Goal: Transaction & Acquisition: Purchase product/service

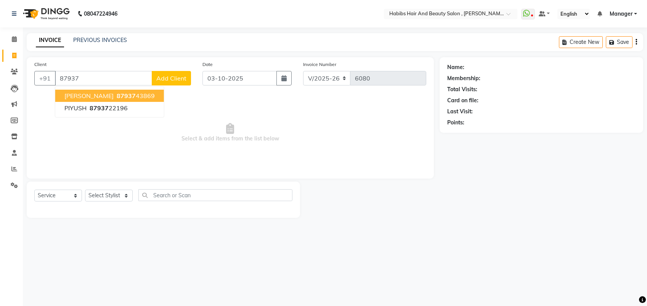
select select "3814"
select select "service"
click at [113, 80] on input "87937" at bounding box center [103, 78] width 97 height 14
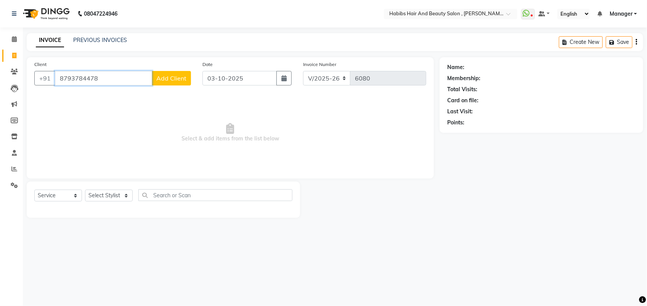
type input "8793784478"
click at [169, 80] on span "Add Client" at bounding box center [171, 78] width 30 height 8
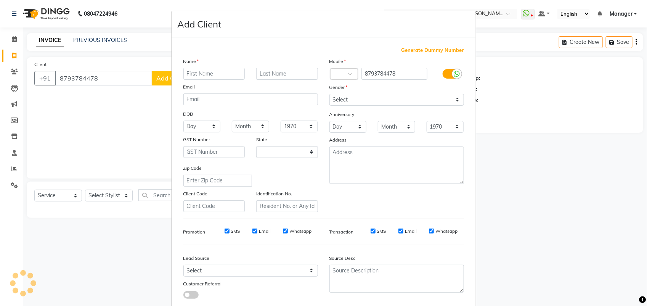
select select "22"
type input "p"
type input "PRANALI"
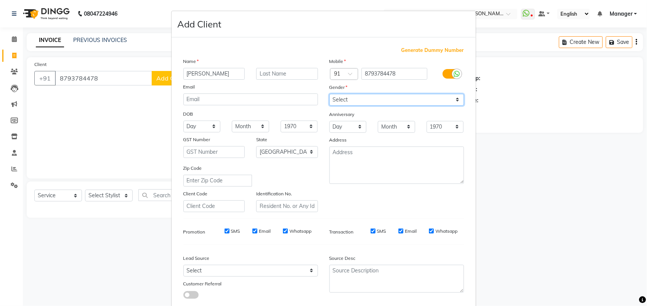
click at [369, 96] on select "Select Male Female Other Prefer Not To Say" at bounding box center [396, 100] width 135 height 12
select select "female"
click at [329, 94] on select "Select Male Female Other Prefer Not To Say" at bounding box center [396, 100] width 135 height 12
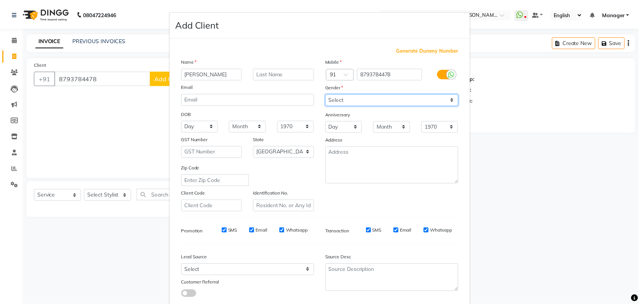
scroll to position [43, 0]
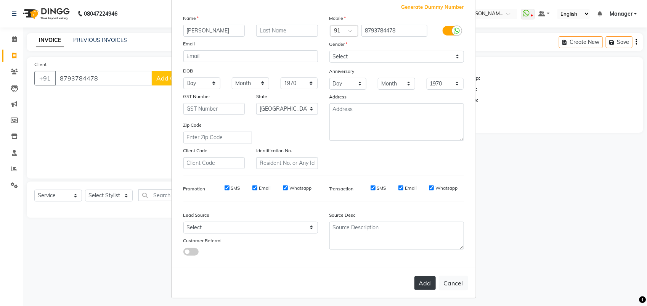
click at [420, 280] on button "Add" at bounding box center [424, 283] width 21 height 14
select select
select select "null"
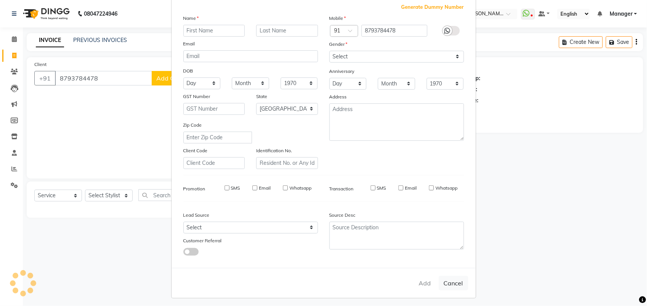
select select
checkbox input "false"
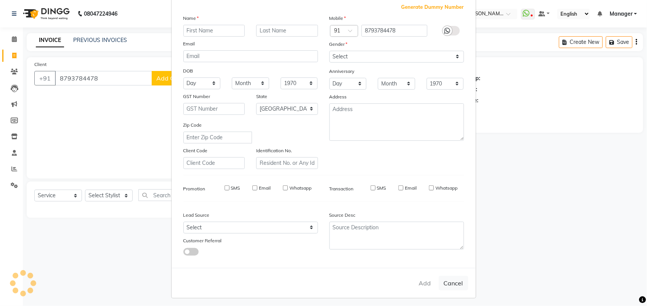
checkbox input "false"
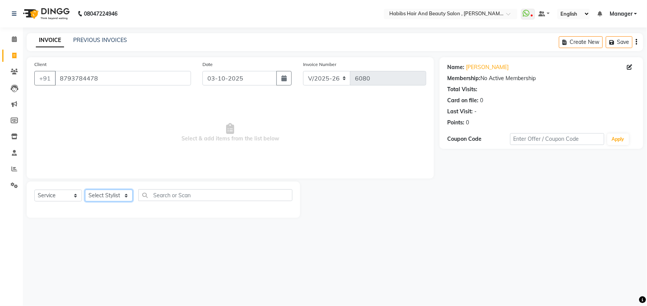
click at [118, 195] on select "Select Stylist ARIF junaid mahesh Manager prashant Saif Saish SATISH Shubhangi …" at bounding box center [109, 195] width 48 height 12
select select "18894"
click at [85, 189] on select "Select Stylist ARIF junaid mahesh Manager prashant Saif Saish SATISH Shubhangi …" at bounding box center [109, 195] width 48 height 12
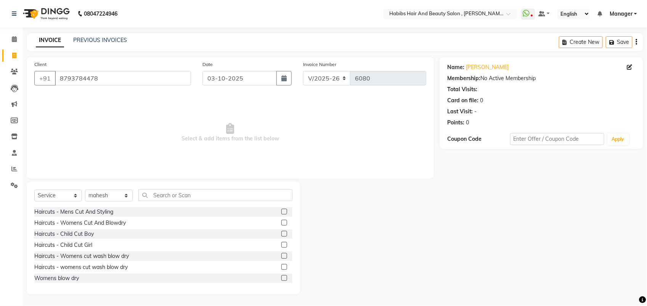
click at [281, 264] on label at bounding box center [284, 267] width 6 height 6
click at [281, 264] on input "checkbox" at bounding box center [283, 266] width 5 height 5
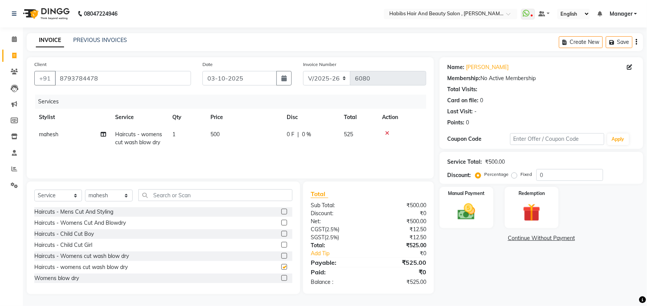
checkbox input "false"
click at [216, 141] on td "500" at bounding box center [244, 138] width 76 height 25
select select "18894"
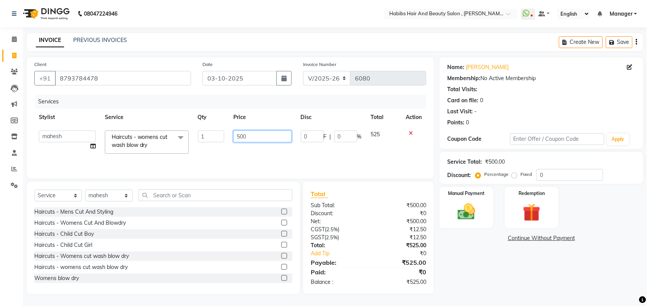
click at [240, 139] on input "500" at bounding box center [262, 136] width 58 height 12
type input "600"
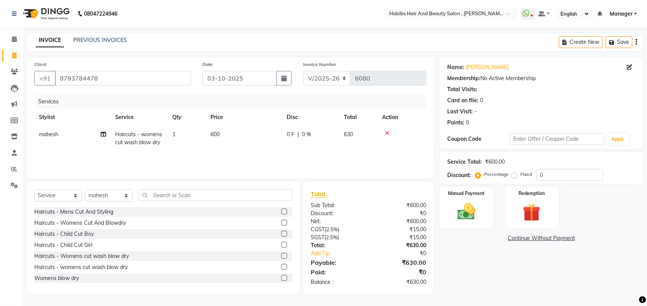
click at [231, 157] on div "Services Stylist Service Qty Price Disc Total Action mahesh Haircuts - womens c…" at bounding box center [230, 133] width 392 height 76
click at [462, 214] on img at bounding box center [466, 211] width 30 height 21
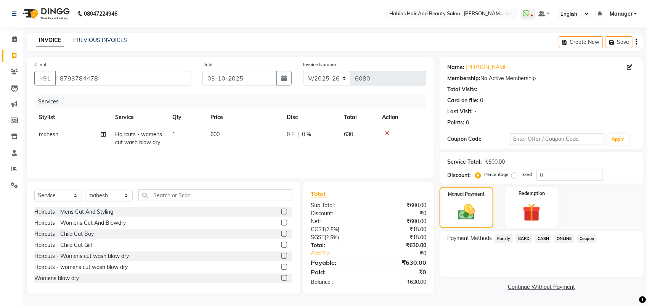
click at [568, 237] on span "ONLINE" at bounding box center [564, 238] width 20 height 9
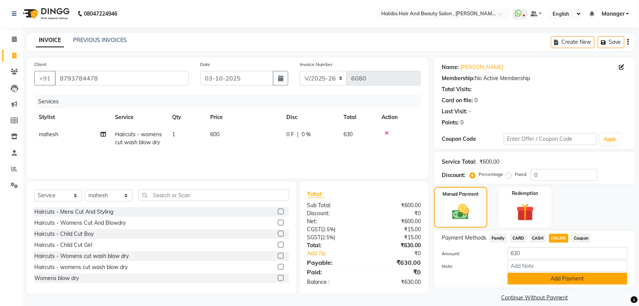
click at [545, 272] on button "Add Payment" at bounding box center [568, 278] width 120 height 12
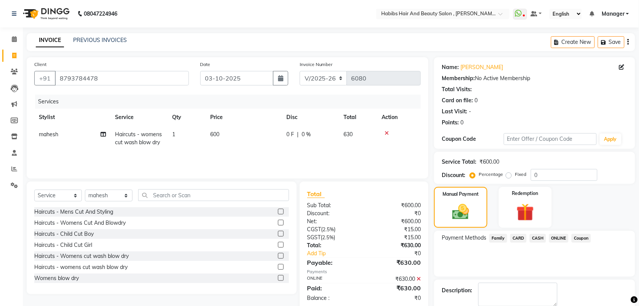
scroll to position [41, 0]
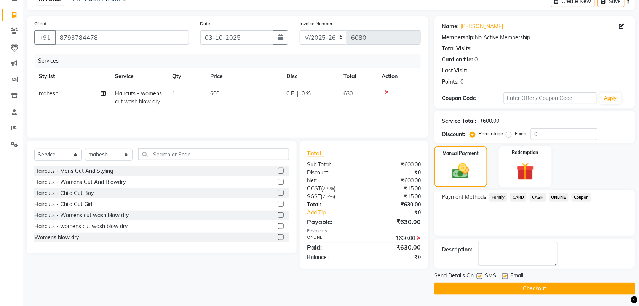
click at [535, 284] on button "Checkout" at bounding box center [534, 288] width 201 height 12
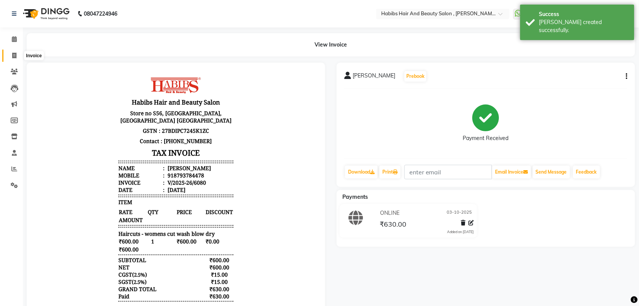
click at [14, 58] on icon at bounding box center [14, 56] width 4 height 6
select select "service"
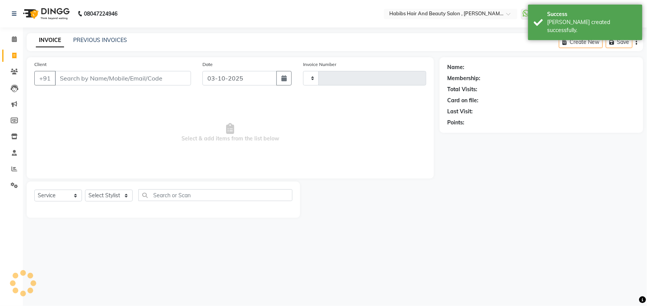
type input "6081"
select select "3814"
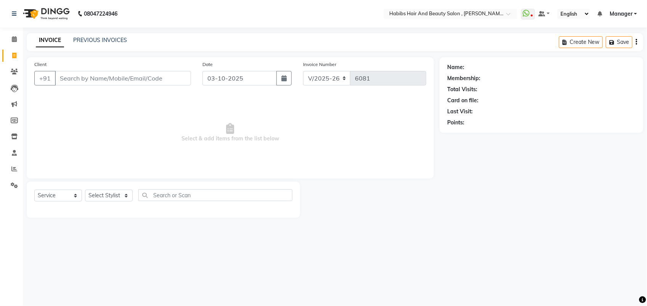
click at [80, 79] on input "Client" at bounding box center [123, 78] width 136 height 14
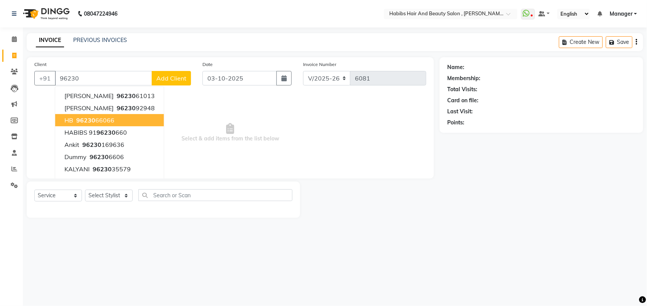
click at [103, 121] on ngb-highlight "96230 66066" at bounding box center [95, 120] width 40 height 8
type input "9623066066"
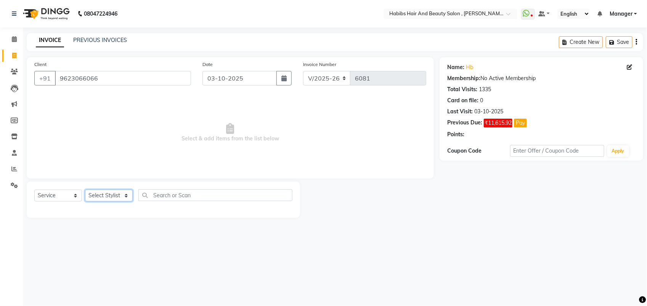
click at [103, 195] on select "Select Stylist [PERSON_NAME] Manager [PERSON_NAME] Saif [PERSON_NAME] [PERSON_N…" at bounding box center [109, 195] width 48 height 12
select select "18510"
click at [85, 189] on select "Select Stylist [PERSON_NAME] Manager [PERSON_NAME] Saif [PERSON_NAME] [PERSON_N…" at bounding box center [109, 195] width 48 height 12
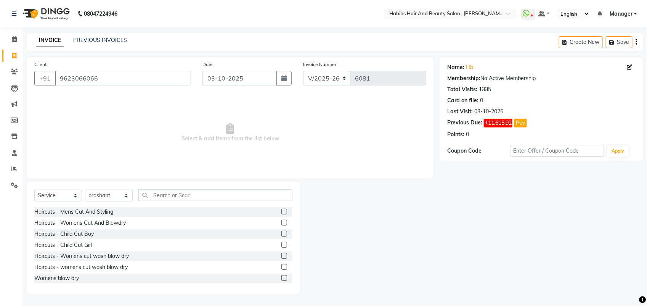
click at [281, 212] on label at bounding box center [284, 211] width 6 height 6
click at [281, 212] on input "checkbox" at bounding box center [283, 211] width 5 height 5
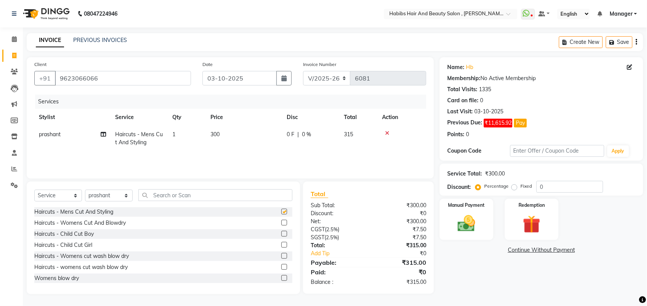
checkbox input "false"
click at [220, 138] on td "300" at bounding box center [244, 138] width 76 height 25
select select "18510"
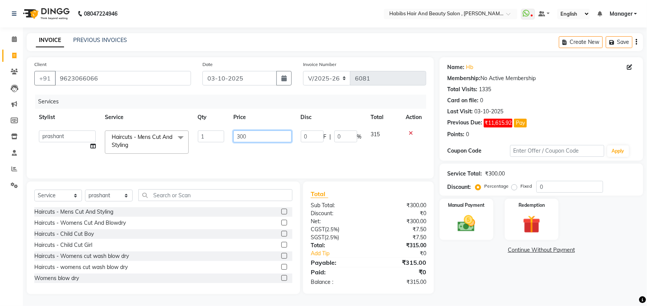
click at [243, 136] on input "300" at bounding box center [262, 136] width 58 height 12
type input "350"
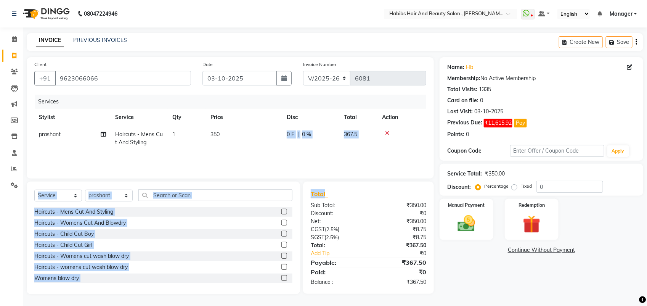
drag, startPoint x: 241, startPoint y: 147, endPoint x: 465, endPoint y: 296, distance: 269.4
click at [465, 296] on main "INVOICE PREVIOUS INVOICES Create New Save Client +91 9623066066 Date 03-10-2025…" at bounding box center [335, 169] width 624 height 272
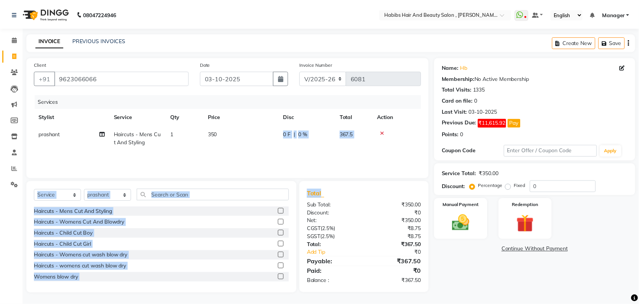
scroll to position [0, 6]
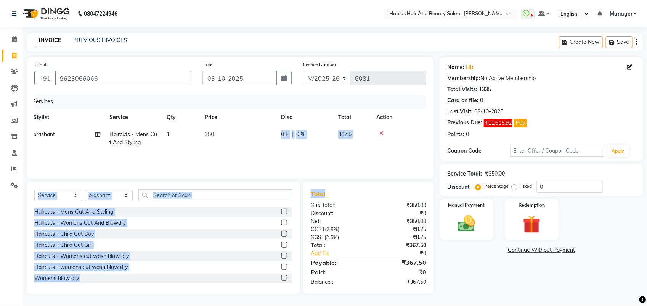
click at [378, 159] on div "Services Stylist Service Qty Price Disc Total Action prashant Haircuts - Mens C…" at bounding box center [230, 133] width 392 height 76
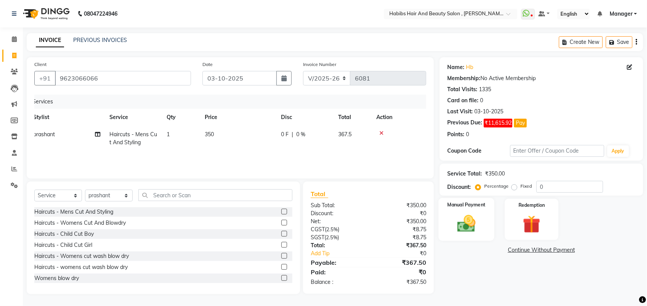
click at [469, 227] on img at bounding box center [466, 223] width 30 height 21
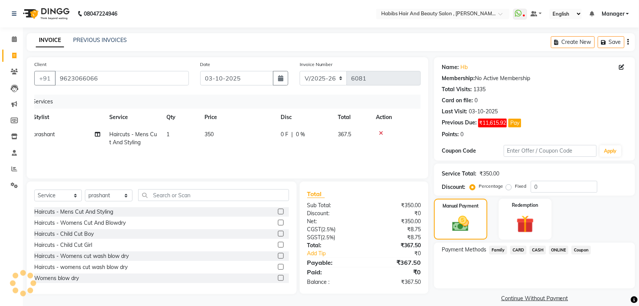
click at [553, 248] on span "ONLINE" at bounding box center [560, 249] width 20 height 9
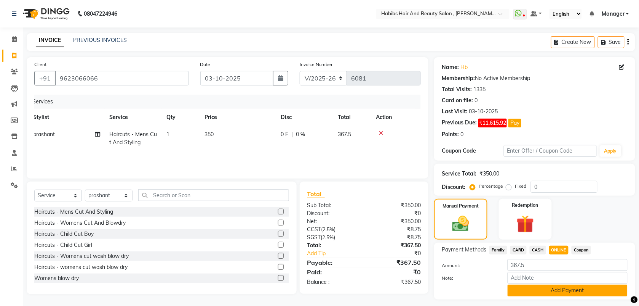
click at [553, 284] on button "Add Payment" at bounding box center [568, 290] width 120 height 12
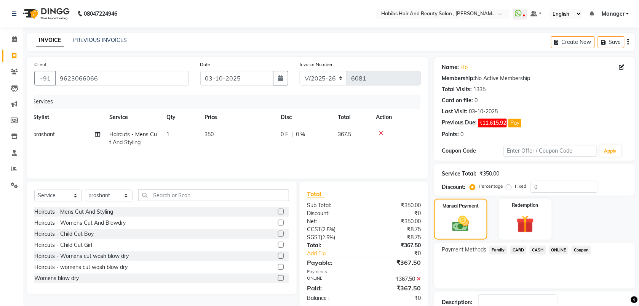
scroll to position [53, 0]
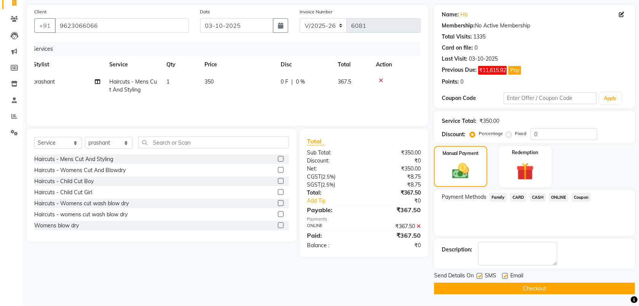
click at [550, 286] on button "Checkout" at bounding box center [534, 288] width 201 height 12
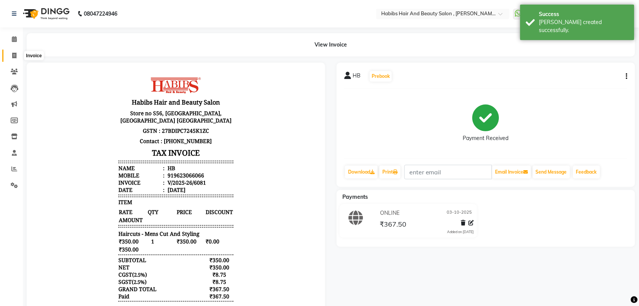
click at [12, 53] on icon at bounding box center [14, 56] width 4 height 6
select select "service"
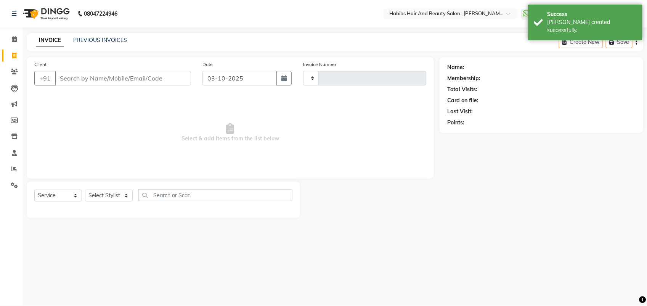
type input "8"
type input "6082"
type input "82"
select select "3814"
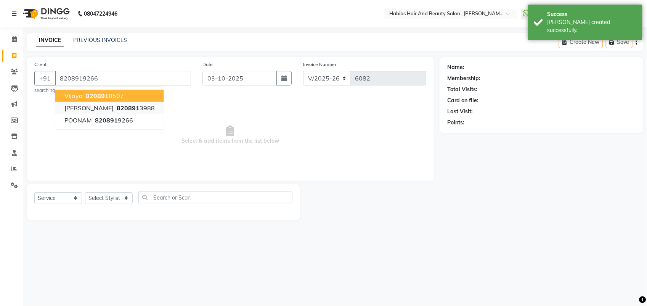
type input "8208919266"
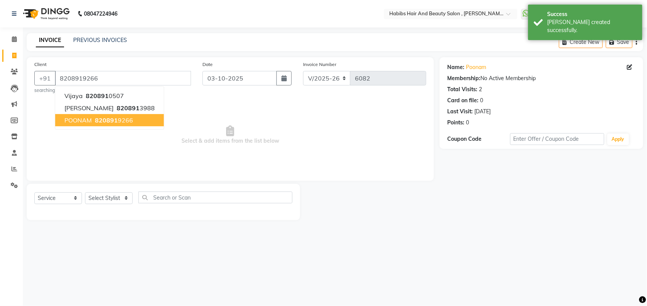
click at [182, 106] on span "Select & add items from the list below" at bounding box center [230, 135] width 392 height 76
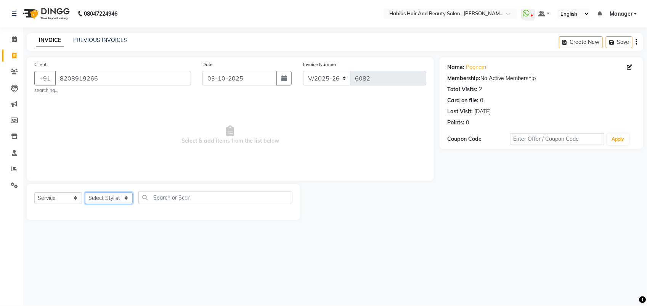
click at [116, 195] on select "Select Stylist [PERSON_NAME] Manager [PERSON_NAME] Saif [PERSON_NAME] [PERSON_N…" at bounding box center [109, 198] width 48 height 12
select select "22780"
click at [85, 192] on select "Select Stylist [PERSON_NAME] Manager [PERSON_NAME] Saif [PERSON_NAME] [PERSON_N…" at bounding box center [109, 198] width 48 height 12
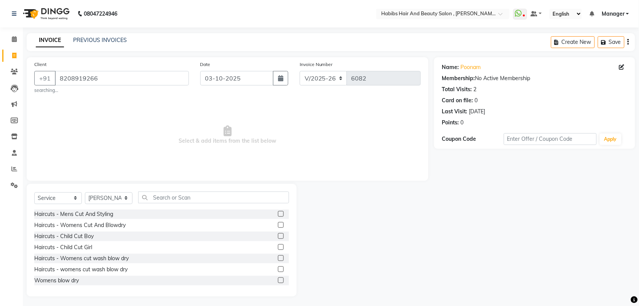
click at [278, 268] on label at bounding box center [281, 269] width 6 height 6
click at [278, 268] on input "checkbox" at bounding box center [280, 269] width 5 height 5
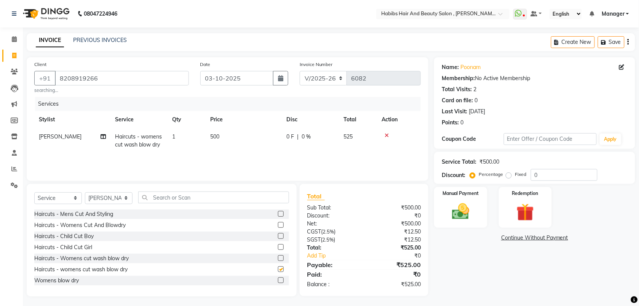
checkbox input "false"
click at [227, 134] on td "500" at bounding box center [244, 140] width 76 height 25
select select "22780"
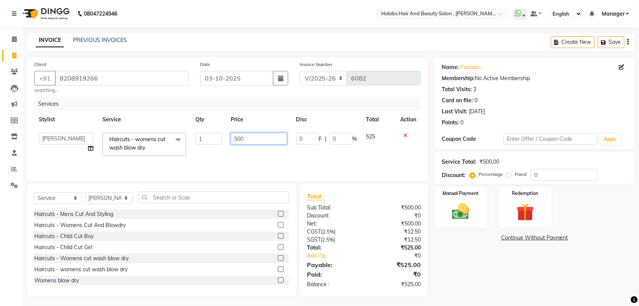
click at [237, 136] on input "500" at bounding box center [259, 139] width 56 height 12
type input "600"
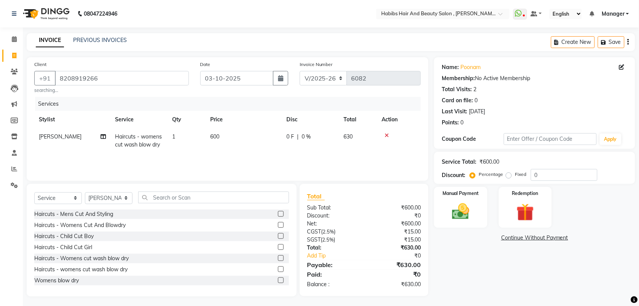
click at [233, 155] on div "Services Stylist Service Qty Price Disc Total Action Saish Haircuts - womens cu…" at bounding box center [227, 135] width 387 height 76
click at [449, 217] on img at bounding box center [461, 211] width 30 height 21
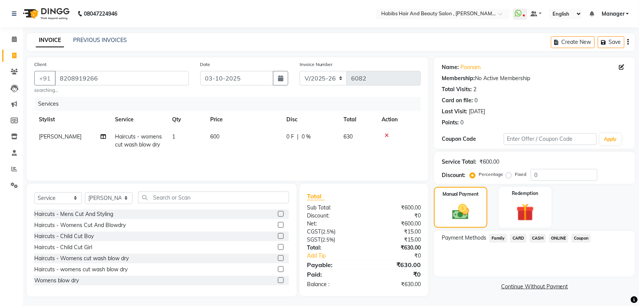
click at [558, 237] on span "ONLINE" at bounding box center [560, 238] width 20 height 9
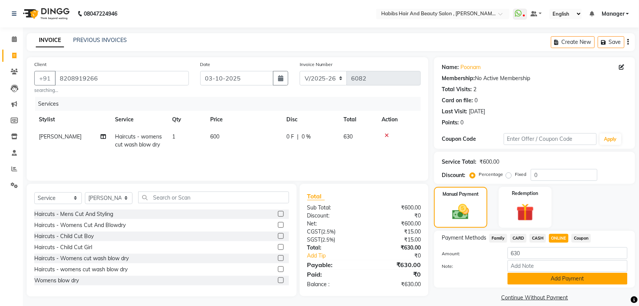
click at [530, 279] on button "Add Payment" at bounding box center [568, 278] width 120 height 12
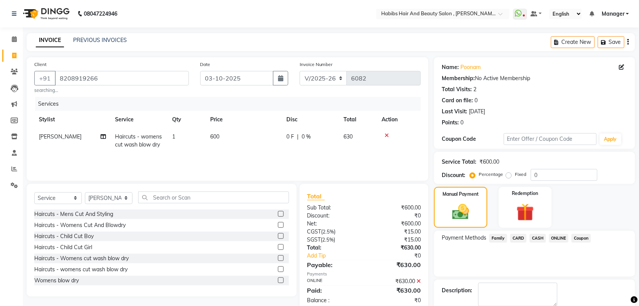
scroll to position [41, 0]
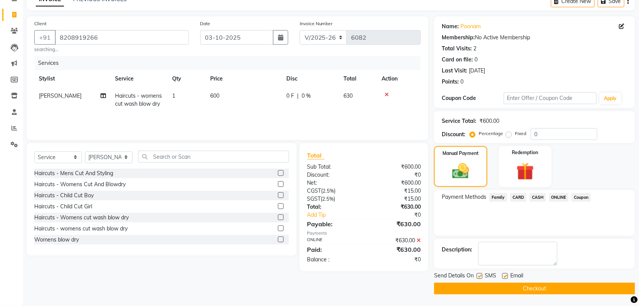
click at [509, 289] on button "Checkout" at bounding box center [534, 288] width 201 height 12
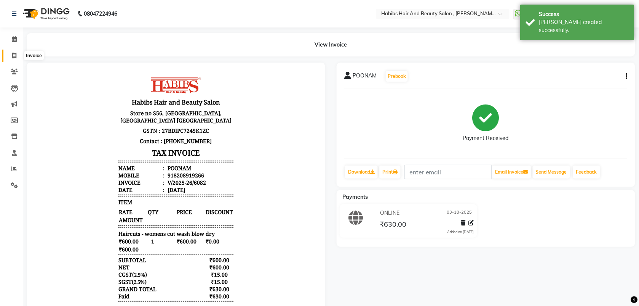
click at [14, 56] on icon at bounding box center [14, 56] width 4 height 6
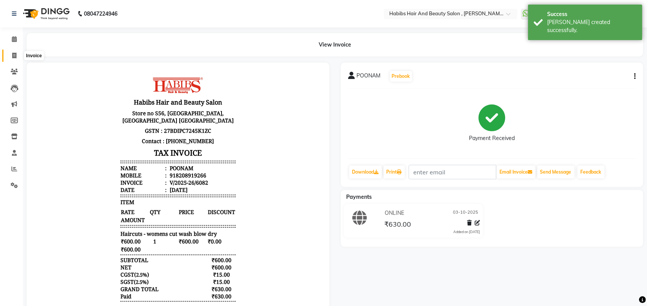
select select "service"
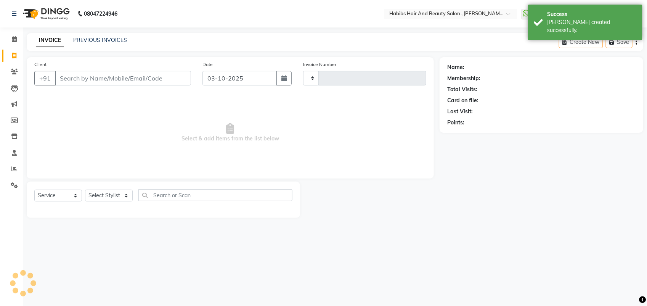
type input "6083"
select select "3814"
click at [244, 77] on input "03-10-2025" at bounding box center [239, 78] width 74 height 14
select select "10"
select select "2025"
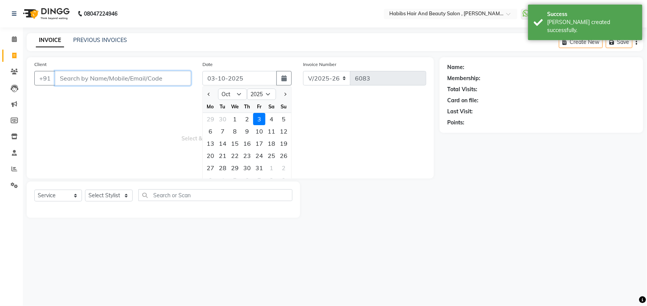
click at [85, 82] on input "Client" at bounding box center [123, 78] width 136 height 14
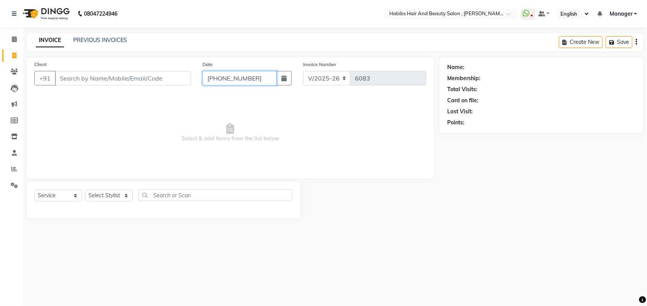
type input "03-10-2025"
click at [85, 82] on input "Client" at bounding box center [123, 78] width 136 height 14
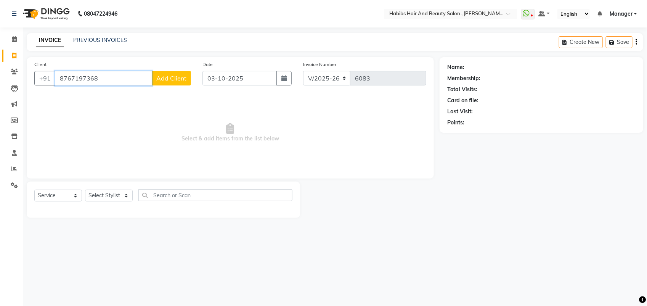
type input "8767197368"
click at [180, 78] on span "Add Client" at bounding box center [171, 78] width 30 height 8
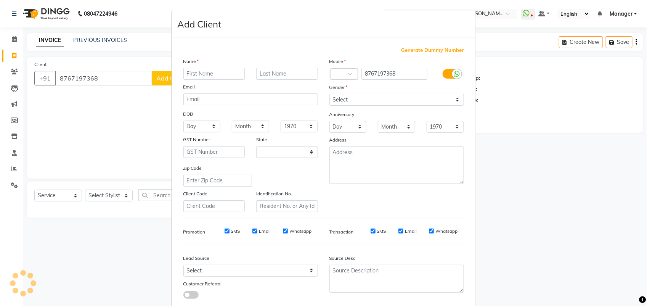
select select "22"
type input "[PERSON_NAME]"
click at [357, 106] on div "Mobile Country Code × 91 8767197368 Gender Select Male Female Other Prefer Not …" at bounding box center [397, 134] width 146 height 155
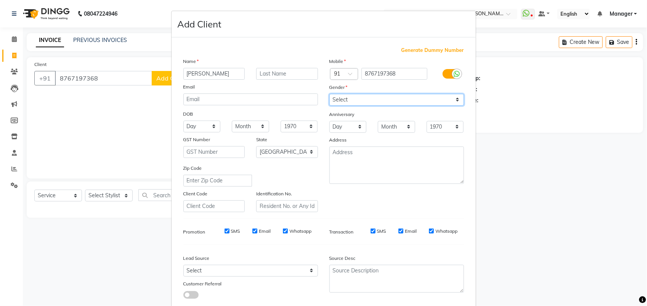
click at [354, 99] on select "Select [DEMOGRAPHIC_DATA] [DEMOGRAPHIC_DATA] Other Prefer Not To Say" at bounding box center [396, 100] width 135 height 12
select select "[DEMOGRAPHIC_DATA]"
click at [329, 94] on select "Select [DEMOGRAPHIC_DATA] [DEMOGRAPHIC_DATA] Other Prefer Not To Say" at bounding box center [396, 100] width 135 height 12
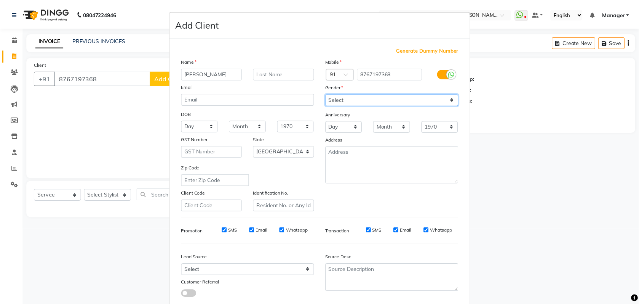
scroll to position [43, 0]
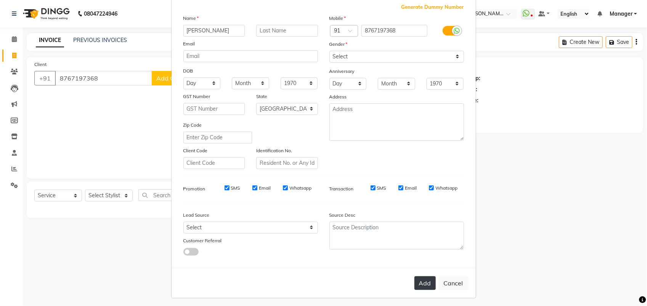
click at [420, 277] on button "Add" at bounding box center [424, 283] width 21 height 14
select select
select select "null"
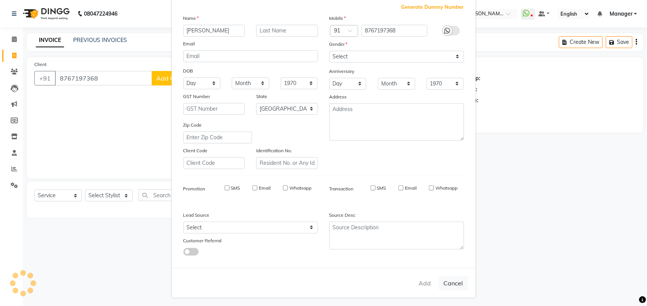
select select
checkbox input "false"
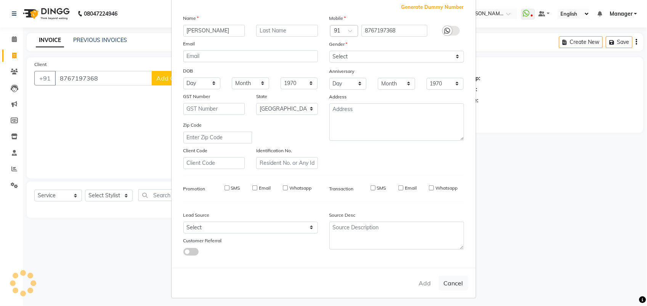
checkbox input "false"
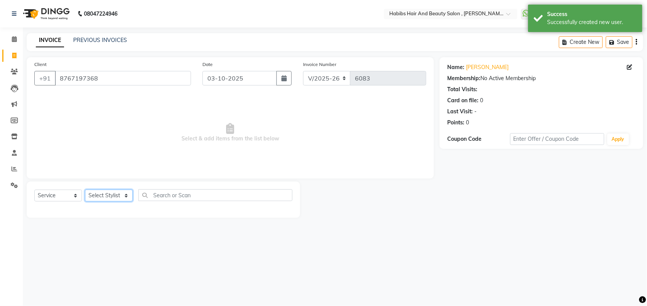
click at [107, 194] on select "Select Stylist [PERSON_NAME] Manager [PERSON_NAME] Saif [PERSON_NAME] [PERSON_N…" at bounding box center [109, 195] width 48 height 12
select select "18511"
click at [85, 189] on select "Select Stylist [PERSON_NAME] Manager [PERSON_NAME] Saif [PERSON_NAME] [PERSON_N…" at bounding box center [109, 195] width 48 height 12
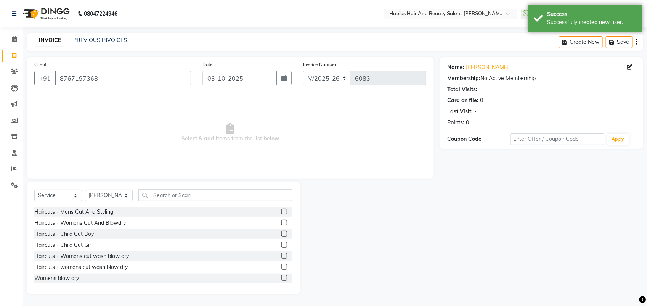
click at [281, 222] on label at bounding box center [284, 223] width 6 height 6
click at [281, 222] on input "checkbox" at bounding box center [283, 222] width 5 height 5
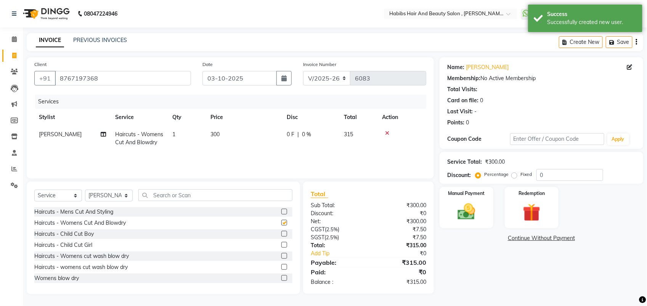
checkbox input "false"
click at [220, 137] on span "300" at bounding box center [214, 134] width 9 height 7
select select "18511"
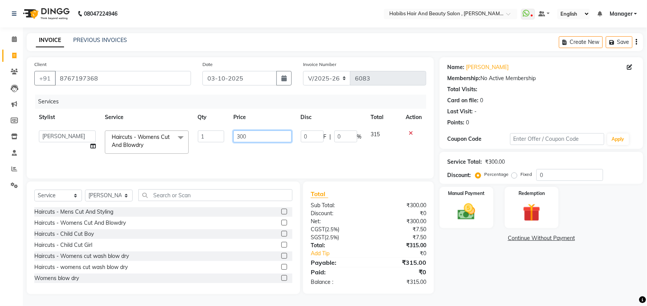
click at [245, 140] on input "300" at bounding box center [262, 136] width 58 height 12
type input "350"
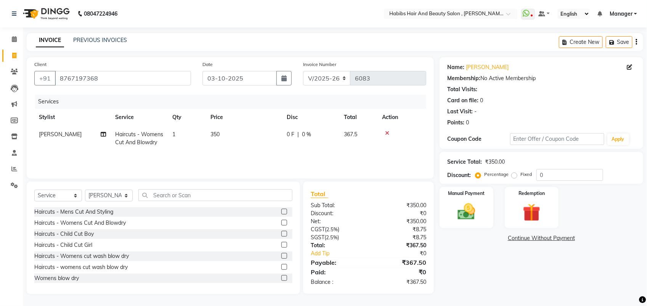
click at [248, 154] on div "Services Stylist Service Qty Price Disc Total Action vitthal Haircuts - Womens …" at bounding box center [230, 133] width 392 height 76
click at [475, 215] on img at bounding box center [466, 211] width 30 height 21
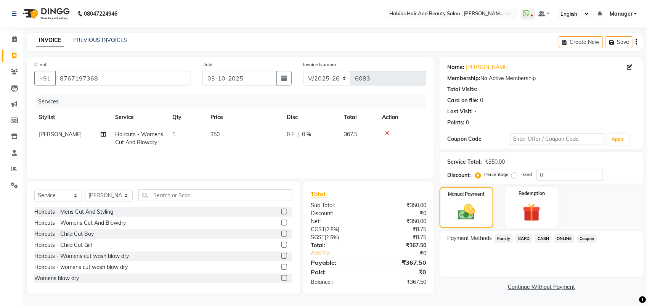
click at [562, 239] on span "ONLINE" at bounding box center [564, 238] width 20 height 9
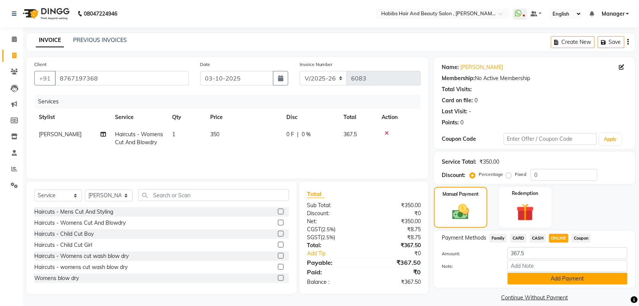
click at [541, 280] on button "Add Payment" at bounding box center [568, 278] width 120 height 12
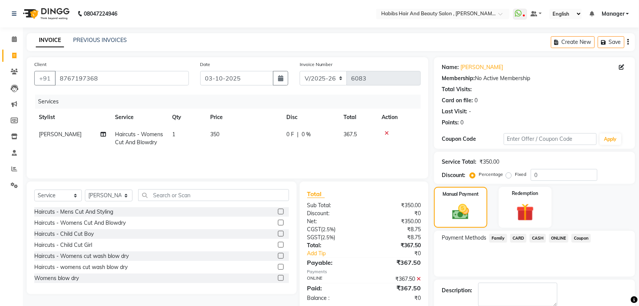
scroll to position [26, 0]
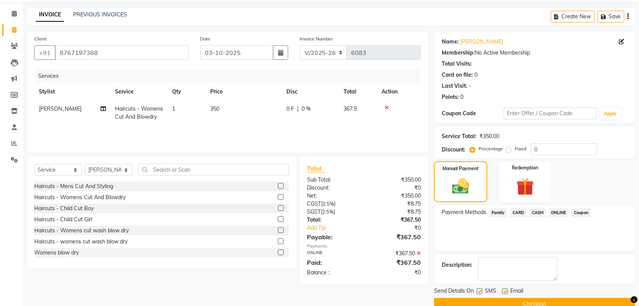
click at [498, 302] on button "Checkout" at bounding box center [534, 304] width 201 height 12
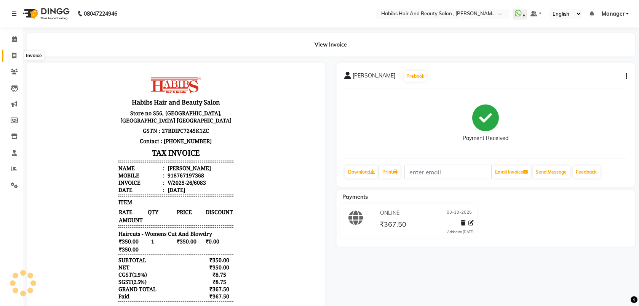
click at [11, 54] on span at bounding box center [14, 55] width 13 height 9
select select "service"
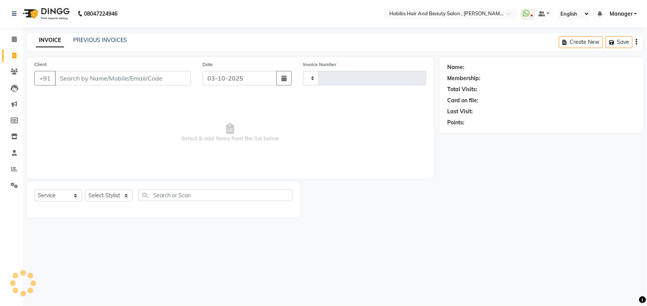
type input "6084"
select select "3814"
click at [84, 76] on input "Client" at bounding box center [123, 78] width 136 height 14
click at [90, 81] on input "Client" at bounding box center [123, 78] width 136 height 14
click at [81, 75] on input "8517076333" at bounding box center [103, 78] width 97 height 14
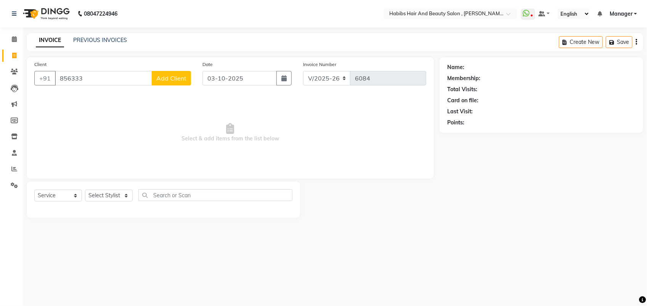
click at [86, 78] on input "856333" at bounding box center [103, 78] width 97 height 14
type input "8517076333"
click at [164, 75] on span "Add Client" at bounding box center [171, 78] width 30 height 8
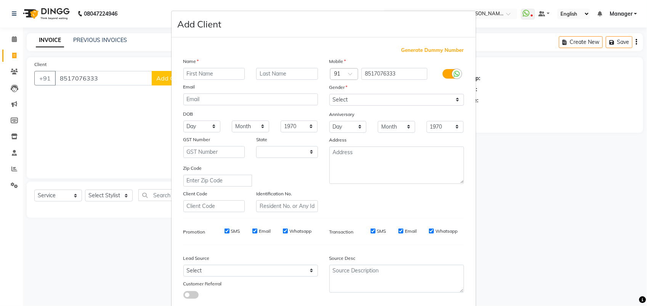
select select "22"
type input "AGARWAL"
click at [344, 101] on select "Select [DEMOGRAPHIC_DATA] [DEMOGRAPHIC_DATA] Other Prefer Not To Say" at bounding box center [396, 100] width 135 height 12
select select "male"
click at [329, 94] on select "Select [DEMOGRAPHIC_DATA] [DEMOGRAPHIC_DATA] Other Prefer Not To Say" at bounding box center [396, 100] width 135 height 12
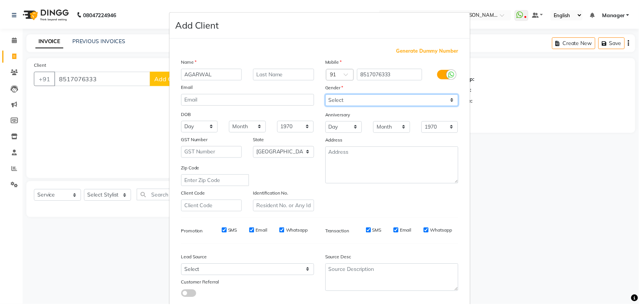
scroll to position [43, 0]
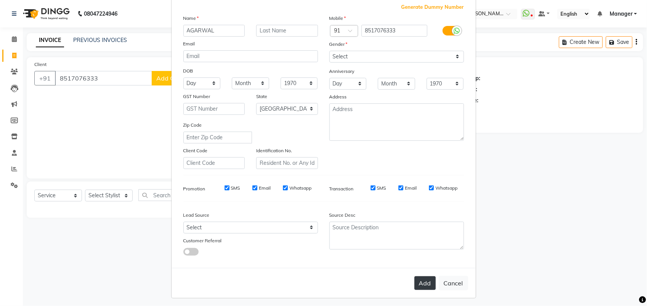
click at [422, 277] on button "Add" at bounding box center [424, 283] width 21 height 14
select select
select select "null"
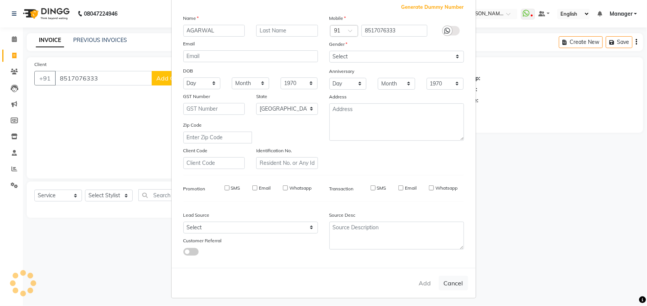
select select
checkbox input "false"
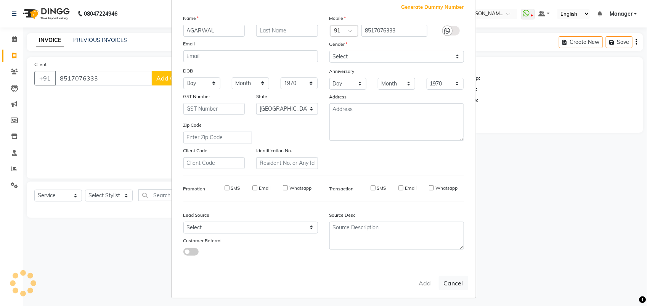
checkbox input "false"
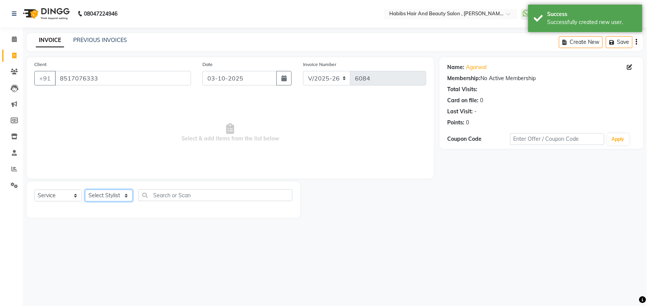
click at [121, 197] on select "Select Stylist [PERSON_NAME] Manager [PERSON_NAME] Saif [PERSON_NAME] [PERSON_N…" at bounding box center [109, 195] width 48 height 12
select select "87416"
click at [85, 189] on select "Select Stylist [PERSON_NAME] Manager [PERSON_NAME] Saif [PERSON_NAME] [PERSON_N…" at bounding box center [109, 195] width 48 height 12
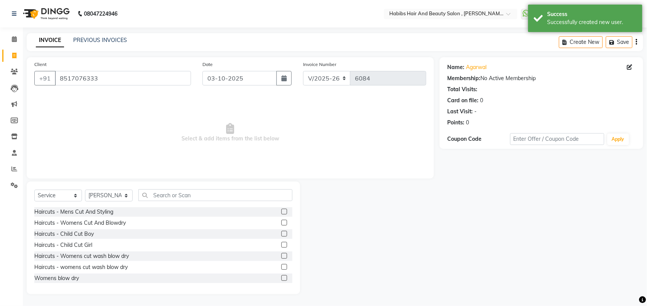
click at [281, 212] on label at bounding box center [284, 211] width 6 height 6
click at [281, 212] on input "checkbox" at bounding box center [283, 211] width 5 height 5
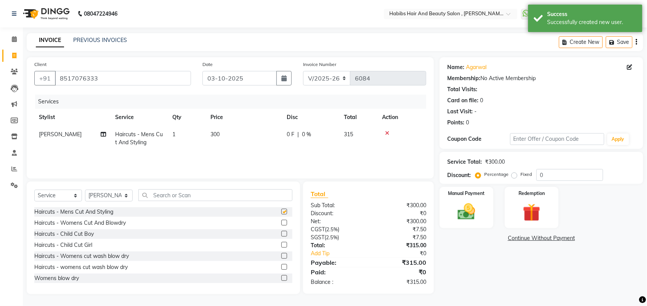
checkbox input "false"
click at [107, 192] on select "Select Stylist [PERSON_NAME] Manager [PERSON_NAME] Saif [PERSON_NAME] [PERSON_N…" at bounding box center [109, 195] width 48 height 12
select select "22780"
click at [85, 189] on select "Select Stylist [PERSON_NAME] Manager [PERSON_NAME] Saif [PERSON_NAME] [PERSON_N…" at bounding box center [109, 195] width 48 height 12
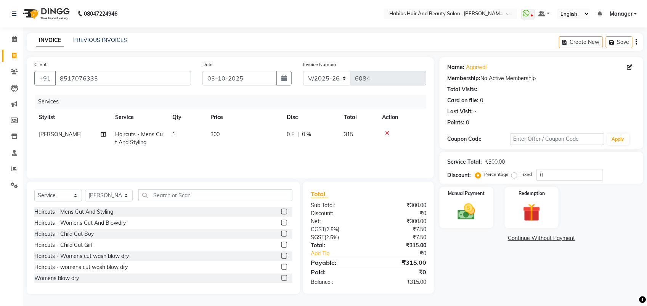
click at [281, 222] on label at bounding box center [284, 223] width 6 height 6
click at [281, 222] on input "checkbox" at bounding box center [283, 222] width 5 height 5
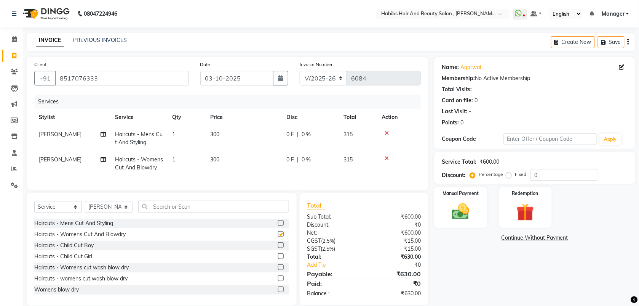
checkbox input "false"
click at [216, 128] on td "300" at bounding box center [244, 138] width 76 height 25
select select "87416"
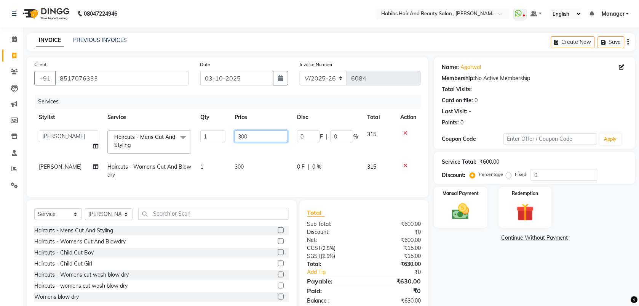
click at [241, 134] on input "300" at bounding box center [261, 136] width 53 height 12
click at [240, 139] on input "3050" at bounding box center [261, 136] width 53 height 12
type input "350"
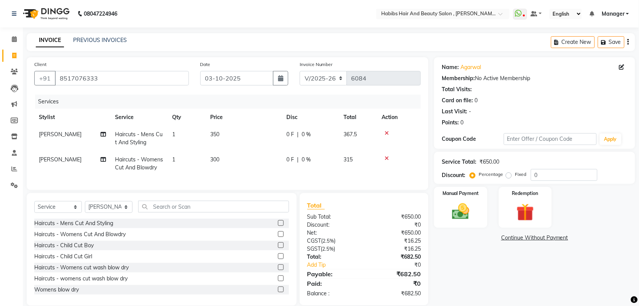
click at [236, 167] on td "300" at bounding box center [244, 163] width 76 height 25
select select "22780"
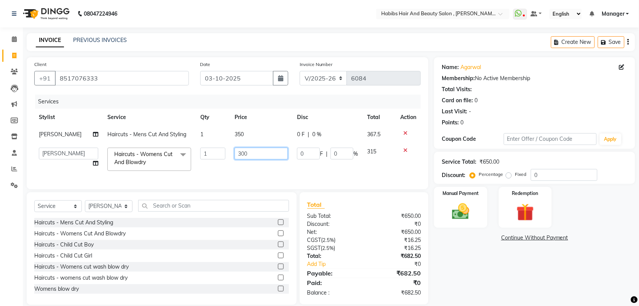
click at [242, 153] on input "300" at bounding box center [261, 153] width 53 height 12
type input "350"
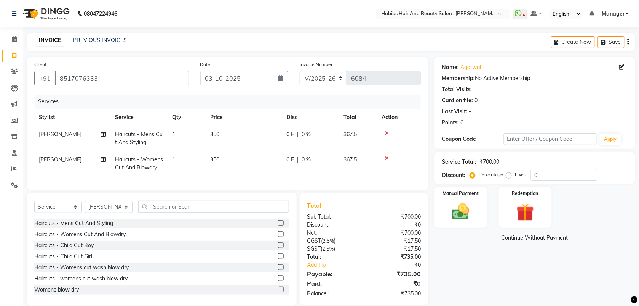
click at [252, 180] on div "Services Stylist Service Qty Price Disc Total Action siddhu Haircuts - Mens Cut…" at bounding box center [227, 139] width 387 height 88
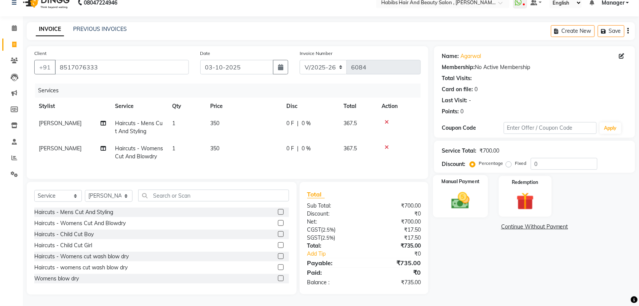
click at [458, 201] on img at bounding box center [461, 200] width 30 height 21
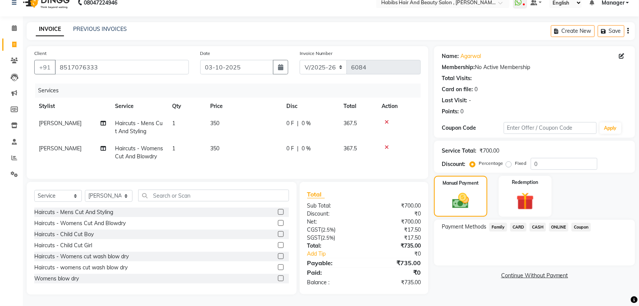
click at [559, 223] on span "ONLINE" at bounding box center [560, 227] width 20 height 9
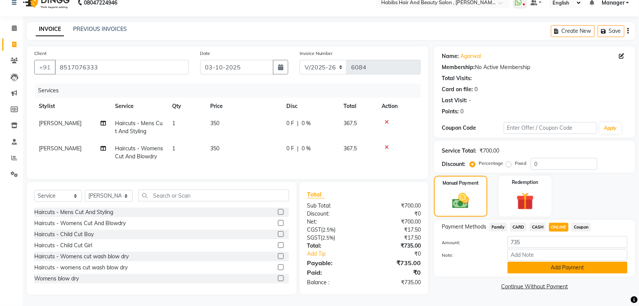
click at [532, 261] on button "Add Payment" at bounding box center [568, 267] width 120 height 12
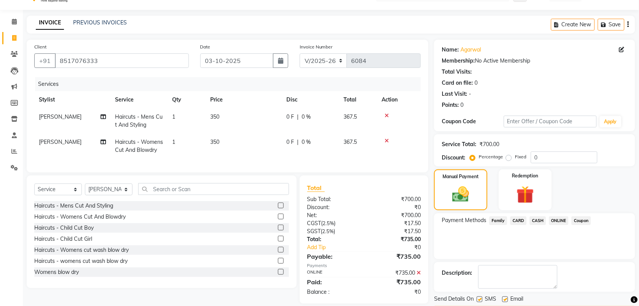
scroll to position [41, 0]
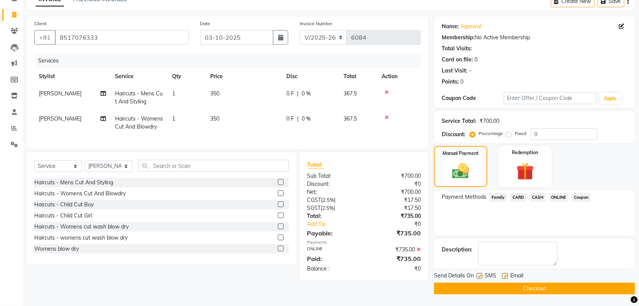
click at [486, 290] on button "Checkout" at bounding box center [534, 288] width 201 height 12
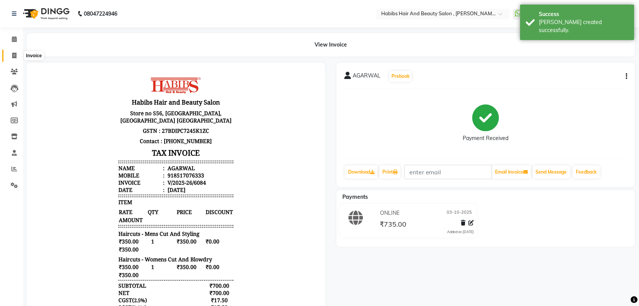
click at [14, 54] on icon at bounding box center [14, 56] width 4 height 6
select select "service"
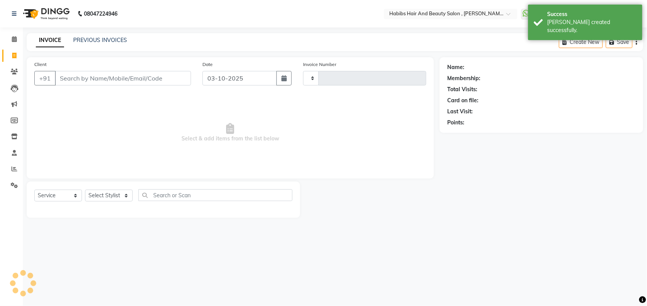
type input "6085"
select select "3814"
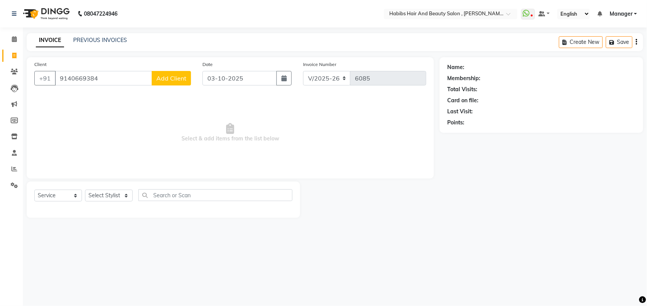
type input "9140669384"
click at [178, 79] on span "Add Client" at bounding box center [171, 78] width 30 height 8
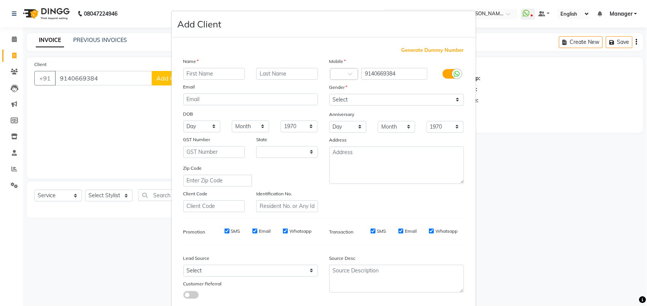
select select "22"
type input "[PERSON_NAME]"
click at [354, 102] on select "Select [DEMOGRAPHIC_DATA] [DEMOGRAPHIC_DATA] Other Prefer Not To Say" at bounding box center [396, 100] width 135 height 12
select select "[DEMOGRAPHIC_DATA]"
click at [329, 94] on select "Select [DEMOGRAPHIC_DATA] [DEMOGRAPHIC_DATA] Other Prefer Not To Say" at bounding box center [396, 100] width 135 height 12
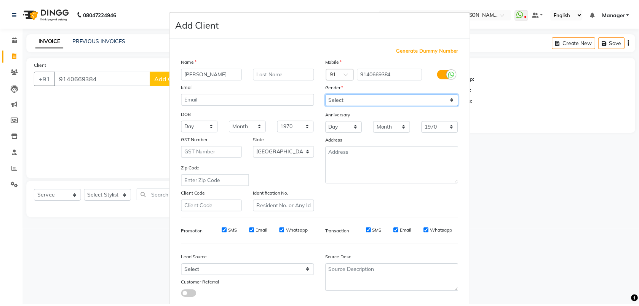
scroll to position [43, 0]
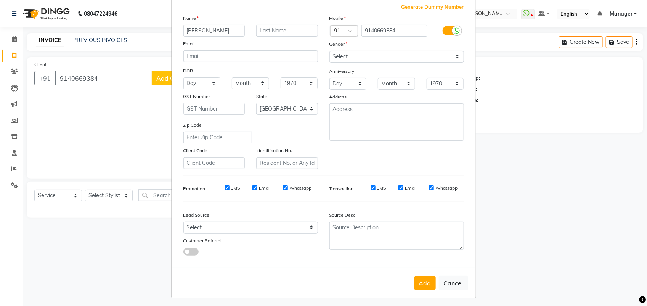
click at [422, 290] on div "Add Cancel" at bounding box center [323, 283] width 304 height 30
click at [423, 285] on button "Add" at bounding box center [424, 283] width 21 height 14
select select
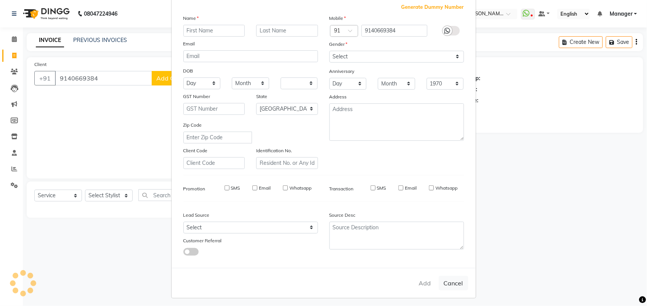
select select "null"
select select
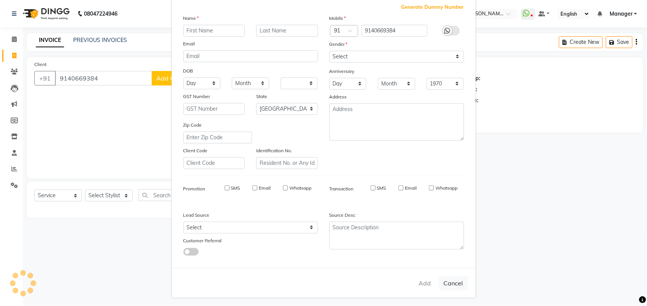
checkbox input "false"
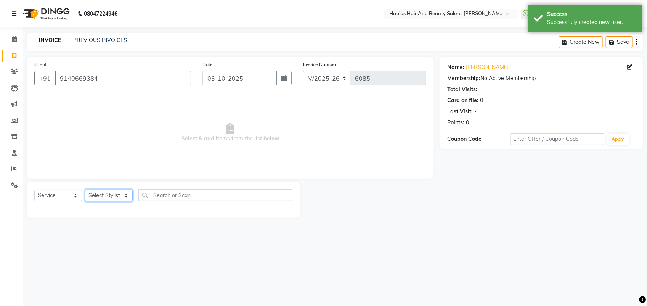
click at [118, 197] on select "Select Stylist [PERSON_NAME] Manager [PERSON_NAME] Saif [PERSON_NAME] [PERSON_N…" at bounding box center [109, 195] width 48 height 12
select select "22780"
click at [85, 189] on select "Select Stylist [PERSON_NAME] Manager [PERSON_NAME] Saif [PERSON_NAME] [PERSON_N…" at bounding box center [109, 195] width 48 height 12
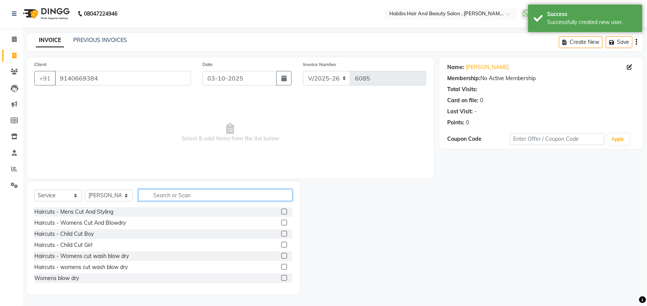
click at [206, 195] on input "text" at bounding box center [215, 195] width 154 height 12
type input "BLOW"
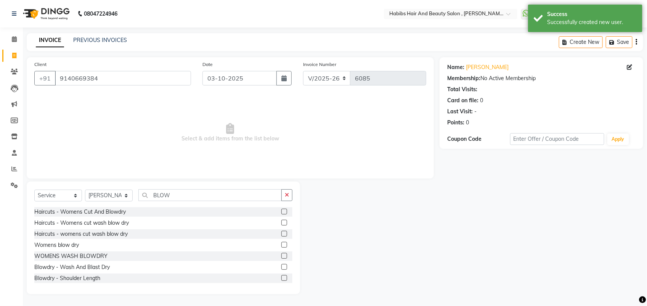
click at [281, 246] on label at bounding box center [284, 245] width 6 height 6
click at [281, 246] on input "checkbox" at bounding box center [283, 244] width 5 height 5
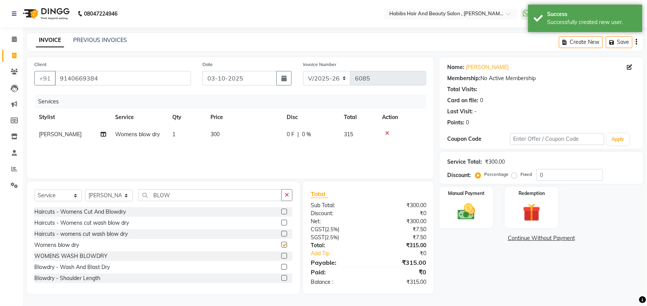
checkbox input "false"
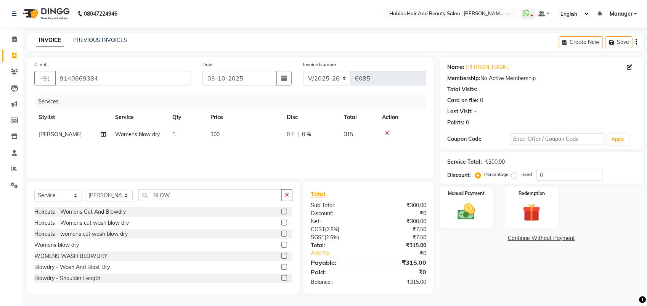
click at [236, 138] on td "300" at bounding box center [244, 134] width 76 height 17
select select "22780"
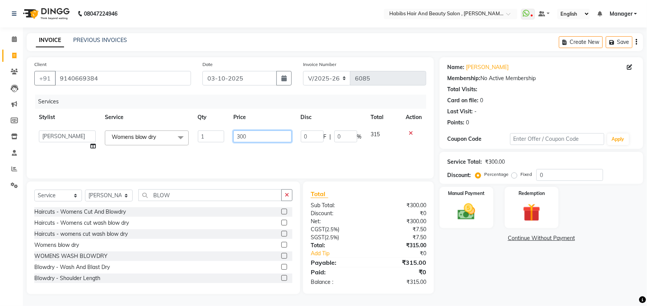
click at [241, 140] on input "300" at bounding box center [262, 136] width 58 height 12
type input "350"
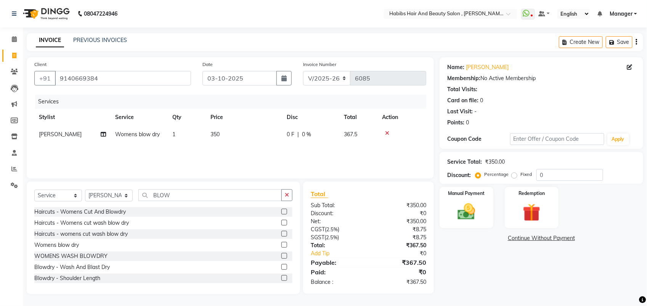
click at [245, 153] on div "Services Stylist Service Qty Price Disc Total Action Saish Womens blow dry 1 35…" at bounding box center [230, 133] width 392 height 76
click at [468, 203] on img at bounding box center [466, 211] width 30 height 21
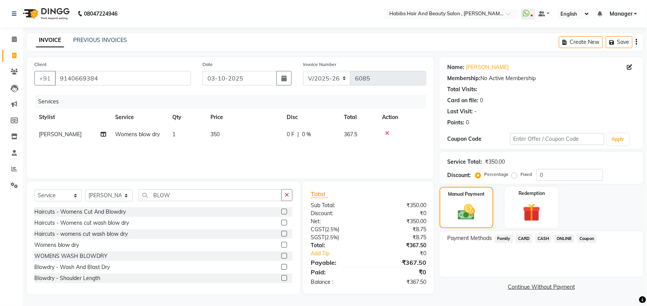
click at [566, 236] on span "ONLINE" at bounding box center [564, 238] width 20 height 9
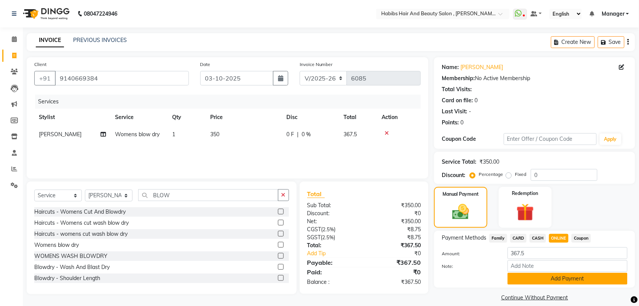
click at [557, 280] on button "Add Payment" at bounding box center [568, 278] width 120 height 12
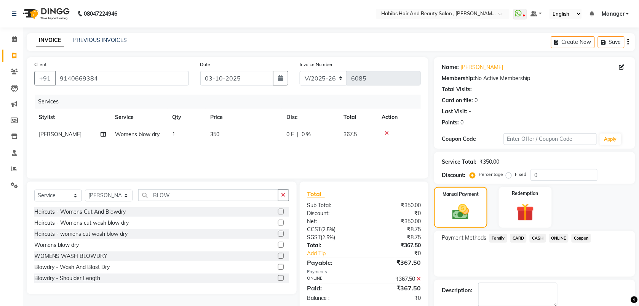
scroll to position [41, 0]
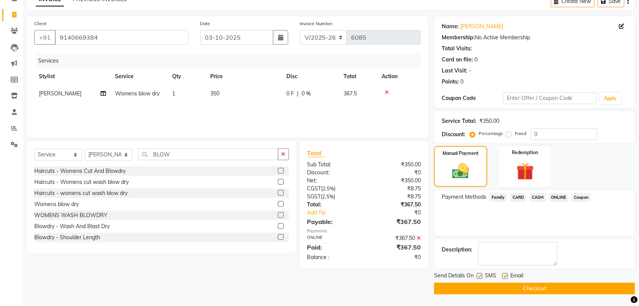
click at [547, 288] on button "Checkout" at bounding box center [534, 288] width 201 height 12
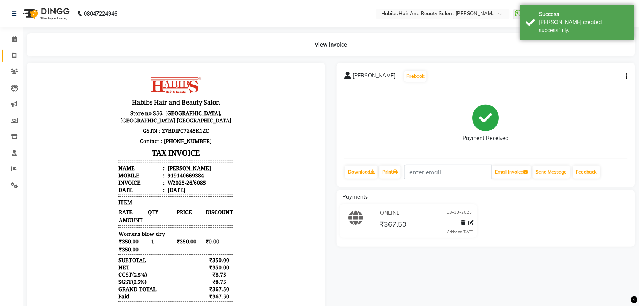
click at [16, 54] on span at bounding box center [14, 55] width 13 height 9
select select "service"
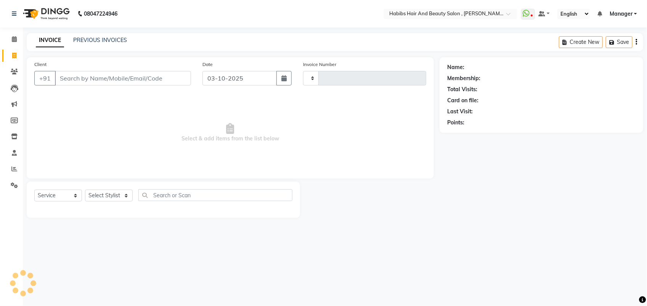
type input "6086"
select select "3814"
click at [88, 77] on input "Client" at bounding box center [123, 78] width 136 height 14
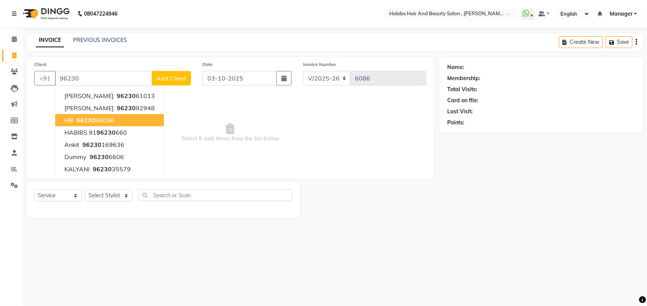
click at [104, 117] on ngb-highlight "96230 66066" at bounding box center [95, 120] width 40 height 8
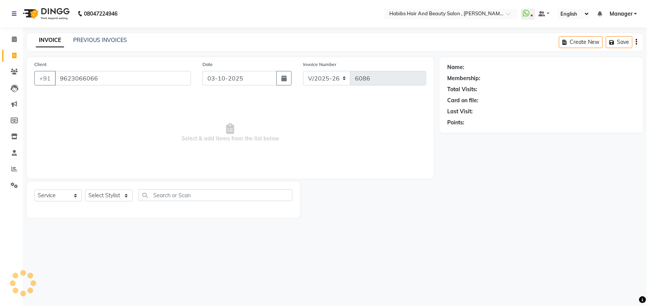
type input "9623066066"
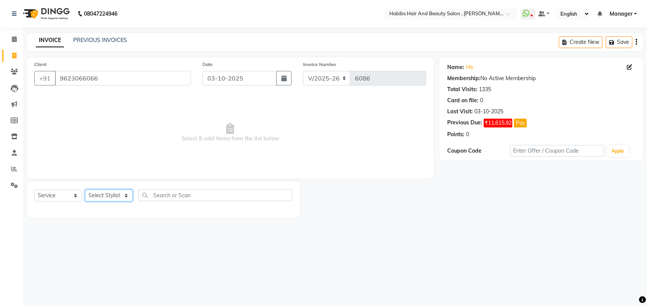
click at [122, 196] on select "Select Stylist [PERSON_NAME] Manager [PERSON_NAME] Saif [PERSON_NAME] [PERSON_N…" at bounding box center [109, 195] width 48 height 12
select select "40225"
click at [85, 189] on select "Select Stylist [PERSON_NAME] Manager [PERSON_NAME] Saif [PERSON_NAME] [PERSON_N…" at bounding box center [109, 195] width 48 height 12
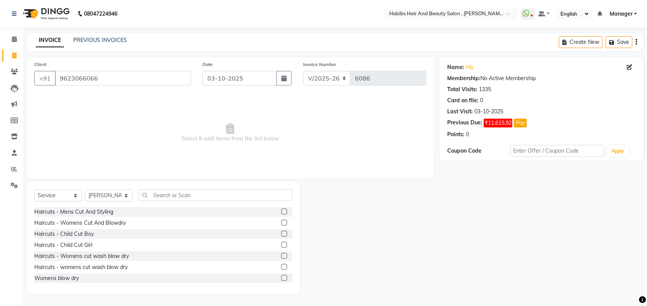
click at [281, 223] on label at bounding box center [284, 223] width 6 height 6
click at [281, 223] on input "checkbox" at bounding box center [283, 222] width 5 height 5
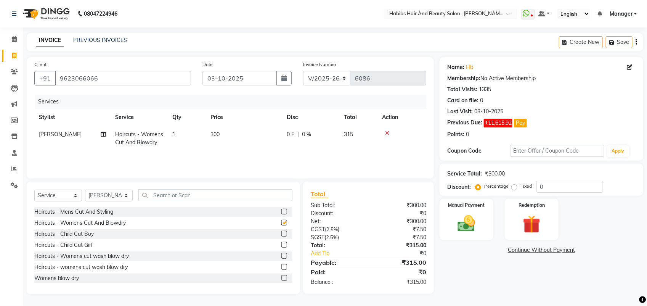
checkbox input "false"
click at [208, 132] on td "300" at bounding box center [244, 138] width 76 height 25
select select "40225"
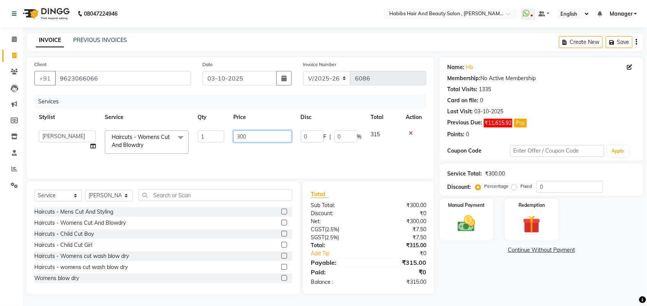
drag, startPoint x: 237, startPoint y: 132, endPoint x: 243, endPoint y: 133, distance: 6.2
click at [243, 133] on input "300" at bounding box center [262, 136] width 58 height 12
type input "350"
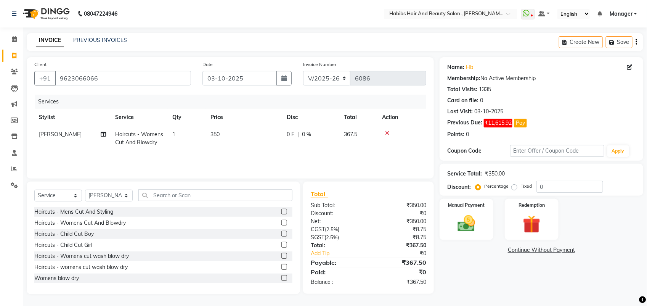
click at [245, 147] on td "350" at bounding box center [244, 138] width 76 height 25
select select "40225"
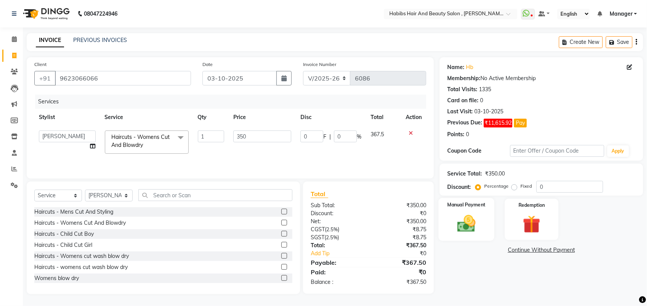
click at [461, 228] on img at bounding box center [466, 223] width 30 height 21
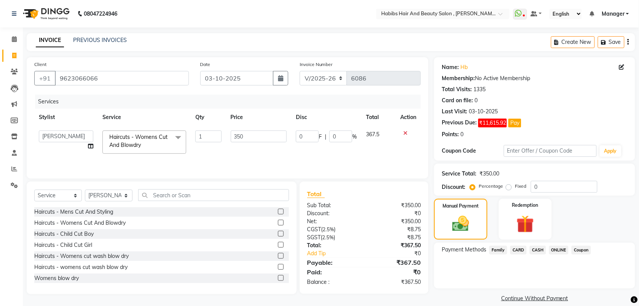
click at [554, 252] on span "ONLINE" at bounding box center [560, 249] width 20 height 9
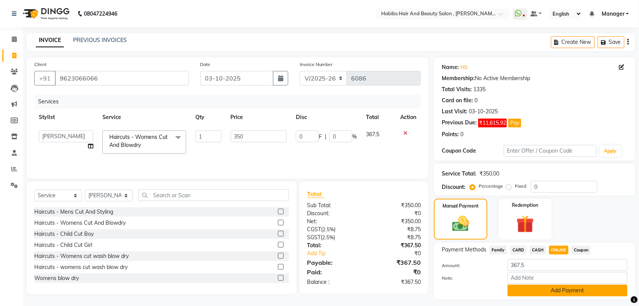
click at [569, 287] on button "Add Payment" at bounding box center [568, 290] width 120 height 12
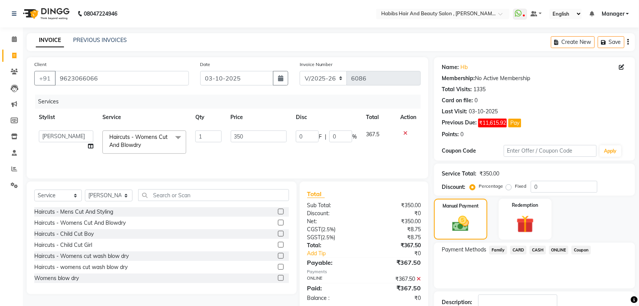
scroll to position [53, 0]
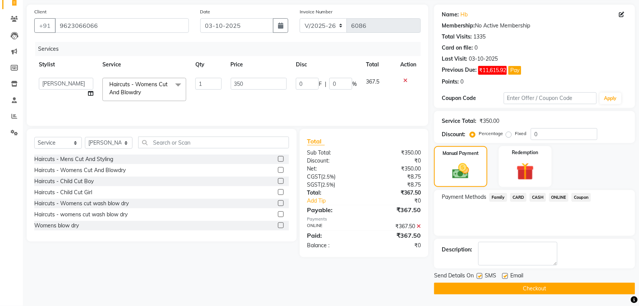
click at [557, 291] on button "Checkout" at bounding box center [534, 288] width 201 height 12
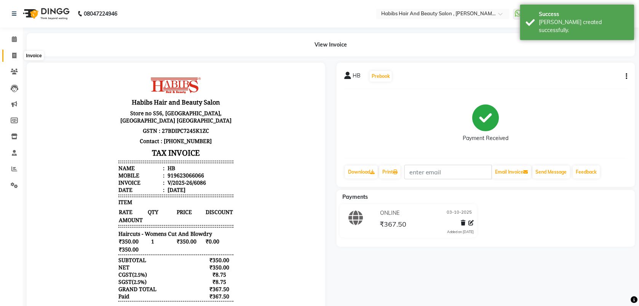
click at [16, 59] on span at bounding box center [14, 55] width 13 height 9
select select "service"
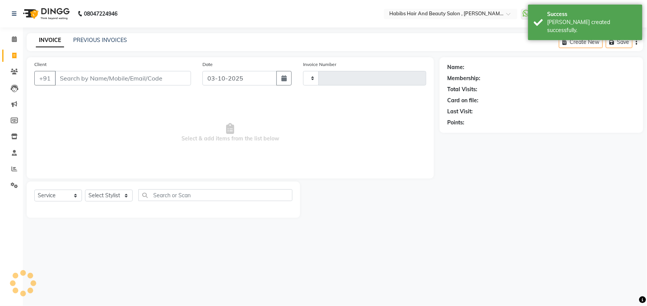
type input "6087"
select select "3814"
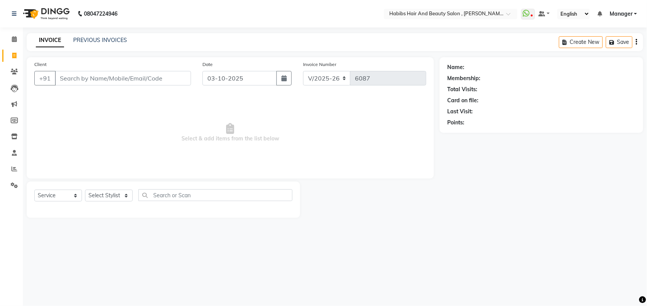
click at [88, 81] on input "Client" at bounding box center [123, 78] width 136 height 14
type input "8668438695"
click at [170, 74] on span "Add Client" at bounding box center [171, 78] width 30 height 8
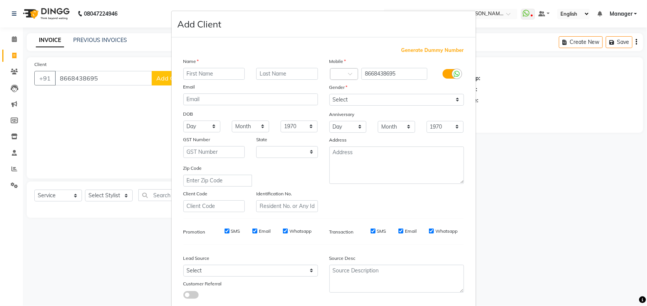
select select "22"
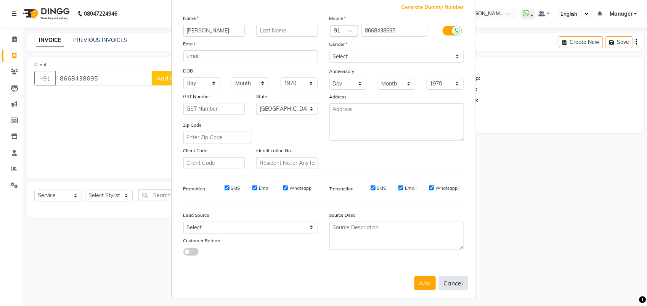
type input "SADA"
click at [444, 280] on button "Cancel" at bounding box center [453, 283] width 29 height 14
select select
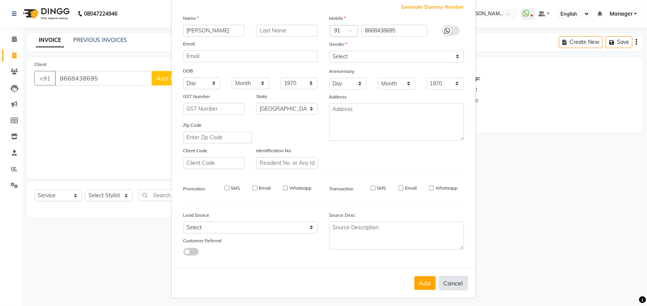
select select "null"
select select
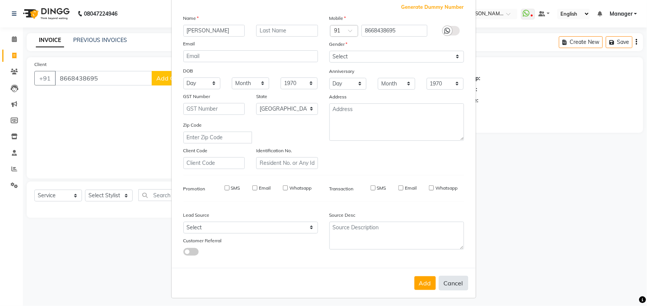
checkbox input "false"
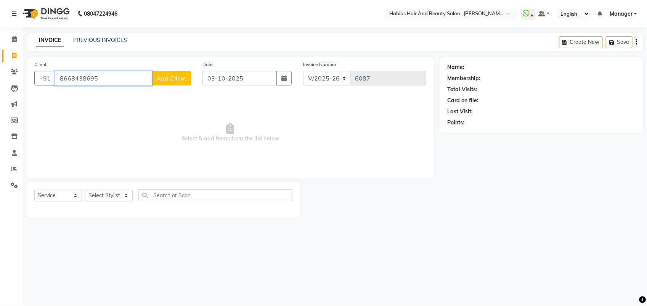
click at [108, 77] on input "8668438695" at bounding box center [103, 78] width 97 height 14
type input "8668438695"
click at [167, 78] on span "Add Client" at bounding box center [171, 78] width 30 height 8
select select
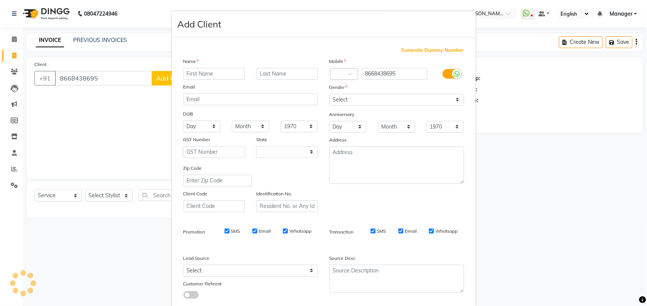
type input "S"
select select "22"
type input "SADAF"
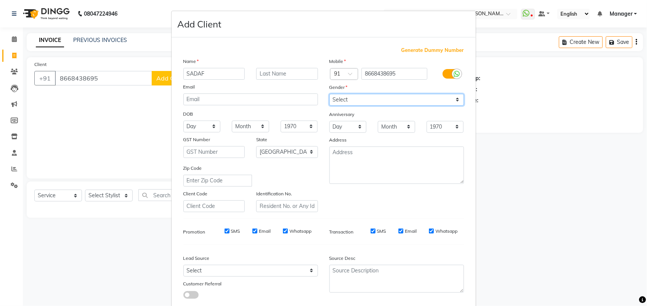
click at [356, 100] on select "Select [DEMOGRAPHIC_DATA] [DEMOGRAPHIC_DATA] Other Prefer Not To Say" at bounding box center [396, 100] width 135 height 12
select select "[DEMOGRAPHIC_DATA]"
click at [329, 94] on select "Select [DEMOGRAPHIC_DATA] [DEMOGRAPHIC_DATA] Other Prefer Not To Say" at bounding box center [396, 100] width 135 height 12
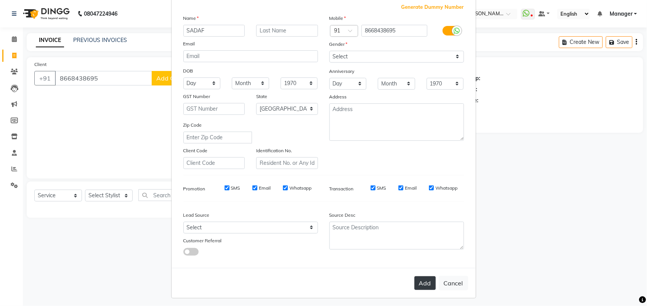
click at [418, 276] on button "Add" at bounding box center [424, 283] width 21 height 14
select select
select select "null"
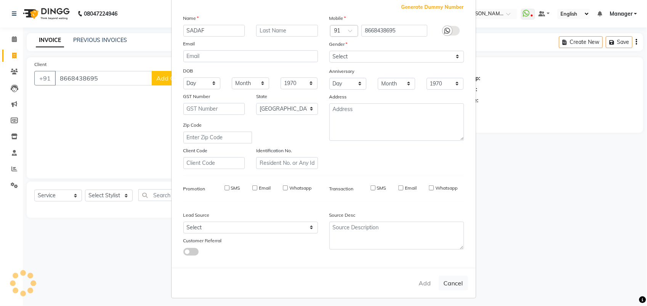
select select
checkbox input "false"
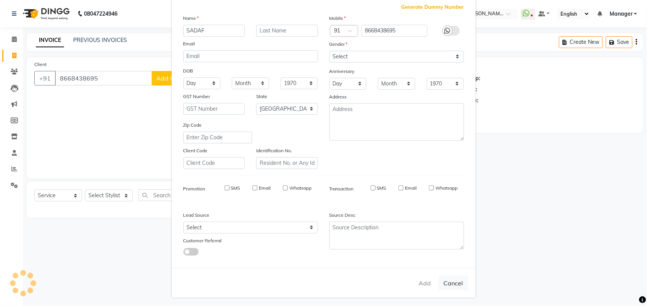
checkbox input "false"
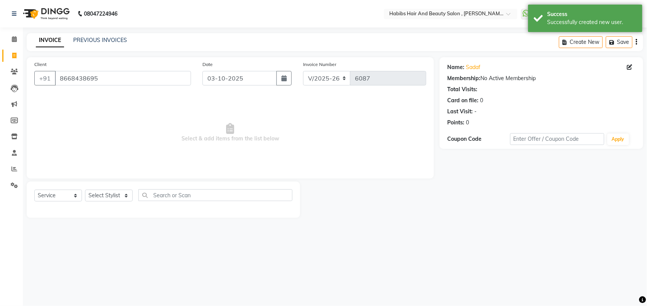
click at [112, 188] on div "Select Service Product Membership Package Voucher Prepaid Gift Card Select Styl…" at bounding box center [163, 199] width 273 height 36
click at [112, 195] on select "Select Stylist [PERSON_NAME] Manager [PERSON_NAME] Saif [PERSON_NAME] [PERSON_N…" at bounding box center [109, 195] width 48 height 12
select select "87416"
click at [85, 189] on select "Select Stylist [PERSON_NAME] Manager [PERSON_NAME] Saif [PERSON_NAME] [PERSON_N…" at bounding box center [109, 195] width 48 height 12
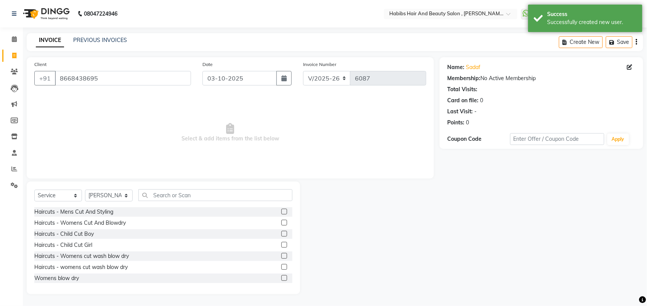
click at [281, 218] on div at bounding box center [286, 223] width 11 height 10
click at [281, 221] on label at bounding box center [284, 223] width 6 height 6
click at [281, 221] on input "checkbox" at bounding box center [283, 222] width 5 height 5
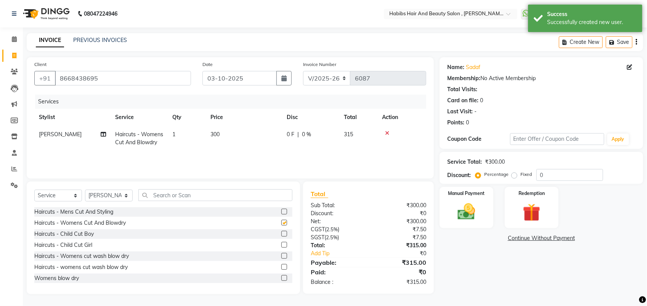
checkbox input "false"
click at [232, 125] on th "Price" at bounding box center [244, 117] width 76 height 17
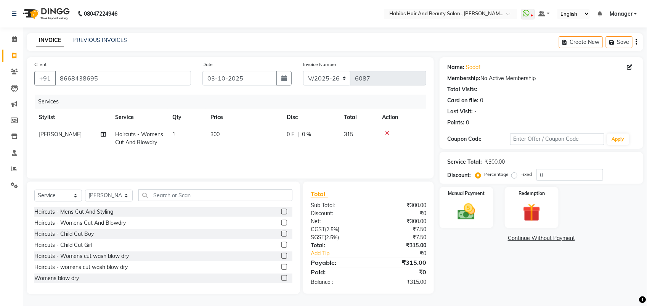
click at [221, 136] on td "300" at bounding box center [244, 138] width 76 height 25
select select "87416"
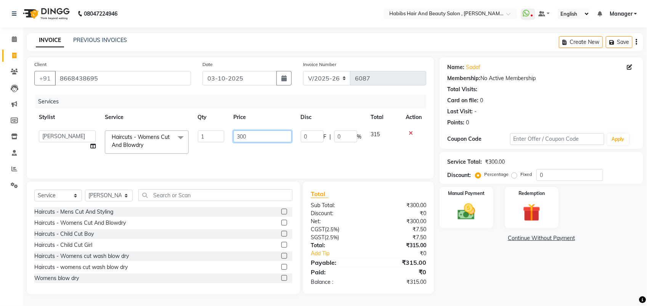
click at [244, 134] on input "300" at bounding box center [262, 136] width 58 height 12
type input "350"
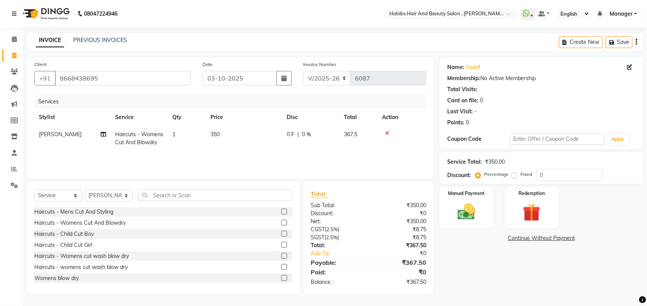
click at [253, 159] on div "Services Stylist Service Qty Price Disc Total Action siddhu Haircuts - Womens C…" at bounding box center [230, 133] width 392 height 76
click at [458, 220] on img at bounding box center [466, 211] width 30 height 21
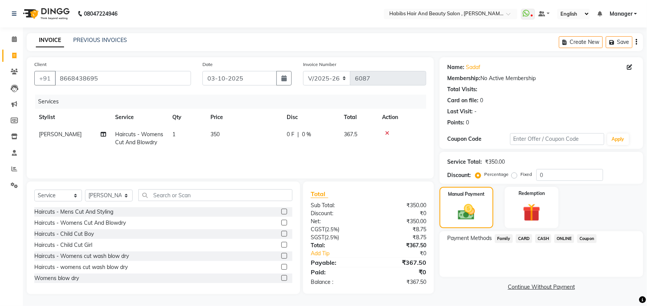
click at [558, 236] on span "ONLINE" at bounding box center [564, 238] width 20 height 9
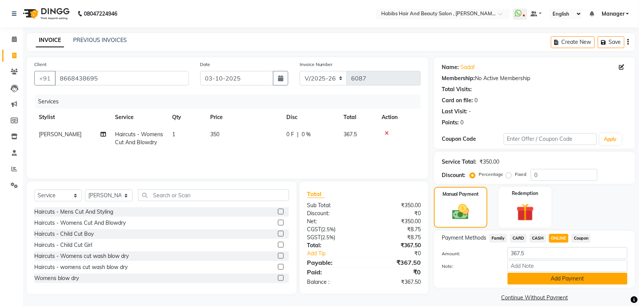
click at [564, 278] on button "Add Payment" at bounding box center [568, 278] width 120 height 12
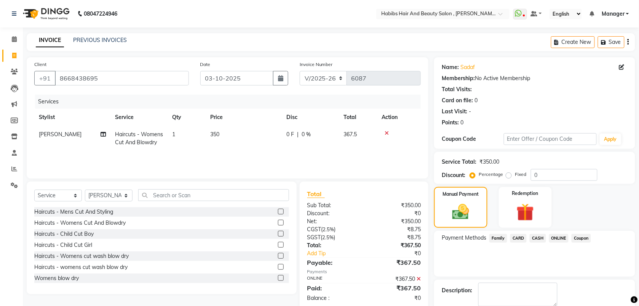
scroll to position [41, 0]
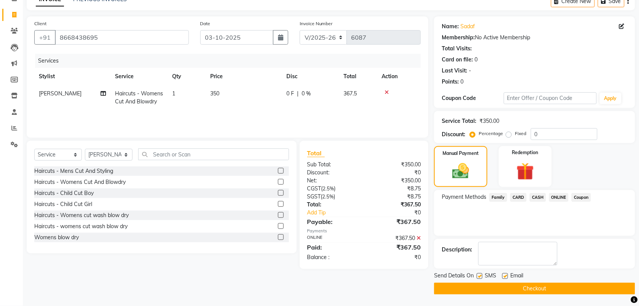
click at [553, 285] on button "Checkout" at bounding box center [534, 288] width 201 height 12
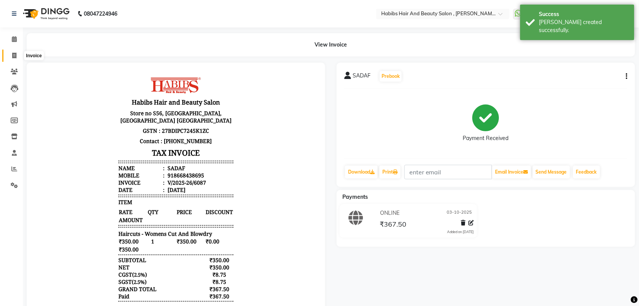
click at [11, 54] on span at bounding box center [14, 55] width 13 height 9
select select "service"
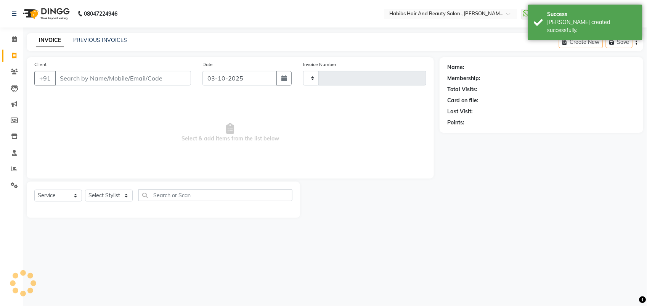
type input "6088"
select select "3814"
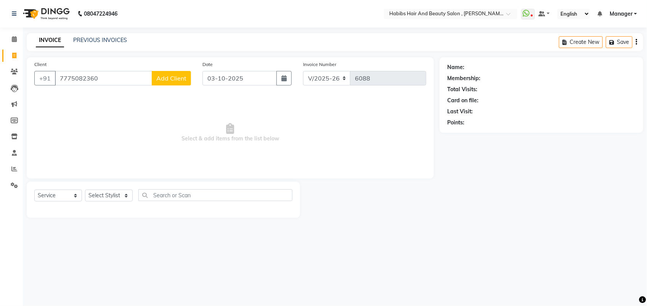
type input "7775082360"
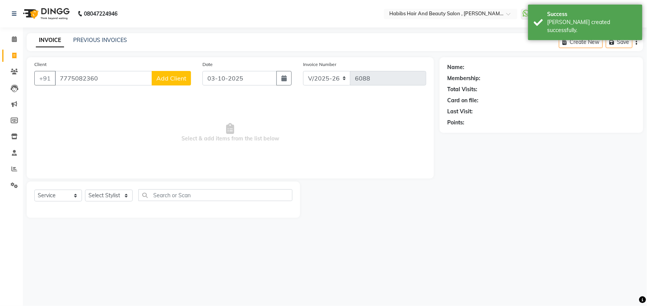
click at [169, 79] on span "Add Client" at bounding box center [171, 78] width 30 height 8
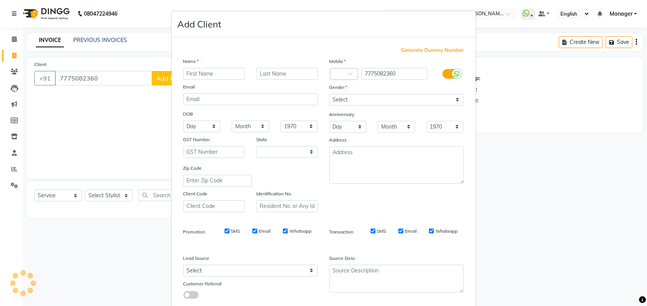
select select "22"
type input "[PERSON_NAME]"
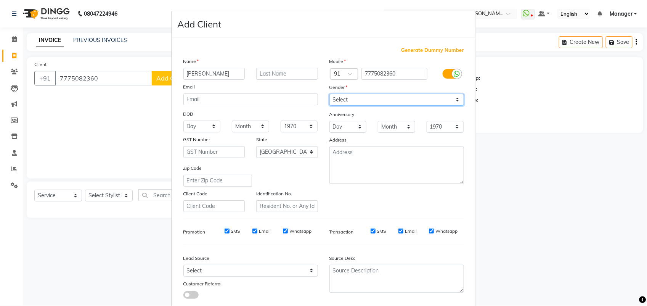
click at [346, 96] on select "Select [DEMOGRAPHIC_DATA] [DEMOGRAPHIC_DATA] Other Prefer Not To Say" at bounding box center [396, 100] width 135 height 12
select select "[DEMOGRAPHIC_DATA]"
click at [329, 94] on select "Select [DEMOGRAPHIC_DATA] [DEMOGRAPHIC_DATA] Other Prefer Not To Say" at bounding box center [396, 100] width 135 height 12
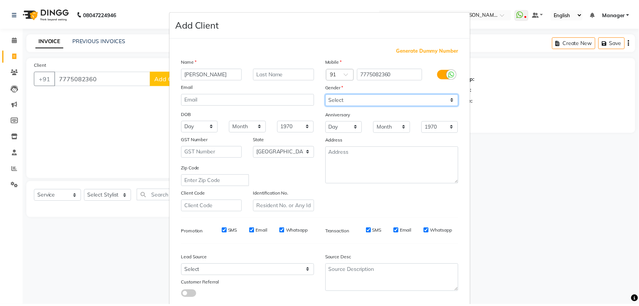
scroll to position [43, 0]
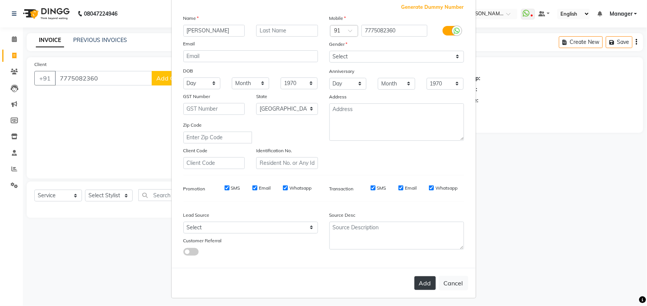
click at [414, 277] on button "Add" at bounding box center [424, 283] width 21 height 14
select select
select select "null"
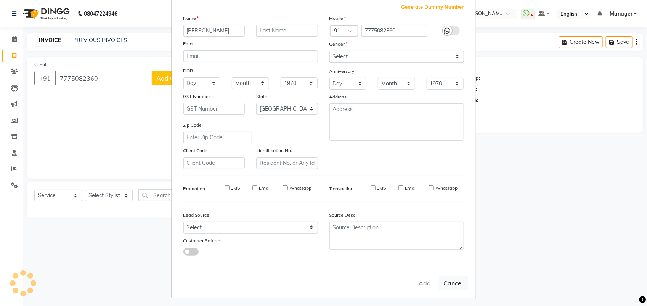
select select
checkbox input "false"
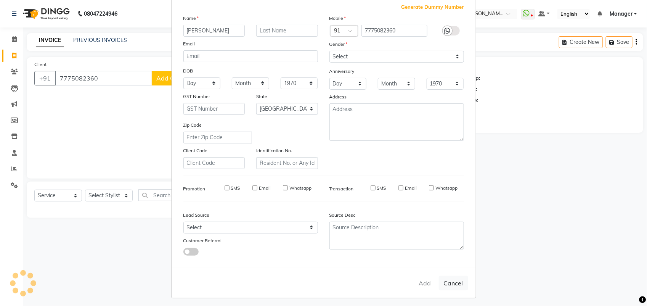
checkbox input "false"
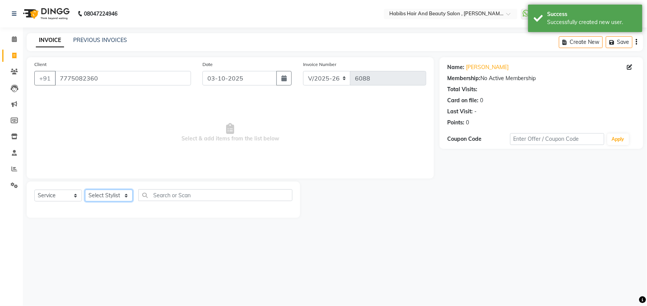
click at [116, 197] on select "Select Stylist [PERSON_NAME] Manager [PERSON_NAME] Saif [PERSON_NAME] [PERSON_N…" at bounding box center [109, 195] width 48 height 12
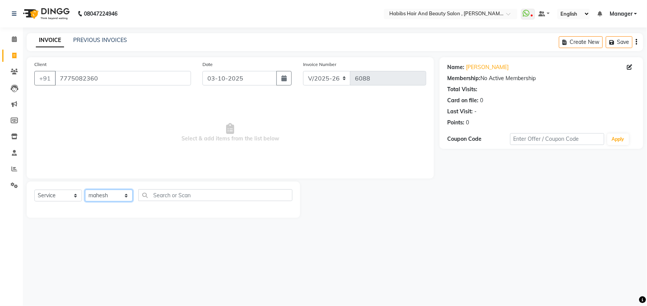
click at [85, 189] on select "Select Stylist [PERSON_NAME] Manager [PERSON_NAME] Saif [PERSON_NAME] [PERSON_N…" at bounding box center [109, 195] width 48 height 12
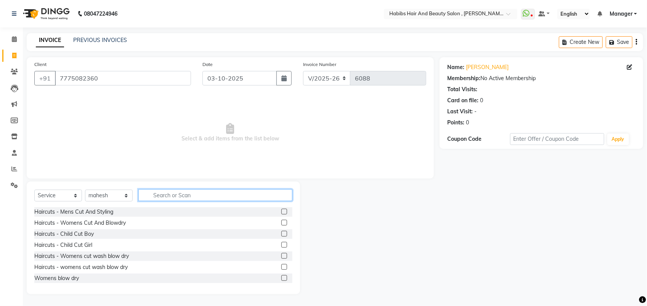
click at [164, 197] on input "text" at bounding box center [215, 195] width 154 height 12
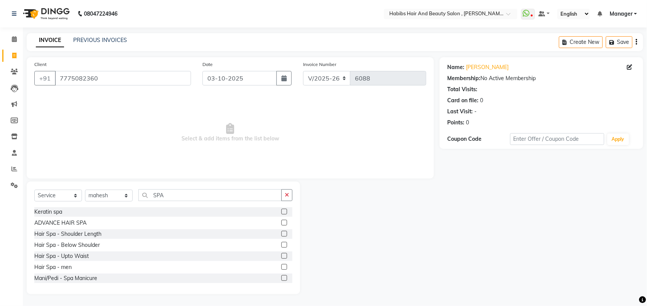
click at [281, 221] on label at bounding box center [284, 223] width 6 height 6
click at [281, 221] on input "checkbox" at bounding box center [283, 222] width 5 height 5
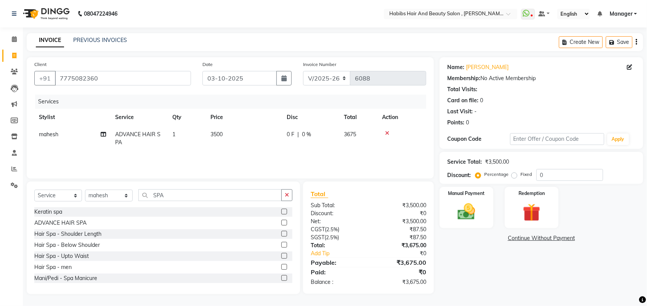
click at [225, 128] on td "3500" at bounding box center [244, 138] width 76 height 25
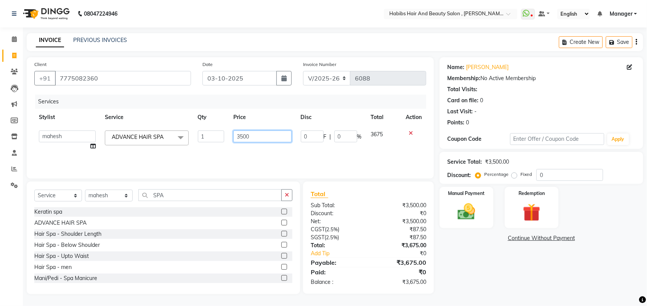
click at [239, 134] on input "3500" at bounding box center [262, 136] width 58 height 12
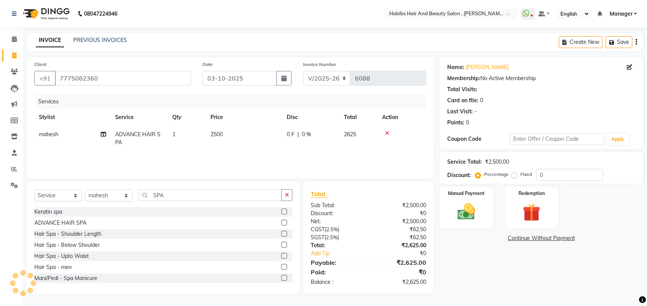
click at [232, 147] on td "2500" at bounding box center [244, 138] width 76 height 25
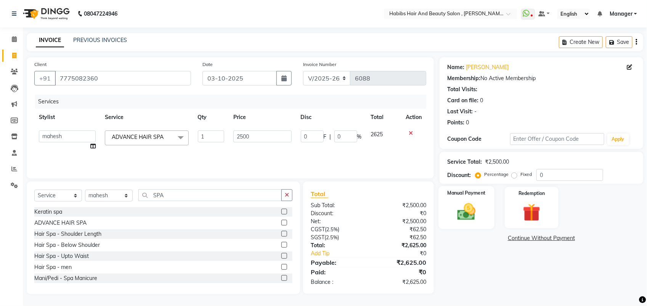
click at [461, 208] on img at bounding box center [466, 211] width 30 height 21
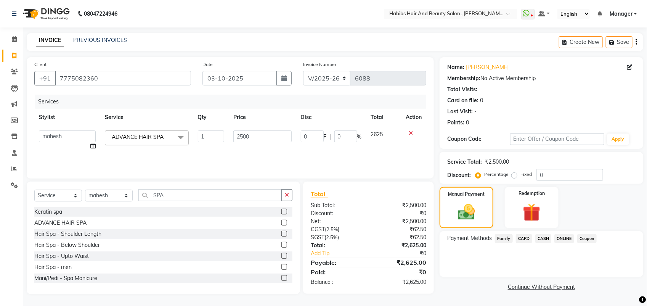
click at [521, 240] on span "CARD" at bounding box center [524, 238] width 16 height 9
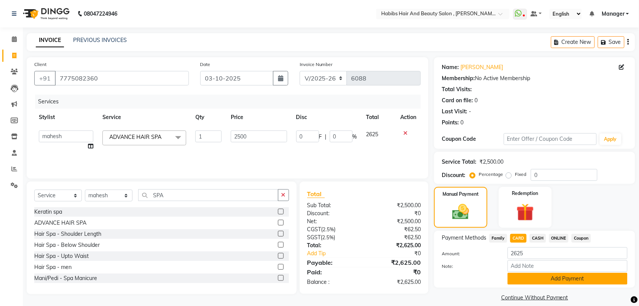
click at [536, 277] on button "Add Payment" at bounding box center [568, 278] width 120 height 12
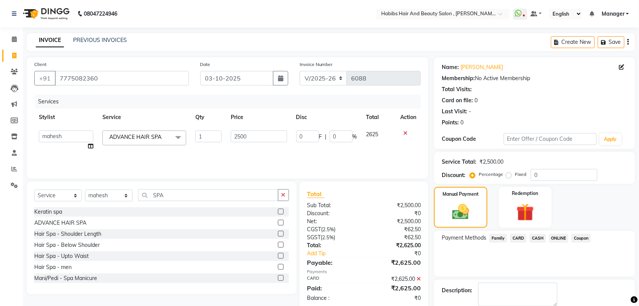
scroll to position [41, 0]
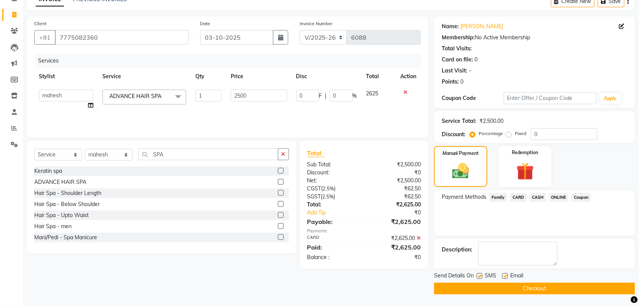
click at [525, 290] on button "Checkout" at bounding box center [534, 288] width 201 height 12
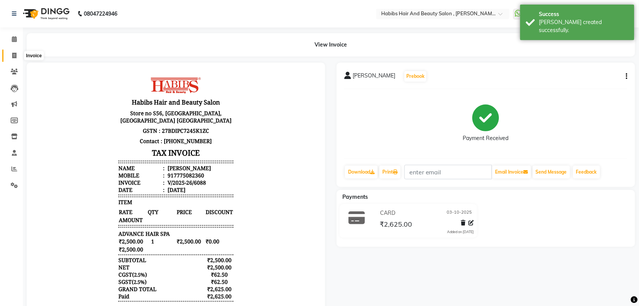
click at [16, 54] on icon at bounding box center [14, 56] width 4 height 6
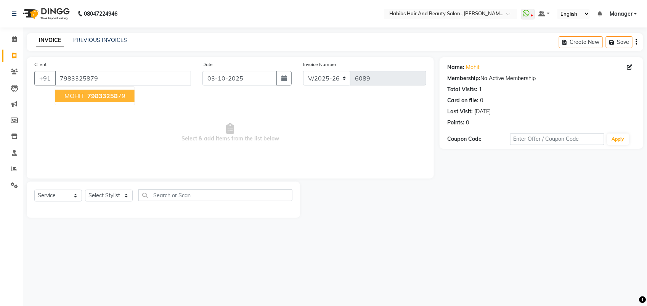
click at [72, 99] on span "MOHIT" at bounding box center [74, 96] width 20 height 8
click at [72, 99] on span "Select & add items from the list below" at bounding box center [230, 133] width 392 height 76
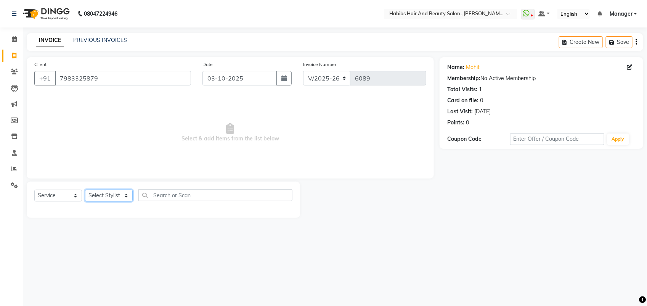
click at [117, 196] on select "Select Stylist [PERSON_NAME] Manager [PERSON_NAME] Saif [PERSON_NAME] [PERSON_N…" at bounding box center [109, 195] width 48 height 12
click at [85, 189] on select "Select Stylist [PERSON_NAME] Manager [PERSON_NAME] Saif [PERSON_NAME] [PERSON_N…" at bounding box center [109, 195] width 48 height 12
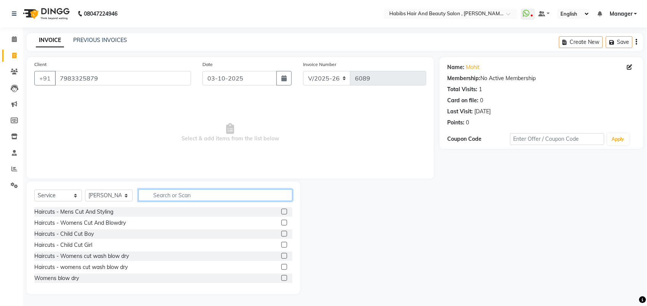
click at [176, 199] on input "text" at bounding box center [215, 195] width 154 height 12
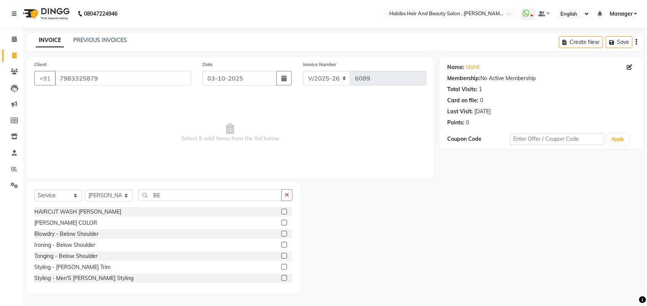
click at [281, 213] on label at bounding box center [284, 211] width 6 height 6
click at [281, 213] on input "checkbox" at bounding box center [283, 211] width 5 height 5
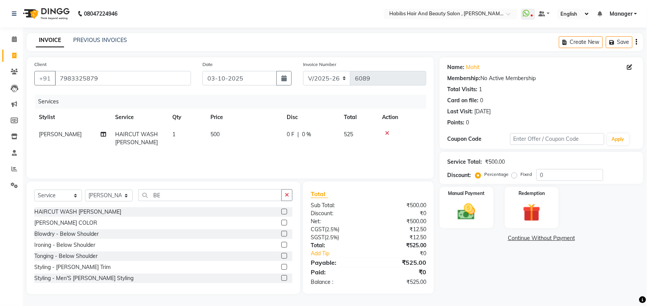
click at [221, 132] on td "500" at bounding box center [244, 138] width 76 height 25
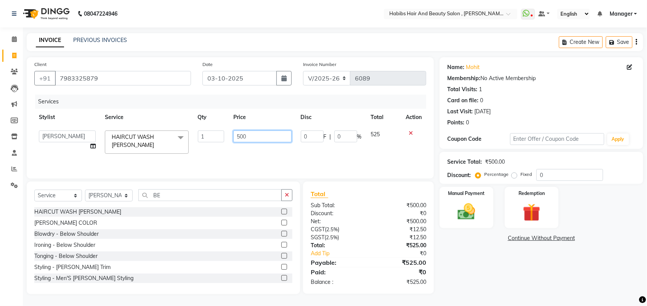
click at [245, 138] on input "500" at bounding box center [262, 136] width 58 height 12
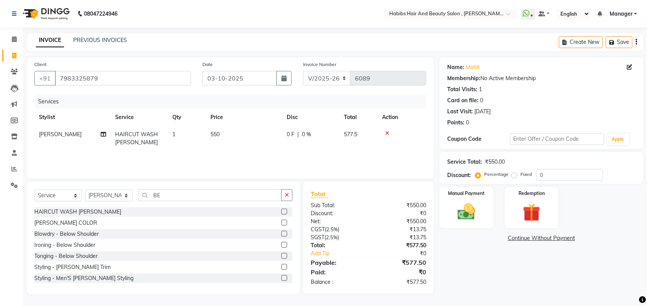
click at [245, 151] on div "Services Stylist Service Qty Price Disc Total Action Saif HAIRCUT WASH BEARD 1 …" at bounding box center [230, 133] width 392 height 76
click at [461, 214] on img at bounding box center [466, 211] width 30 height 21
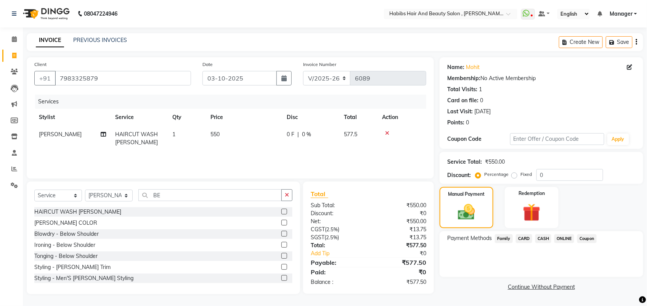
click at [561, 236] on span "ONLINE" at bounding box center [564, 238] width 20 height 9
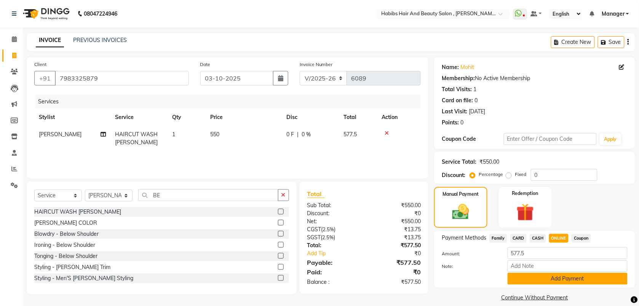
click at [563, 283] on button "Add Payment" at bounding box center [568, 278] width 120 height 12
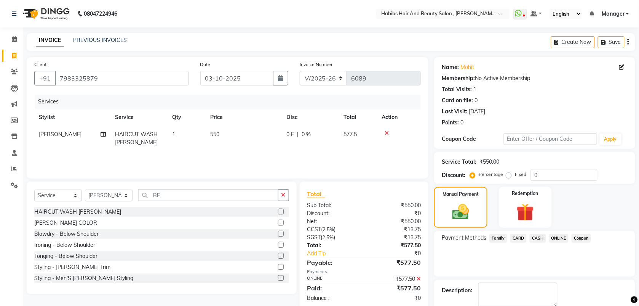
scroll to position [41, 0]
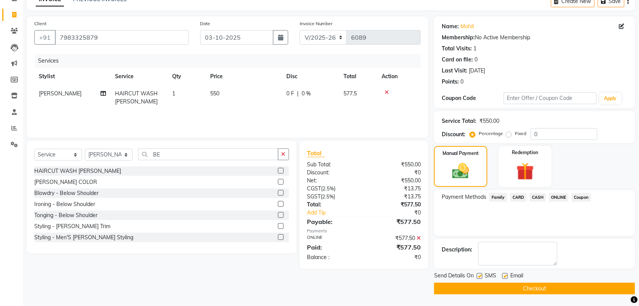
click at [557, 289] on button "Checkout" at bounding box center [534, 288] width 201 height 12
click at [490, 283] on button "Checkout" at bounding box center [534, 288] width 201 height 12
click at [13, 14] on icon at bounding box center [14, 15] width 4 height 6
click at [514, 290] on button "Checkout" at bounding box center [534, 288] width 201 height 12
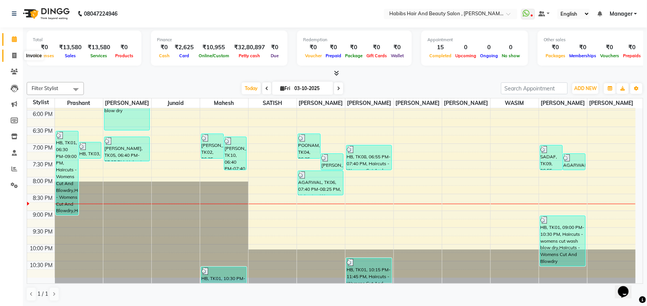
click at [14, 57] on icon at bounding box center [14, 56] width 4 height 6
select select "service"
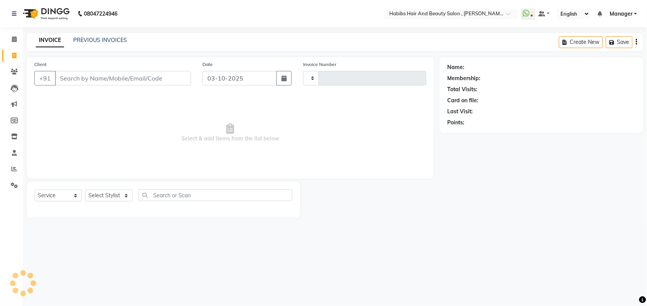
type input "6089"
select select "3814"
click at [96, 41] on link "PREVIOUS INVOICES" at bounding box center [100, 40] width 54 height 7
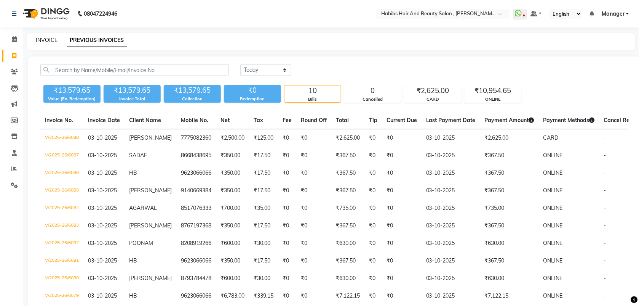
click at [45, 40] on link "INVOICE" at bounding box center [47, 40] width 22 height 7
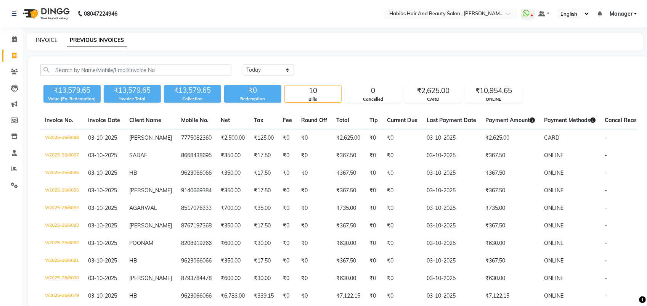
select select "service"
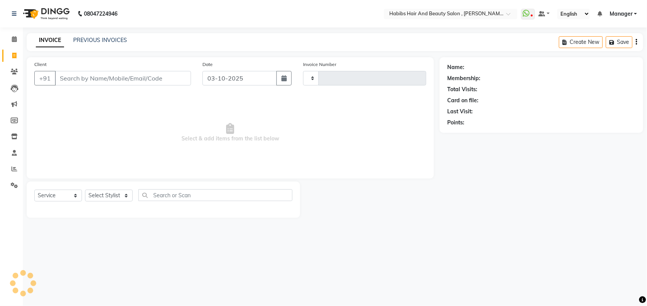
type input "6089"
select select "3814"
click at [73, 78] on input "Client" at bounding box center [123, 78] width 136 height 14
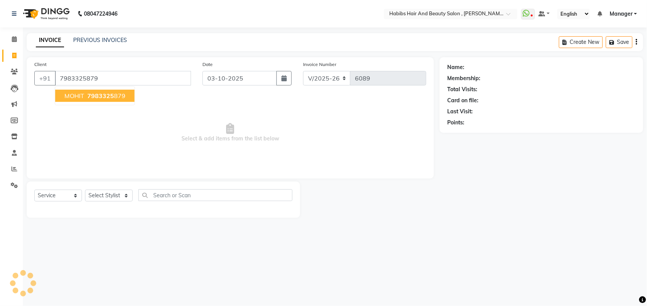
type input "7983325879"
click at [114, 98] on ngb-highlight "7983325 879" at bounding box center [106, 96] width 40 height 8
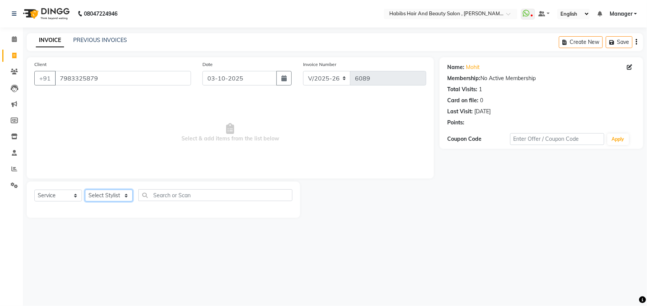
click at [97, 198] on select "Select Stylist ARIF junaid mahesh Manager prashant Saif Saish SATISH Shubhangi …" at bounding box center [109, 195] width 48 height 12
select select "40225"
click at [85, 189] on select "Select Stylist ARIF junaid mahesh Manager prashant Saif Saish SATISH Shubhangi …" at bounding box center [109, 195] width 48 height 12
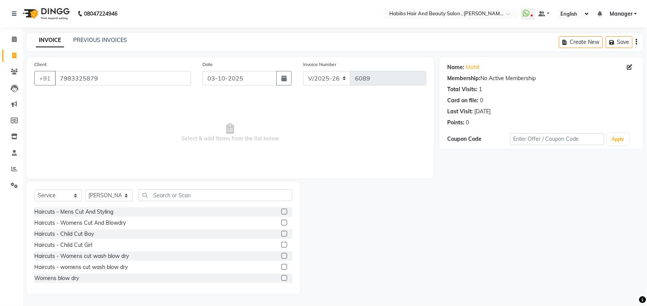
click at [163, 201] on div "Select Service Product Membership Package Voucher Prepaid Gift Card Select Styl…" at bounding box center [163, 198] width 258 height 18
click at [159, 190] on input "text" at bounding box center [215, 195] width 154 height 12
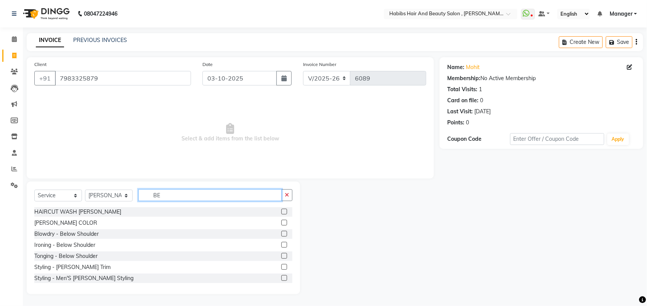
type input "BE"
click at [281, 211] on label at bounding box center [284, 211] width 6 height 6
click at [281, 211] on input "checkbox" at bounding box center [283, 211] width 5 height 5
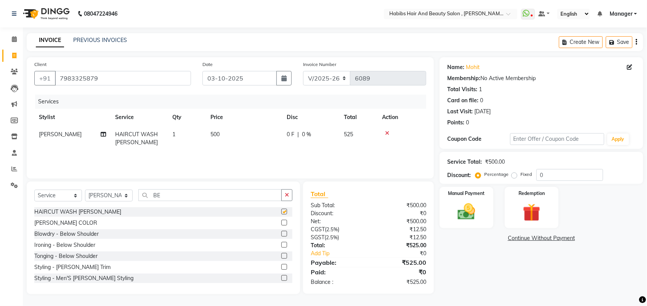
checkbox input "false"
click at [216, 135] on span "500" at bounding box center [214, 134] width 9 height 7
select select "40225"
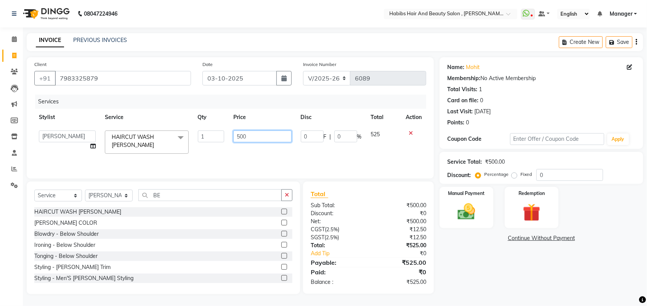
click at [243, 138] on input "500" at bounding box center [262, 136] width 58 height 12
type input "550"
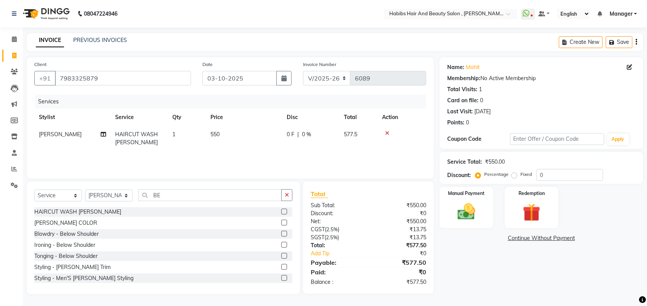
click at [244, 153] on div "Services Stylist Service Qty Price Disc Total Action Saif HAIRCUT WASH BEARD 1 …" at bounding box center [230, 133] width 392 height 76
click at [460, 214] on img at bounding box center [466, 211] width 30 height 21
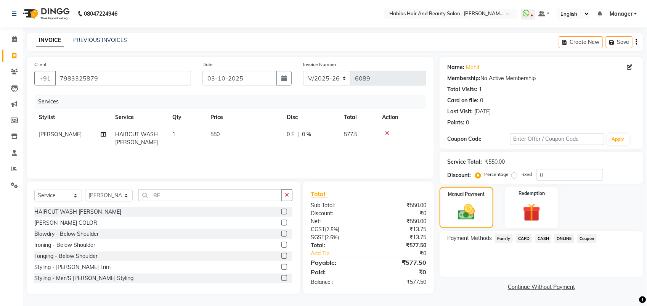
click at [562, 237] on span "ONLINE" at bounding box center [564, 238] width 20 height 9
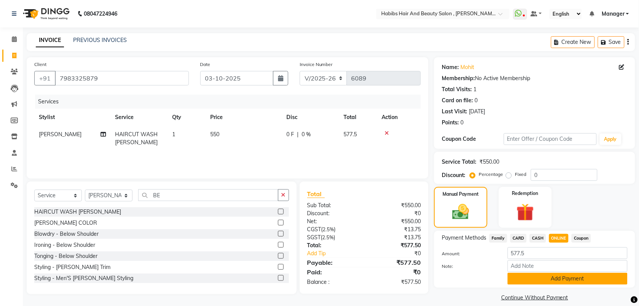
click at [541, 279] on button "Add Payment" at bounding box center [568, 278] width 120 height 12
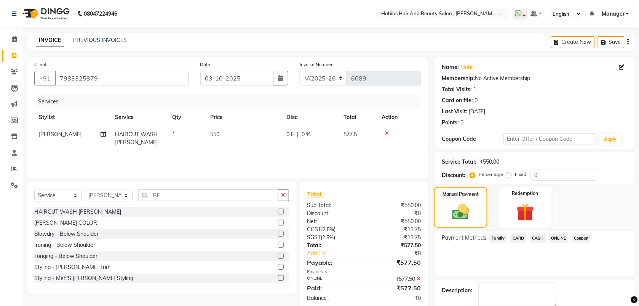
scroll to position [41, 0]
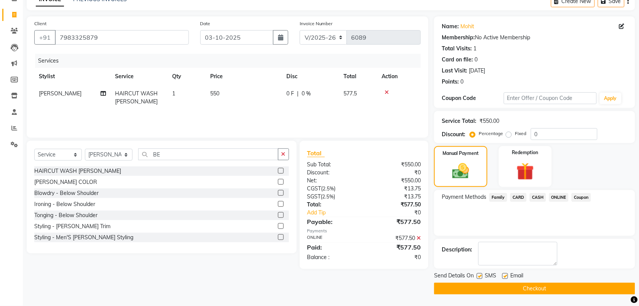
click at [521, 288] on button "Checkout" at bounding box center [534, 288] width 201 height 12
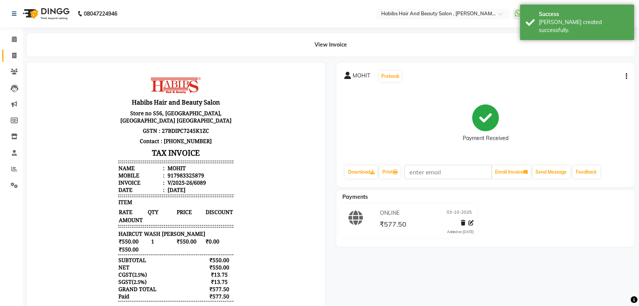
click at [16, 60] on link "Invoice" at bounding box center [11, 56] width 18 height 13
select select "service"
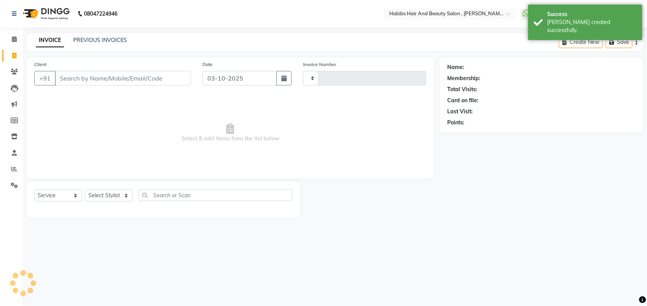
type input "6090"
select select "3814"
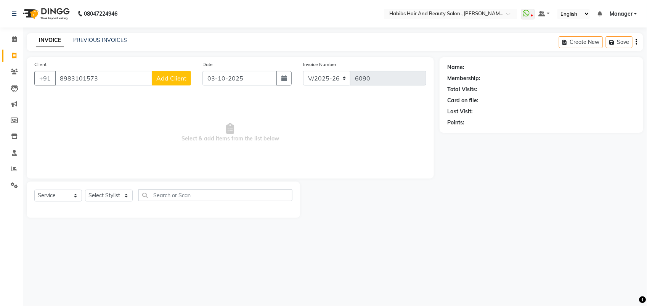
type input "8983101573"
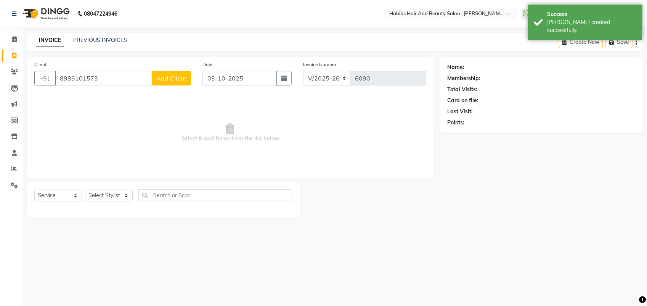
click at [180, 74] on span "Add Client" at bounding box center [171, 78] width 30 height 8
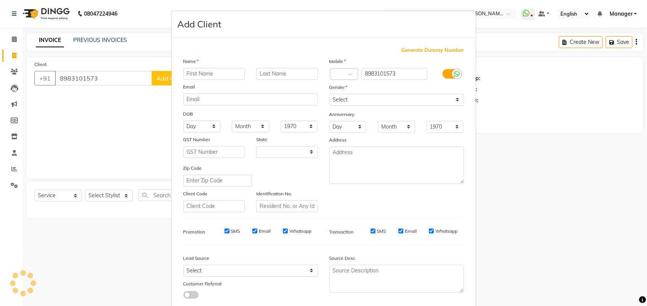
select select "22"
type input "AMOL"
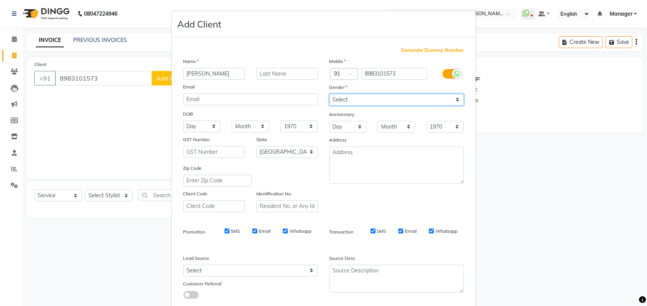
click at [347, 100] on select "Select Male Female Other Prefer Not To Say" at bounding box center [396, 100] width 135 height 12
select select "male"
click at [329, 94] on select "Select Male Female Other Prefer Not To Say" at bounding box center [396, 100] width 135 height 12
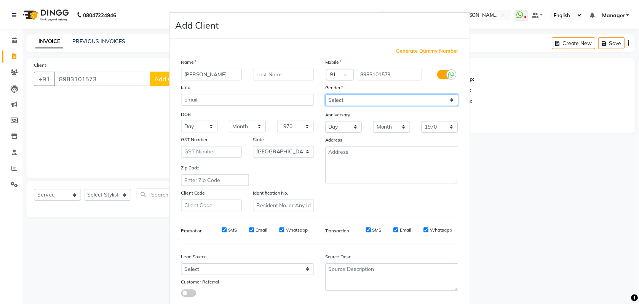
scroll to position [43, 0]
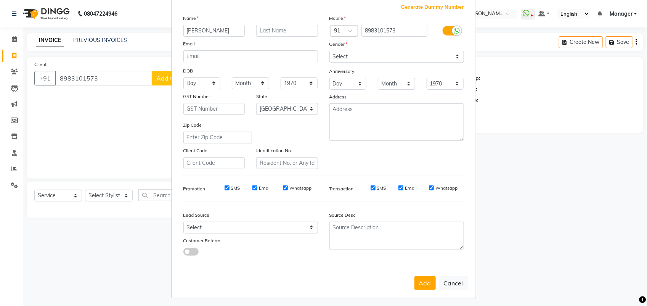
click at [420, 287] on div "Add Cancel" at bounding box center [323, 283] width 304 height 30
click at [421, 279] on button "Add" at bounding box center [424, 283] width 21 height 14
select select
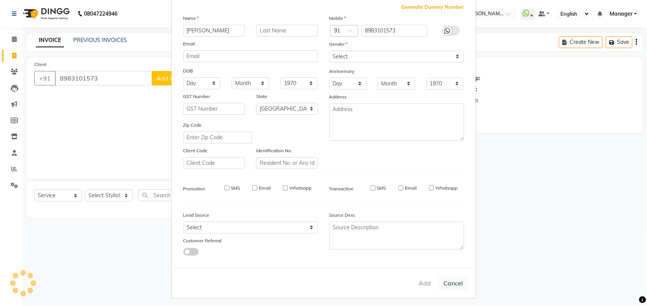
select select "null"
select select
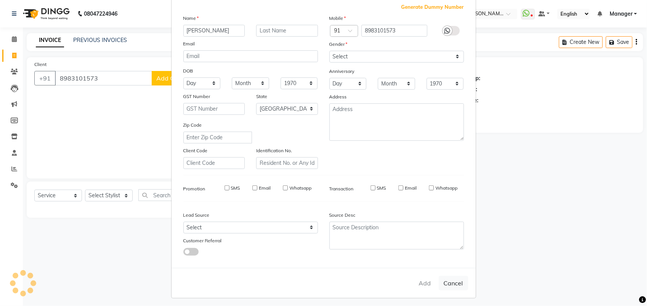
checkbox input "false"
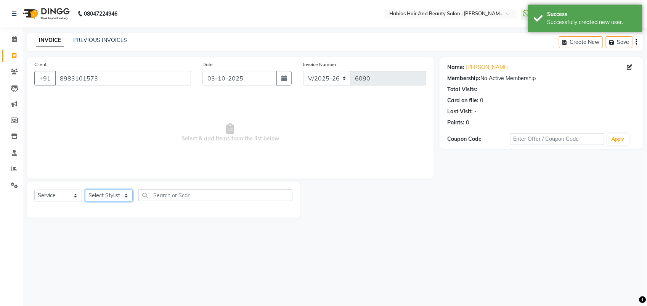
click at [111, 197] on select "Select Stylist [PERSON_NAME] Manager [PERSON_NAME] Saif [PERSON_NAME] [PERSON_N…" at bounding box center [109, 195] width 48 height 12
select select "18510"
click at [85, 189] on select "Select Stylist [PERSON_NAME] Manager [PERSON_NAME] Saif [PERSON_NAME] [PERSON_N…" at bounding box center [109, 195] width 48 height 12
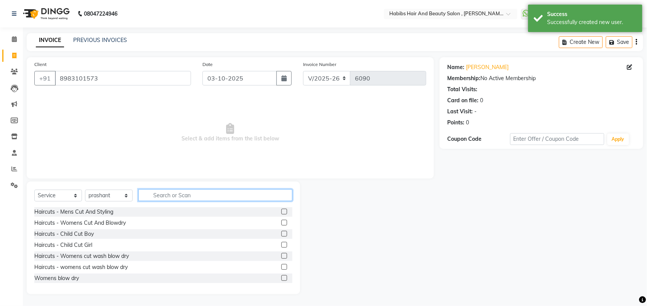
click at [207, 198] on input "text" at bounding box center [215, 195] width 154 height 12
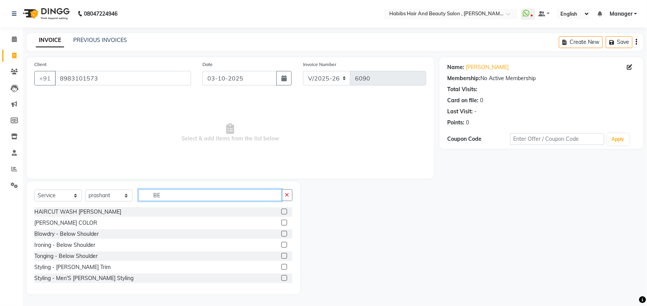
type input "BE"
click at [281, 212] on label at bounding box center [284, 211] width 6 height 6
click at [281, 212] on input "checkbox" at bounding box center [283, 211] width 5 height 5
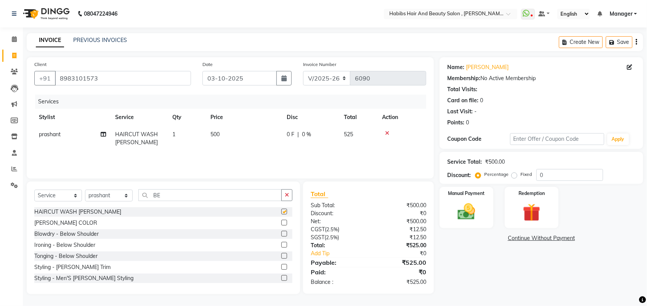
checkbox input "false"
click at [218, 131] on span "500" at bounding box center [214, 134] width 9 height 7
select select "18510"
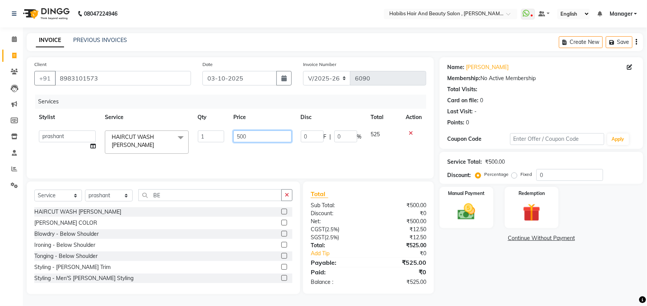
click at [241, 137] on input "500" at bounding box center [262, 136] width 58 height 12
type input "600"
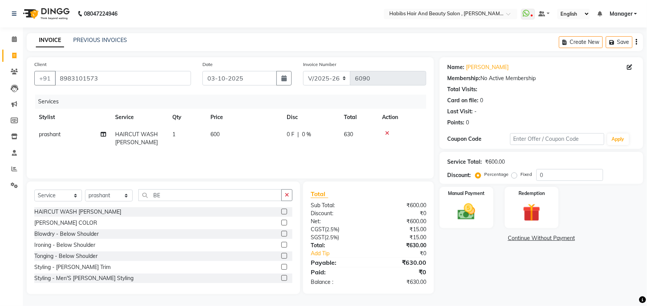
click at [231, 149] on td "600" at bounding box center [244, 138] width 76 height 25
select select "18510"
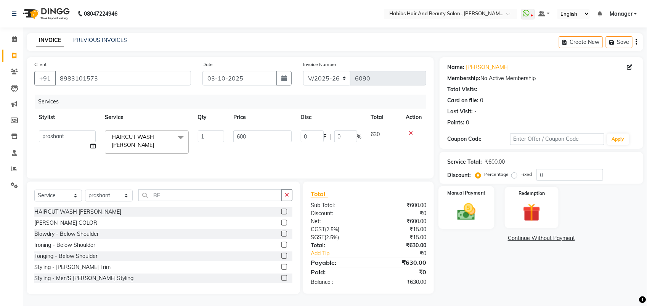
click at [474, 208] on img at bounding box center [466, 211] width 30 height 21
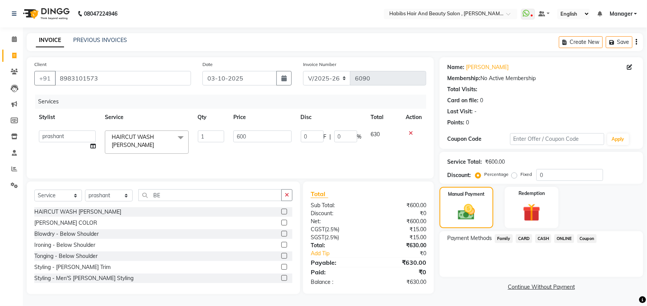
click at [566, 236] on span "ONLINE" at bounding box center [564, 238] width 20 height 9
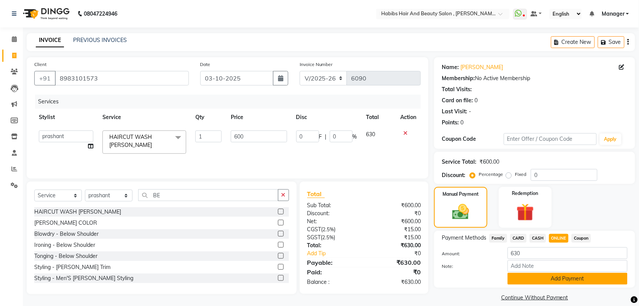
click at [520, 279] on button "Add Payment" at bounding box center [568, 278] width 120 height 12
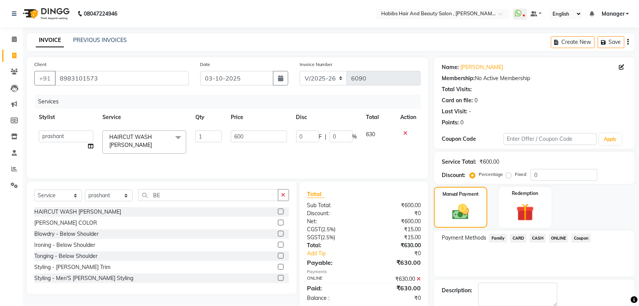
scroll to position [41, 0]
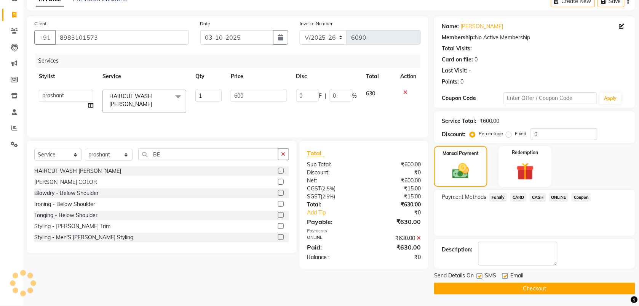
click at [506, 288] on button "Checkout" at bounding box center [534, 288] width 201 height 12
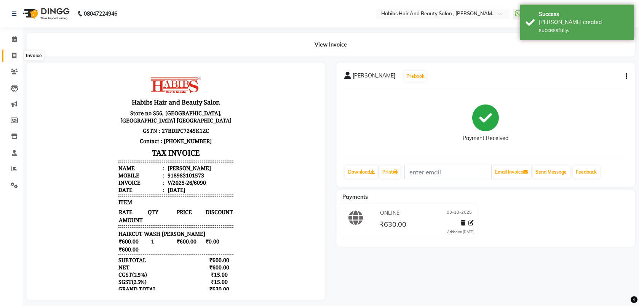
click at [10, 57] on span at bounding box center [14, 55] width 13 height 9
select select "service"
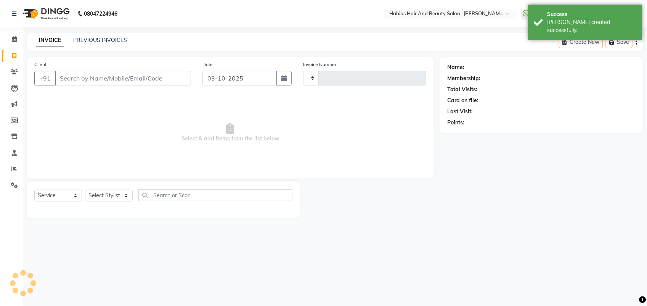
type input "6091"
select select "3814"
click at [101, 37] on link "PREVIOUS INVOICES" at bounding box center [100, 40] width 54 height 7
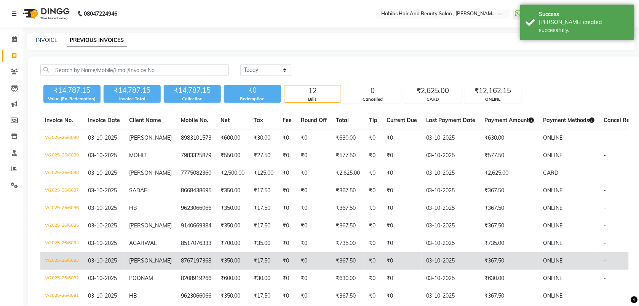
scroll to position [79, 0]
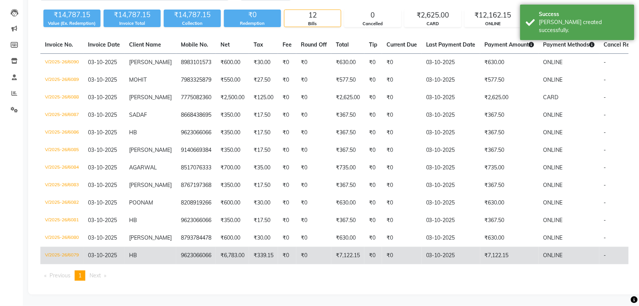
click at [278, 250] on td "₹0" at bounding box center [287, 256] width 18 height 18
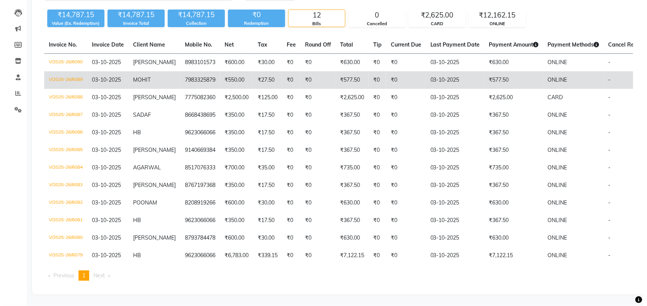
scroll to position [0, 0]
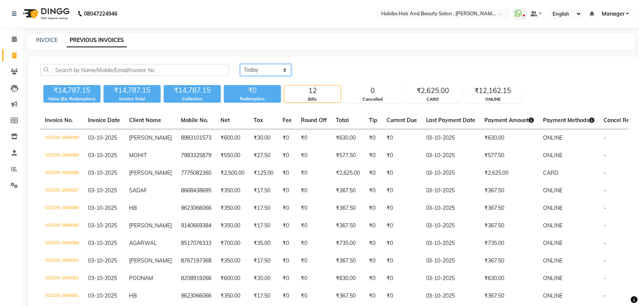
click at [273, 68] on select "[DATE] [DATE] Custom Range" at bounding box center [265, 70] width 51 height 12
select select "[DATE]"
click at [240, 64] on select "[DATE] [DATE] Custom Range" at bounding box center [265, 70] width 51 height 12
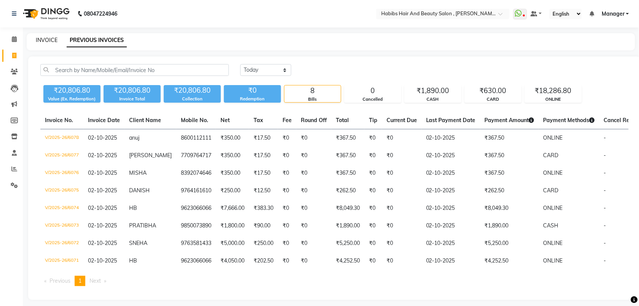
click at [54, 38] on link "INVOICE" at bounding box center [47, 40] width 22 height 7
select select "service"
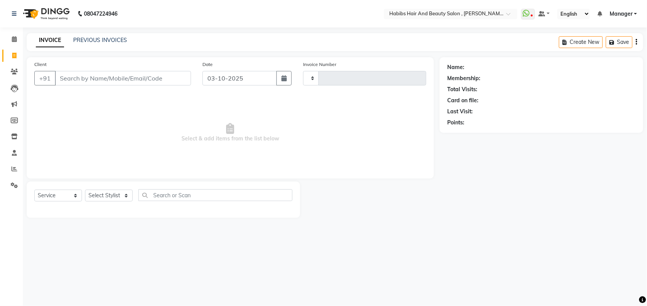
type input "6091"
select select "3814"
click at [72, 79] on input "Client" at bounding box center [123, 78] width 136 height 14
click at [102, 40] on link "PREVIOUS INVOICES" at bounding box center [100, 40] width 54 height 7
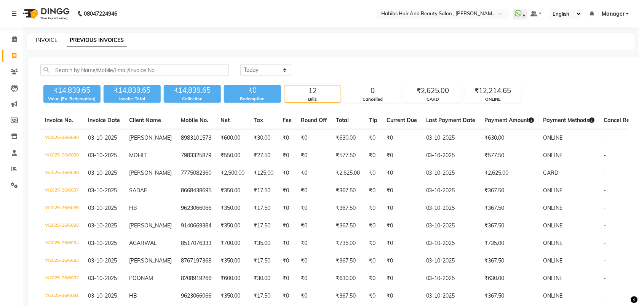
click at [50, 37] on link "INVOICE" at bounding box center [47, 40] width 22 height 7
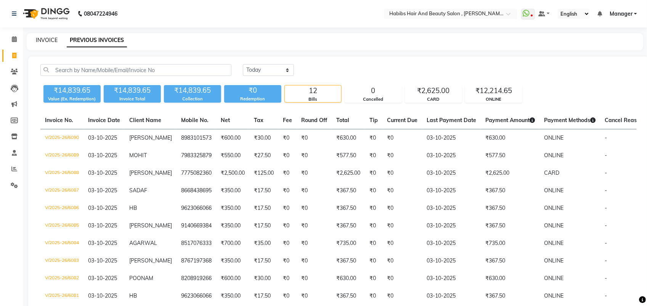
select select "service"
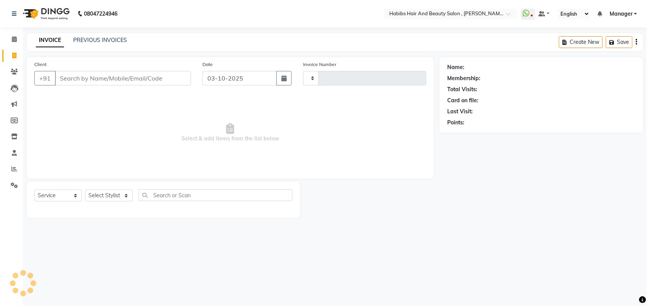
type input "6091"
select select "3814"
click at [64, 76] on input "Client" at bounding box center [123, 78] width 136 height 14
type input "7499332675"
click at [185, 75] on span "Add Client" at bounding box center [171, 78] width 30 height 8
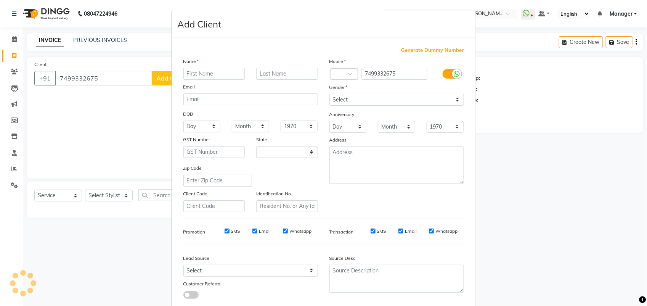
select select "22"
type input "[PERSON_NAME]"
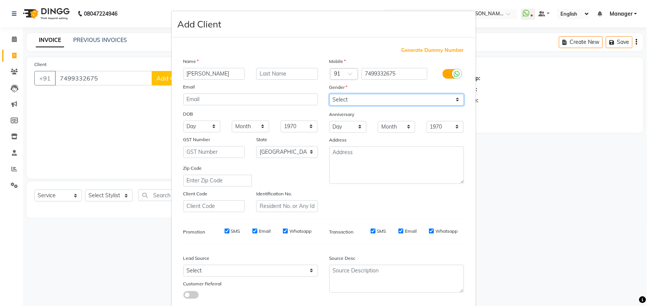
click at [340, 99] on select "Select [DEMOGRAPHIC_DATA] [DEMOGRAPHIC_DATA] Other Prefer Not To Say" at bounding box center [396, 100] width 135 height 12
click at [329, 94] on select "Select [DEMOGRAPHIC_DATA] [DEMOGRAPHIC_DATA] Other Prefer Not To Say" at bounding box center [396, 100] width 135 height 12
click at [340, 99] on select "Select [DEMOGRAPHIC_DATA] [DEMOGRAPHIC_DATA] Other Prefer Not To Say" at bounding box center [396, 100] width 135 height 12
select select "male"
click at [329, 94] on select "Select [DEMOGRAPHIC_DATA] [DEMOGRAPHIC_DATA] Other Prefer Not To Say" at bounding box center [396, 100] width 135 height 12
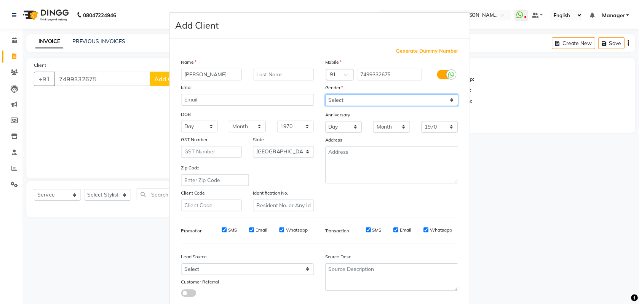
scroll to position [43, 0]
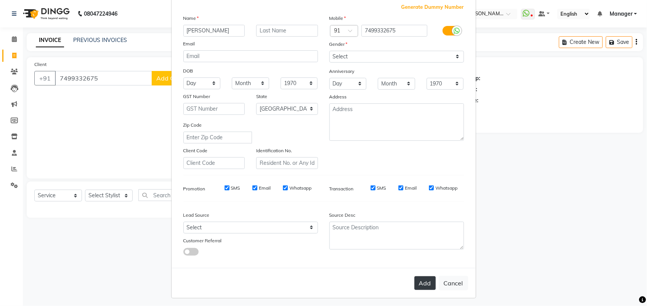
click at [416, 279] on button "Add" at bounding box center [424, 283] width 21 height 14
select select
select select "null"
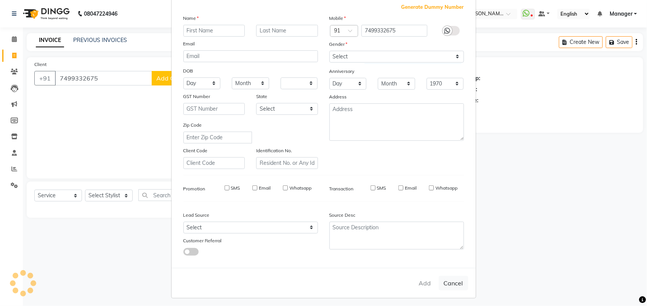
select select
checkbox input "false"
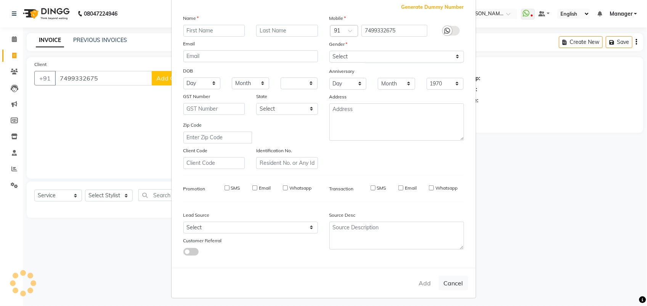
checkbox input "false"
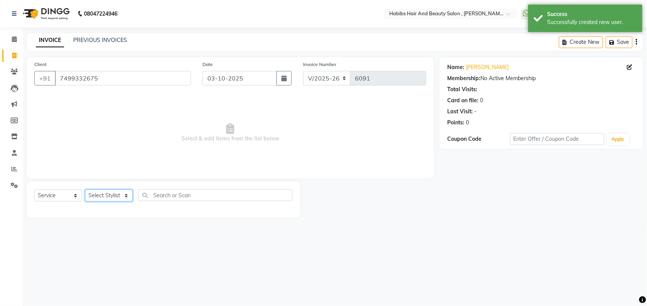
click at [111, 192] on select "Select Stylist [PERSON_NAME] Manager [PERSON_NAME] Saif [PERSON_NAME] [PERSON_N…" at bounding box center [109, 195] width 48 height 12
select select "18894"
click at [85, 189] on select "Select Stylist [PERSON_NAME] Manager [PERSON_NAME] Saif [PERSON_NAME] [PERSON_N…" at bounding box center [109, 195] width 48 height 12
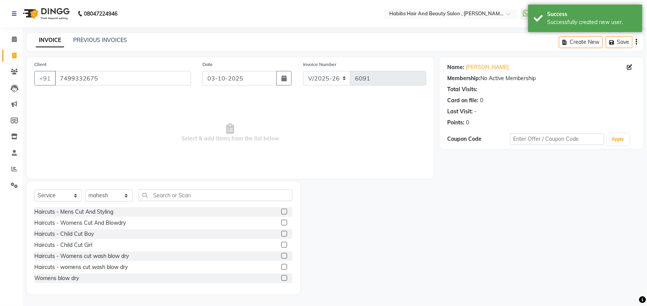
click at [281, 222] on label at bounding box center [284, 223] width 6 height 6
click at [281, 222] on input "checkbox" at bounding box center [283, 222] width 5 height 5
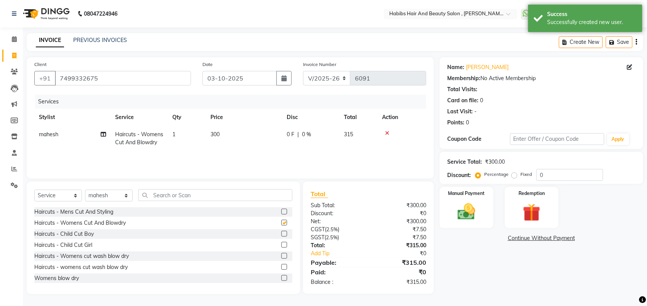
checkbox input "false"
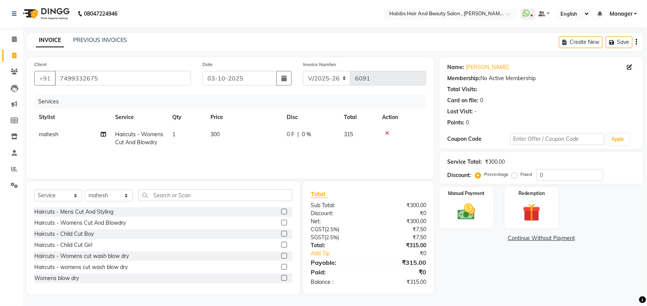
click at [281, 213] on label at bounding box center [284, 211] width 6 height 6
click at [281, 213] on input "checkbox" at bounding box center [283, 211] width 5 height 5
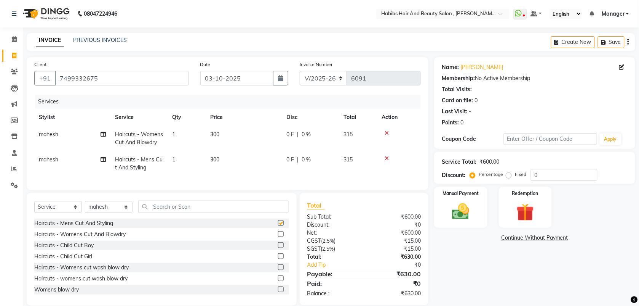
checkbox input "false"
click at [385, 131] on icon at bounding box center [387, 132] width 4 height 5
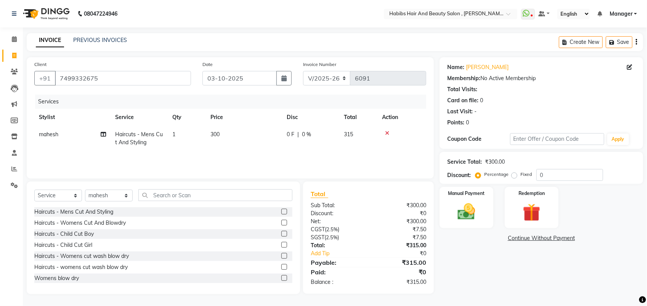
click at [215, 136] on span "300" at bounding box center [214, 134] width 9 height 7
select select "18894"
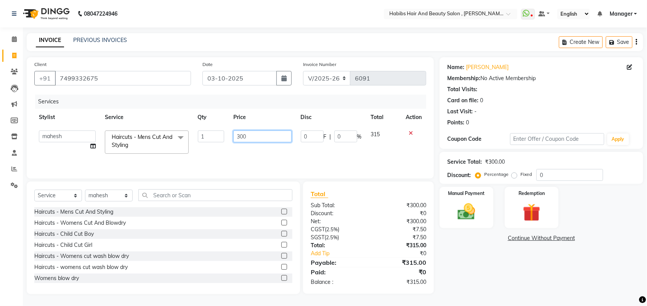
click at [241, 136] on input "300" at bounding box center [262, 136] width 58 height 12
type input "350"
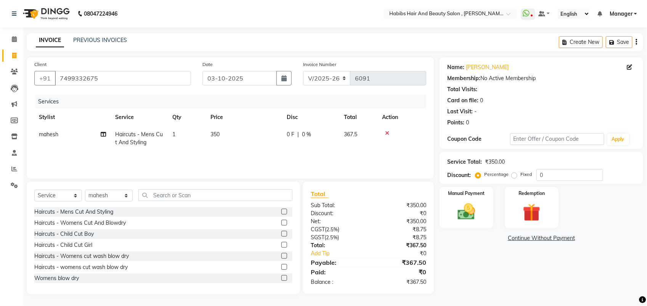
click at [237, 161] on div "Services Stylist Service Qty Price Disc Total Action mahesh Haircuts - Mens Cut…" at bounding box center [230, 133] width 392 height 76
click at [465, 201] on img at bounding box center [466, 211] width 30 height 21
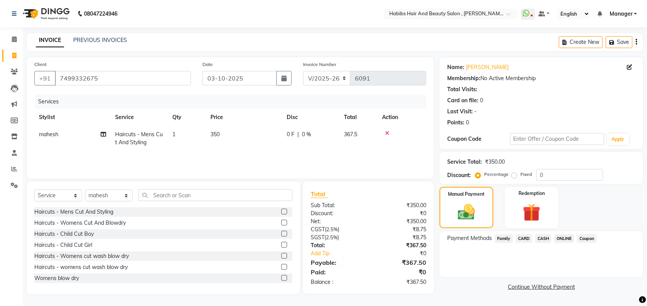
click at [542, 235] on span "CASH" at bounding box center [543, 238] width 16 height 9
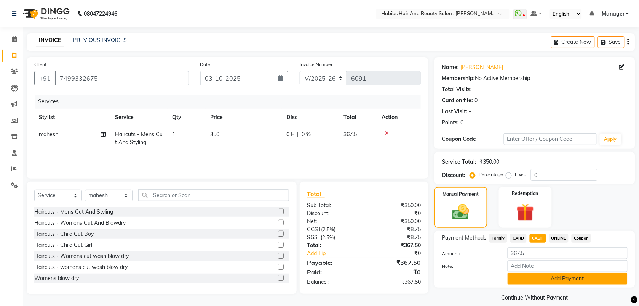
click at [534, 276] on button "Add Payment" at bounding box center [568, 278] width 120 height 12
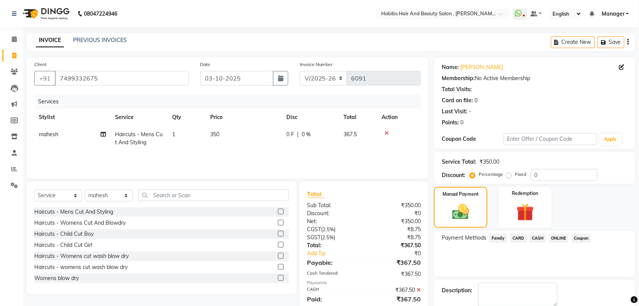
scroll to position [41, 0]
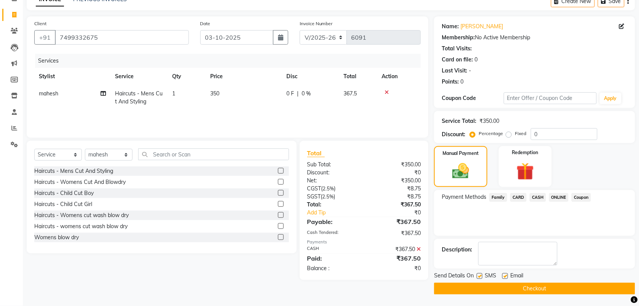
click at [524, 286] on button "Checkout" at bounding box center [534, 288] width 201 height 12
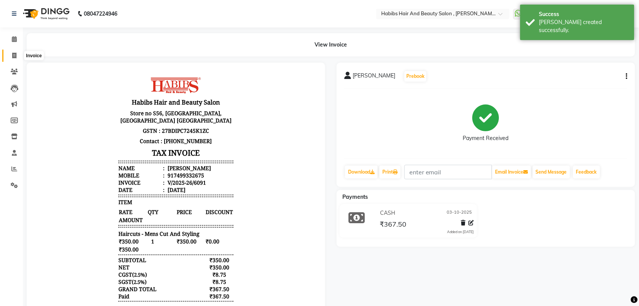
click at [13, 56] on icon at bounding box center [14, 56] width 4 height 6
select select "service"
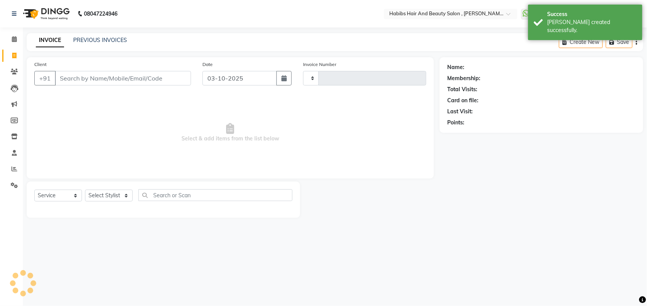
type input "6092"
select select "3814"
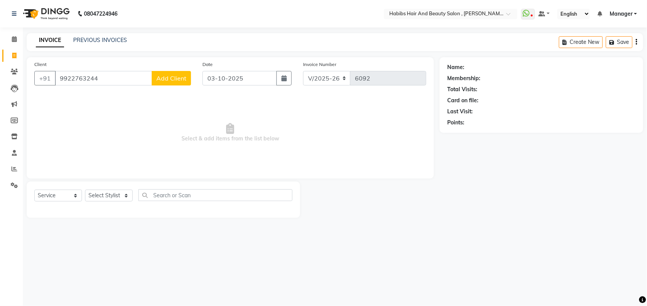
type input "9922763244"
click at [186, 79] on span "Add Client" at bounding box center [171, 78] width 30 height 8
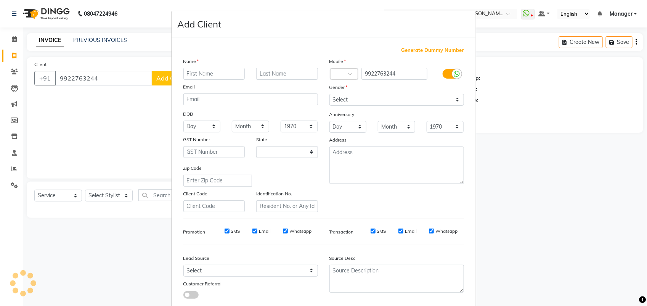
select select "22"
type input "[PERSON_NAME]"
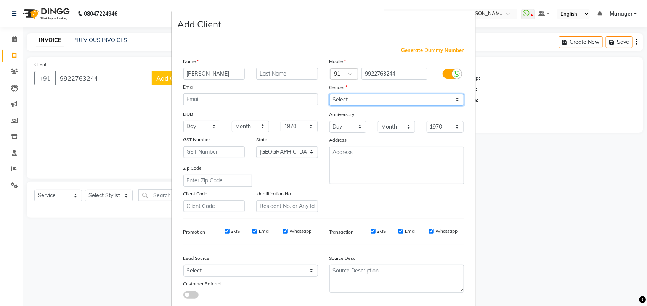
click at [341, 100] on select "Select [DEMOGRAPHIC_DATA] [DEMOGRAPHIC_DATA] Other Prefer Not To Say" at bounding box center [396, 100] width 135 height 12
select select "[DEMOGRAPHIC_DATA]"
click at [329, 94] on select "Select [DEMOGRAPHIC_DATA] [DEMOGRAPHIC_DATA] Other Prefer Not To Say" at bounding box center [396, 100] width 135 height 12
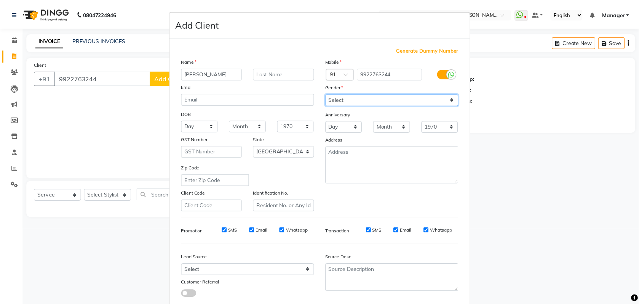
scroll to position [43, 0]
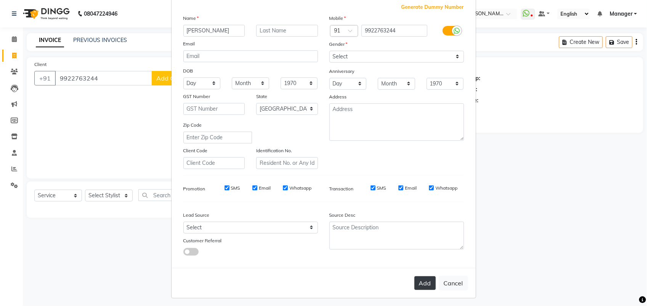
click at [425, 276] on button "Add" at bounding box center [424, 283] width 21 height 14
select select
select select "null"
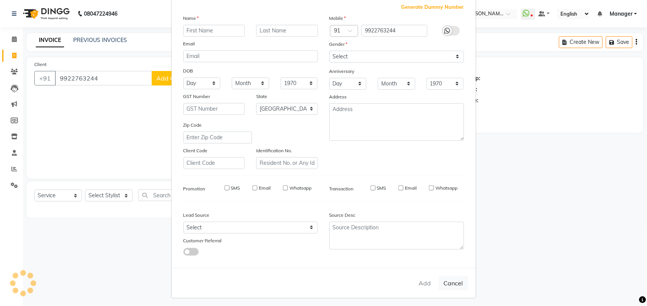
select select
checkbox input "false"
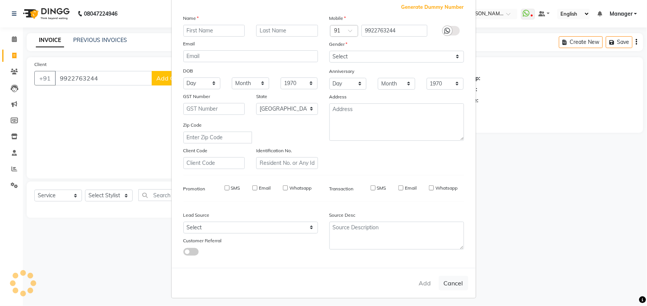
checkbox input "false"
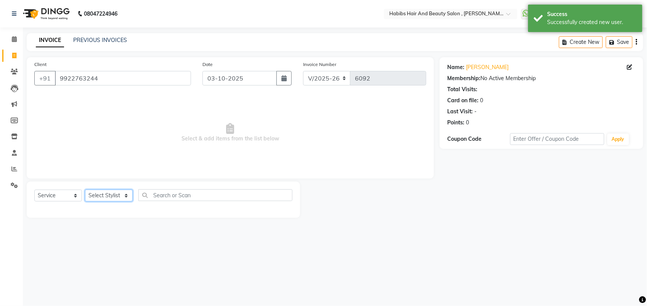
click at [109, 195] on select "Select Stylist [PERSON_NAME] Manager [PERSON_NAME] Saif [PERSON_NAME] [PERSON_N…" at bounding box center [109, 195] width 48 height 12
select select "87416"
click at [85, 189] on select "Select Stylist [PERSON_NAME] Manager [PERSON_NAME] Saif [PERSON_NAME] [PERSON_N…" at bounding box center [109, 195] width 48 height 12
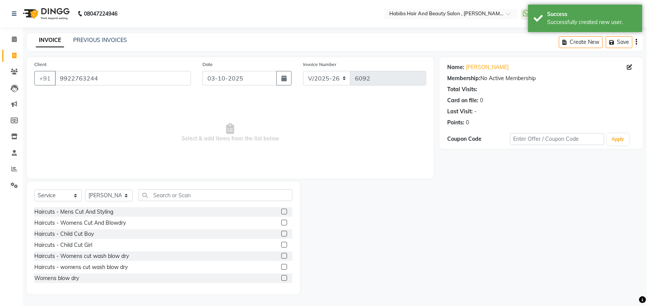
click at [281, 223] on label at bounding box center [284, 223] width 6 height 6
click at [281, 223] on input "checkbox" at bounding box center [283, 222] width 5 height 5
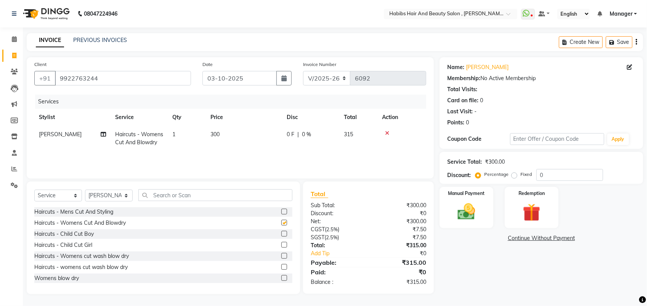
checkbox input "false"
drag, startPoint x: 248, startPoint y: 128, endPoint x: 221, endPoint y: 138, distance: 28.2
click at [221, 138] on td "300" at bounding box center [244, 138] width 76 height 25
select select "87416"
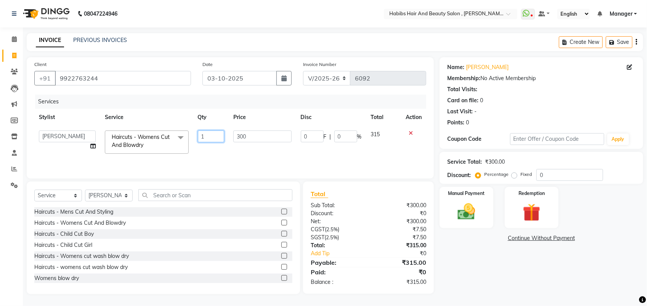
click at [221, 138] on input "1" at bounding box center [211, 136] width 27 height 12
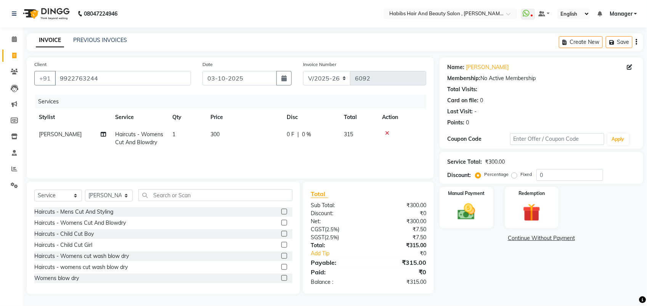
click at [256, 135] on td "300" at bounding box center [244, 138] width 76 height 25
select select "87416"
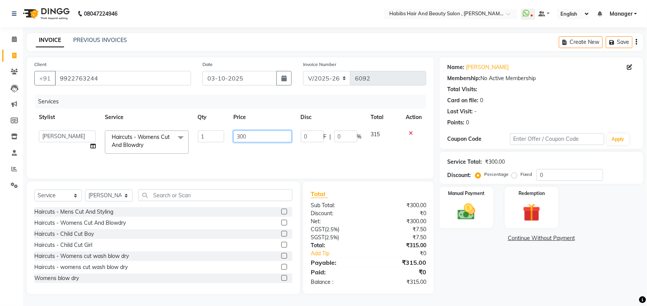
click at [244, 135] on input "300" at bounding box center [262, 136] width 58 height 12
type input "350"
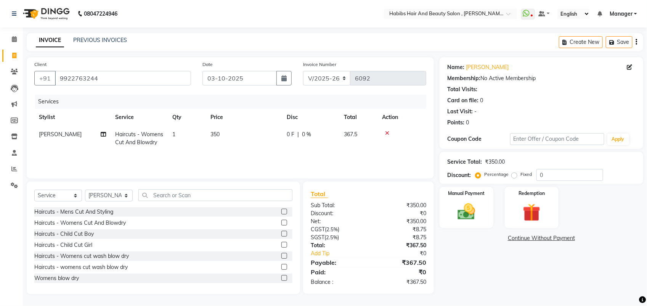
click at [244, 154] on div "Services Stylist Service Qty Price Disc Total Action siddhu Haircuts - Womens C…" at bounding box center [230, 133] width 392 height 76
click at [466, 213] on img at bounding box center [466, 211] width 30 height 21
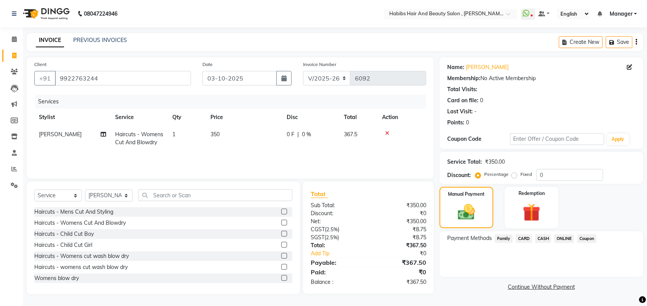
click at [559, 236] on span "ONLINE" at bounding box center [564, 238] width 20 height 9
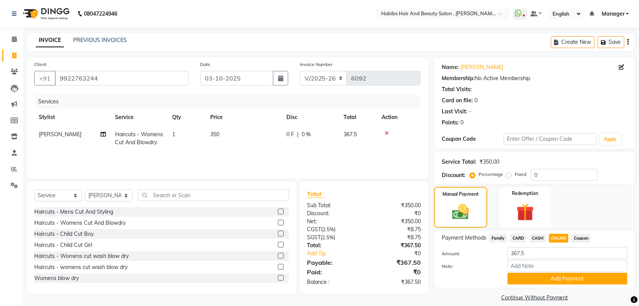
click at [542, 284] on div "Payment Methods Family CARD CASH ONLINE Coupon Amount: 367.5 Note: Add Payment" at bounding box center [534, 259] width 201 height 57
click at [544, 272] on button "Add Payment" at bounding box center [568, 278] width 120 height 12
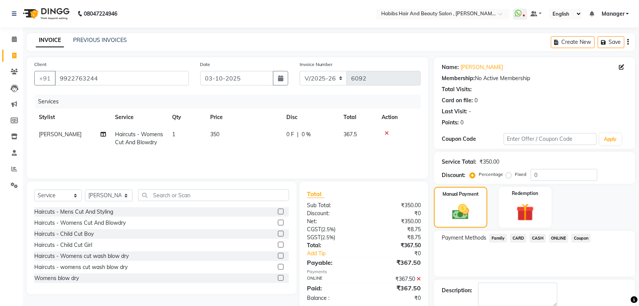
scroll to position [41, 0]
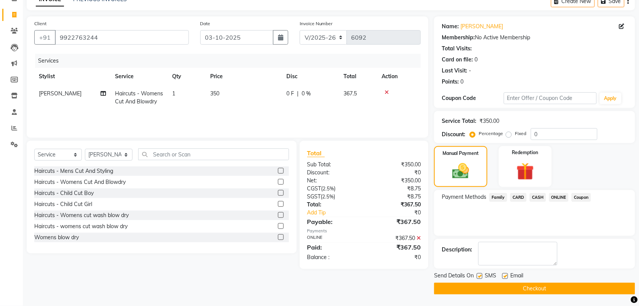
click at [530, 292] on button "Checkout" at bounding box center [534, 288] width 201 height 12
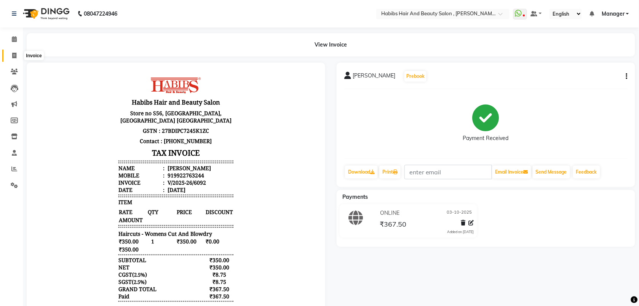
click at [9, 56] on span at bounding box center [14, 55] width 13 height 9
select select "service"
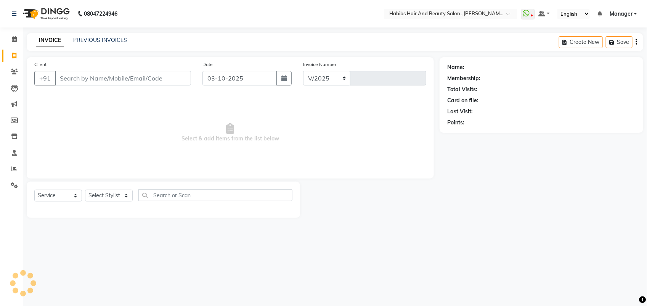
select select "3814"
type input "6093"
type input "8669127284"
click at [173, 82] on button "Add Client" at bounding box center [171, 78] width 39 height 14
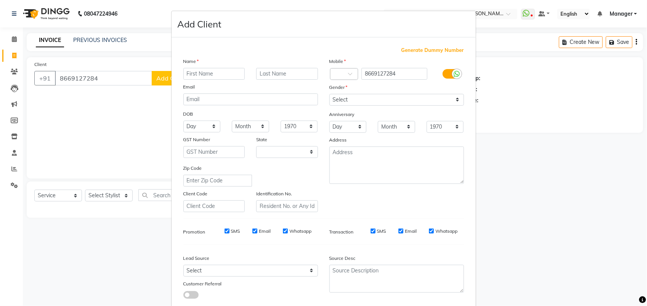
select select "22"
type input "[PERSON_NAME]"
click at [344, 102] on select "Select [DEMOGRAPHIC_DATA] [DEMOGRAPHIC_DATA] Other Prefer Not To Say" at bounding box center [396, 100] width 135 height 12
select select "male"
click at [329, 94] on select "Select [DEMOGRAPHIC_DATA] [DEMOGRAPHIC_DATA] Other Prefer Not To Say" at bounding box center [396, 100] width 135 height 12
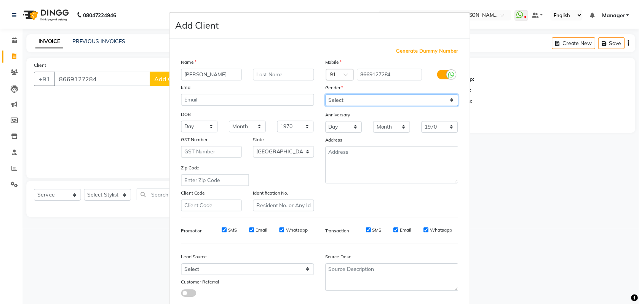
scroll to position [43, 0]
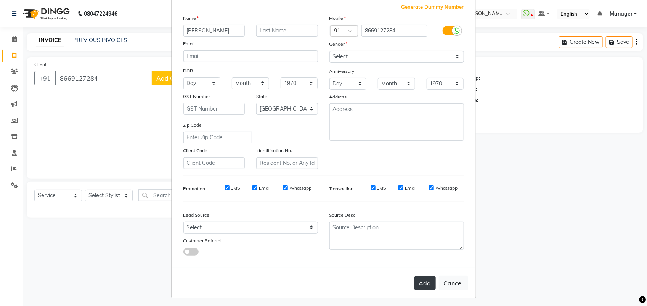
click at [414, 276] on button "Add" at bounding box center [424, 283] width 21 height 14
select select
select select "null"
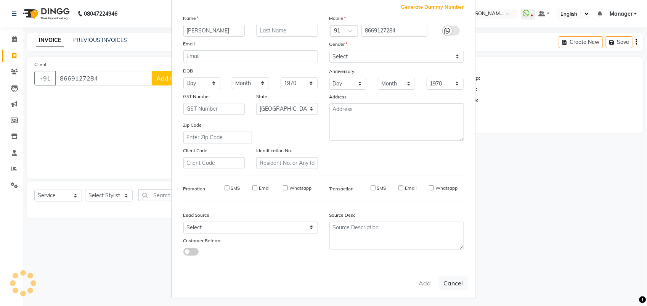
select select
checkbox input "false"
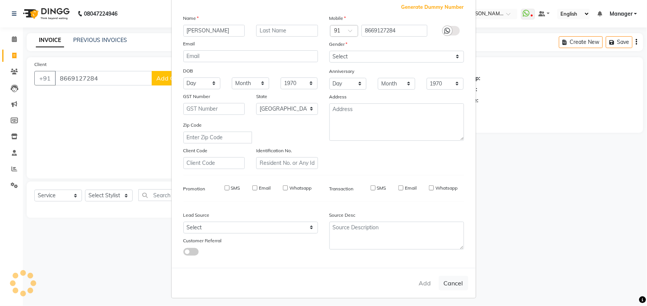
checkbox input "false"
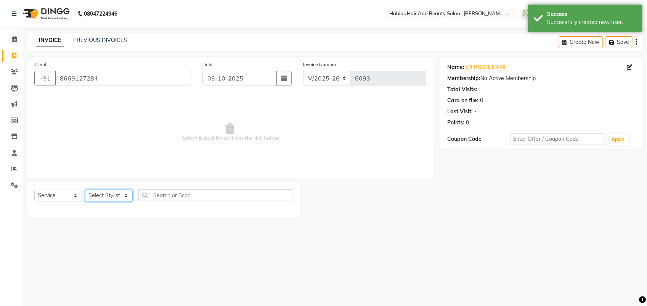
click at [107, 197] on select "Select Stylist [PERSON_NAME] Manager [PERSON_NAME] Saif [PERSON_NAME] [PERSON_N…" at bounding box center [109, 195] width 48 height 12
select select "40225"
click at [85, 189] on select "Select Stylist [PERSON_NAME] Manager [PERSON_NAME] Saif [PERSON_NAME] [PERSON_N…" at bounding box center [109, 195] width 48 height 12
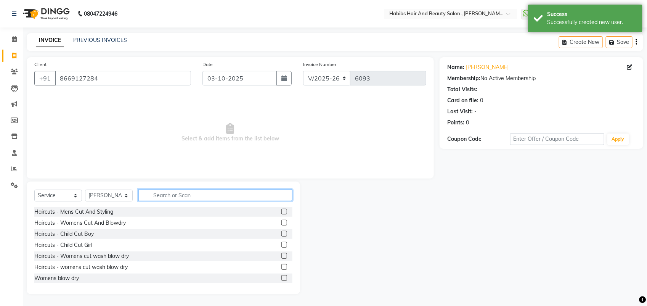
click at [161, 195] on input "text" at bounding box center [215, 195] width 154 height 12
type input "BE"
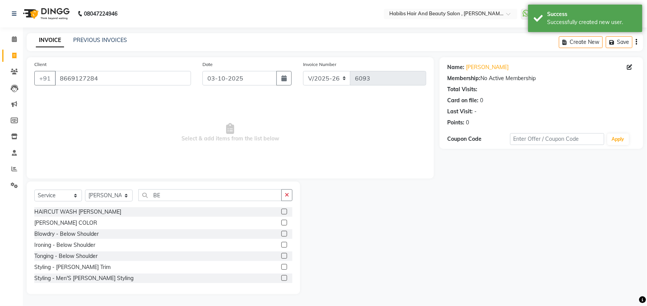
click at [281, 213] on label at bounding box center [284, 211] width 6 height 6
click at [281, 213] on input "checkbox" at bounding box center [283, 211] width 5 height 5
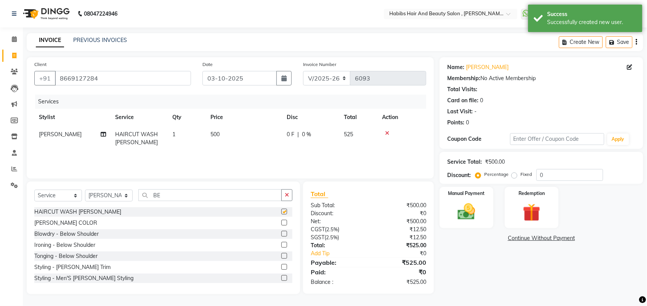
checkbox input "false"
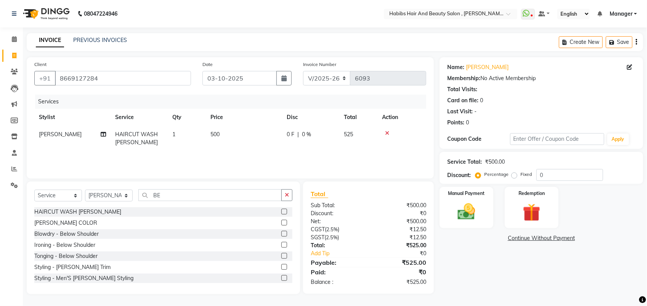
click at [233, 134] on td "500" at bounding box center [244, 138] width 76 height 25
select select "40225"
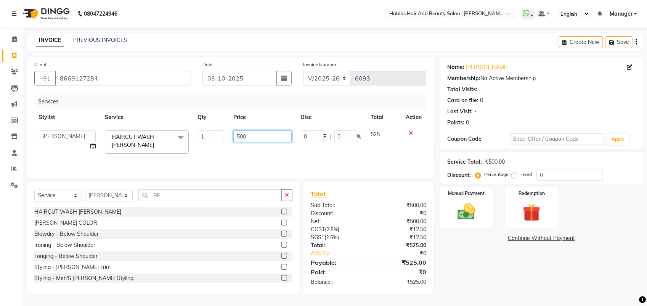
click at [243, 138] on input "500" at bounding box center [262, 136] width 58 height 12
type input "550"
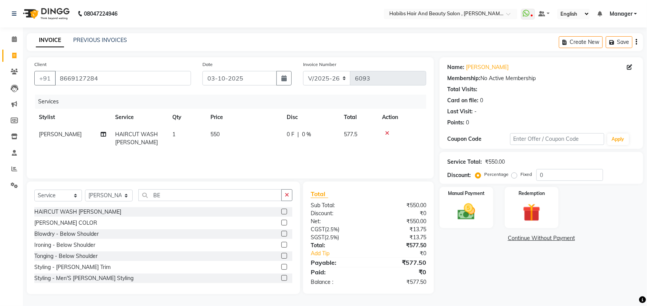
click at [235, 159] on div "Services Stylist Service Qty Price Disc Total Action Saif HAIRCUT WASH BEARD 1 …" at bounding box center [230, 133] width 392 height 76
click at [465, 214] on img at bounding box center [466, 211] width 30 height 21
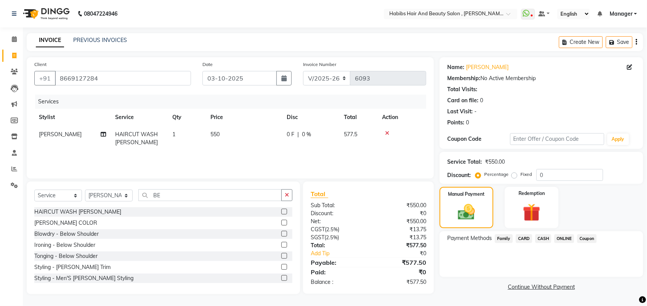
click at [564, 235] on span "ONLINE" at bounding box center [564, 238] width 20 height 9
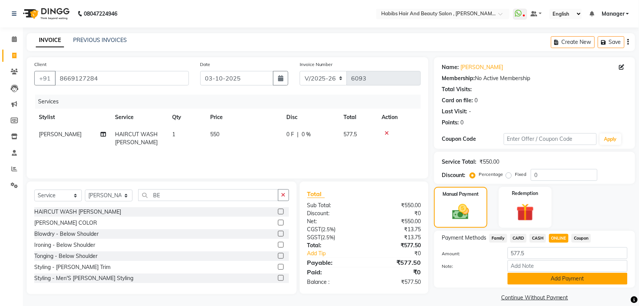
click at [545, 281] on button "Add Payment" at bounding box center [568, 278] width 120 height 12
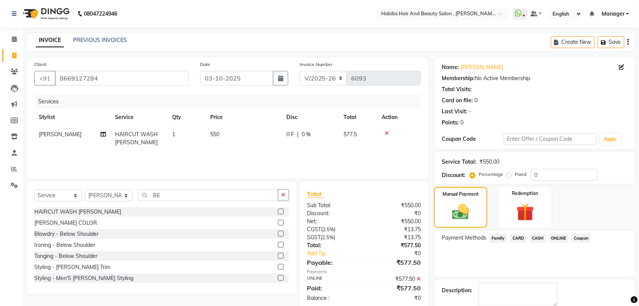
scroll to position [41, 0]
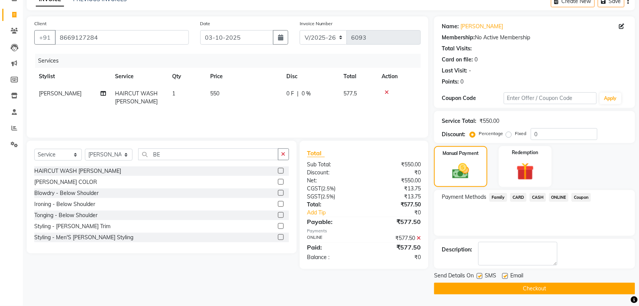
click at [526, 290] on button "Checkout" at bounding box center [534, 288] width 201 height 12
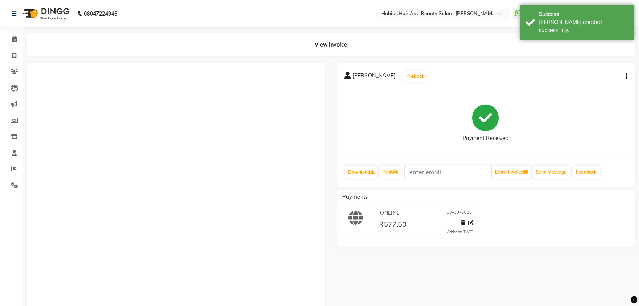
click at [14, 62] on li "Invoice" at bounding box center [11, 56] width 23 height 16
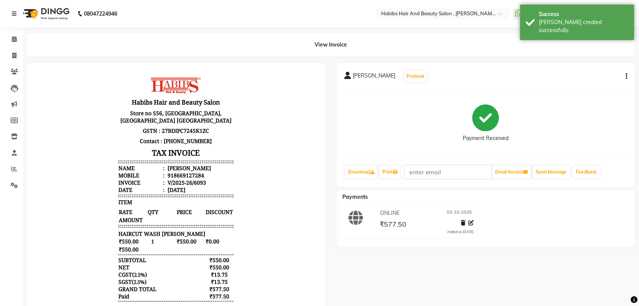
click at [14, 62] on li "Invoice" at bounding box center [11, 56] width 23 height 16
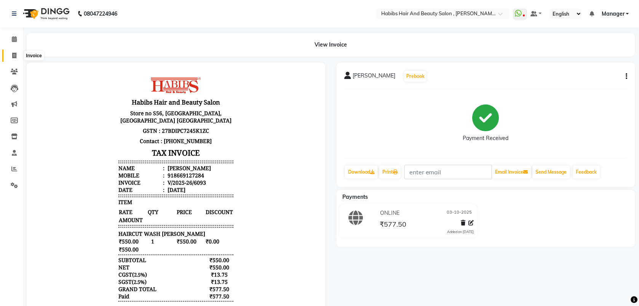
click at [11, 52] on span at bounding box center [14, 55] width 13 height 9
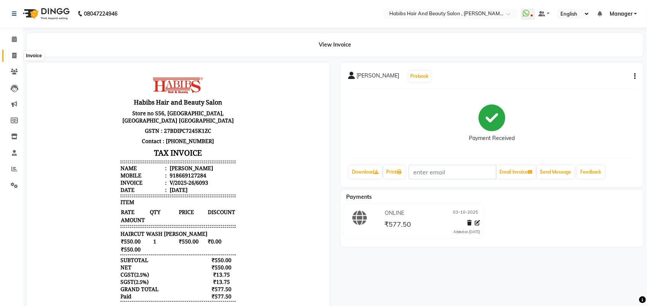
select select "service"
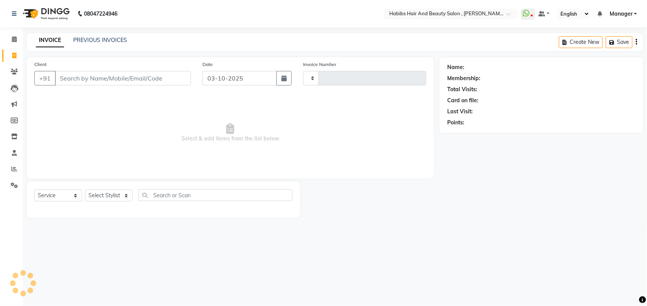
type input "6094"
select select "3814"
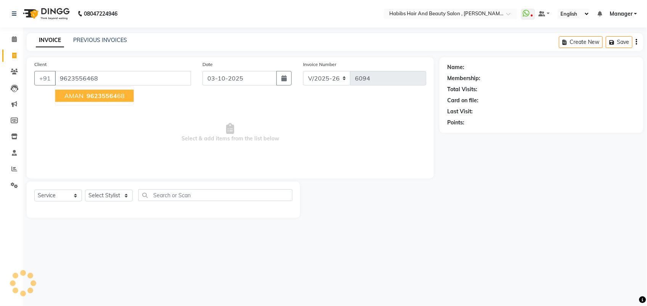
type input "9623556468"
click at [87, 95] on span "96235564" at bounding box center [102, 96] width 30 height 8
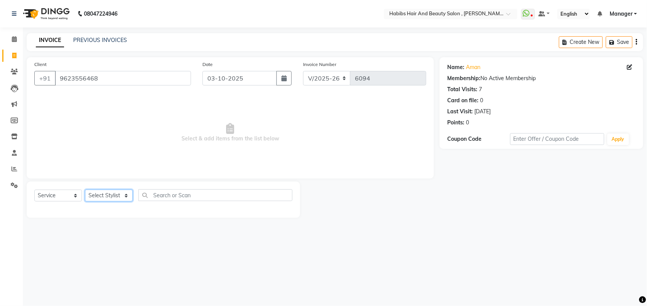
click at [109, 194] on select "Select Stylist [PERSON_NAME] Manager [PERSON_NAME] Saif [PERSON_NAME] [PERSON_N…" at bounding box center [109, 195] width 48 height 12
select select "18894"
click at [85, 189] on select "Select Stylist [PERSON_NAME] Manager [PERSON_NAME] Saif [PERSON_NAME] [PERSON_N…" at bounding box center [109, 195] width 48 height 12
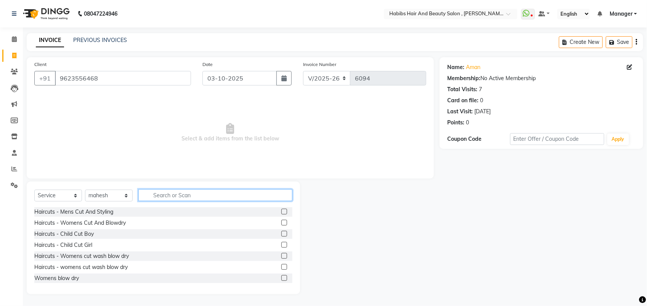
click at [235, 197] on input "text" at bounding box center [215, 195] width 154 height 12
type input "BE"
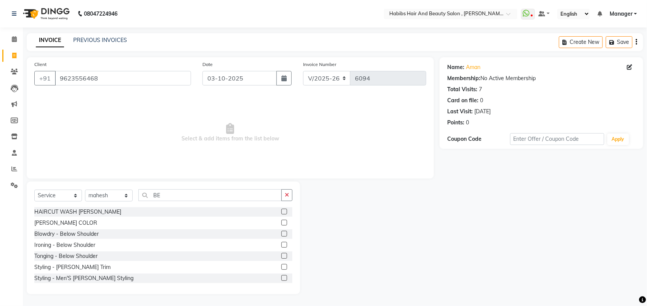
click at [281, 212] on label at bounding box center [284, 211] width 6 height 6
click at [281, 212] on input "checkbox" at bounding box center [283, 211] width 5 height 5
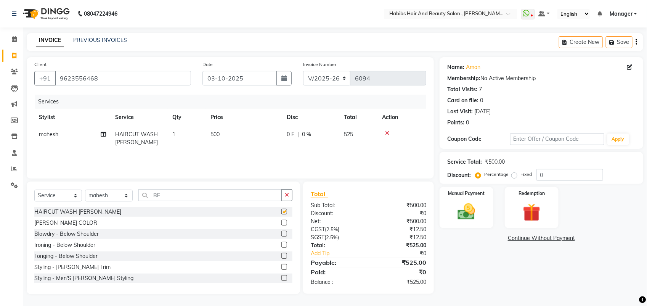
checkbox input "false"
click at [224, 130] on td "500" at bounding box center [244, 138] width 76 height 25
select select "18894"
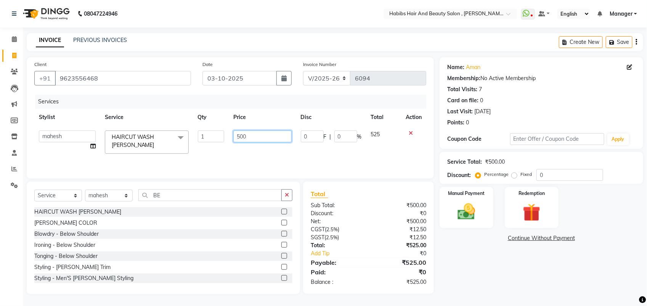
click at [242, 136] on input "500" at bounding box center [262, 136] width 58 height 12
type input "550"
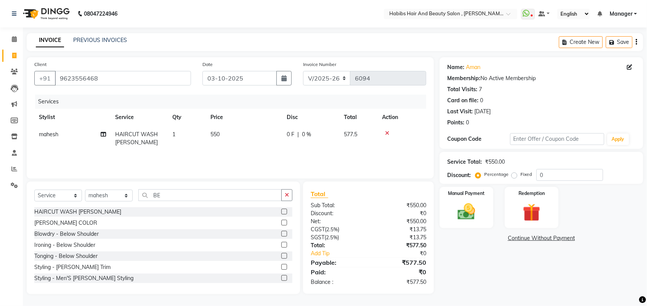
click at [241, 157] on div "Services Stylist Service Qty Price Disc Total Action mahesh HAIRCUT WASH BEARD …" at bounding box center [230, 133] width 392 height 76
click at [470, 215] on img at bounding box center [466, 211] width 30 height 21
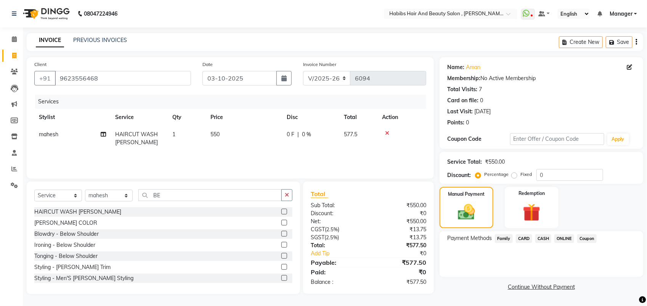
click at [564, 241] on span "ONLINE" at bounding box center [564, 238] width 20 height 9
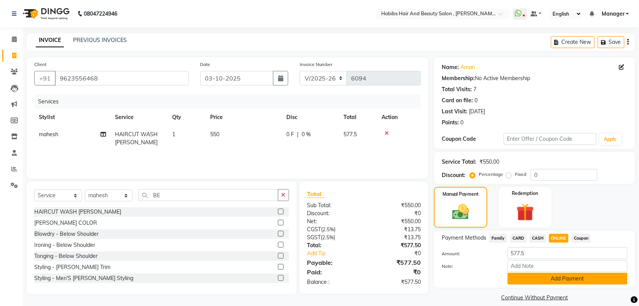
click at [547, 274] on button "Add Payment" at bounding box center [568, 278] width 120 height 12
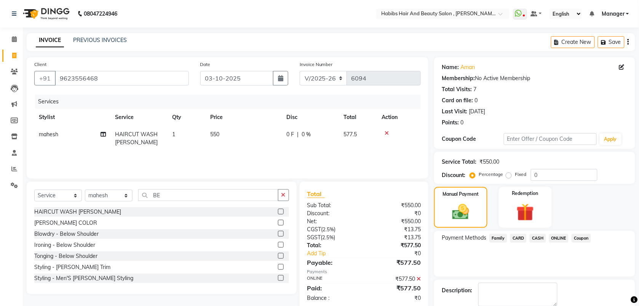
scroll to position [41, 0]
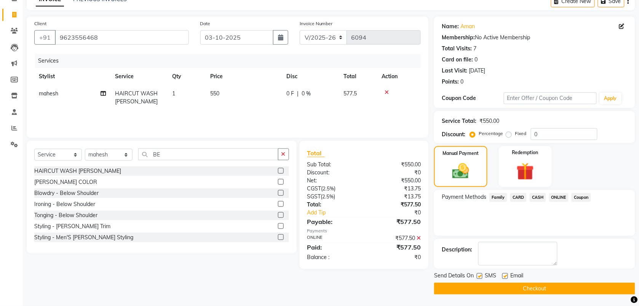
click at [536, 290] on button "Checkout" at bounding box center [534, 288] width 201 height 12
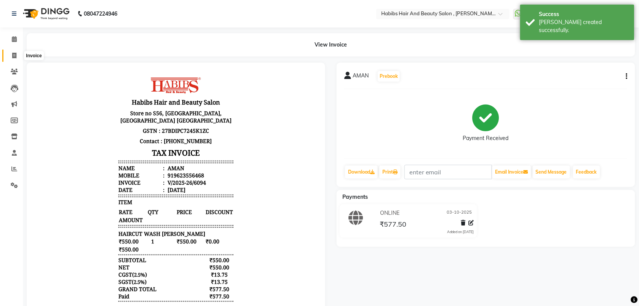
click at [12, 55] on icon at bounding box center [14, 56] width 4 height 6
select select "service"
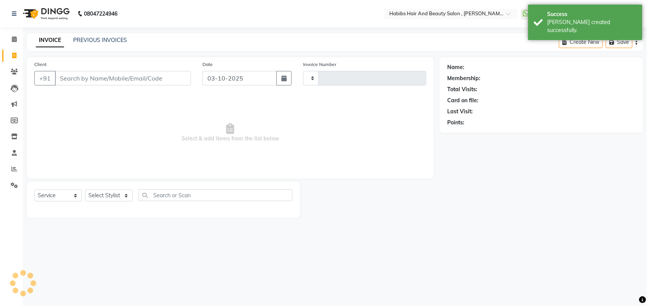
type input "6095"
select select "3814"
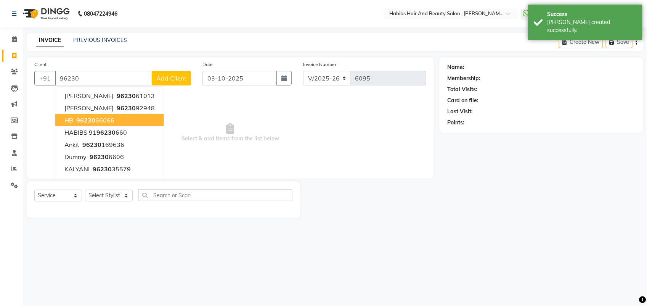
click at [92, 119] on span "96230" at bounding box center [85, 120] width 19 height 8
type input "9623066066"
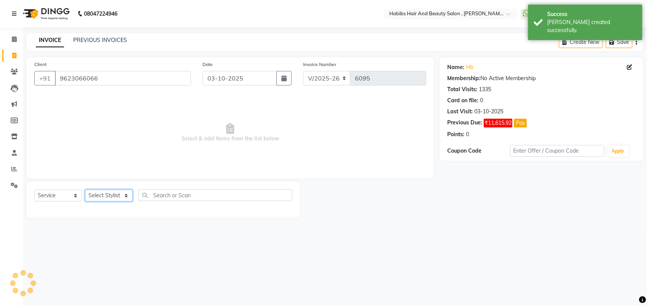
click at [109, 194] on select "Select Stylist [PERSON_NAME] Manager [PERSON_NAME] Saif [PERSON_NAME] [PERSON_N…" at bounding box center [109, 195] width 48 height 12
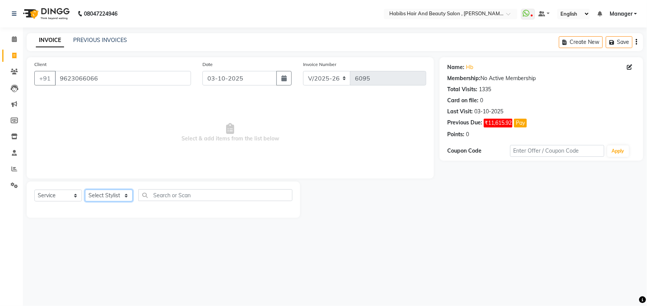
select select "22780"
click at [85, 189] on select "Select Stylist [PERSON_NAME] Manager [PERSON_NAME] Saif [PERSON_NAME] [PERSON_N…" at bounding box center [109, 195] width 48 height 12
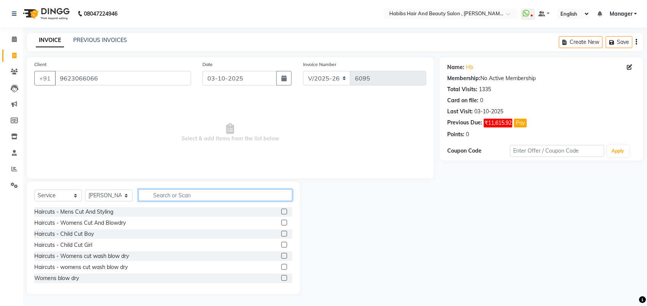
click at [151, 193] on input "text" at bounding box center [215, 195] width 154 height 12
click at [281, 223] on label at bounding box center [284, 223] width 6 height 6
click at [281, 223] on input "checkbox" at bounding box center [283, 222] width 5 height 5
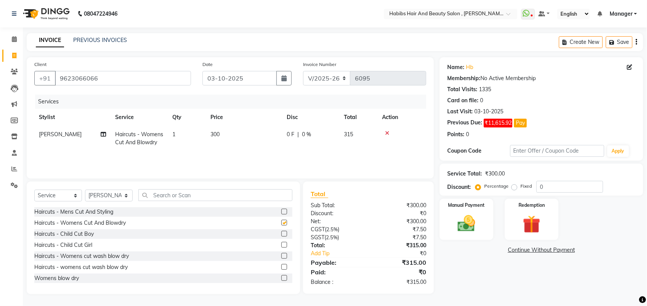
checkbox input "false"
click at [227, 134] on td "300" at bounding box center [244, 138] width 76 height 25
select select "22780"
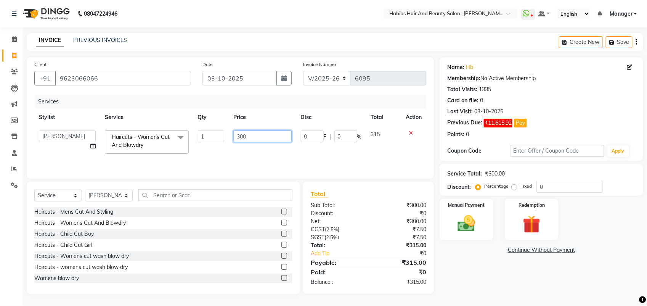
click at [242, 138] on input "300" at bounding box center [262, 136] width 58 height 12
type input "350"
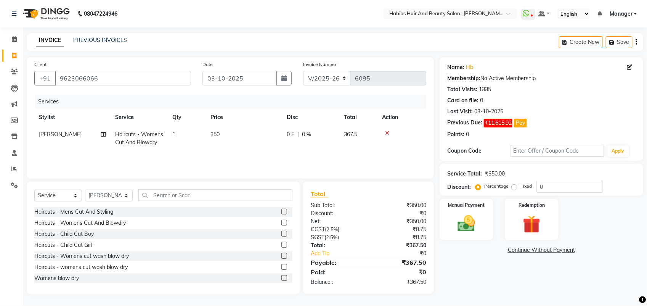
click at [242, 147] on td "350" at bounding box center [244, 138] width 76 height 25
select select "22780"
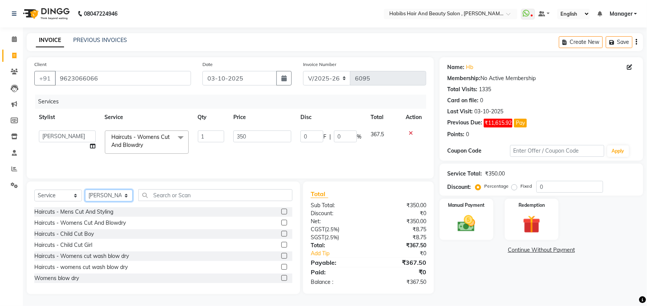
click at [111, 193] on select "Select Stylist [PERSON_NAME] Manager [PERSON_NAME] Saif [PERSON_NAME] [PERSON_N…" at bounding box center [109, 195] width 48 height 12
select select "18510"
click at [85, 190] on select "Select Stylist [PERSON_NAME] Manager [PERSON_NAME] Saif [PERSON_NAME] [PERSON_N…" at bounding box center [109, 195] width 48 height 12
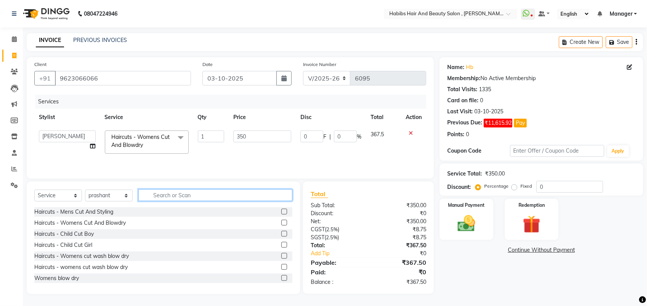
click at [166, 196] on input "text" at bounding box center [215, 195] width 154 height 12
type input "SP"
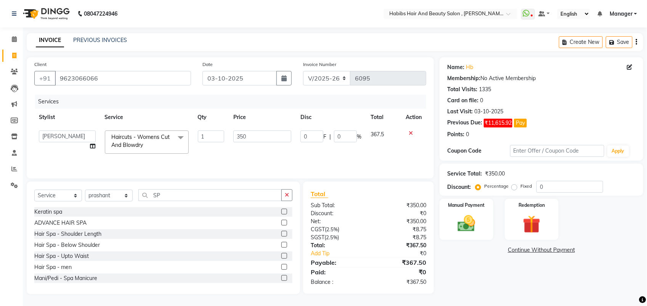
click at [281, 221] on label at bounding box center [284, 223] width 6 height 6
click at [281, 221] on input "checkbox" at bounding box center [283, 222] width 5 height 5
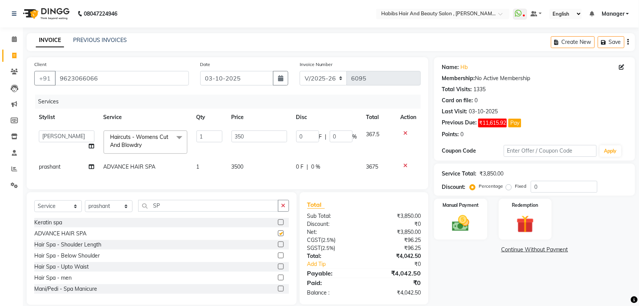
checkbox input "false"
click at [237, 169] on span "3500" at bounding box center [238, 166] width 12 height 7
select select "18510"
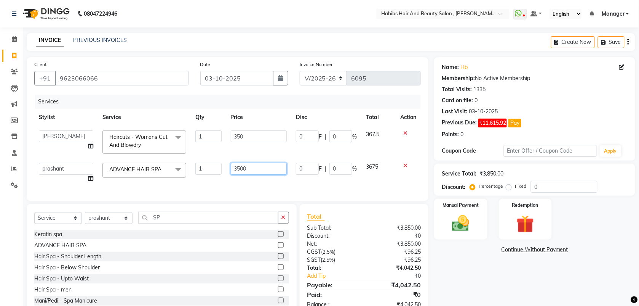
click at [239, 171] on input "3500" at bounding box center [259, 169] width 56 height 12
type input "2500"
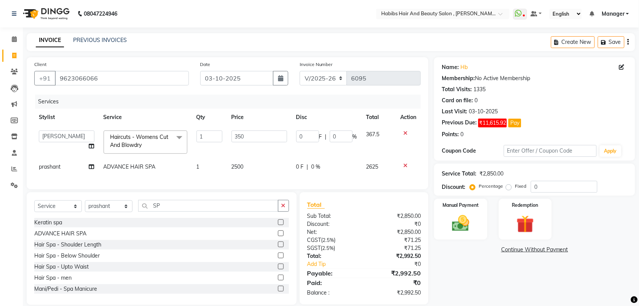
click at [237, 181] on div "Services Stylist Service Qty Price Disc Total Action ARIF junaid mahesh Manager…" at bounding box center [227, 138] width 387 height 87
click at [103, 212] on select "Select Stylist [PERSON_NAME] Manager [PERSON_NAME] Saif [PERSON_NAME] [PERSON_N…" at bounding box center [109, 206] width 48 height 12
select select "87416"
click at [85, 207] on select "Select Stylist [PERSON_NAME] Manager [PERSON_NAME] Saif [PERSON_NAME] [PERSON_N…" at bounding box center [109, 206] width 48 height 12
click at [278, 236] on label at bounding box center [281, 233] width 6 height 6
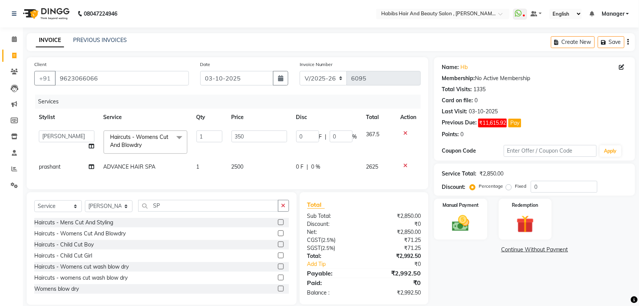
click at [278, 236] on input "checkbox" at bounding box center [280, 233] width 5 height 5
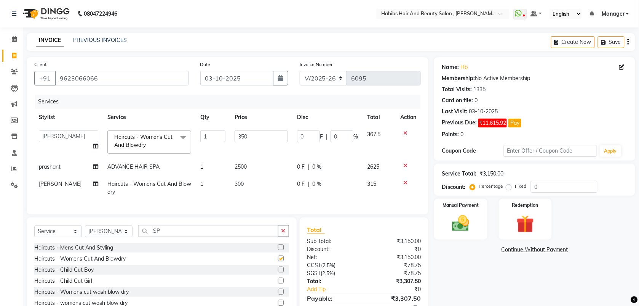
checkbox input "false"
click at [244, 178] on td "300" at bounding box center [261, 187] width 62 height 25
select select "87416"
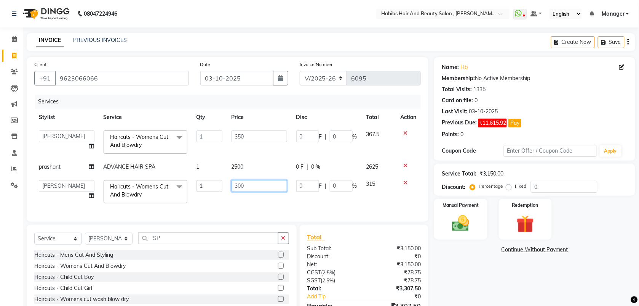
click at [241, 184] on input "300" at bounding box center [260, 186] width 56 height 12
type input "350"
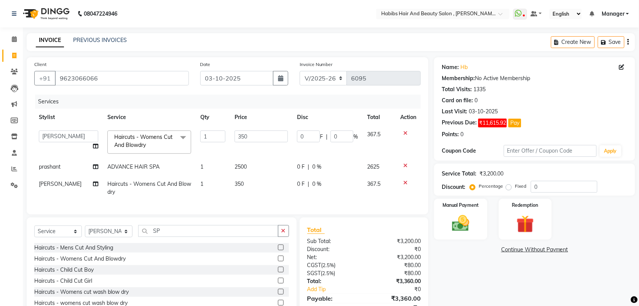
click at [241, 194] on td "350" at bounding box center [261, 187] width 62 height 25
select select "87416"
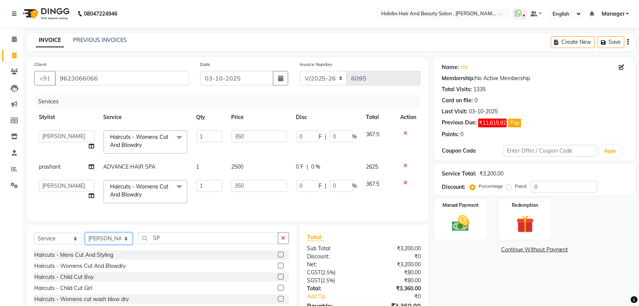
click at [111, 244] on select "Select Stylist [PERSON_NAME] Manager [PERSON_NAME] Saif [PERSON_NAME] [PERSON_N…" at bounding box center [109, 238] width 48 height 12
select select "40225"
click at [85, 240] on select "Select Stylist [PERSON_NAME] Manager [PERSON_NAME] Saif [PERSON_NAME] [PERSON_N…" at bounding box center [109, 238] width 48 height 12
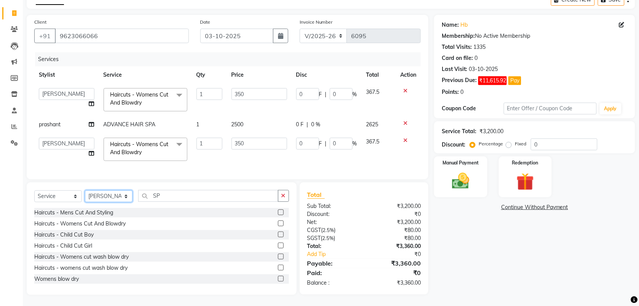
scroll to position [43, 0]
click at [278, 259] on label at bounding box center [281, 256] width 6 height 6
click at [278, 259] on input "checkbox" at bounding box center [280, 256] width 5 height 5
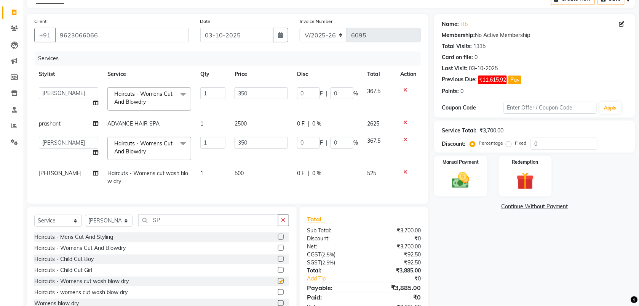
checkbox input "false"
click at [230, 173] on td "500" at bounding box center [261, 177] width 62 height 25
select select "40225"
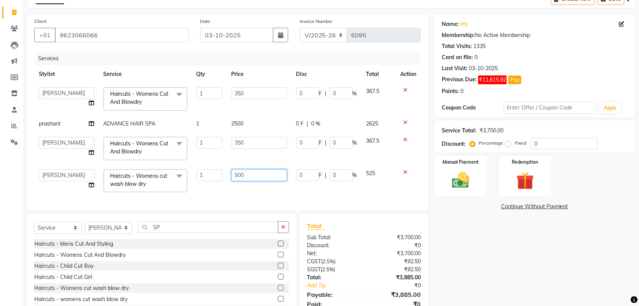
click at [239, 173] on input "500" at bounding box center [260, 175] width 56 height 12
type input "600"
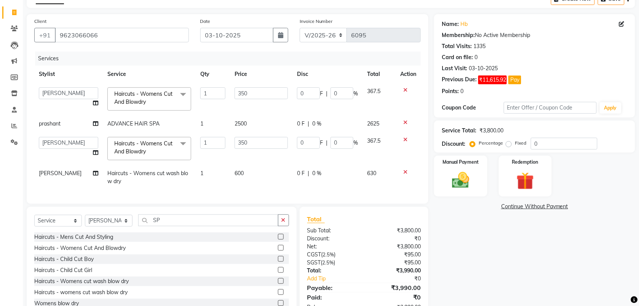
click at [239, 195] on div "Services Stylist Service Qty Price Disc Total Action ARIF junaid mahesh Manager…" at bounding box center [227, 123] width 387 height 144
click at [462, 171] on img at bounding box center [461, 180] width 30 height 21
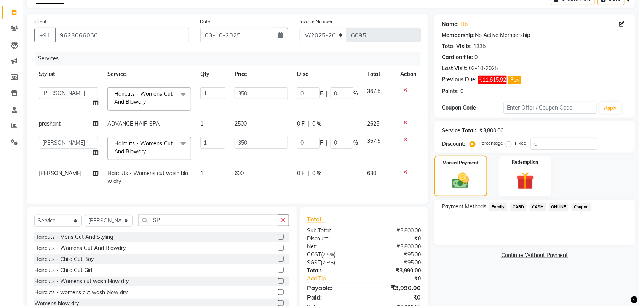
click at [559, 204] on span "ONLINE" at bounding box center [560, 206] width 20 height 9
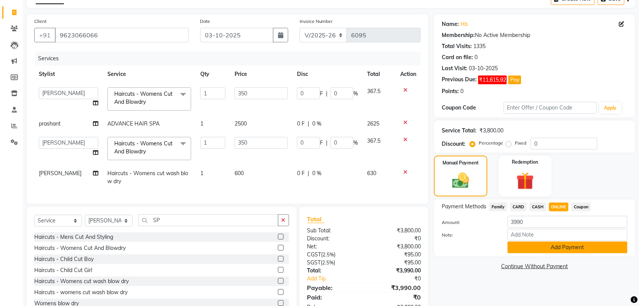
click at [553, 250] on button "Add Payment" at bounding box center [568, 247] width 120 height 12
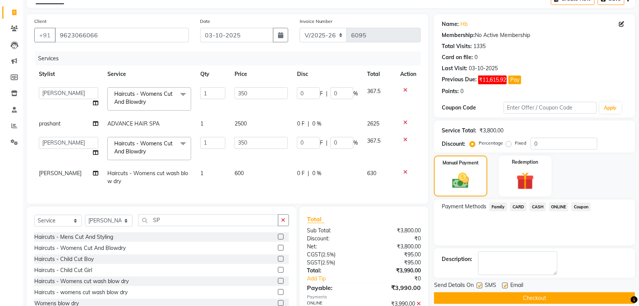
scroll to position [90, 0]
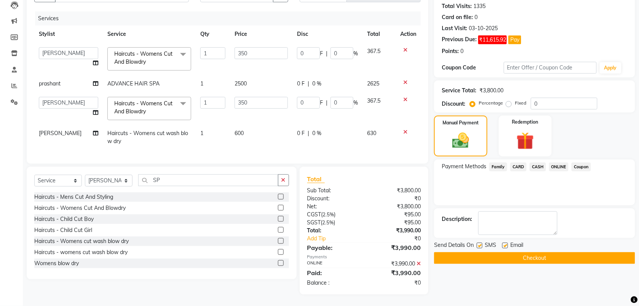
click at [532, 252] on button "Checkout" at bounding box center [534, 258] width 201 height 12
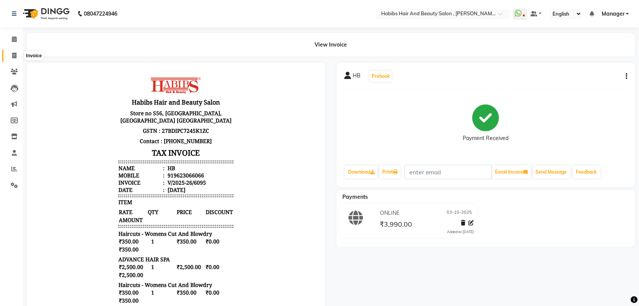
click at [13, 54] on icon at bounding box center [14, 56] width 4 height 6
select select "service"
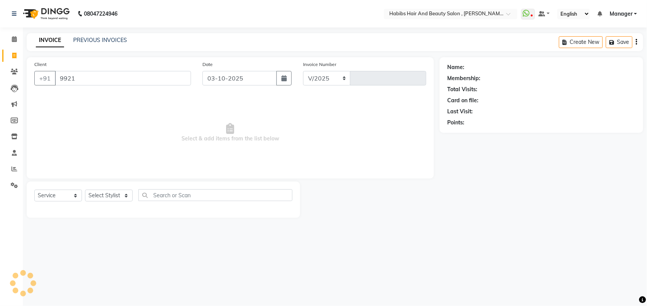
type input "99215"
select select "3814"
type input "6096"
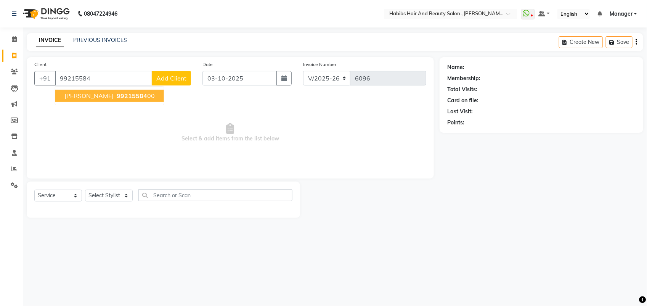
click at [75, 98] on span "[PERSON_NAME]" at bounding box center [88, 96] width 49 height 8
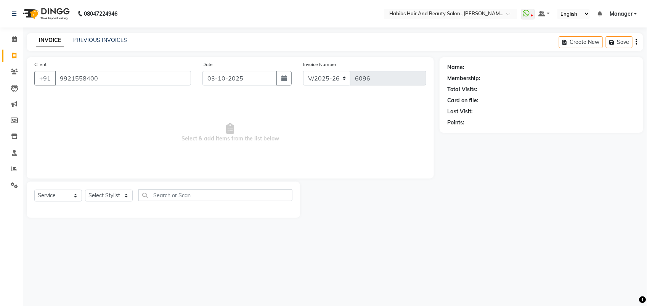
type input "9921558400"
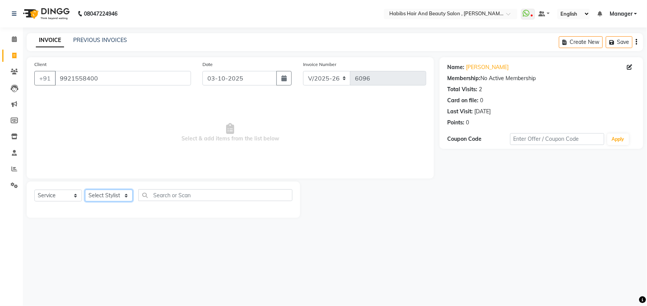
click at [112, 194] on select "Select Stylist [PERSON_NAME] Manager [PERSON_NAME] Saif [PERSON_NAME] [PERSON_N…" at bounding box center [109, 195] width 48 height 12
select select "22780"
click at [85, 189] on select "Select Stylist [PERSON_NAME] Manager [PERSON_NAME] Saif [PERSON_NAME] [PERSON_N…" at bounding box center [109, 195] width 48 height 12
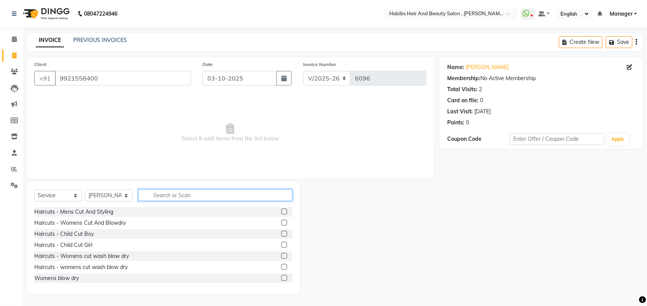
click at [169, 197] on input "text" at bounding box center [215, 195] width 154 height 12
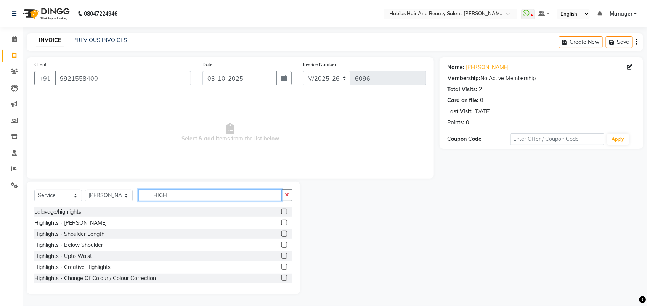
type input "HIGH"
click at [281, 245] on div at bounding box center [286, 245] width 11 height 10
click at [281, 245] on label at bounding box center [284, 245] width 6 height 6
click at [281, 245] on input "checkbox" at bounding box center [283, 244] width 5 height 5
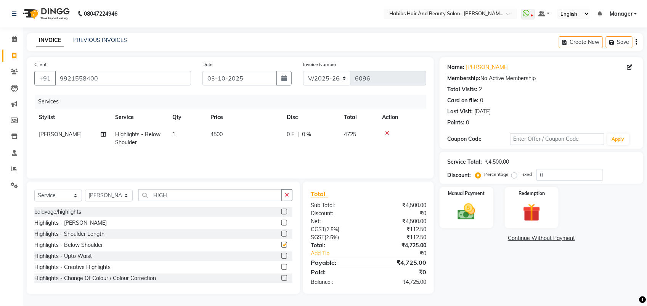
checkbox input "false"
click at [222, 136] on span "4500" at bounding box center [216, 134] width 12 height 7
select select "22780"
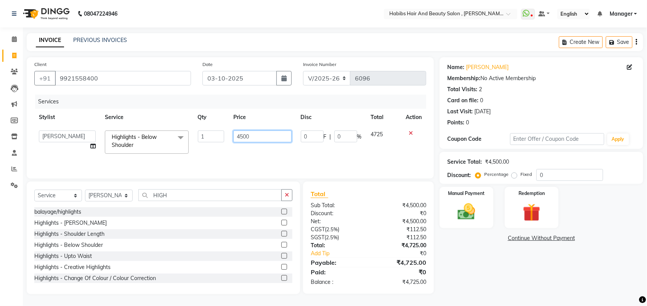
click at [256, 139] on input "4500" at bounding box center [262, 136] width 58 height 12
type input "4"
type input "4750"
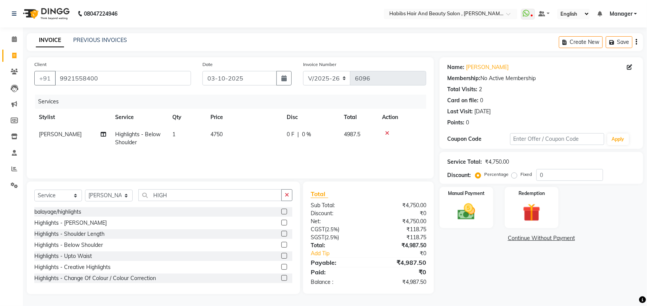
click at [255, 145] on td "4750" at bounding box center [244, 138] width 76 height 25
select select "22780"
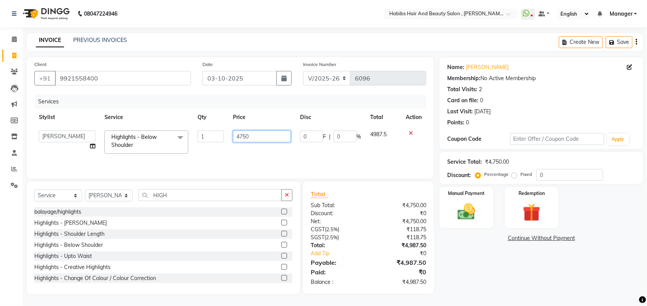
click at [256, 135] on input "4750" at bounding box center [262, 136] width 58 height 12
type input "4760"
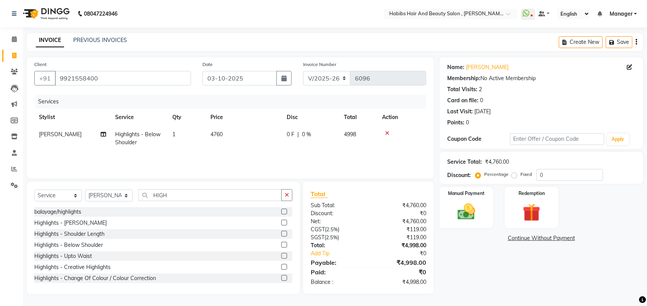
click at [256, 155] on div "Services Stylist Service Qty Price Disc Total Action Saish Highlights - Below S…" at bounding box center [230, 133] width 392 height 76
click at [229, 136] on td "4760" at bounding box center [244, 138] width 76 height 25
select select "22780"
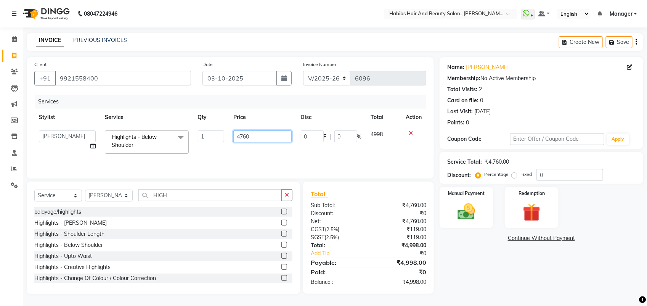
click at [255, 132] on input "4760" at bounding box center [262, 136] width 58 height 12
type input "4761"
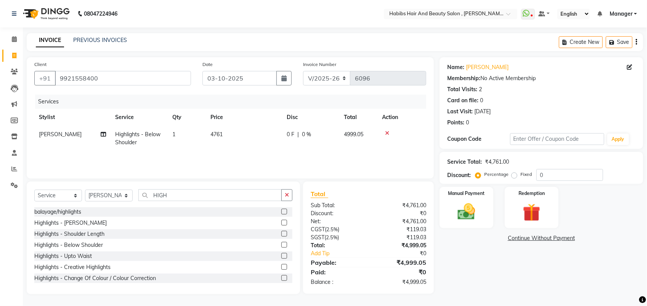
click at [254, 160] on div "Services Stylist Service Qty Price Disc Total Action Saish Highlights - Below S…" at bounding box center [230, 133] width 392 height 76
click at [463, 210] on img at bounding box center [466, 211] width 30 height 21
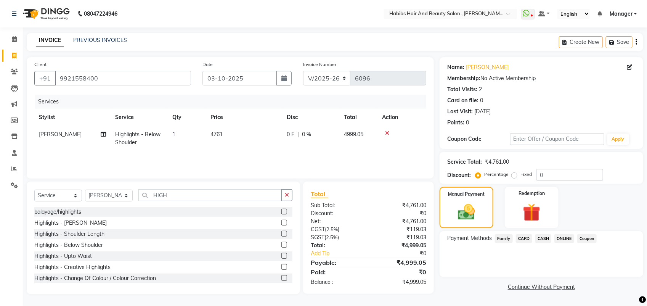
click at [560, 237] on span "ONLINE" at bounding box center [564, 238] width 20 height 9
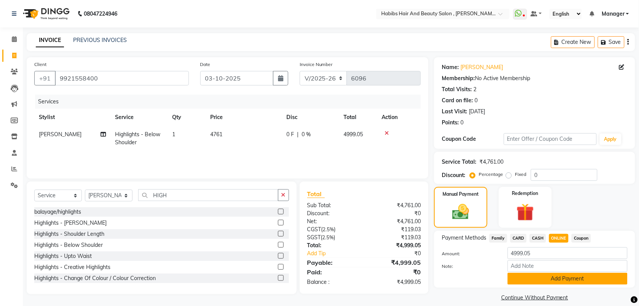
click at [530, 278] on button "Add Payment" at bounding box center [568, 278] width 120 height 12
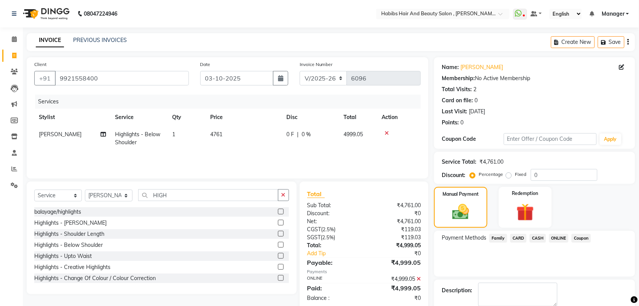
scroll to position [41, 0]
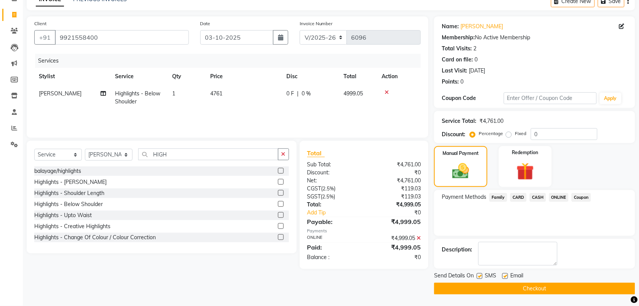
click at [418, 236] on icon at bounding box center [419, 237] width 4 height 5
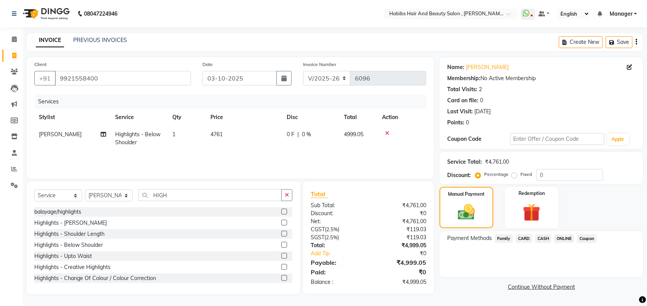
click at [229, 134] on td "4761" at bounding box center [244, 138] width 76 height 25
select select "22780"
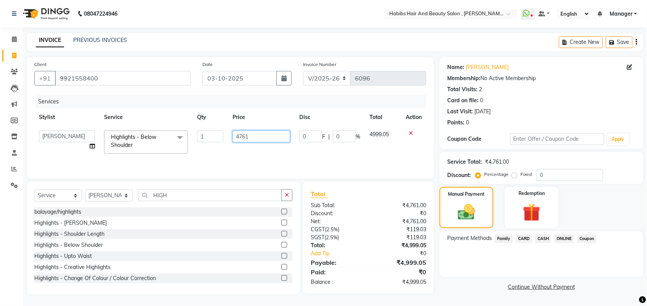
click at [246, 135] on input "4761" at bounding box center [261, 136] width 58 height 12
click at [248, 136] on input "4761" at bounding box center [261, 136] width 58 height 12
type input "4762"
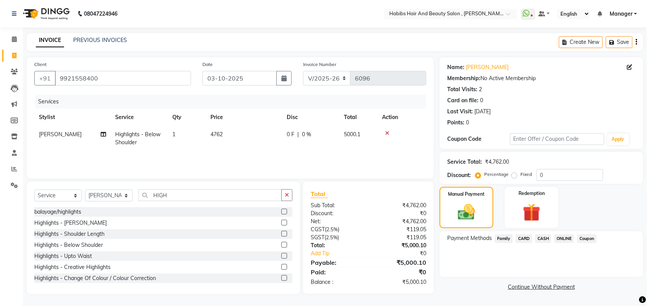
click at [247, 149] on td "4762" at bounding box center [244, 138] width 76 height 25
select select "22780"
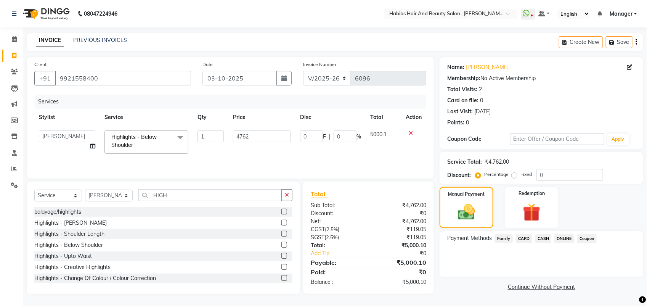
click at [562, 240] on span "ONLINE" at bounding box center [564, 238] width 20 height 9
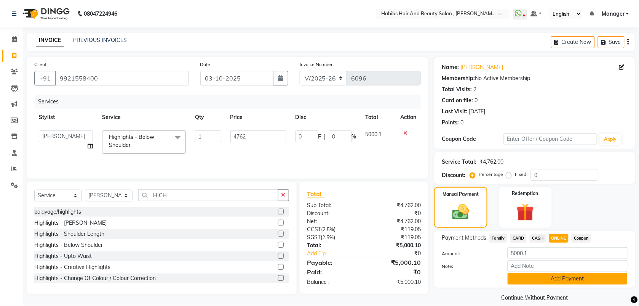
click at [535, 277] on button "Add Payment" at bounding box center [568, 278] width 120 height 12
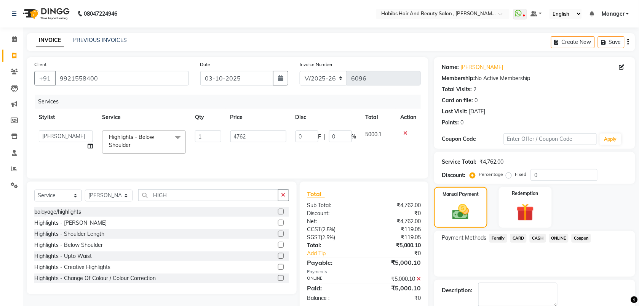
scroll to position [41, 0]
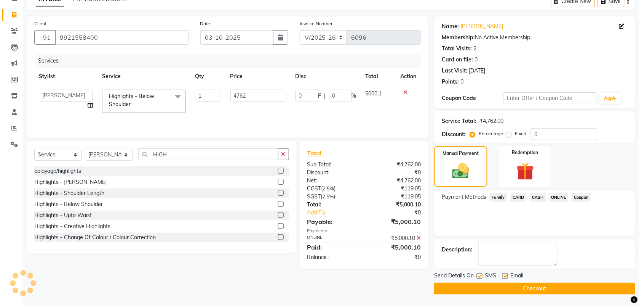
click at [530, 284] on button "Checkout" at bounding box center [534, 288] width 201 height 12
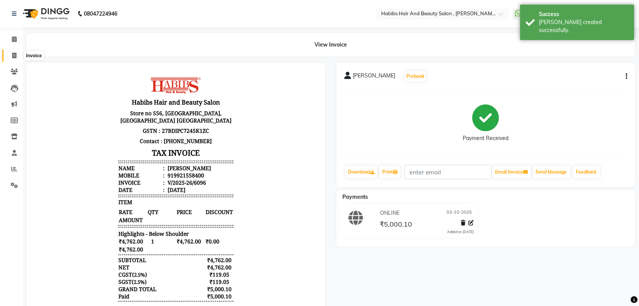
click at [13, 53] on icon at bounding box center [14, 56] width 4 height 6
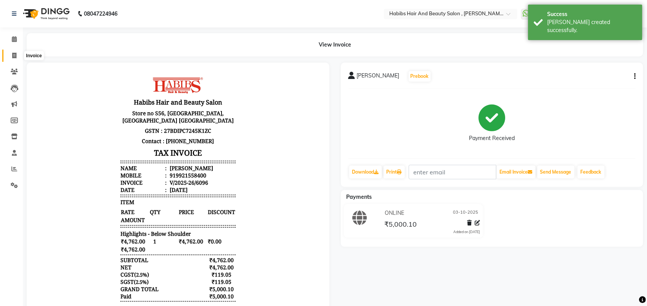
select select "service"
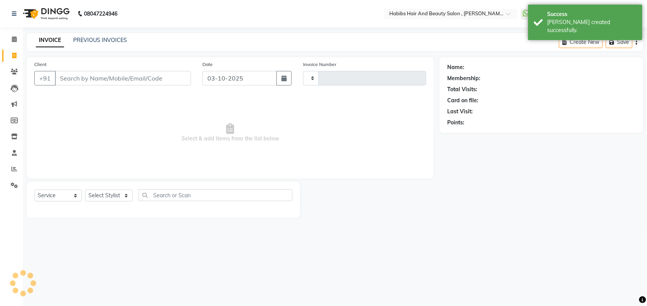
type input "6097"
select select "3814"
click at [81, 77] on input "Client" at bounding box center [123, 78] width 136 height 14
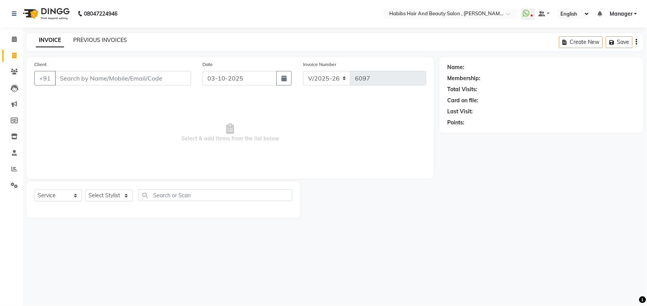
click at [98, 38] on link "PREVIOUS INVOICES" at bounding box center [100, 40] width 54 height 7
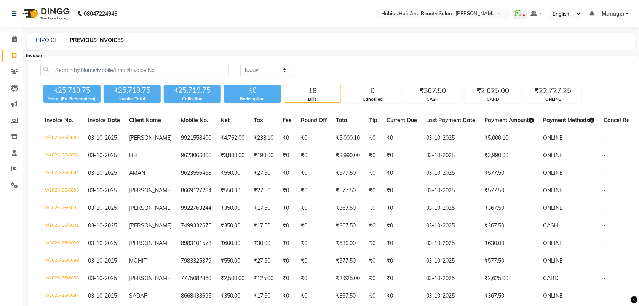
click at [8, 58] on span at bounding box center [14, 55] width 13 height 9
select select "service"
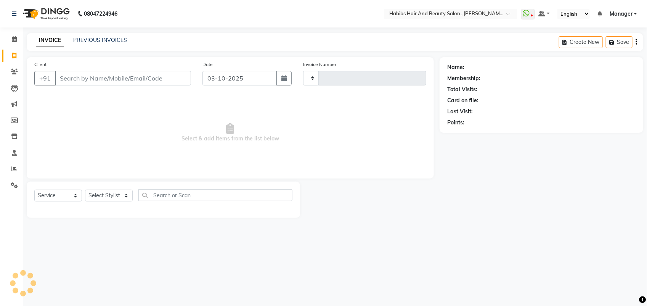
type input "6097"
click at [85, 77] on input "Client" at bounding box center [123, 78] width 136 height 14
select select "3814"
type input "3"
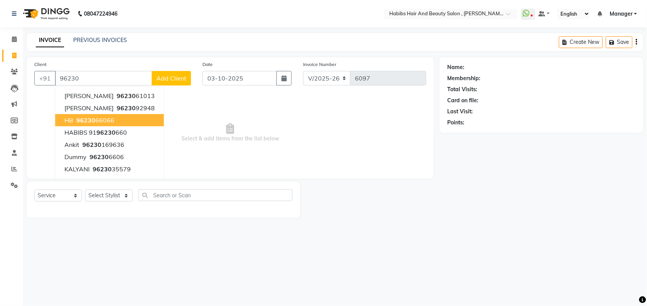
click at [90, 118] on span "96230" at bounding box center [85, 120] width 19 height 8
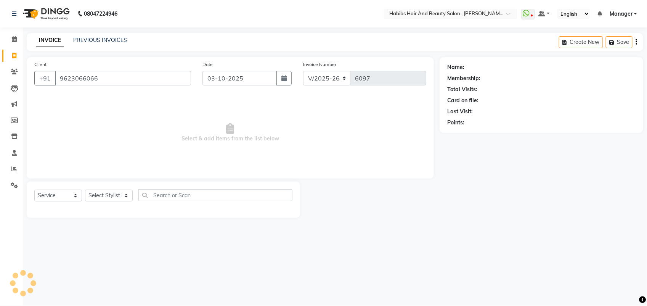
type input "9623066066"
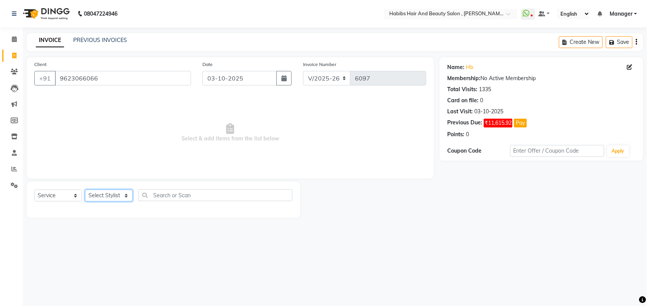
click at [117, 198] on select "Select Stylist [PERSON_NAME] Manager [PERSON_NAME] Saif [PERSON_NAME] [PERSON_N…" at bounding box center [109, 195] width 48 height 12
select select "18894"
click at [85, 189] on select "Select Stylist [PERSON_NAME] Manager [PERSON_NAME] Saif [PERSON_NAME] [PERSON_N…" at bounding box center [109, 195] width 48 height 12
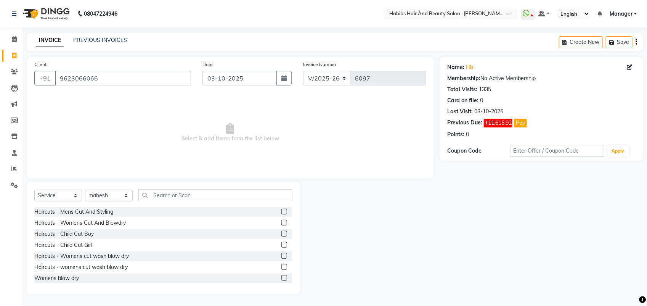
click at [281, 220] on label at bounding box center [284, 223] width 6 height 6
click at [281, 220] on input "checkbox" at bounding box center [283, 222] width 5 height 5
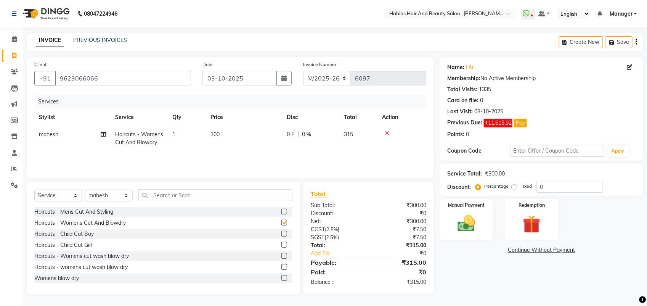
checkbox input "false"
click at [103, 195] on select "Select Stylist [PERSON_NAME] Manager [PERSON_NAME] Saif [PERSON_NAME] [PERSON_N…" at bounding box center [109, 195] width 48 height 12
select select "87416"
click at [85, 189] on select "Select Stylist [PERSON_NAME] Manager [PERSON_NAME] Saif [PERSON_NAME] [PERSON_N…" at bounding box center [109, 195] width 48 height 12
click at [281, 221] on label at bounding box center [284, 223] width 6 height 6
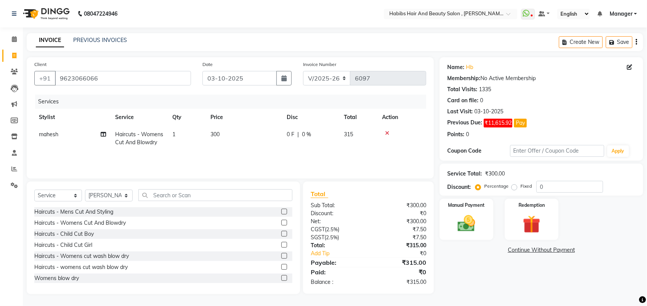
click at [281, 221] on input "checkbox" at bounding box center [283, 222] width 5 height 5
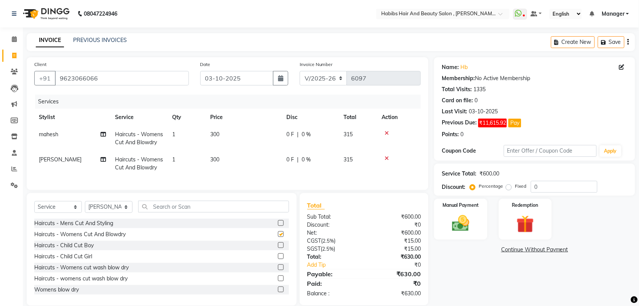
checkbox input "false"
click at [185, 170] on td "1" at bounding box center [187, 163] width 38 height 25
select select "87416"
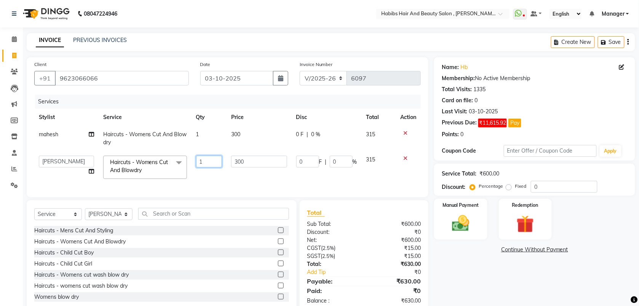
click at [211, 163] on input "1" at bounding box center [209, 161] width 26 height 12
type input "2"
click at [239, 177] on div "Services Stylist Service Qty Price Disc Total Action mahesh Haircuts - Womens C…" at bounding box center [227, 142] width 387 height 95
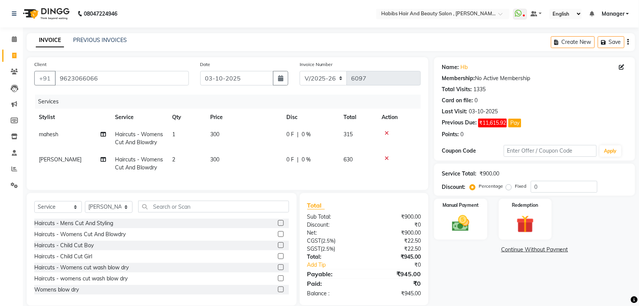
click at [223, 161] on td "300" at bounding box center [244, 163] width 76 height 25
select select "87416"
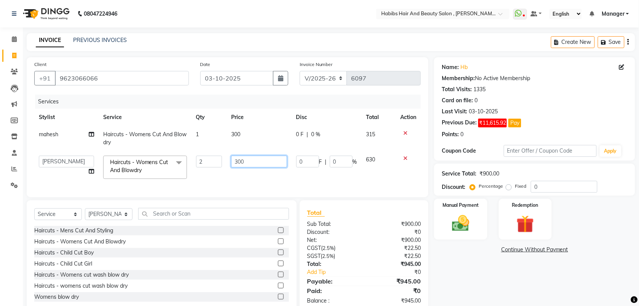
click at [241, 158] on input "300" at bounding box center [259, 161] width 56 height 12
type input "350"
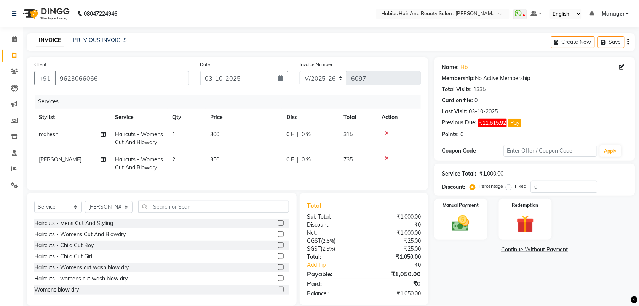
click at [239, 176] on div "Services Stylist Service Qty Price Disc Total Action mahesh Haircuts - Womens C…" at bounding box center [227, 139] width 387 height 88
click at [221, 139] on td "300" at bounding box center [244, 138] width 76 height 25
select select "18894"
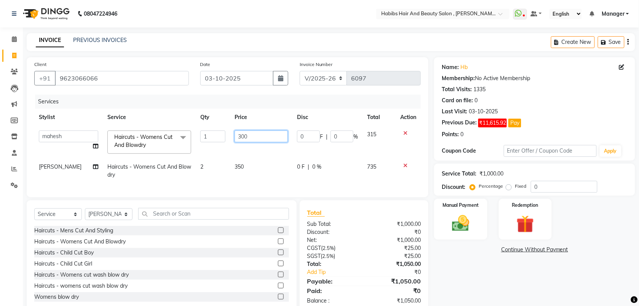
click at [240, 138] on input "300" at bounding box center [261, 136] width 53 height 12
type input "350"
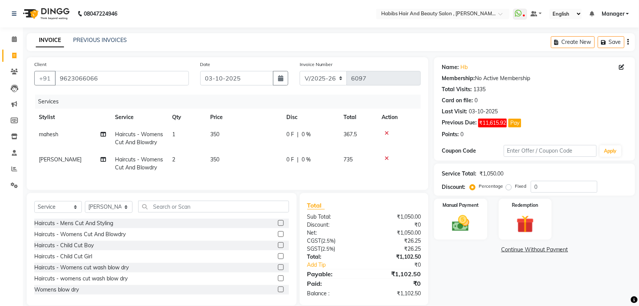
click at [237, 155] on tbody "mahesh Haircuts - Womens Cut And Blowdry 1 350 0 F | 0 % 367.5 siddhu Haircuts …" at bounding box center [227, 151] width 387 height 50
click at [175, 133] on span "1" at bounding box center [173, 134] width 3 height 7
select select "18894"
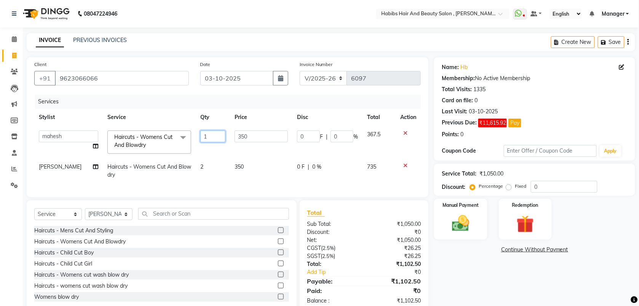
click at [208, 140] on input "1" at bounding box center [212, 136] width 25 height 12
type input "2"
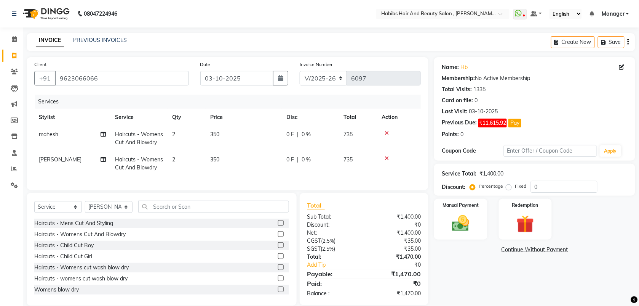
click at [208, 155] on tbody "mahesh Haircuts - Womens Cut And Blowdry 2 350 0 F | 0 % 735 siddhu Haircuts - …" at bounding box center [227, 151] width 387 height 50
click at [459, 222] on img at bounding box center [461, 223] width 30 height 21
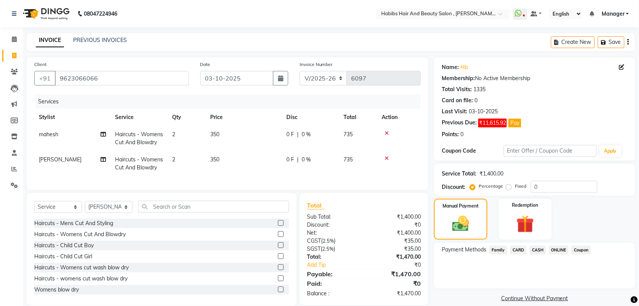
click at [558, 254] on span "ONLINE" at bounding box center [560, 249] width 20 height 9
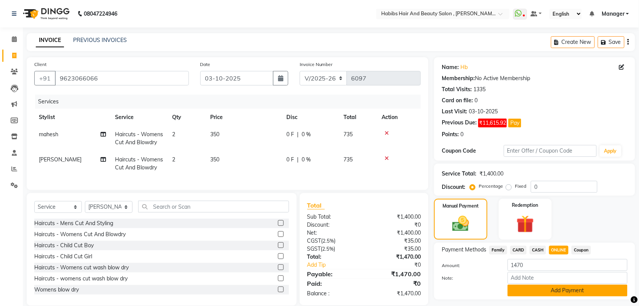
click at [542, 286] on button "Add Payment" at bounding box center [568, 290] width 120 height 12
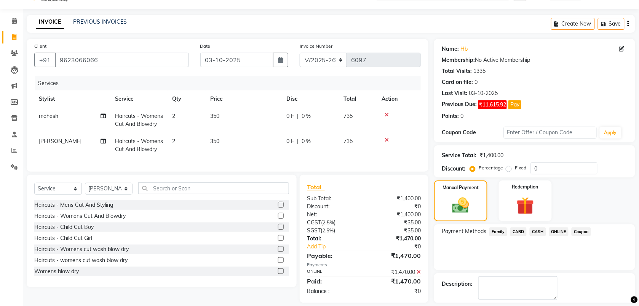
scroll to position [53, 0]
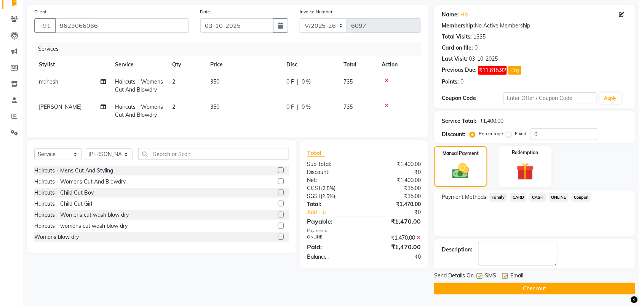
click at [518, 290] on button "Checkout" at bounding box center [534, 288] width 201 height 12
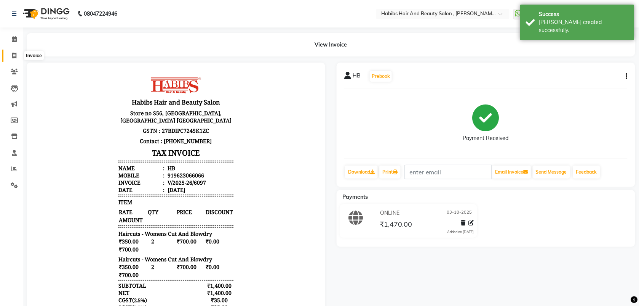
click at [11, 58] on span at bounding box center [14, 55] width 13 height 9
select select "service"
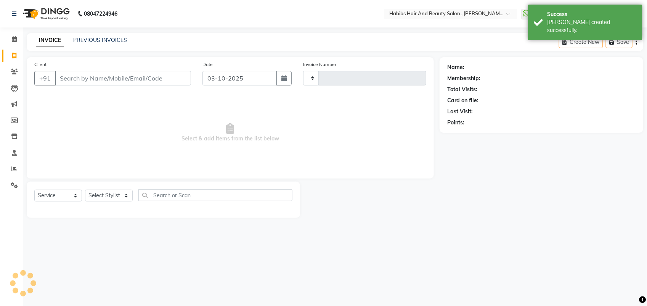
type input "6098"
select select "3814"
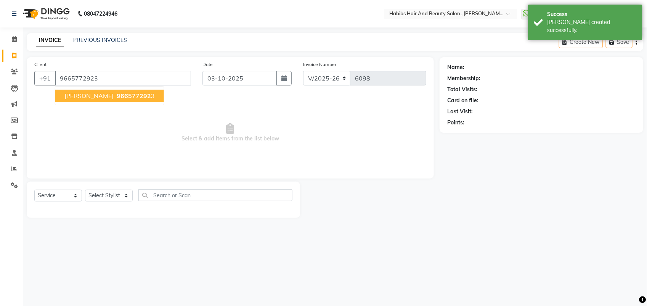
type input "9665772923"
click at [82, 96] on span "[PERSON_NAME]" at bounding box center [88, 96] width 49 height 8
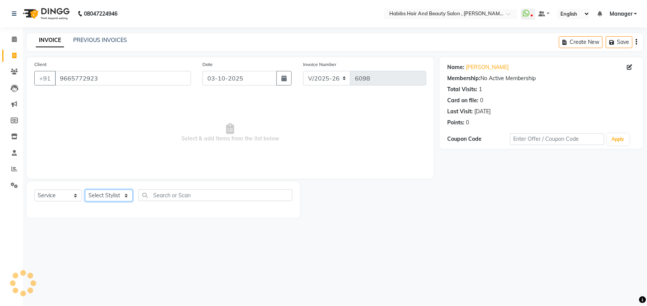
click at [111, 195] on select "Select Stylist [PERSON_NAME] Manager [PERSON_NAME] Saif [PERSON_NAME] [PERSON_N…" at bounding box center [109, 195] width 48 height 12
select select "18510"
click at [85, 189] on select "Select Stylist [PERSON_NAME] Manager [PERSON_NAME] Saif [PERSON_NAME] [PERSON_N…" at bounding box center [109, 195] width 48 height 12
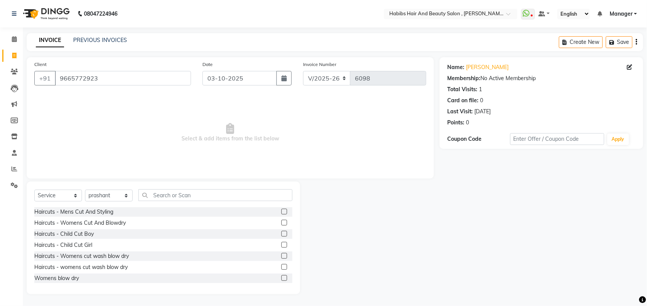
click at [281, 223] on label at bounding box center [284, 223] width 6 height 6
click at [281, 223] on input "checkbox" at bounding box center [283, 222] width 5 height 5
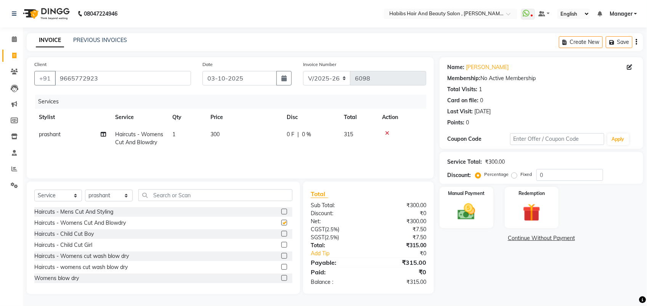
checkbox input "false"
click at [221, 138] on td "300" at bounding box center [244, 138] width 76 height 25
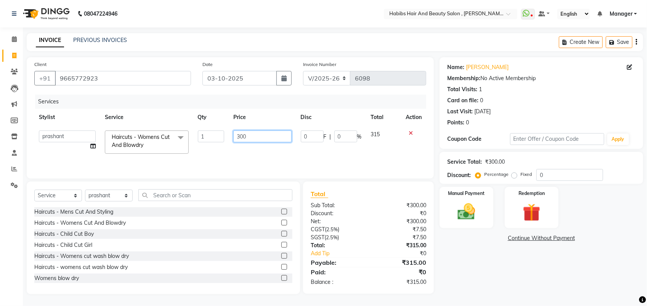
click at [242, 133] on input "300" at bounding box center [262, 136] width 58 height 12
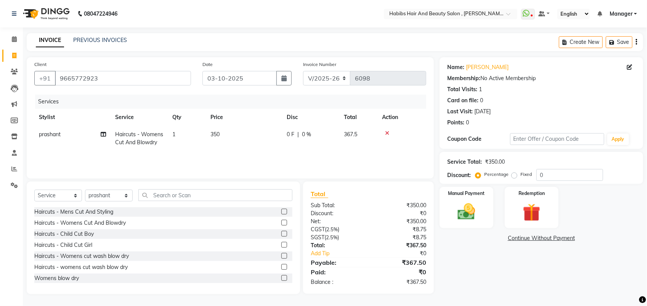
click at [248, 149] on td "350" at bounding box center [244, 138] width 76 height 25
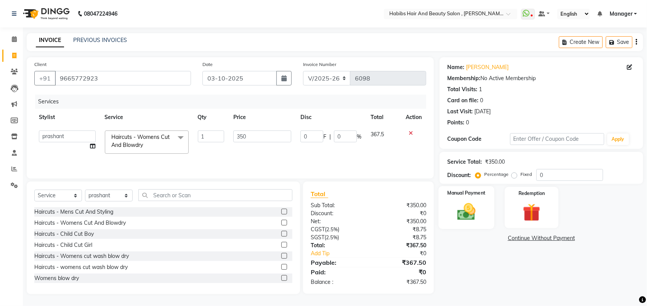
click at [465, 213] on img at bounding box center [466, 211] width 30 height 21
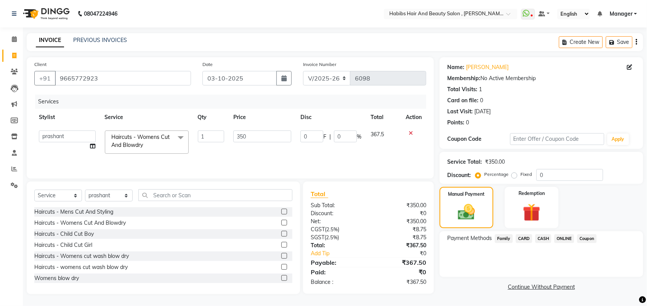
click at [564, 237] on span "ONLINE" at bounding box center [564, 238] width 20 height 9
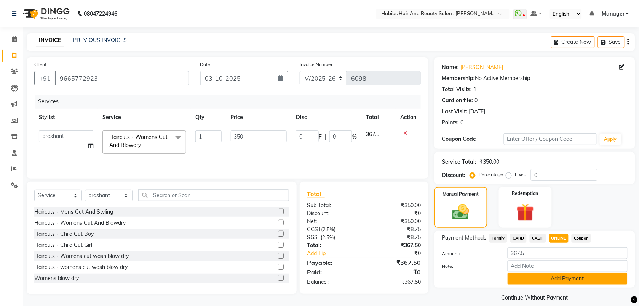
click at [543, 283] on button "Add Payment" at bounding box center [568, 278] width 120 height 12
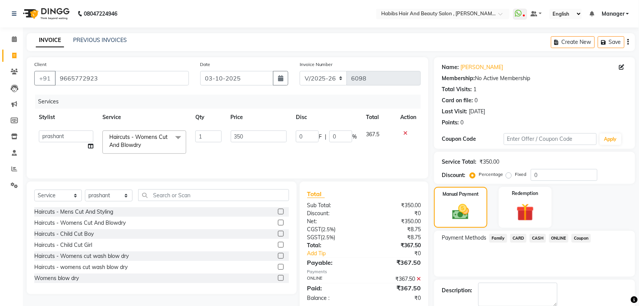
scroll to position [41, 0]
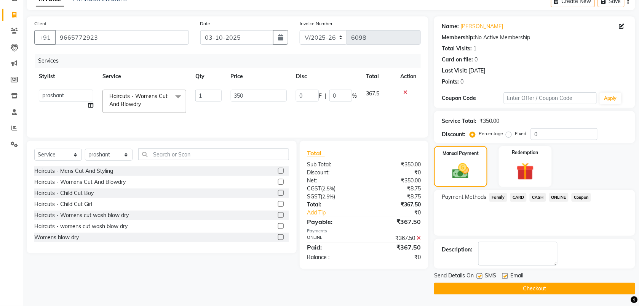
click at [539, 288] on button "Checkout" at bounding box center [534, 288] width 201 height 12
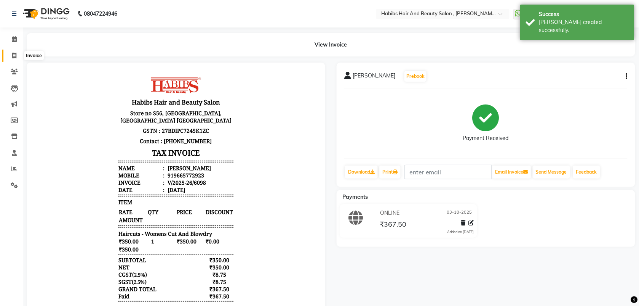
click at [14, 54] on icon at bounding box center [14, 56] width 4 height 6
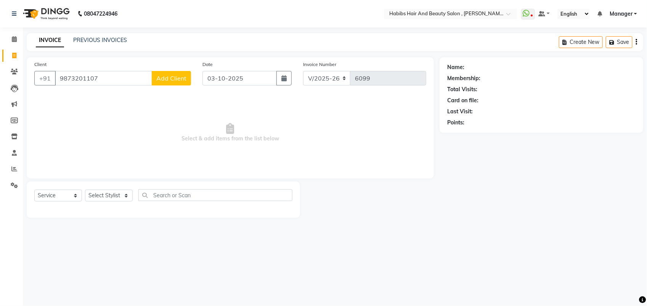
click at [172, 85] on button "Add Client" at bounding box center [171, 78] width 39 height 14
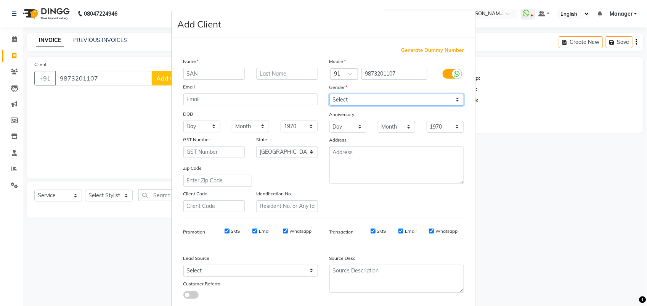
click at [346, 103] on select "Select [DEMOGRAPHIC_DATA] [DEMOGRAPHIC_DATA] Other Prefer Not To Say" at bounding box center [396, 100] width 135 height 12
click at [329, 94] on select "Select [DEMOGRAPHIC_DATA] [DEMOGRAPHIC_DATA] Other Prefer Not To Say" at bounding box center [396, 100] width 135 height 12
click at [340, 100] on select "Select [DEMOGRAPHIC_DATA] [DEMOGRAPHIC_DATA] Other Prefer Not To Say" at bounding box center [396, 100] width 135 height 12
click at [329, 94] on select "Select [DEMOGRAPHIC_DATA] [DEMOGRAPHIC_DATA] Other Prefer Not To Say" at bounding box center [396, 100] width 135 height 12
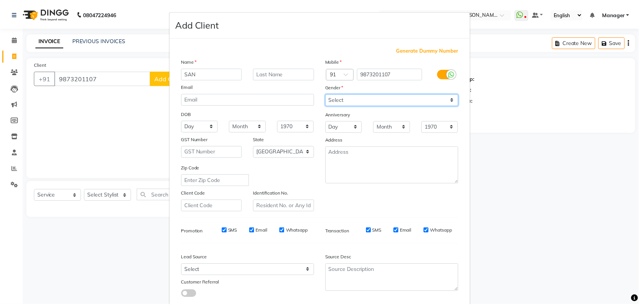
scroll to position [43, 0]
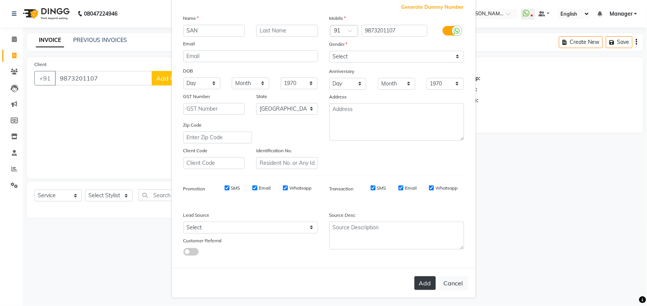
click at [414, 276] on button "Add" at bounding box center [424, 283] width 21 height 14
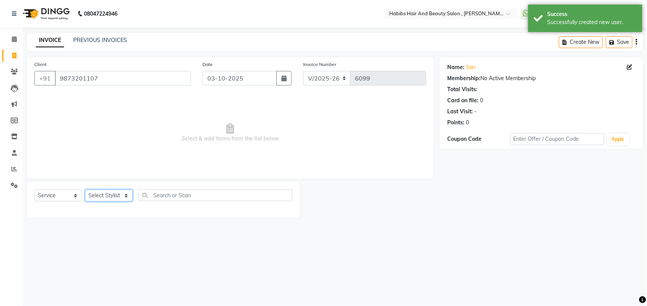
click at [121, 201] on select "Select Stylist [PERSON_NAME] Manager [PERSON_NAME] Saif [PERSON_NAME] [PERSON_N…" at bounding box center [109, 195] width 48 height 12
click at [85, 189] on select "Select Stylist [PERSON_NAME] Manager [PERSON_NAME] Saif [PERSON_NAME] [PERSON_N…" at bounding box center [109, 195] width 48 height 12
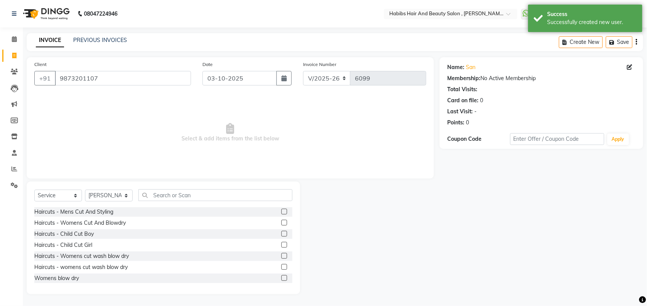
click at [114, 99] on span "Select & add items from the list below" at bounding box center [230, 133] width 392 height 76
click at [281, 220] on label at bounding box center [284, 223] width 6 height 6
click at [281, 220] on input "checkbox" at bounding box center [283, 222] width 5 height 5
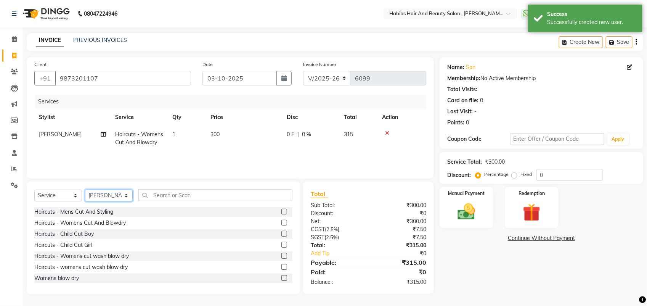
click at [100, 193] on select "Select Stylist [PERSON_NAME] Manager [PERSON_NAME] Saif [PERSON_NAME] [PERSON_N…" at bounding box center [109, 195] width 48 height 12
click at [85, 189] on select "Select Stylist [PERSON_NAME] Manager [PERSON_NAME] Saif [PERSON_NAME] [PERSON_N…" at bounding box center [109, 195] width 48 height 12
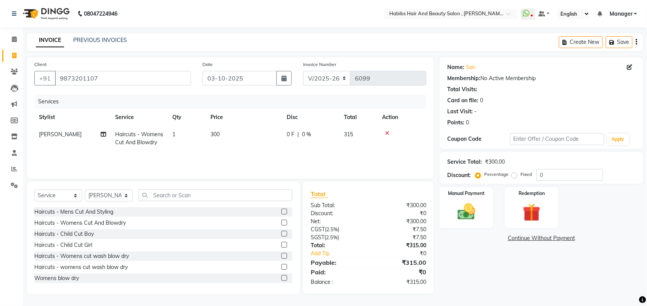
click at [281, 220] on label at bounding box center [284, 223] width 6 height 6
click at [281, 220] on input "checkbox" at bounding box center [283, 222] width 5 height 5
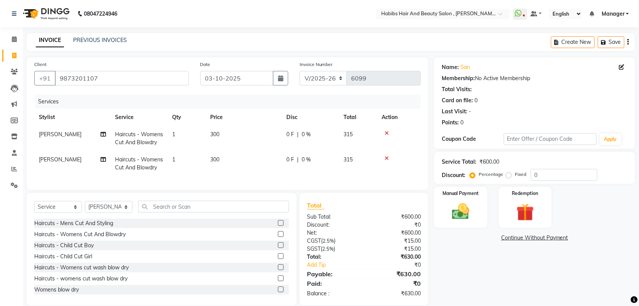
click at [213, 140] on td "300" at bounding box center [244, 138] width 76 height 25
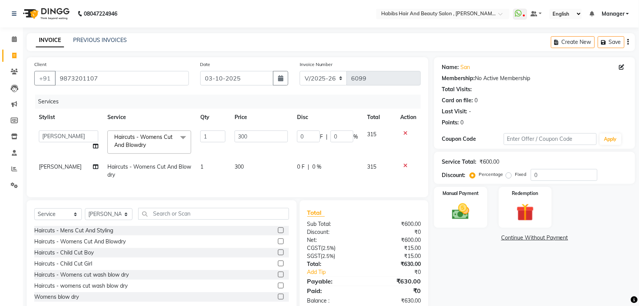
click at [405, 163] on icon at bounding box center [406, 165] width 4 height 5
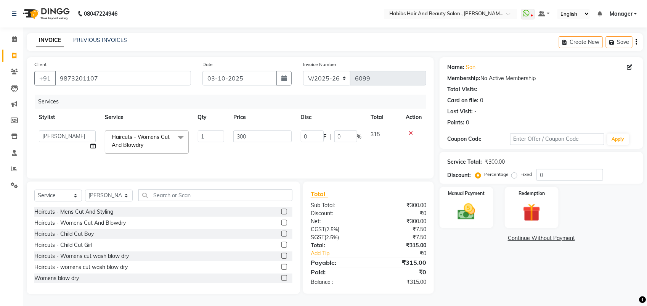
click at [281, 210] on label at bounding box center [284, 211] width 6 height 6
click at [281, 210] on input "checkbox" at bounding box center [283, 211] width 5 height 5
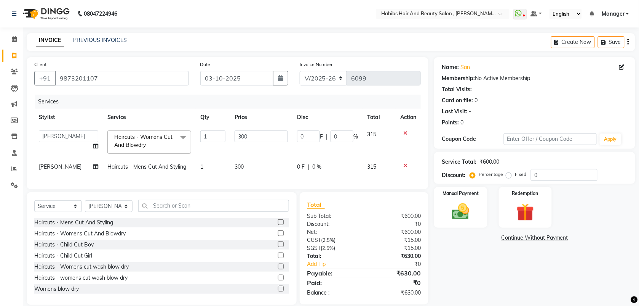
click at [239, 164] on span "300" at bounding box center [239, 166] width 9 height 7
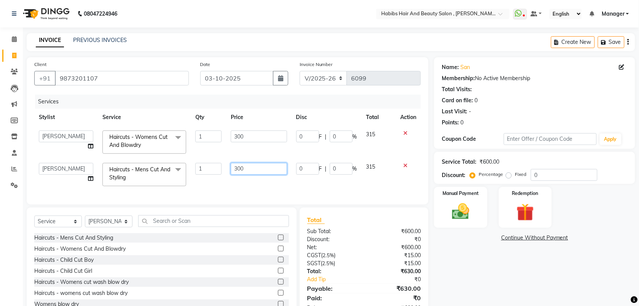
click at [240, 166] on input "300" at bounding box center [259, 169] width 56 height 12
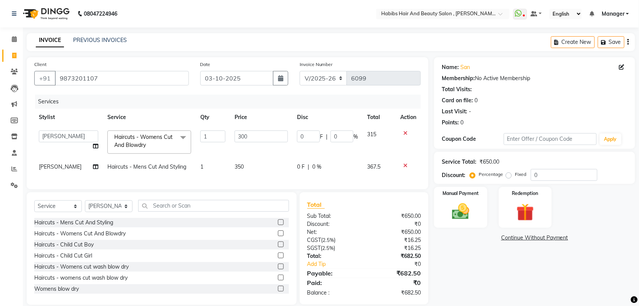
click at [238, 155] on td "300" at bounding box center [261, 142] width 62 height 32
click at [241, 139] on input "300" at bounding box center [261, 136] width 53 height 12
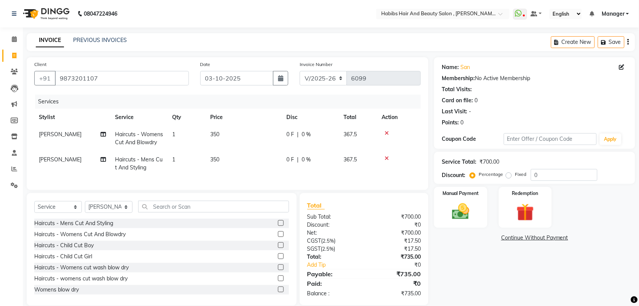
click at [242, 155] on tbody "Saif Haircuts - Womens Cut And Blowdry 1 350 0 F | 0 % 367.5 Saish Haircuts - M…" at bounding box center [227, 151] width 387 height 50
click at [450, 216] on img at bounding box center [461, 211] width 30 height 21
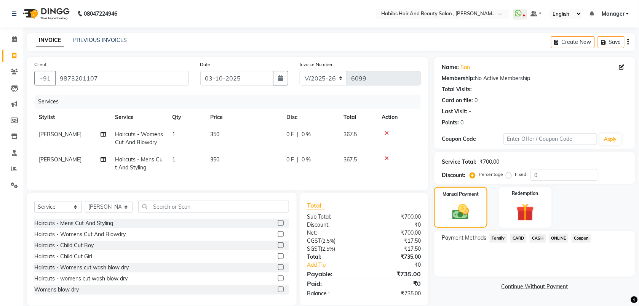
click at [536, 238] on span "CASH" at bounding box center [538, 238] width 16 height 9
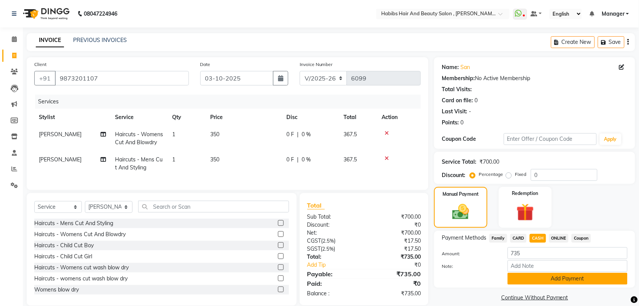
click at [527, 278] on button "Add Payment" at bounding box center [568, 278] width 120 height 12
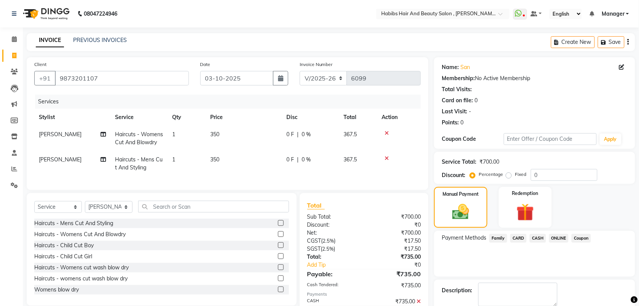
scroll to position [45, 0]
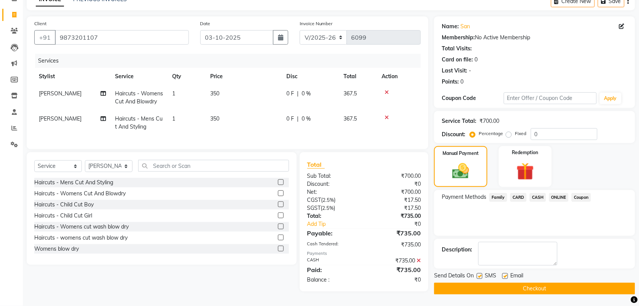
click at [524, 282] on button "Checkout" at bounding box center [534, 288] width 201 height 12
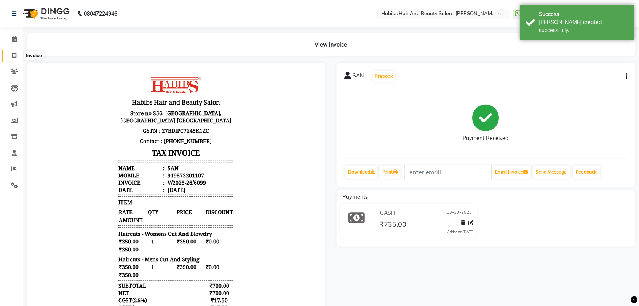
click at [12, 52] on span at bounding box center [14, 55] width 13 height 9
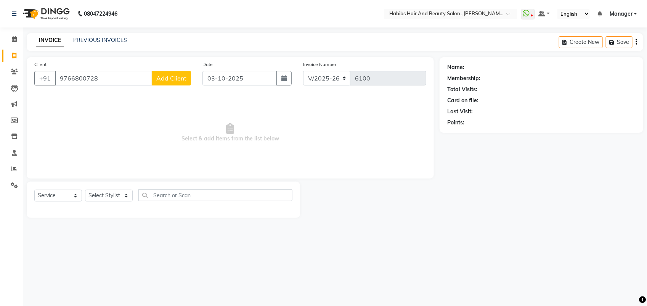
click at [170, 75] on span "Add Client" at bounding box center [171, 78] width 30 height 8
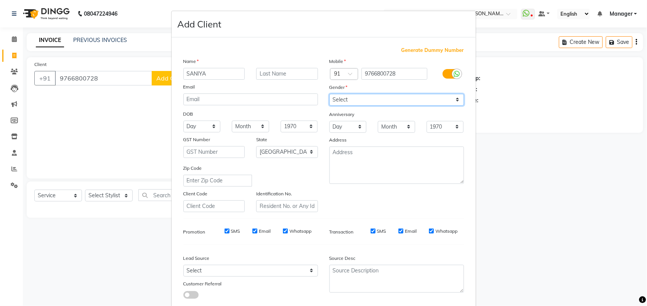
click at [353, 94] on select "Select [DEMOGRAPHIC_DATA] [DEMOGRAPHIC_DATA] Other Prefer Not To Say" at bounding box center [396, 100] width 135 height 12
click at [329, 94] on select "Select [DEMOGRAPHIC_DATA] [DEMOGRAPHIC_DATA] Other Prefer Not To Say" at bounding box center [396, 100] width 135 height 12
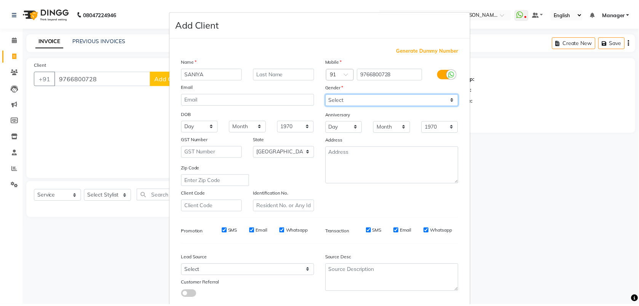
scroll to position [43, 0]
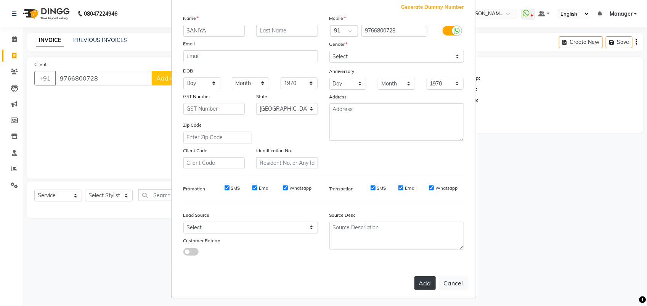
drag, startPoint x: 423, startPoint y: 271, endPoint x: 420, endPoint y: 284, distance: 13.3
click at [420, 284] on div "Add Cancel" at bounding box center [323, 283] width 304 height 30
click at [420, 284] on button "Add" at bounding box center [424, 283] width 21 height 14
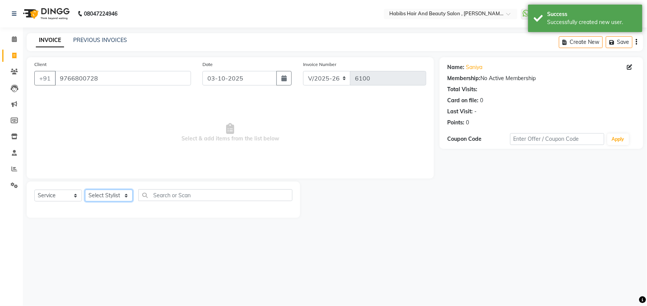
click at [106, 194] on select "Select Stylist [PERSON_NAME] Manager [PERSON_NAME] Saif [PERSON_NAME] [PERSON_N…" at bounding box center [109, 195] width 48 height 12
click at [85, 189] on select "Select Stylist [PERSON_NAME] Manager [PERSON_NAME] Saif [PERSON_NAME] [PERSON_N…" at bounding box center [109, 195] width 48 height 12
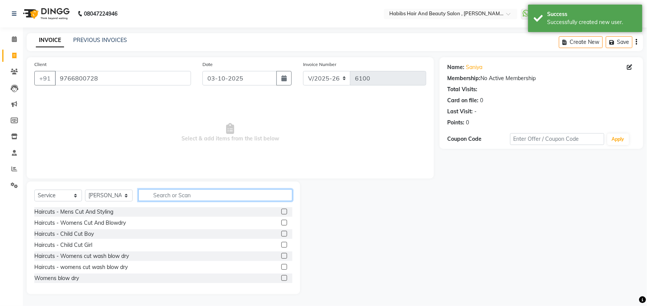
click at [171, 197] on input "text" at bounding box center [215, 195] width 154 height 12
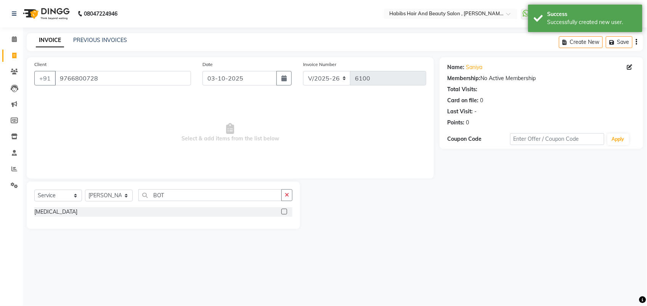
click at [283, 212] on label at bounding box center [284, 211] width 6 height 6
click at [283, 212] on input "checkbox" at bounding box center [283, 211] width 5 height 5
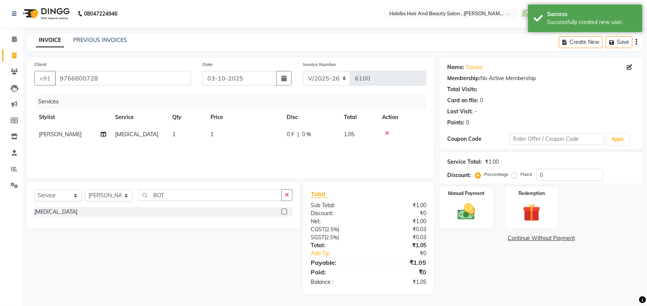
click at [215, 135] on td "1" at bounding box center [244, 134] width 76 height 17
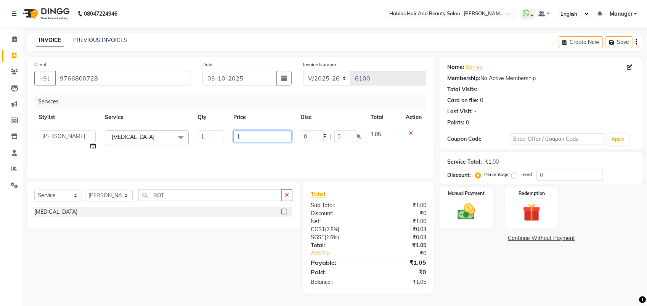
click at [242, 136] on input "1" at bounding box center [262, 136] width 58 height 12
click at [241, 137] on input "5250" at bounding box center [262, 136] width 58 height 12
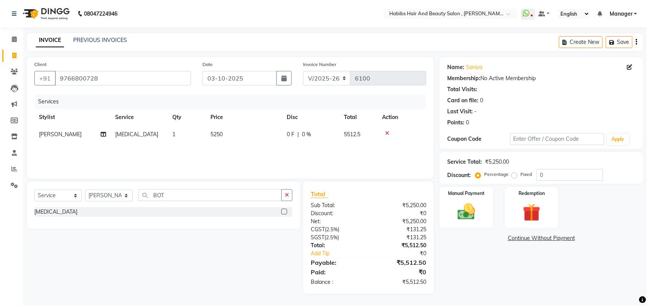
click at [242, 149] on div "Services Stylist Service Qty Price Disc Total Action vitthal Botox 1 5250 0 F |…" at bounding box center [230, 133] width 392 height 76
click at [239, 134] on td "5250" at bounding box center [244, 134] width 76 height 17
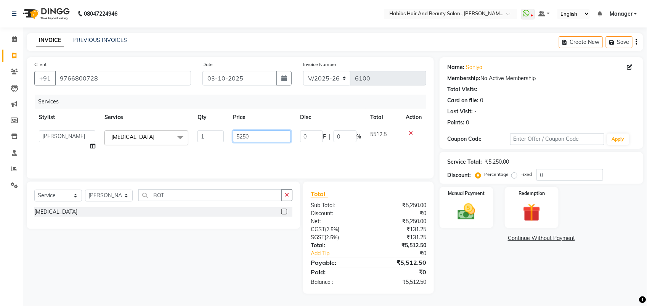
click at [246, 136] on input "5250" at bounding box center [262, 136] width 58 height 12
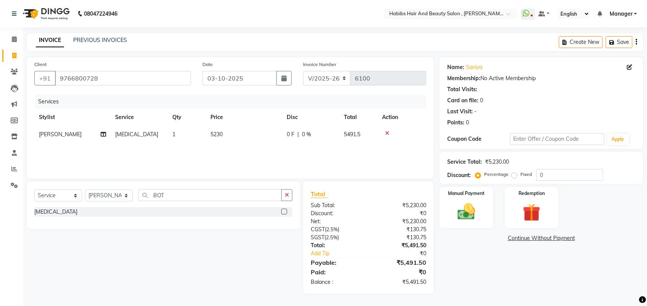
click at [248, 157] on div "Services Stylist Service Qty Price Disc Total Action vitthal Botox 1 5230 0 F |…" at bounding box center [230, 133] width 392 height 76
click at [235, 134] on td "5230" at bounding box center [244, 134] width 76 height 17
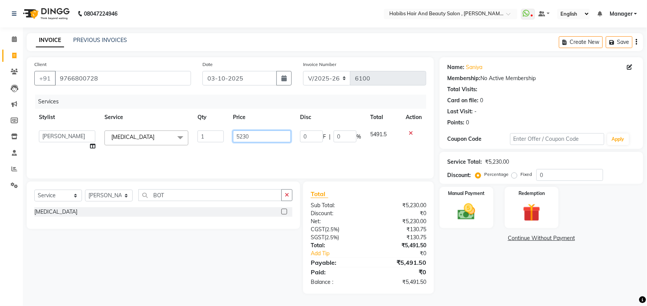
click at [251, 135] on input "5230" at bounding box center [262, 136] width 58 height 12
click at [252, 146] on div "Services Stylist Service Qty Price Disc Total Action ARIF junaid mahesh Manager…" at bounding box center [230, 133] width 392 height 76
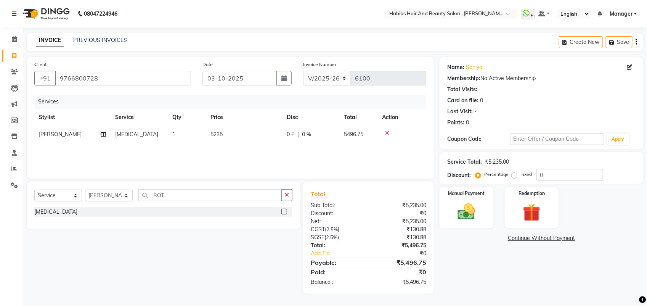
click at [225, 130] on td "5235" at bounding box center [244, 134] width 76 height 17
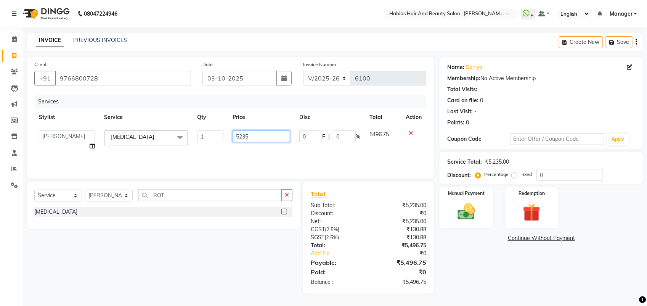
click at [251, 137] on input "5235" at bounding box center [261, 136] width 58 height 12
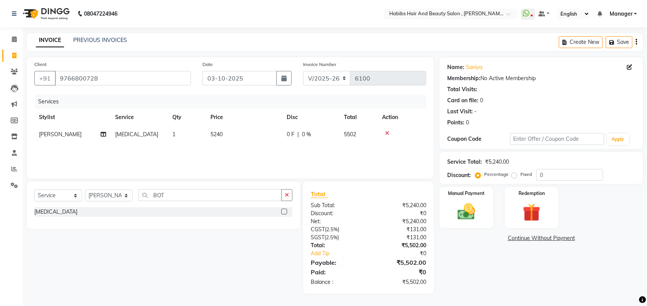
click at [256, 148] on div "Services Stylist Service Qty Price Disc Total Action vitthal Botox 1 5240 0 F |…" at bounding box center [230, 133] width 392 height 76
click at [231, 134] on td "5240" at bounding box center [244, 134] width 76 height 17
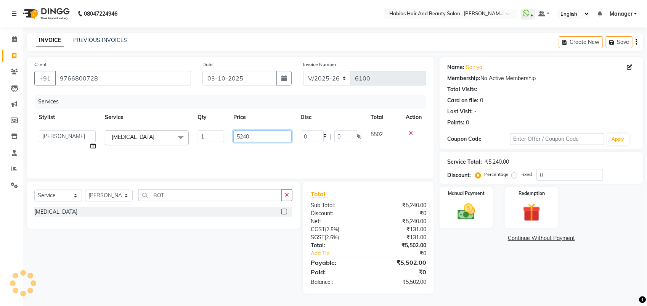
click at [253, 137] on input "5240" at bounding box center [262, 136] width 58 height 12
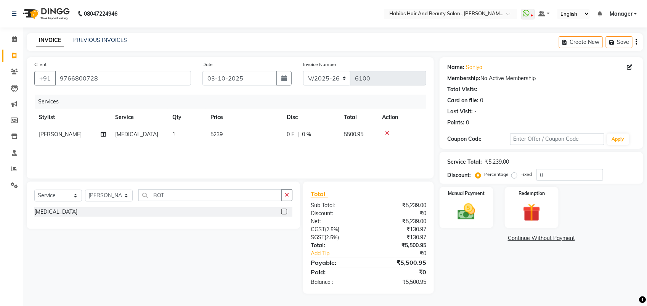
click at [245, 158] on div "Services Stylist Service Qty Price Disc Total Action vitthal Botox 1 5239 0 F |…" at bounding box center [230, 133] width 392 height 76
click at [450, 224] on div "Manual Payment" at bounding box center [466, 207] width 56 height 43
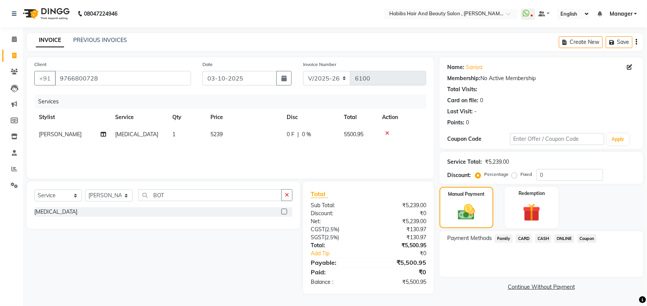
click at [563, 238] on span "ONLINE" at bounding box center [564, 238] width 20 height 9
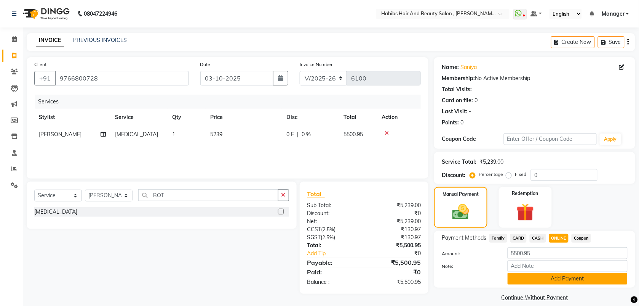
click at [519, 279] on button "Add Payment" at bounding box center [568, 278] width 120 height 12
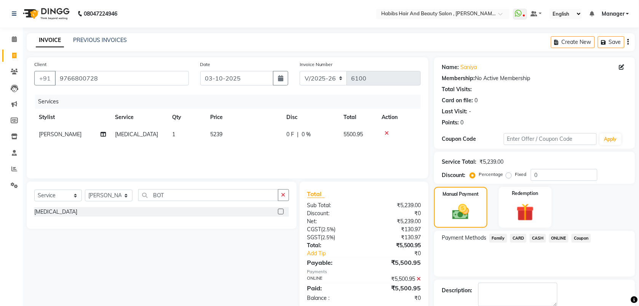
scroll to position [41, 0]
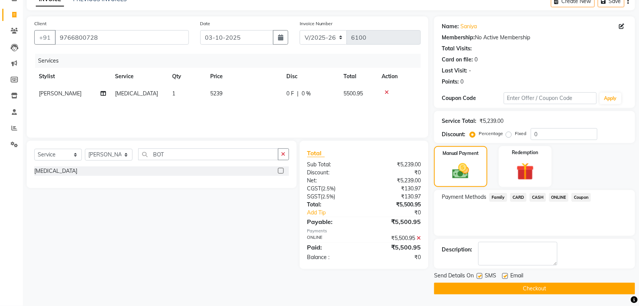
click at [511, 292] on button "Checkout" at bounding box center [534, 288] width 201 height 12
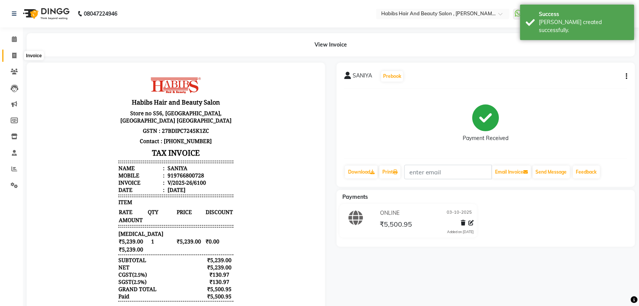
click at [12, 58] on icon at bounding box center [14, 56] width 4 height 6
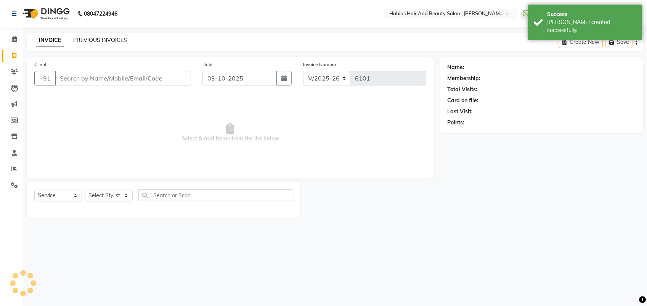
click at [102, 40] on link "PREVIOUS INVOICES" at bounding box center [100, 40] width 54 height 7
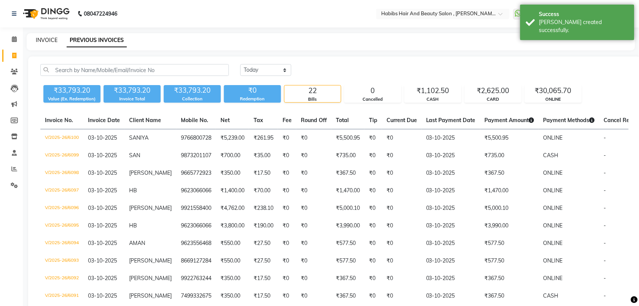
click at [50, 40] on link "INVOICE" at bounding box center [47, 40] width 22 height 7
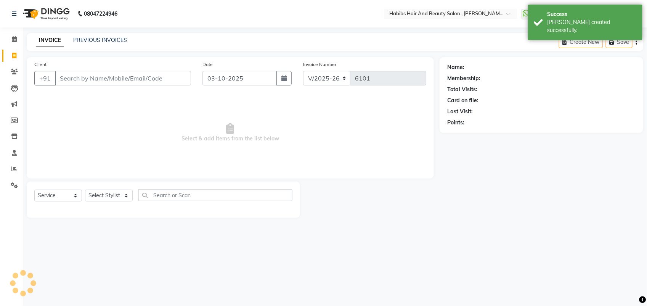
click at [81, 82] on input "Client" at bounding box center [123, 78] width 136 height 14
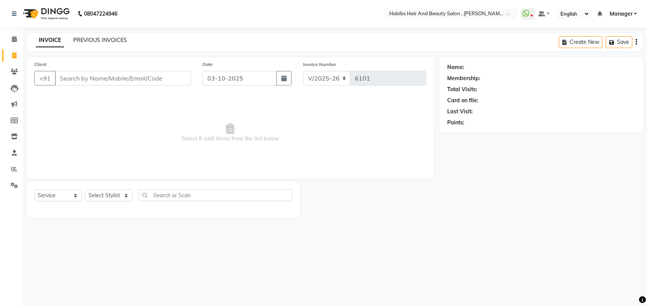
click at [108, 40] on link "PREVIOUS INVOICES" at bounding box center [100, 40] width 54 height 7
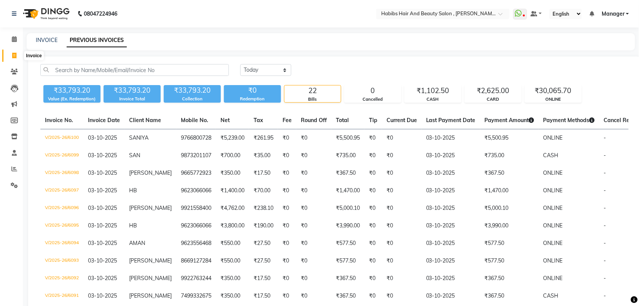
click at [14, 53] on icon at bounding box center [14, 56] width 4 height 6
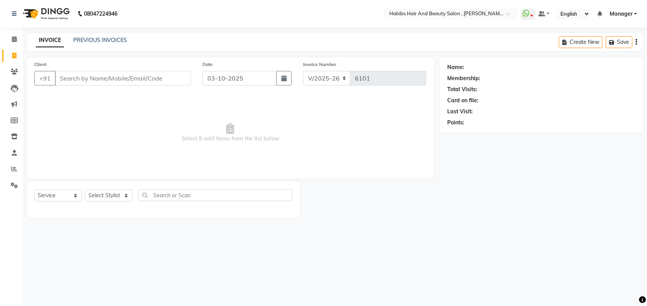
click at [85, 75] on input "Client" at bounding box center [123, 78] width 136 height 14
click at [170, 79] on span "Add Client" at bounding box center [171, 78] width 30 height 8
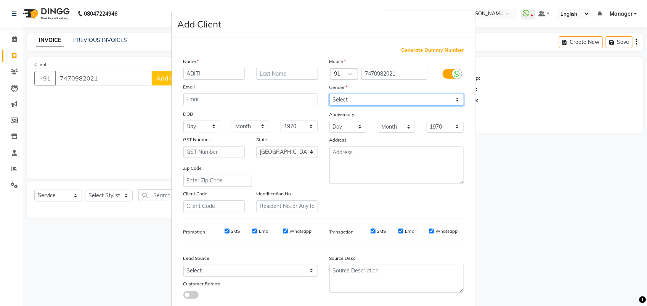
click at [348, 95] on select "Select [DEMOGRAPHIC_DATA] [DEMOGRAPHIC_DATA] Other Prefer Not To Say" at bounding box center [396, 100] width 135 height 12
click at [329, 94] on select "Select [DEMOGRAPHIC_DATA] [DEMOGRAPHIC_DATA] Other Prefer Not To Say" at bounding box center [396, 100] width 135 height 12
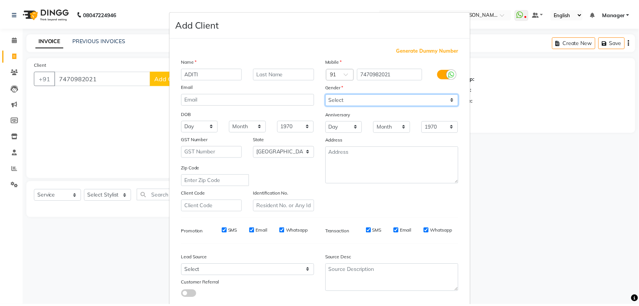
scroll to position [43, 0]
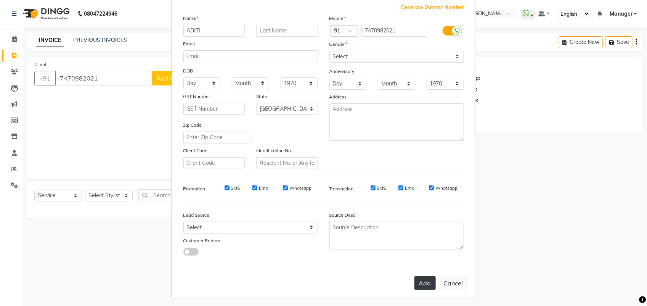
click at [423, 281] on button "Add" at bounding box center [424, 283] width 21 height 14
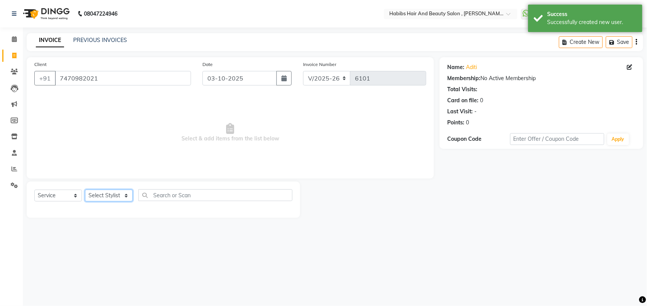
click at [128, 193] on select "Select Stylist [PERSON_NAME] Manager [PERSON_NAME] Saif [PERSON_NAME] [PERSON_N…" at bounding box center [109, 195] width 48 height 12
click at [85, 189] on select "Select Stylist [PERSON_NAME] Manager [PERSON_NAME] Saif [PERSON_NAME] [PERSON_N…" at bounding box center [109, 195] width 48 height 12
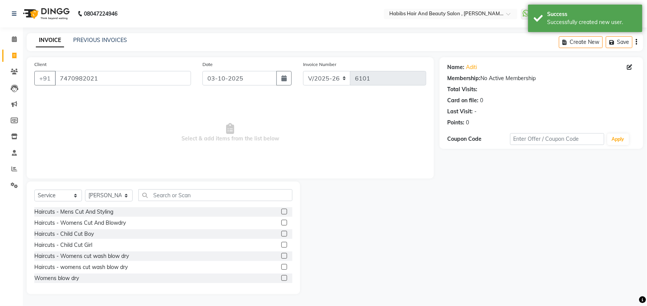
click at [281, 221] on label at bounding box center [284, 223] width 6 height 6
click at [281, 221] on input "checkbox" at bounding box center [283, 222] width 5 height 5
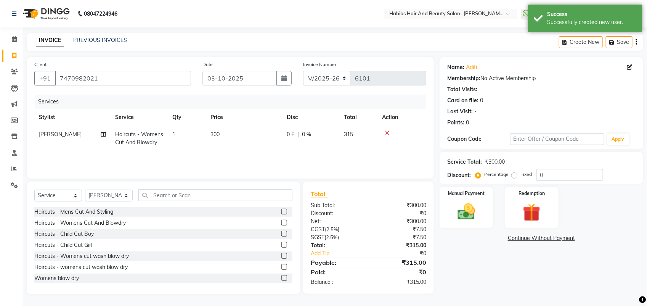
click at [224, 141] on td "300" at bounding box center [244, 138] width 76 height 25
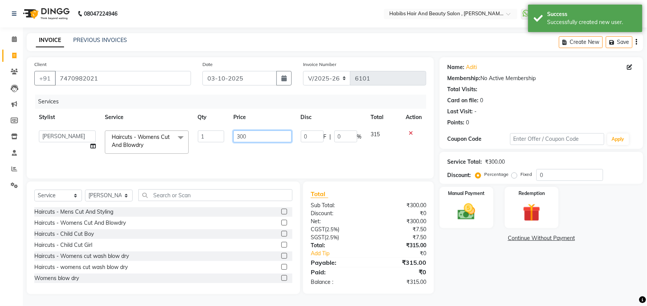
click at [243, 138] on input "300" at bounding box center [262, 136] width 58 height 12
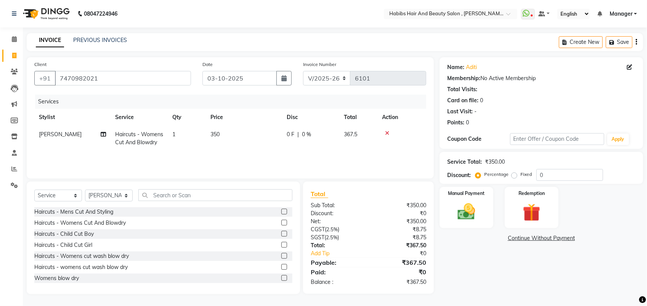
click at [260, 147] on td "350" at bounding box center [244, 138] width 76 height 25
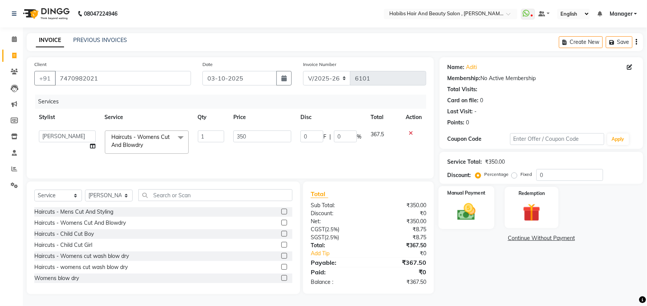
click at [465, 207] on img at bounding box center [466, 211] width 30 height 21
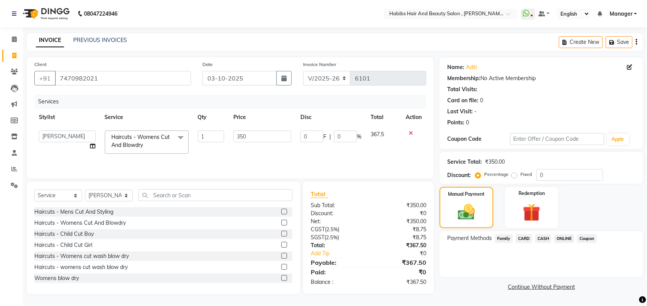
click at [545, 239] on span "CASH" at bounding box center [543, 238] width 16 height 9
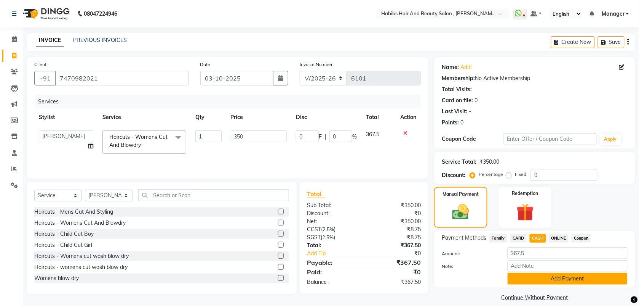
click at [534, 276] on button "Add Payment" at bounding box center [568, 278] width 120 height 12
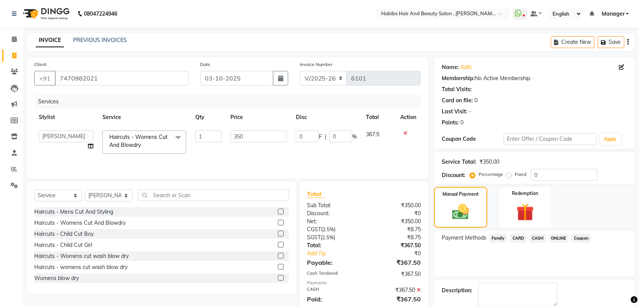
scroll to position [41, 0]
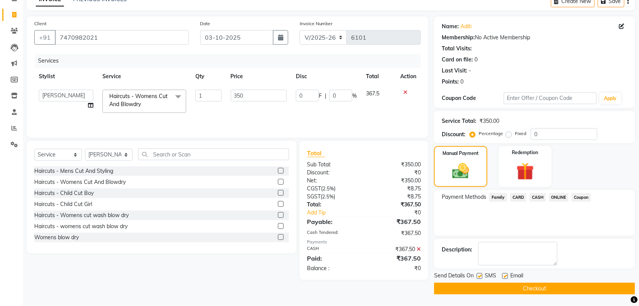
click at [516, 290] on button "Checkout" at bounding box center [534, 288] width 201 height 12
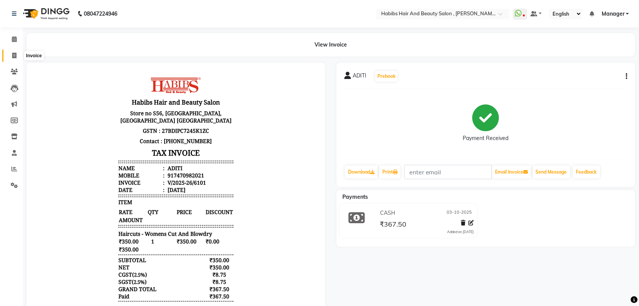
click at [12, 58] on icon at bounding box center [14, 56] width 4 height 6
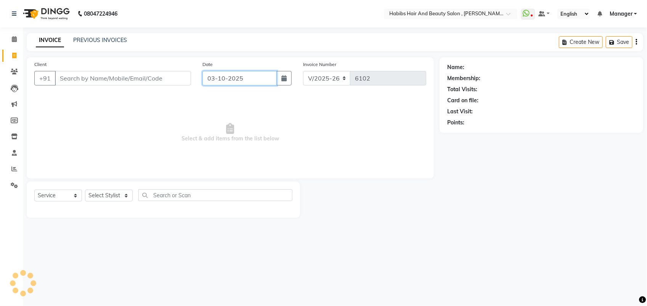
click at [213, 77] on input "03-10-2025" at bounding box center [239, 78] width 74 height 14
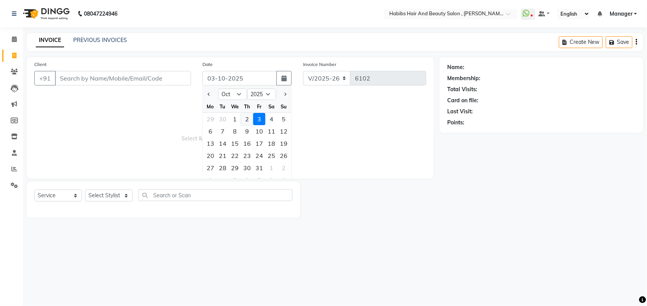
click at [248, 118] on div "2" at bounding box center [247, 119] width 12 height 12
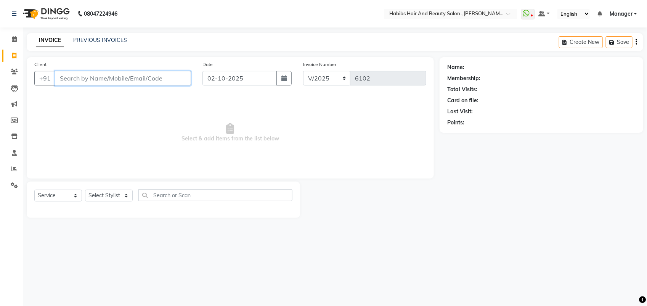
click at [74, 76] on input "Client" at bounding box center [123, 78] width 136 height 14
click at [173, 75] on span "Add Client" at bounding box center [171, 78] width 30 height 8
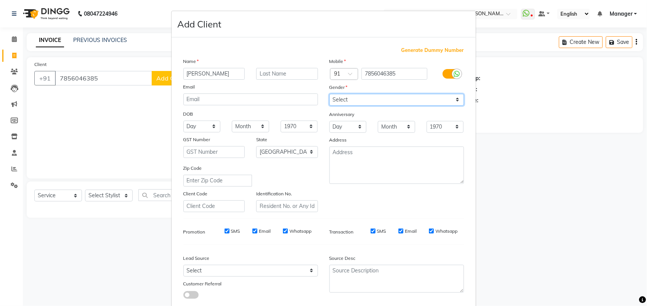
click at [349, 102] on select "Select [DEMOGRAPHIC_DATA] [DEMOGRAPHIC_DATA] Other Prefer Not To Say" at bounding box center [396, 100] width 135 height 12
click at [329, 94] on select "Select [DEMOGRAPHIC_DATA] [DEMOGRAPHIC_DATA] Other Prefer Not To Say" at bounding box center [396, 100] width 135 height 12
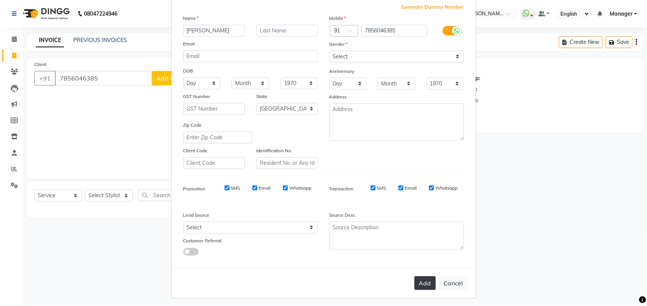
click at [423, 276] on button "Add" at bounding box center [424, 283] width 21 height 14
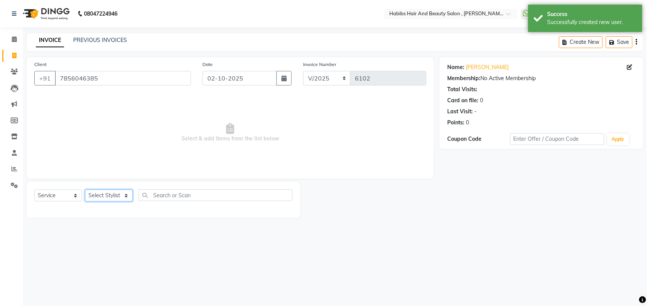
click at [125, 195] on select "Select Stylist [PERSON_NAME] Manager [PERSON_NAME] Saif [PERSON_NAME] [PERSON_N…" at bounding box center [109, 195] width 48 height 12
click at [85, 189] on select "Select Stylist [PERSON_NAME] Manager [PERSON_NAME] Saif [PERSON_NAME] [PERSON_N…" at bounding box center [109, 195] width 48 height 12
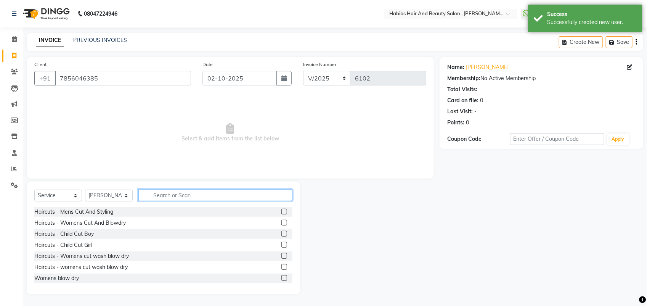
click at [175, 195] on input "text" at bounding box center [215, 195] width 154 height 12
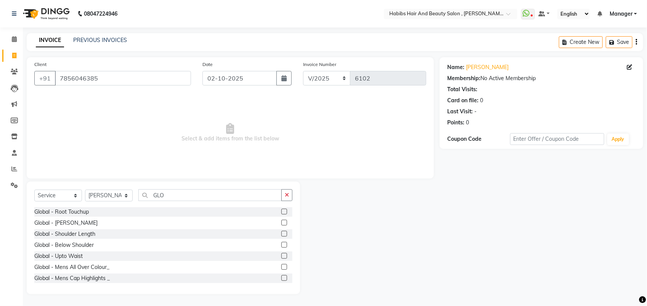
click at [281, 244] on label at bounding box center [284, 245] width 6 height 6
click at [281, 244] on input "checkbox" at bounding box center [283, 244] width 5 height 5
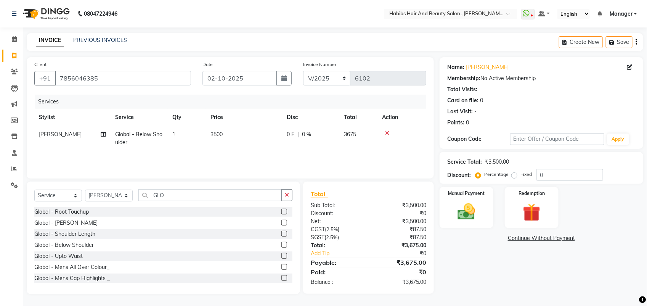
click at [224, 134] on td "3500" at bounding box center [244, 138] width 76 height 25
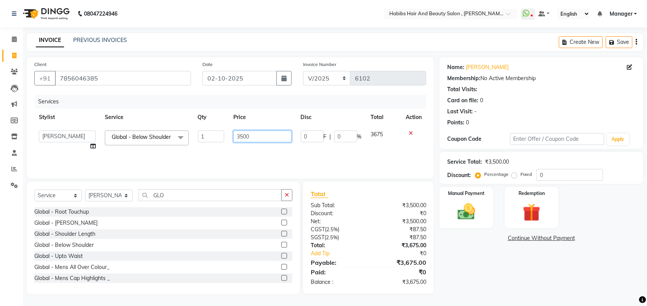
drag, startPoint x: 257, startPoint y: 136, endPoint x: 162, endPoint y: 138, distance: 94.9
click at [162, 138] on tr "ARIF junaid mahesh Manager prashant Saif Saish SATISH Shubhangi siddhu Sujal vi…" at bounding box center [230, 140] width 392 height 29
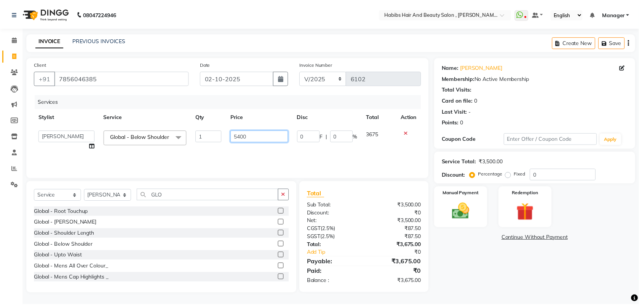
scroll to position [0, 6]
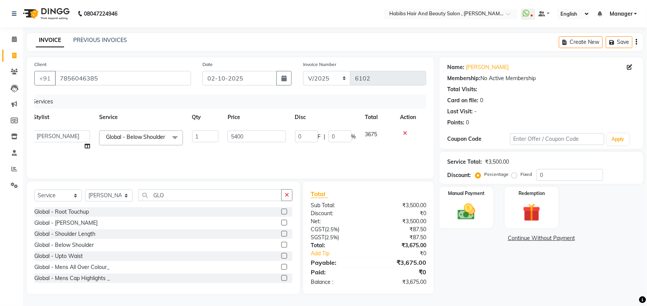
click at [221, 157] on div "Services Stylist Service Qty Price Disc Total Action ARIF junaid mahesh Manager…" at bounding box center [230, 133] width 392 height 76
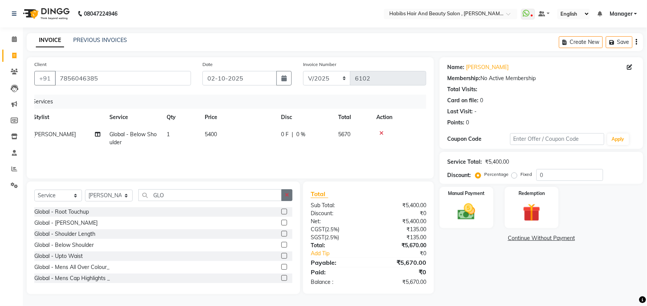
click at [287, 197] on button "button" at bounding box center [286, 195] width 11 height 12
click at [281, 222] on label at bounding box center [284, 223] width 6 height 6
click at [281, 222] on input "checkbox" at bounding box center [283, 222] width 5 height 5
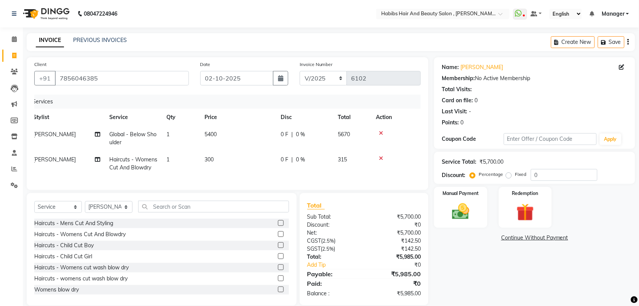
click at [232, 165] on td "300" at bounding box center [238, 163] width 76 height 25
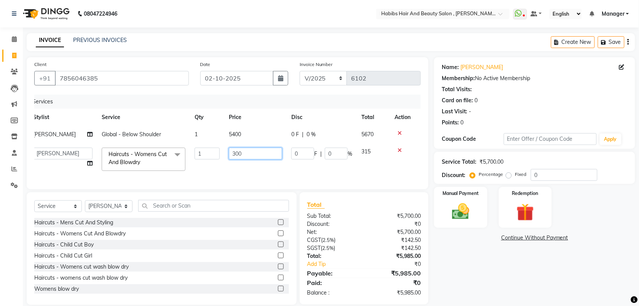
click at [243, 152] on input "300" at bounding box center [255, 153] width 53 height 12
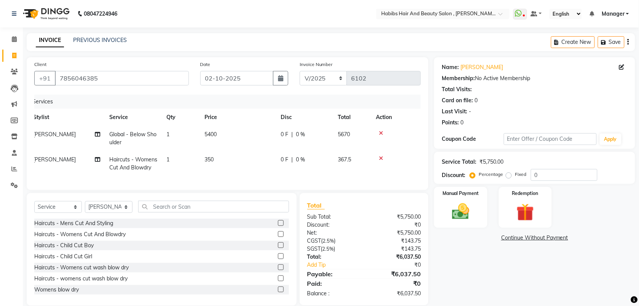
click at [255, 168] on td "350" at bounding box center [238, 163] width 76 height 25
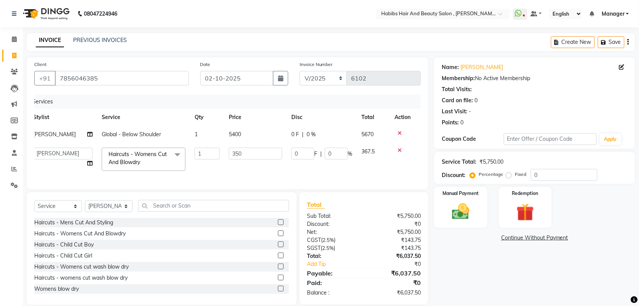
click at [231, 132] on span "5400" at bounding box center [235, 134] width 12 height 7
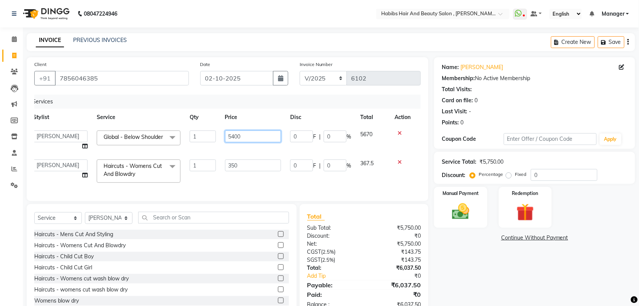
click at [235, 136] on input "5400" at bounding box center [253, 136] width 56 height 12
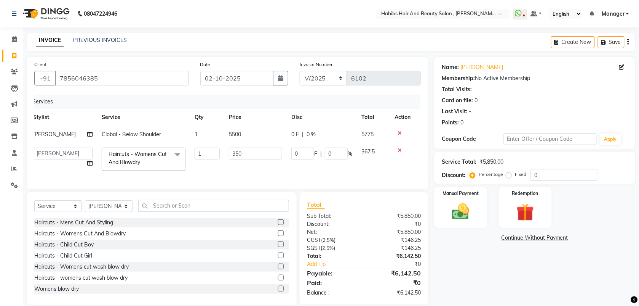
click at [232, 156] on tbody "Saish Global - Below Shoulder 1 5500 0 F | 0 % 5775 ARIF junaid mahesh Manager …" at bounding box center [222, 151] width 387 height 50
click at [420, 244] on div "₹146.25" at bounding box center [395, 240] width 62 height 8
click at [461, 207] on img at bounding box center [461, 211] width 30 height 21
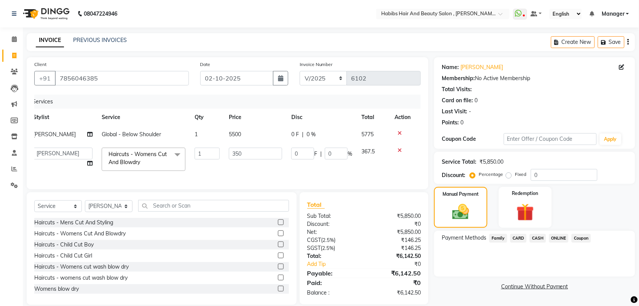
click at [558, 239] on span "ONLINE" at bounding box center [560, 238] width 20 height 9
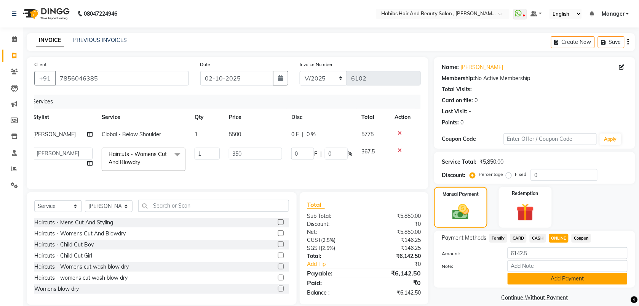
click at [560, 277] on button "Add Payment" at bounding box center [568, 278] width 120 height 12
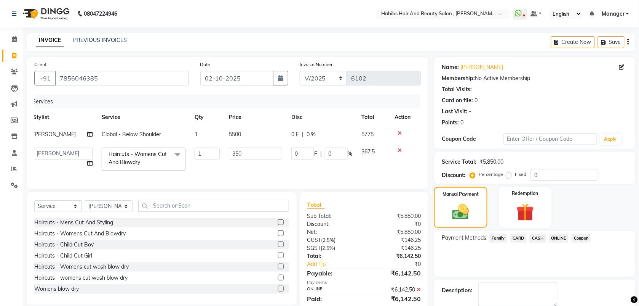
scroll to position [41, 0]
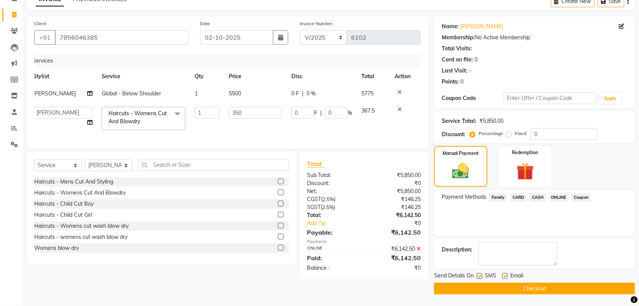
drag, startPoint x: 555, startPoint y: 281, endPoint x: 551, endPoint y: 285, distance: 5.7
click at [551, 285] on div "Send Details On SMS Email Checkout" at bounding box center [534, 282] width 201 height 23
click at [551, 285] on button "Checkout" at bounding box center [534, 288] width 201 height 12
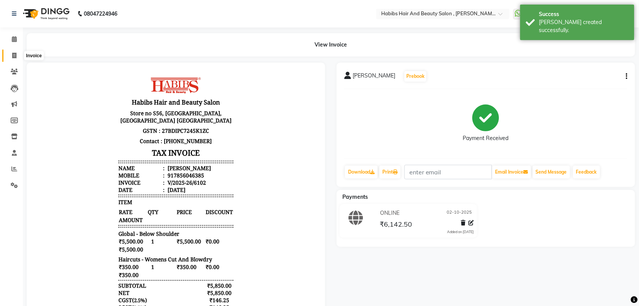
click at [13, 54] on icon at bounding box center [14, 56] width 4 height 6
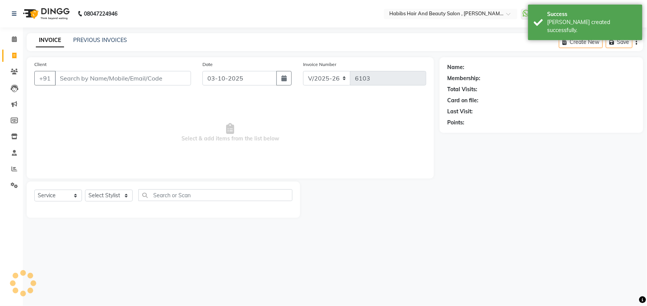
click at [71, 79] on input "Client" at bounding box center [123, 78] width 136 height 14
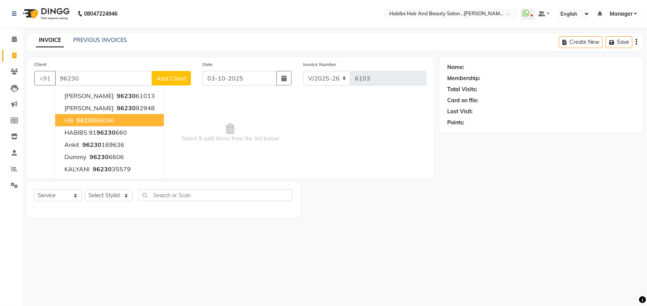
click at [98, 119] on ngb-highlight "96230 66066" at bounding box center [95, 120] width 40 height 8
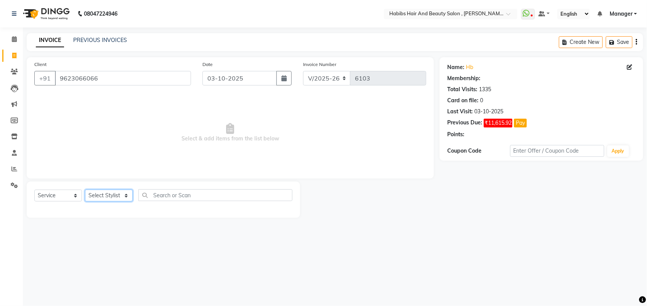
click at [114, 200] on select "Select Stylist [PERSON_NAME] Manager [PERSON_NAME] Saif [PERSON_NAME] [PERSON_N…" at bounding box center [109, 195] width 48 height 12
click at [85, 189] on select "Select Stylist [PERSON_NAME] Manager [PERSON_NAME] Saif [PERSON_NAME] [PERSON_N…" at bounding box center [109, 195] width 48 height 12
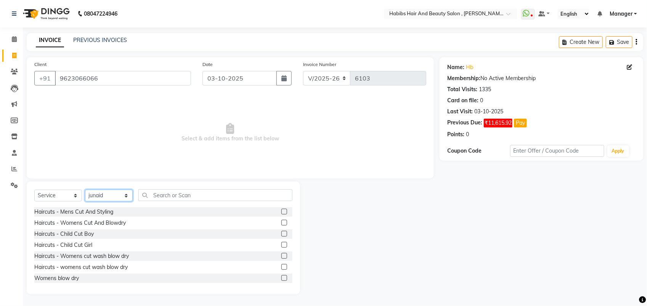
click at [121, 189] on select "Select Stylist [PERSON_NAME] Manager [PERSON_NAME] Saif [PERSON_NAME] [PERSON_N…" at bounding box center [109, 195] width 48 height 12
click at [85, 189] on select "Select Stylist [PERSON_NAME] Manager [PERSON_NAME] Saif [PERSON_NAME] [PERSON_N…" at bounding box center [109, 195] width 48 height 12
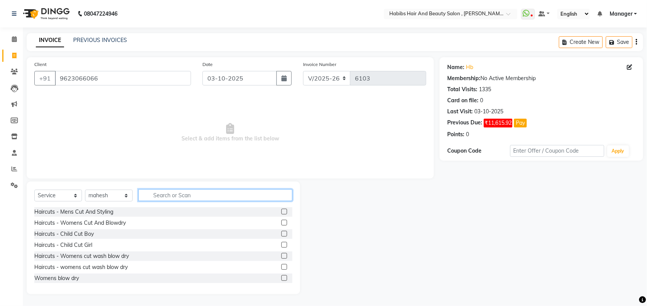
click at [171, 199] on input "text" at bounding box center [215, 195] width 154 height 12
click at [171, 199] on input "BO" at bounding box center [209, 195] width 143 height 12
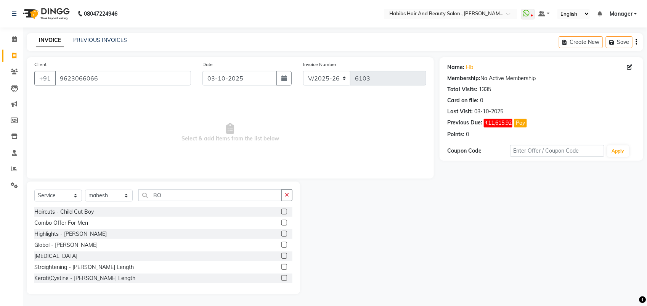
click at [281, 255] on label at bounding box center [284, 256] width 6 height 6
click at [281, 255] on input "checkbox" at bounding box center [283, 255] width 5 height 5
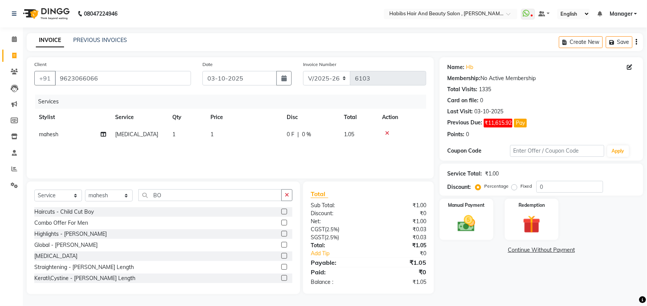
click at [220, 135] on td "1" at bounding box center [244, 134] width 76 height 17
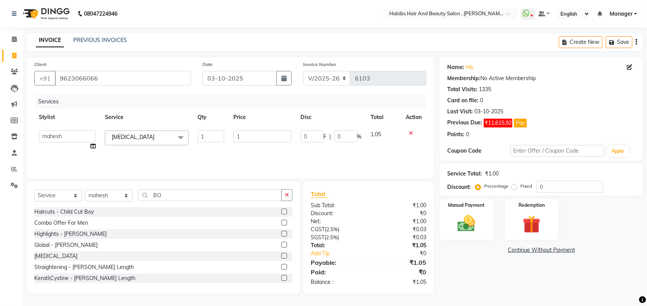
click at [231, 135] on td "1" at bounding box center [262, 140] width 67 height 29
click at [250, 138] on input "1" at bounding box center [262, 136] width 58 height 12
click at [254, 149] on div "Services Stylist Service Qty Price Disc Total Action ARIF junaid mahesh Manager…" at bounding box center [230, 133] width 392 height 76
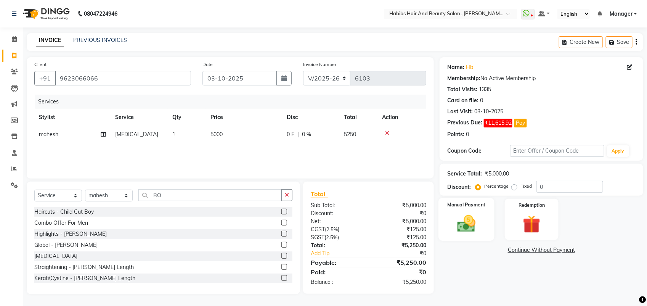
click at [473, 232] on img at bounding box center [466, 223] width 30 height 21
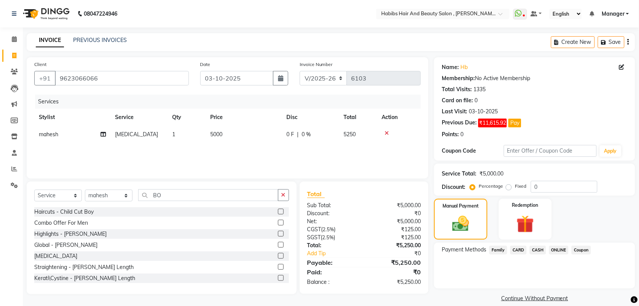
click at [558, 250] on span "ONLINE" at bounding box center [560, 249] width 20 height 9
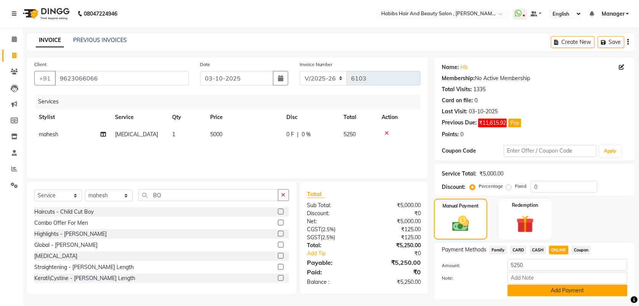
click at [538, 288] on button "Add Payment" at bounding box center [568, 290] width 120 height 12
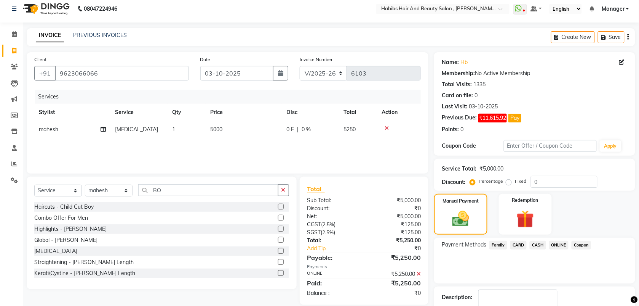
scroll to position [53, 0]
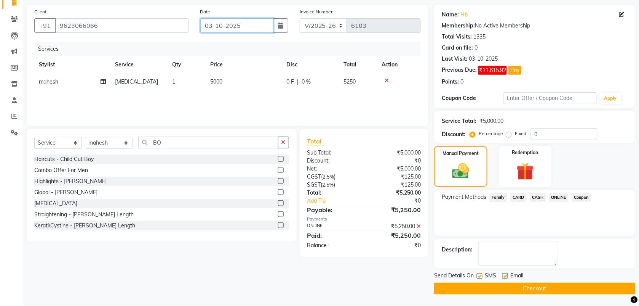
click at [221, 24] on input "03-10-2025" at bounding box center [236, 25] width 73 height 14
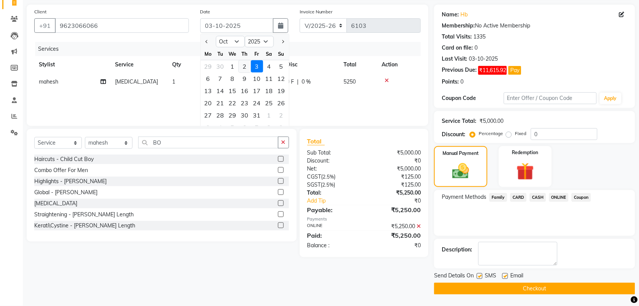
click at [247, 69] on div "2" at bounding box center [245, 66] width 12 height 12
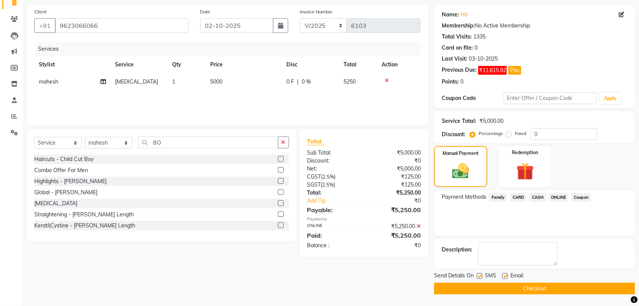
click at [455, 284] on button "Checkout" at bounding box center [534, 288] width 201 height 12
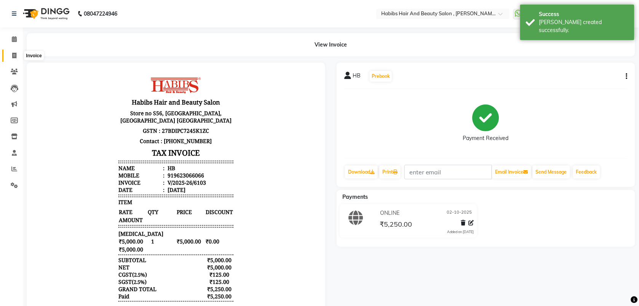
click at [18, 58] on span at bounding box center [14, 55] width 13 height 9
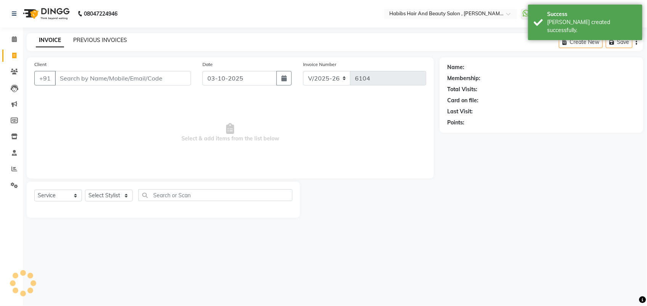
click at [100, 40] on link "PREVIOUS INVOICES" at bounding box center [100, 40] width 54 height 7
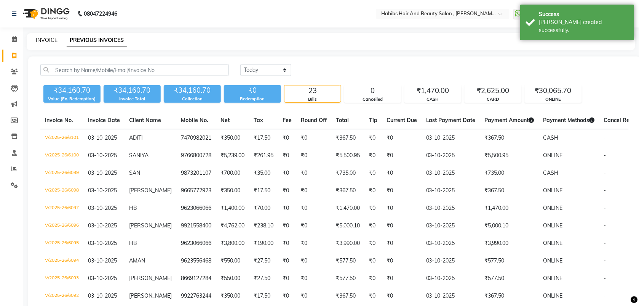
click at [46, 37] on link "INVOICE" at bounding box center [47, 40] width 22 height 7
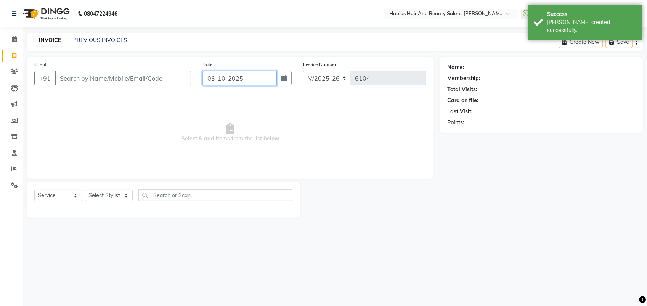
click at [248, 79] on input "03-10-2025" at bounding box center [239, 78] width 74 height 14
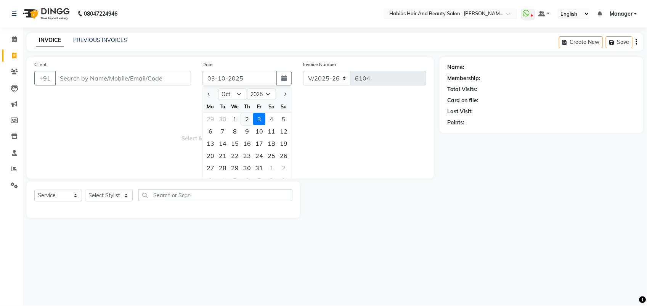
click at [243, 124] on div "2" at bounding box center [247, 119] width 12 height 12
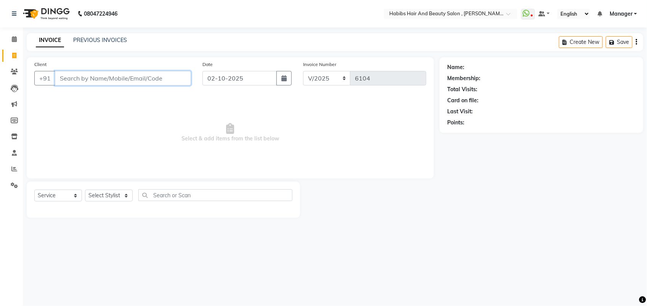
click at [94, 79] on input "Client" at bounding box center [123, 78] width 136 height 14
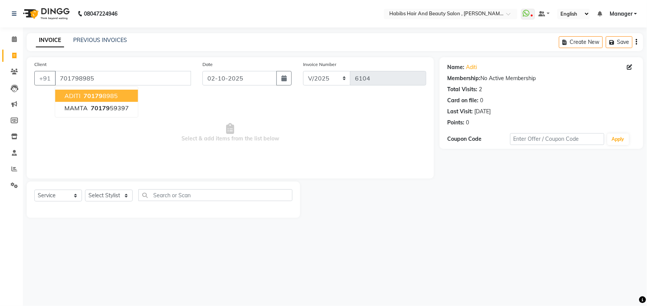
click at [110, 96] on ngb-highlight "70179 8985" at bounding box center [100, 96] width 36 height 8
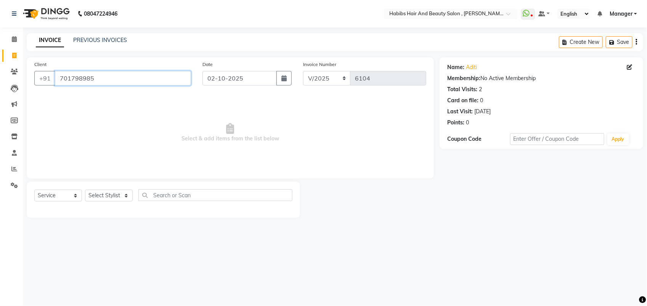
click at [102, 75] on input "701798985" at bounding box center [123, 78] width 136 height 14
click at [102, 79] on input "7017989858" at bounding box center [103, 78] width 97 height 14
click at [629, 64] on icon at bounding box center [629, 66] width 5 height 5
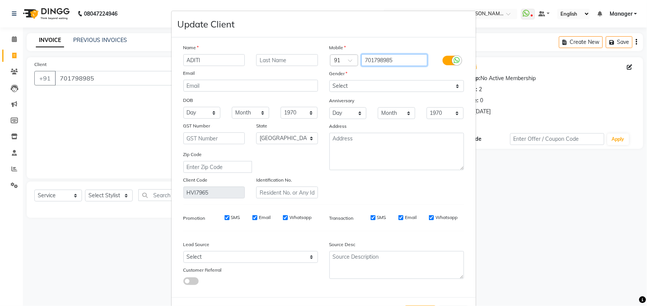
click at [393, 60] on input "701798985" at bounding box center [394, 60] width 66 height 12
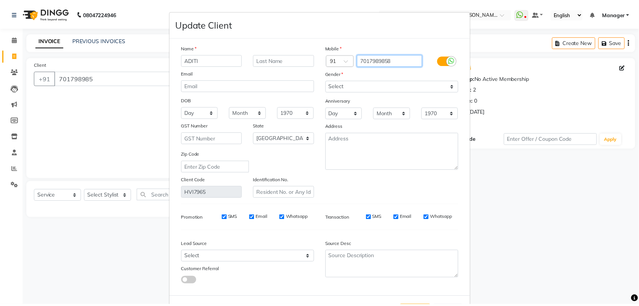
scroll to position [30, 0]
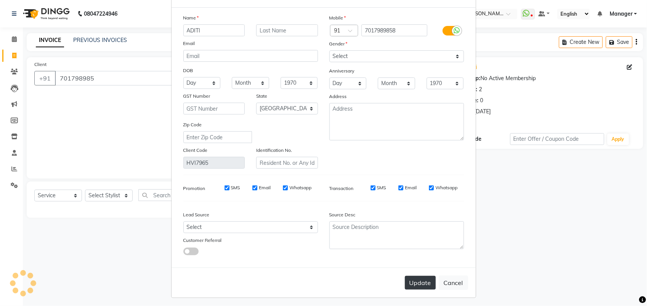
click at [412, 283] on button "Update" at bounding box center [420, 283] width 31 height 14
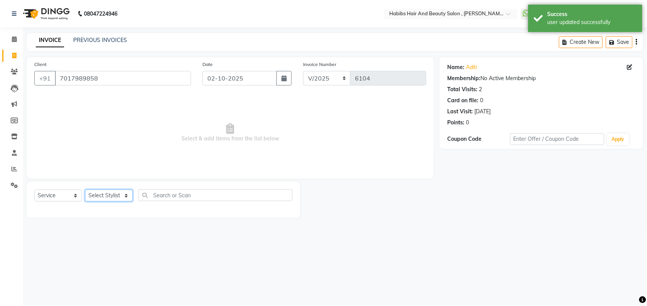
click at [105, 191] on select "Select Stylist [PERSON_NAME] Manager [PERSON_NAME] Saif [PERSON_NAME] [PERSON_N…" at bounding box center [109, 195] width 48 height 12
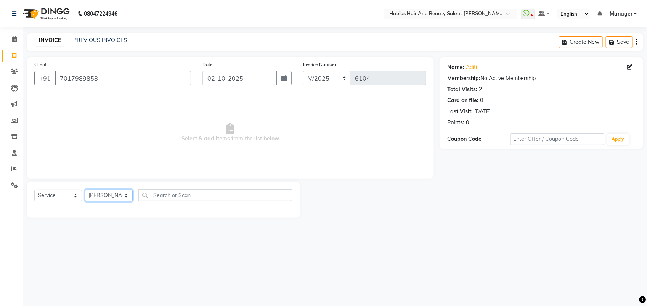
click at [85, 189] on select "Select Stylist [PERSON_NAME] Manager [PERSON_NAME] Saif [PERSON_NAME] [PERSON_N…" at bounding box center [109, 195] width 48 height 12
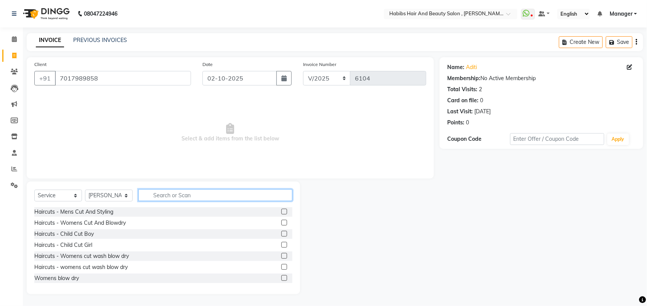
click at [168, 199] on input "text" at bounding box center [215, 195] width 154 height 12
click at [281, 224] on label at bounding box center [284, 223] width 6 height 6
click at [281, 224] on input "checkbox" at bounding box center [283, 222] width 5 height 5
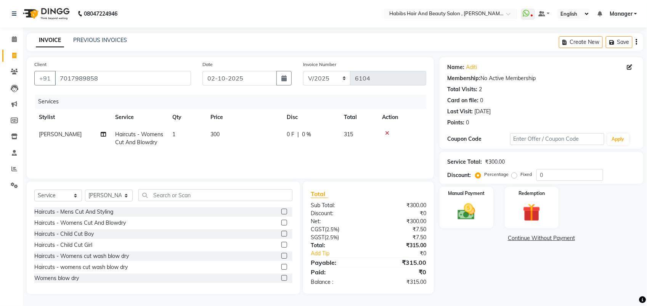
click at [228, 138] on td "300" at bounding box center [244, 138] width 76 height 25
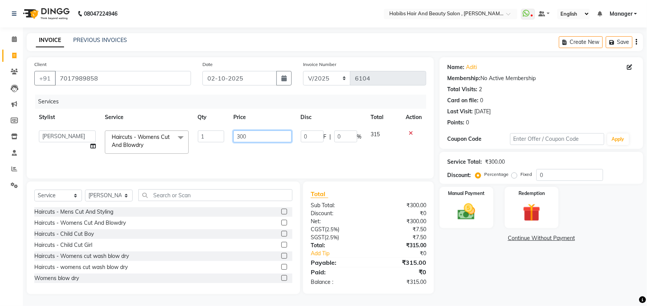
click at [244, 135] on input "300" at bounding box center [262, 136] width 58 height 12
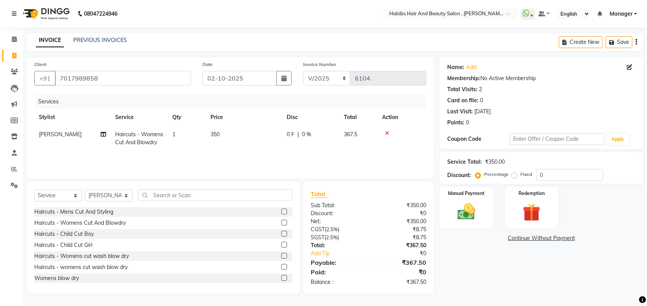
click at [241, 157] on div "Services Stylist Service Qty Price Disc Total Action siddhu Haircuts - Womens C…" at bounding box center [230, 133] width 392 height 76
click at [467, 207] on img at bounding box center [466, 211] width 30 height 21
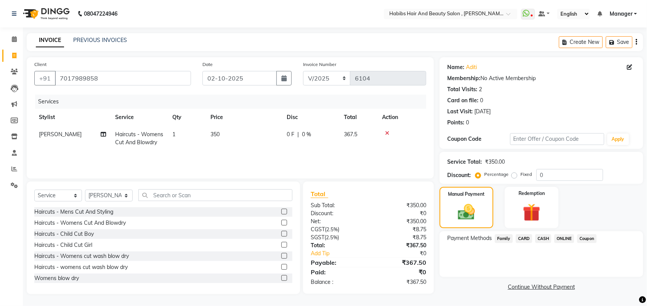
click at [561, 237] on span "ONLINE" at bounding box center [564, 238] width 20 height 9
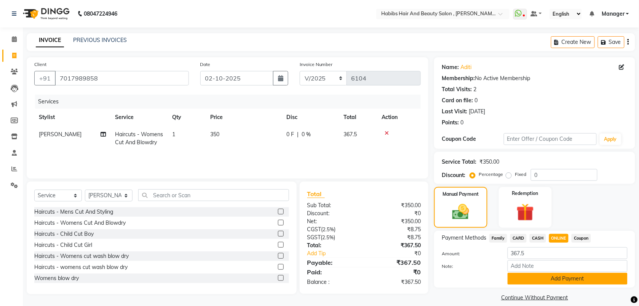
click at [562, 277] on button "Add Payment" at bounding box center [568, 278] width 120 height 12
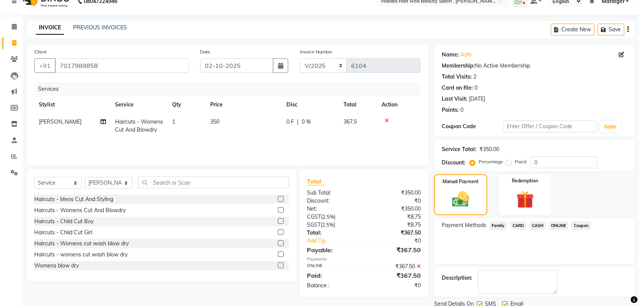
scroll to position [41, 0]
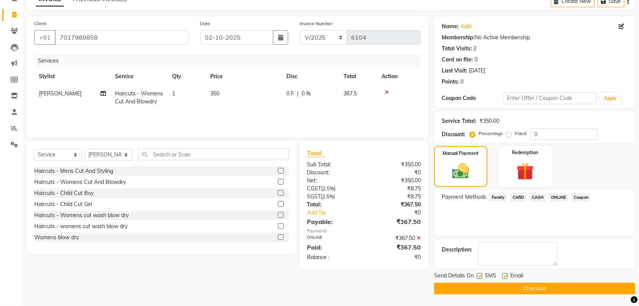
click at [530, 290] on button "Checkout" at bounding box center [534, 288] width 201 height 12
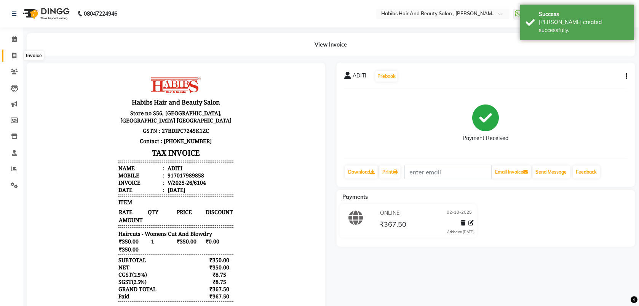
click at [16, 53] on icon at bounding box center [14, 56] width 4 height 6
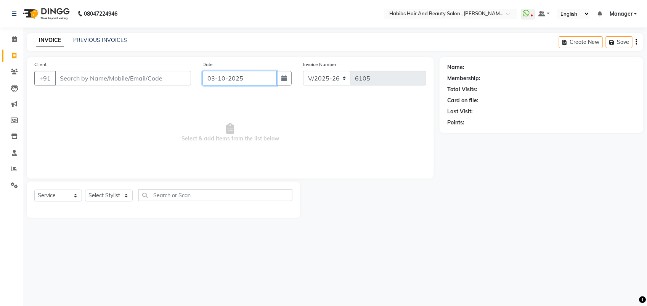
click at [228, 79] on input "03-10-2025" at bounding box center [239, 78] width 74 height 14
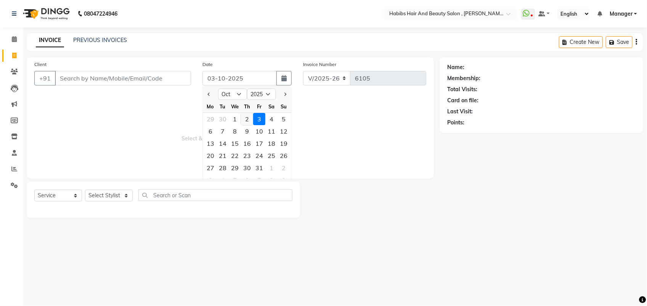
click at [248, 117] on div "2" at bounding box center [247, 119] width 12 height 12
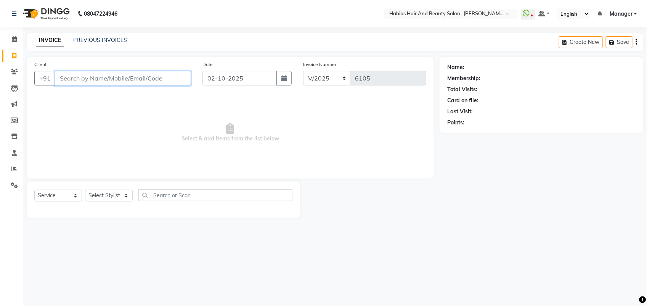
click at [124, 82] on input "Client" at bounding box center [123, 78] width 136 height 14
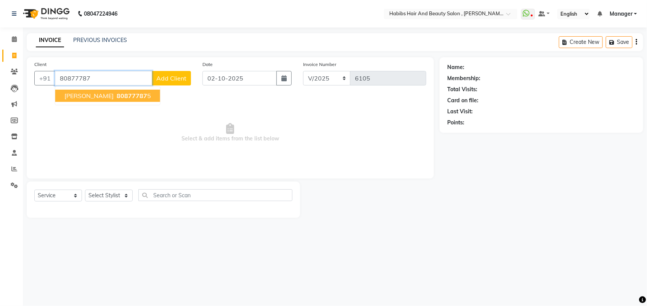
click at [117, 97] on span "80877787" at bounding box center [132, 96] width 30 height 8
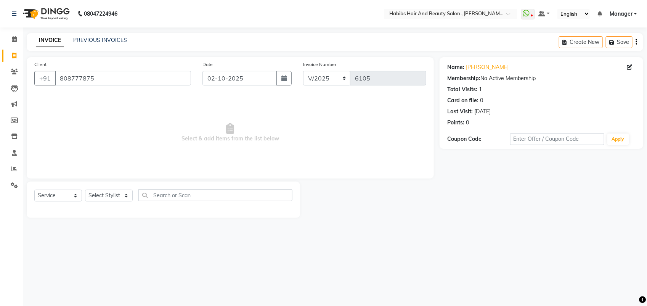
click at [626, 66] on div "Name: Anaya" at bounding box center [541, 67] width 188 height 8
click at [629, 66] on icon at bounding box center [629, 66] width 5 height 5
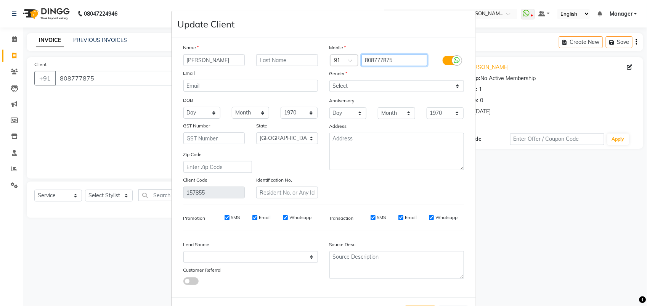
click at [397, 58] on input "808777875" at bounding box center [394, 60] width 66 height 12
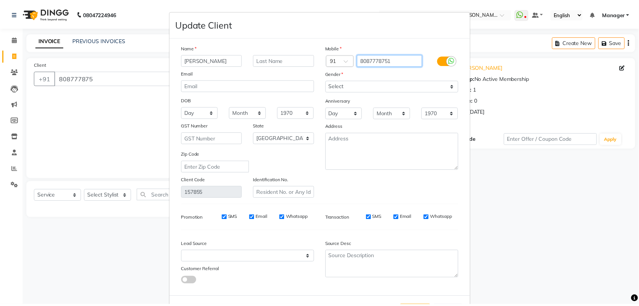
scroll to position [30, 0]
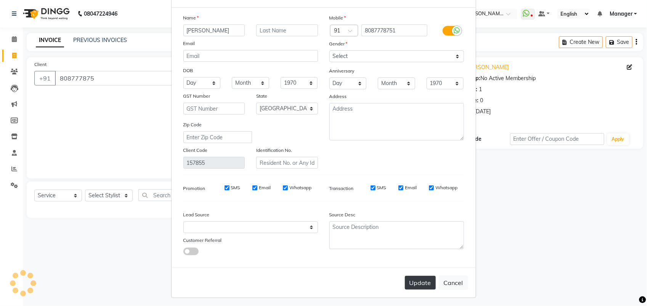
click at [418, 278] on button "Update" at bounding box center [420, 283] width 31 height 14
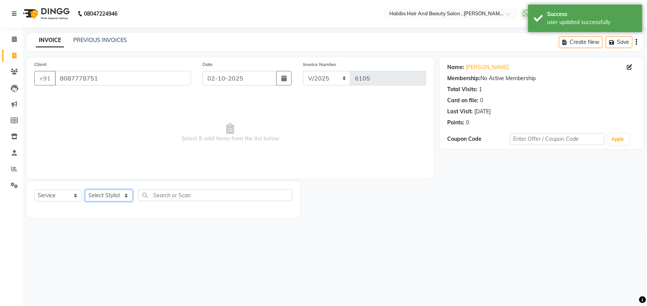
click at [100, 194] on select "Select Stylist [PERSON_NAME] Manager [PERSON_NAME] Saif [PERSON_NAME] [PERSON_N…" at bounding box center [109, 195] width 48 height 12
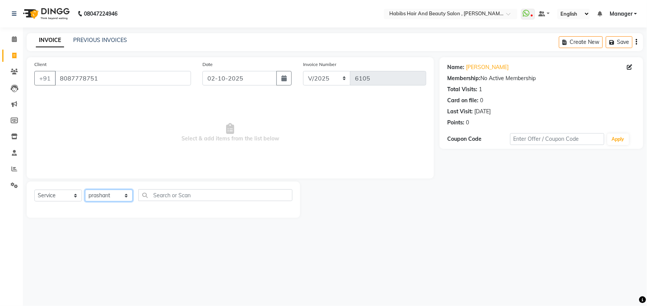
click at [85, 189] on select "Select Stylist [PERSON_NAME] Manager [PERSON_NAME] Saif [PERSON_NAME] [PERSON_N…" at bounding box center [109, 195] width 48 height 12
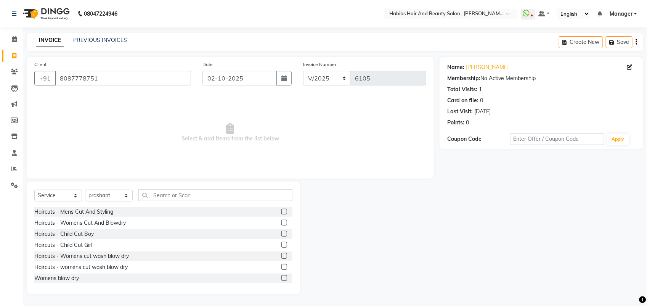
click at [281, 266] on label at bounding box center [284, 267] width 6 height 6
click at [281, 266] on input "checkbox" at bounding box center [283, 266] width 5 height 5
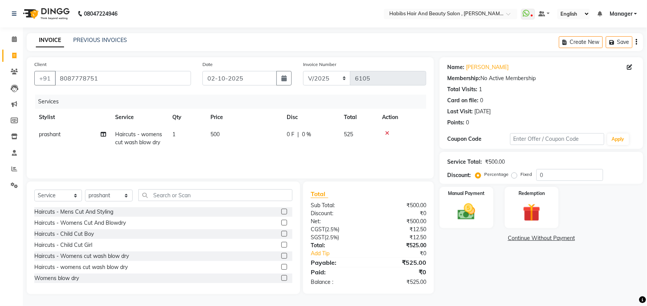
click at [215, 132] on span "500" at bounding box center [214, 134] width 9 height 7
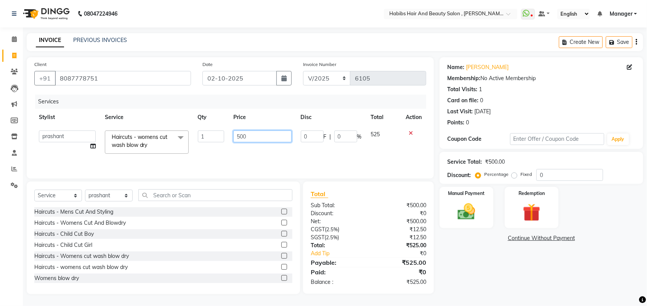
click at [240, 135] on input "500" at bounding box center [262, 136] width 58 height 12
click at [239, 147] on td "600" at bounding box center [262, 142] width 67 height 32
click at [465, 216] on img at bounding box center [466, 211] width 30 height 21
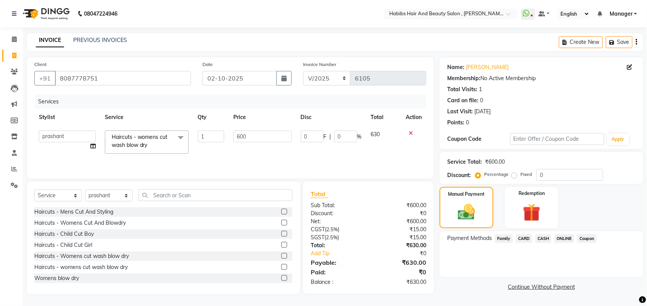
click at [565, 237] on span "ONLINE" at bounding box center [564, 238] width 20 height 9
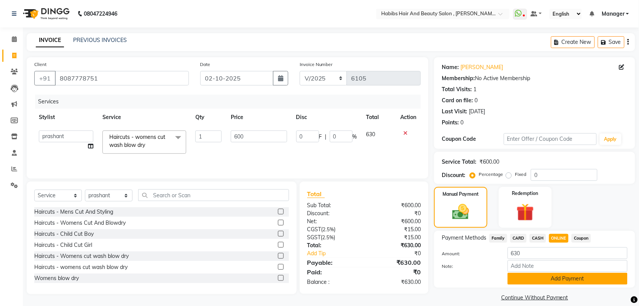
click at [547, 279] on button "Add Payment" at bounding box center [568, 278] width 120 height 12
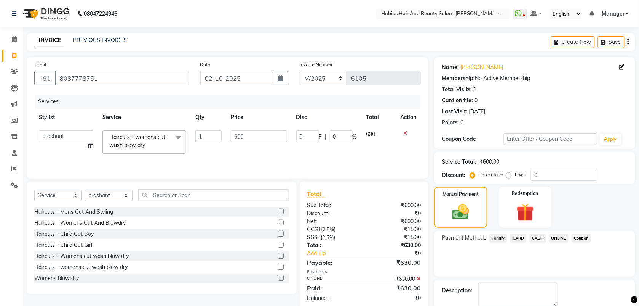
scroll to position [41, 0]
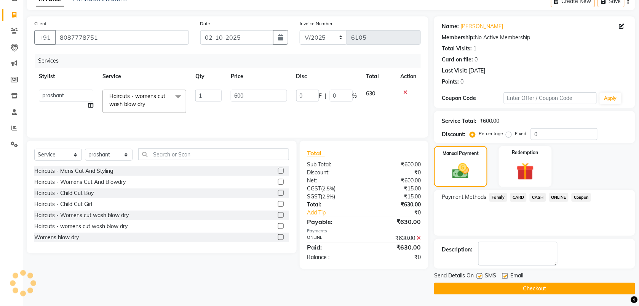
click at [538, 286] on button "Checkout" at bounding box center [534, 288] width 201 height 12
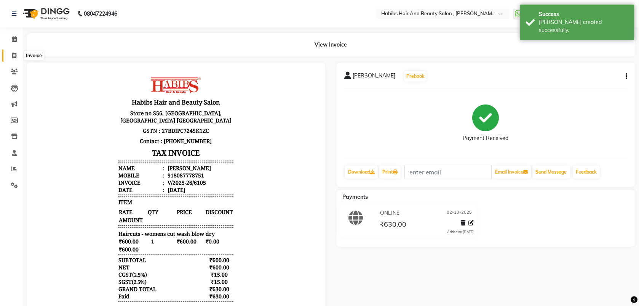
click at [13, 53] on icon at bounding box center [14, 56] width 4 height 6
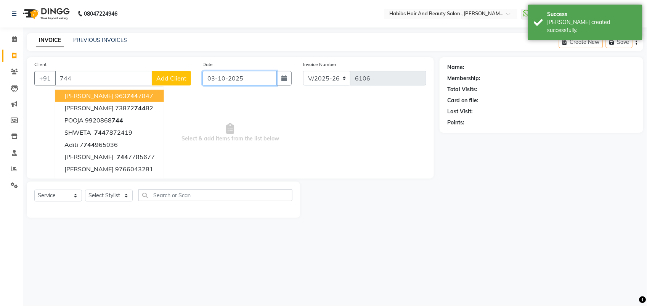
click at [210, 78] on input "03-10-2025" at bounding box center [239, 78] width 74 height 14
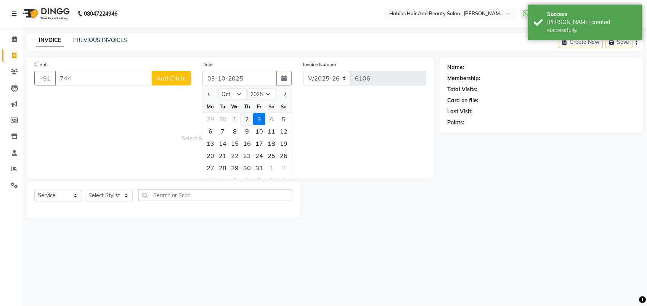
click at [249, 123] on div "2" at bounding box center [247, 119] width 12 height 12
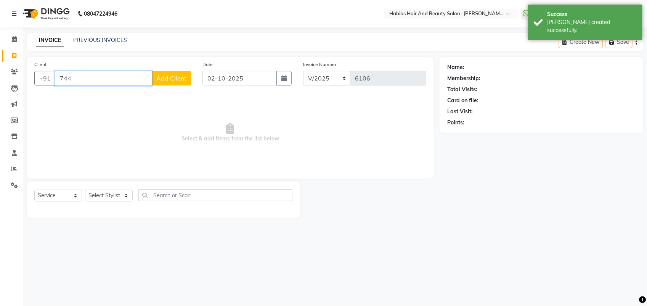
click at [109, 76] on input "744" at bounding box center [103, 78] width 97 height 14
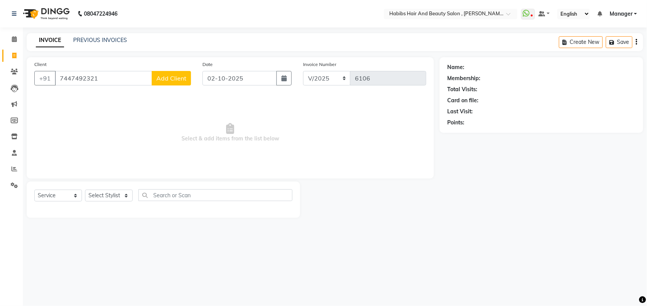
click at [172, 79] on span "Add Client" at bounding box center [171, 78] width 30 height 8
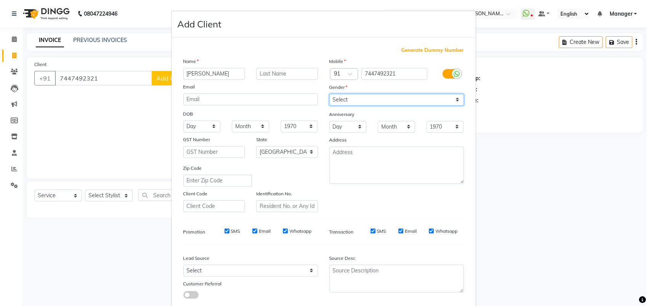
click at [351, 98] on select "Select [DEMOGRAPHIC_DATA] [DEMOGRAPHIC_DATA] Other Prefer Not To Say" at bounding box center [396, 100] width 135 height 12
click at [329, 94] on select "Select [DEMOGRAPHIC_DATA] [DEMOGRAPHIC_DATA] Other Prefer Not To Say" at bounding box center [396, 100] width 135 height 12
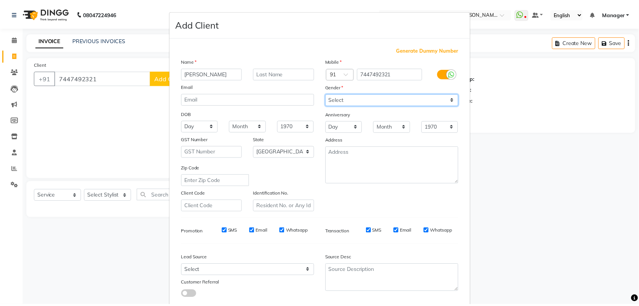
scroll to position [43, 0]
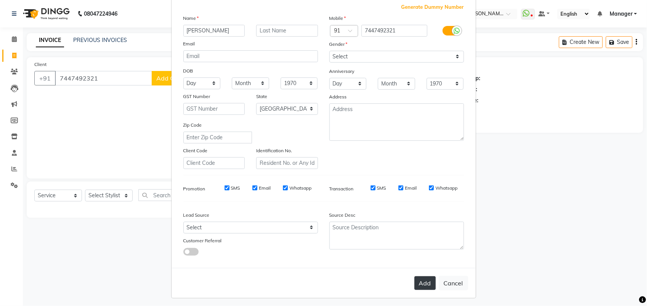
click at [416, 279] on button "Add" at bounding box center [424, 283] width 21 height 14
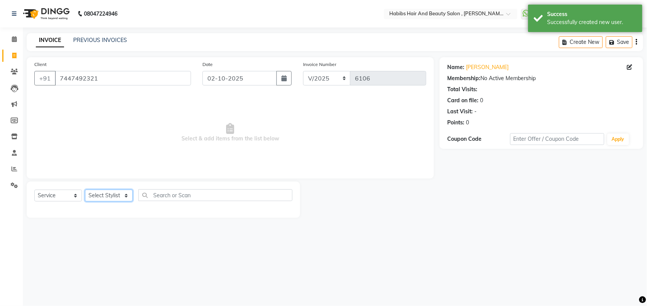
click at [112, 195] on select "Select Stylist [PERSON_NAME] Manager [PERSON_NAME] Saif [PERSON_NAME] [PERSON_N…" at bounding box center [109, 195] width 48 height 12
click at [85, 189] on select "Select Stylist [PERSON_NAME] Manager [PERSON_NAME] Saif [PERSON_NAME] [PERSON_N…" at bounding box center [109, 195] width 48 height 12
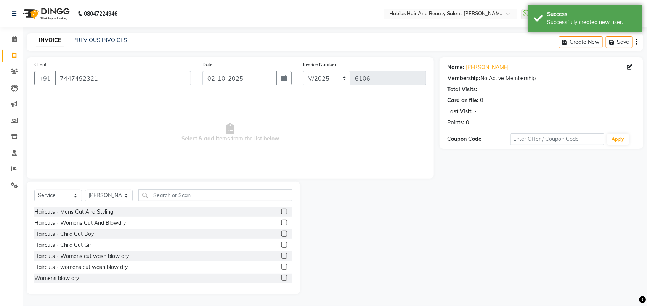
click at [281, 212] on label at bounding box center [284, 211] width 6 height 6
click at [281, 212] on input "checkbox" at bounding box center [283, 211] width 5 height 5
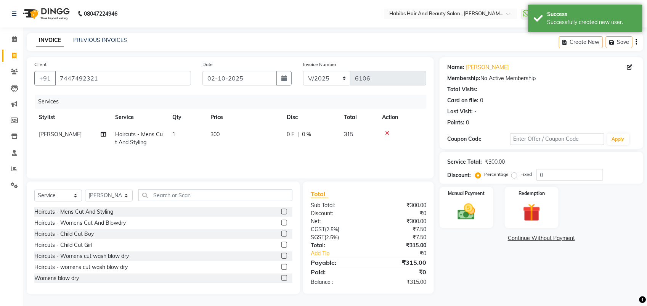
click at [220, 138] on td "300" at bounding box center [244, 138] width 76 height 25
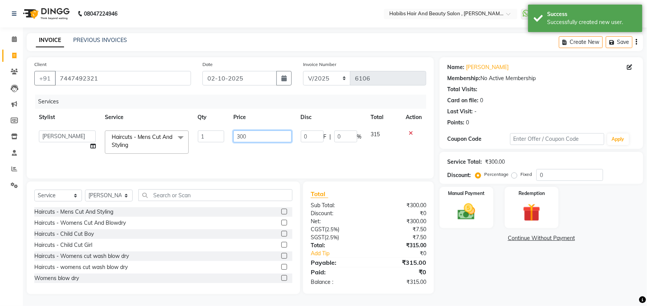
click at [243, 137] on input "300" at bounding box center [262, 136] width 58 height 12
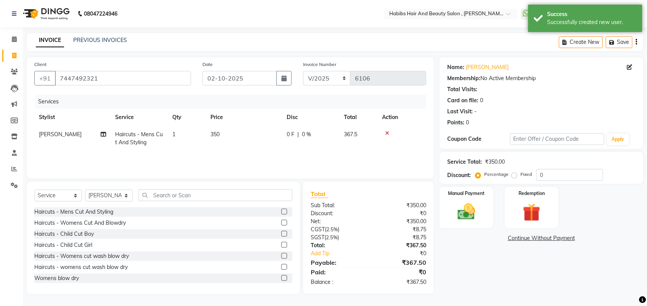
click at [242, 147] on td "350" at bounding box center [244, 138] width 76 height 25
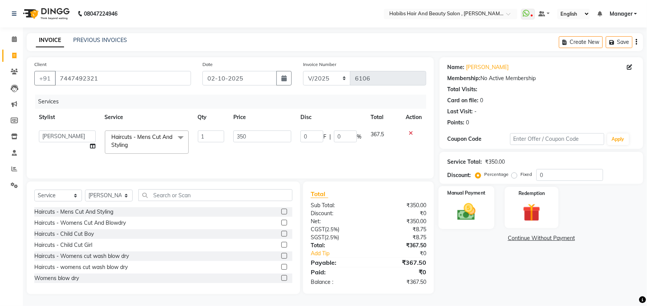
click at [457, 218] on img at bounding box center [466, 211] width 30 height 21
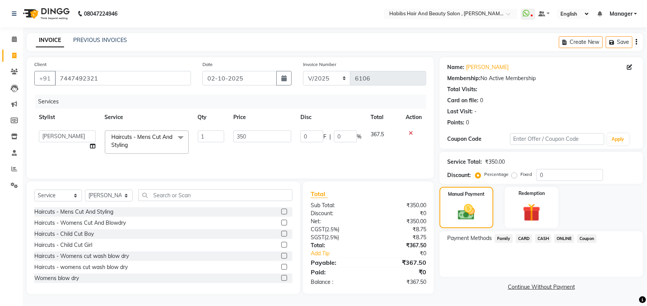
click at [568, 240] on span "ONLINE" at bounding box center [564, 238] width 20 height 9
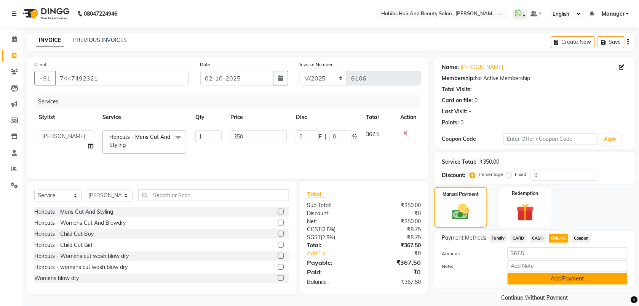
click at [541, 278] on button "Add Payment" at bounding box center [568, 278] width 120 height 12
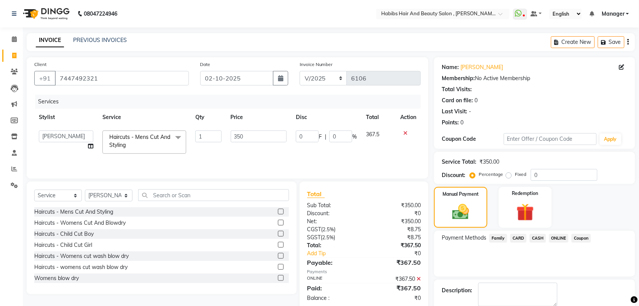
scroll to position [41, 0]
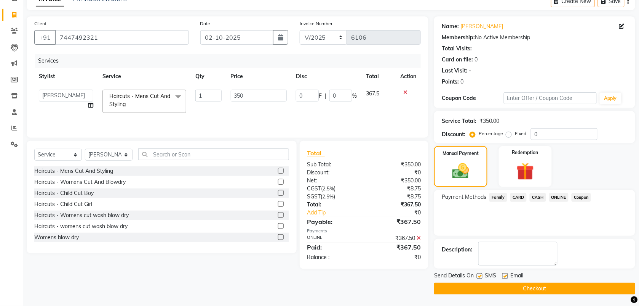
click at [534, 287] on button "Checkout" at bounding box center [534, 288] width 201 height 12
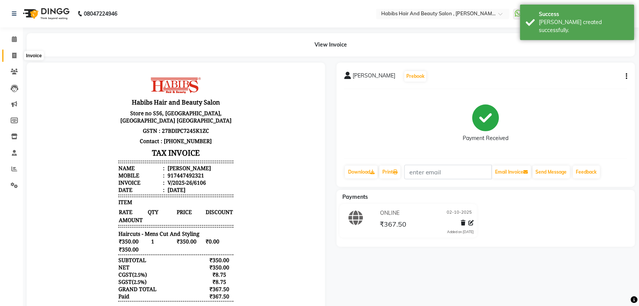
click at [11, 56] on span at bounding box center [14, 55] width 13 height 9
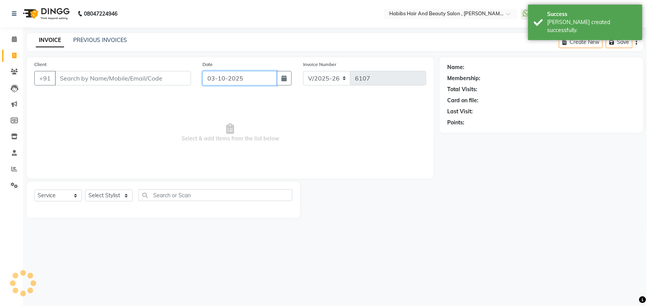
click at [216, 80] on input "03-10-2025" at bounding box center [239, 78] width 74 height 14
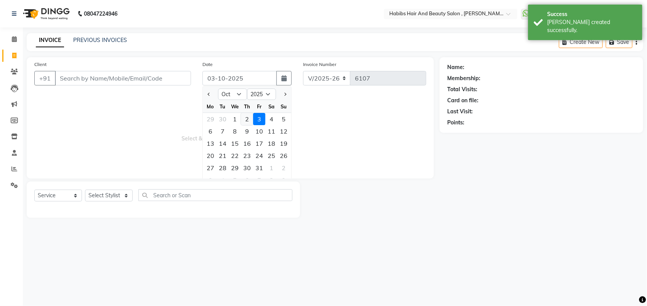
click at [244, 121] on div "2" at bounding box center [247, 119] width 12 height 12
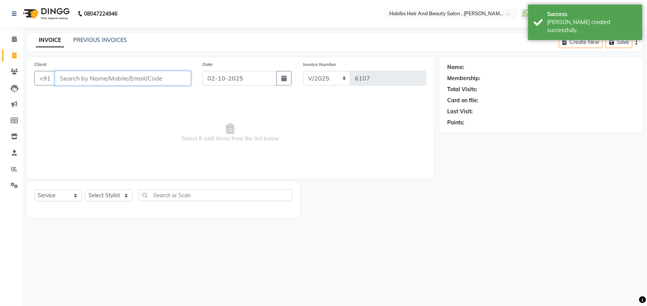
click at [73, 78] on input "Client" at bounding box center [123, 78] width 136 height 14
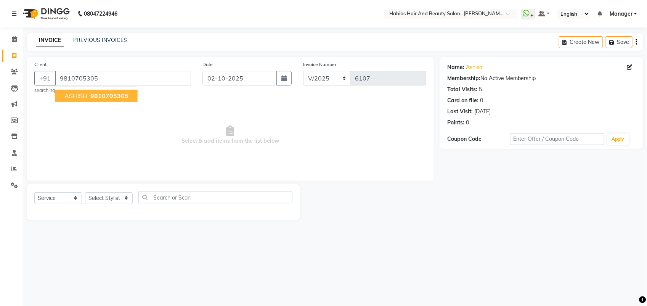
click at [131, 133] on span "Select & add items from the list below" at bounding box center [230, 135] width 392 height 76
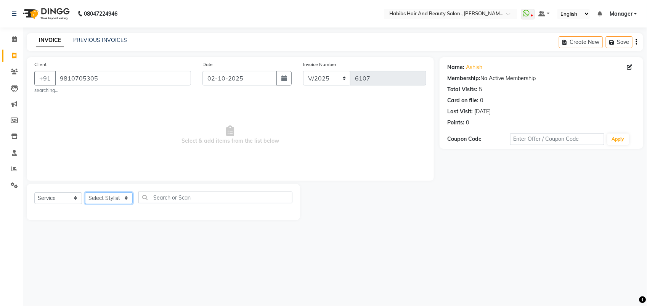
click at [117, 200] on select "Select Stylist [PERSON_NAME] Manager [PERSON_NAME] Saif [PERSON_NAME] [PERSON_N…" at bounding box center [109, 198] width 48 height 12
click at [85, 192] on select "Select Stylist [PERSON_NAME] Manager [PERSON_NAME] Saif [PERSON_NAME] [PERSON_N…" at bounding box center [109, 198] width 48 height 12
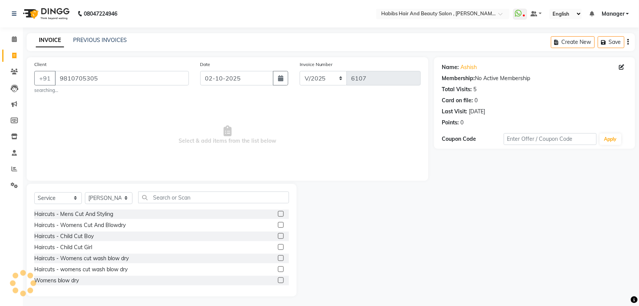
click at [278, 215] on label at bounding box center [281, 214] width 6 height 6
click at [278, 215] on input "checkbox" at bounding box center [280, 214] width 5 height 5
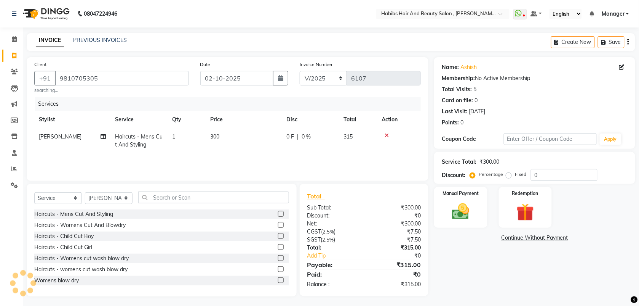
click at [223, 130] on td "300" at bounding box center [244, 140] width 76 height 25
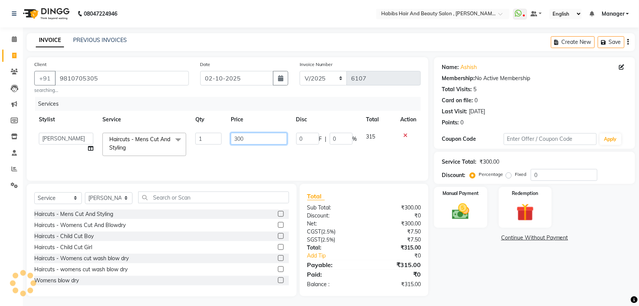
click at [240, 137] on input "300" at bounding box center [259, 139] width 56 height 12
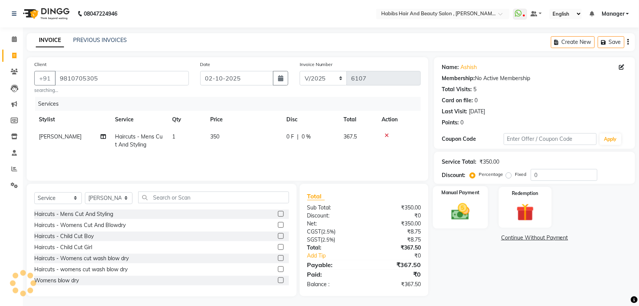
drag, startPoint x: 239, startPoint y: 158, endPoint x: 465, endPoint y: 212, distance: 232.0
click at [465, 212] on div "Client +91 9810705305 searching... Date 02-10-2025 Invoice Number V/2025 V/2025…" at bounding box center [331, 176] width 620 height 239
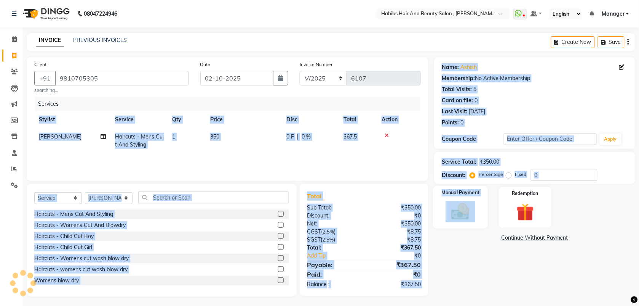
drag, startPoint x: 465, startPoint y: 212, endPoint x: 465, endPoint y: 217, distance: 5.0
click at [465, 217] on img at bounding box center [461, 211] width 30 height 21
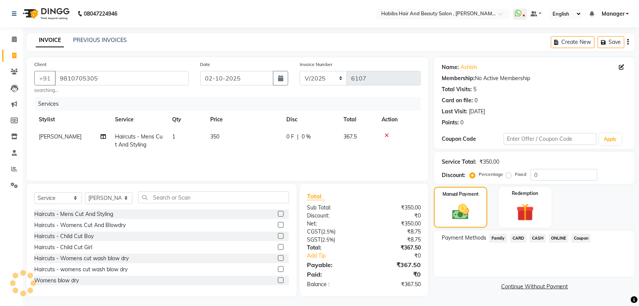
click at [559, 238] on span "ONLINE" at bounding box center [560, 238] width 20 height 9
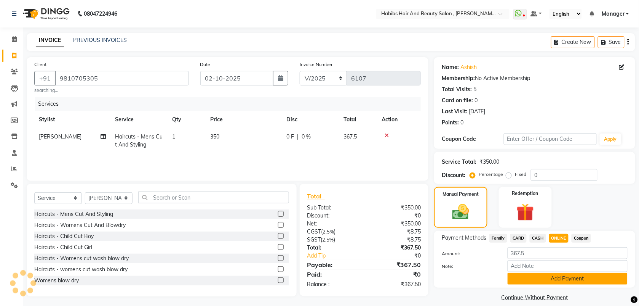
click at [523, 275] on button "Add Payment" at bounding box center [568, 278] width 120 height 12
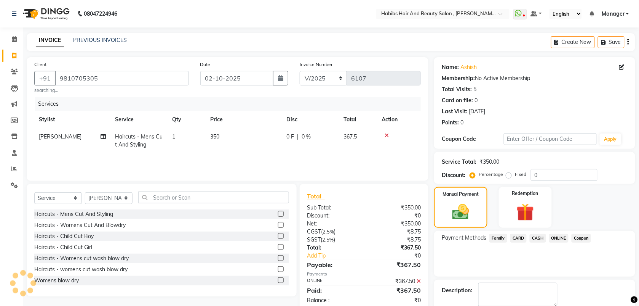
scroll to position [41, 0]
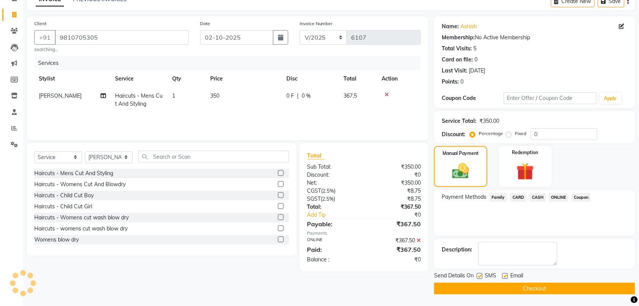
click at [515, 286] on button "Checkout" at bounding box center [534, 288] width 201 height 12
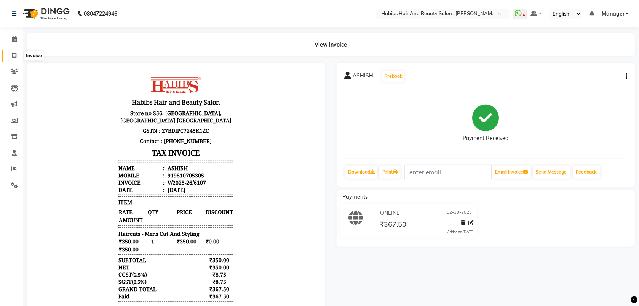
click at [14, 54] on icon at bounding box center [14, 56] width 4 height 6
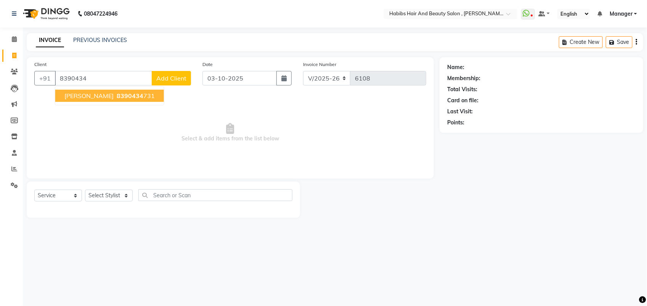
click at [117, 93] on span "8390434" at bounding box center [130, 96] width 27 height 8
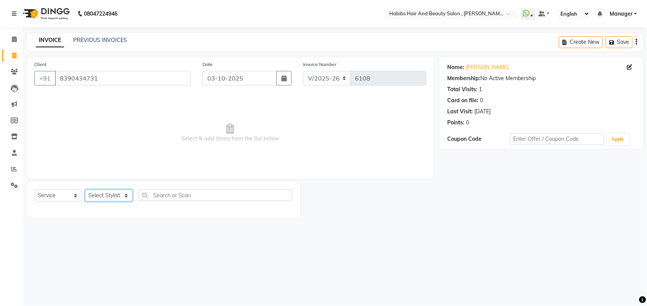
click at [115, 197] on select "Select Stylist [PERSON_NAME] Manager [PERSON_NAME] Saif [PERSON_NAME] [PERSON_N…" at bounding box center [109, 195] width 48 height 12
click at [85, 189] on select "Select Stylist [PERSON_NAME] Manager [PERSON_NAME] Saif [PERSON_NAME] [PERSON_N…" at bounding box center [109, 195] width 48 height 12
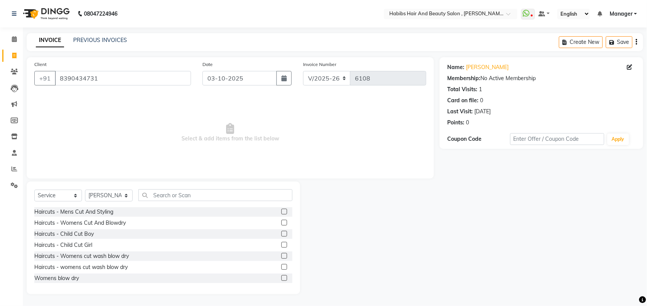
click at [281, 221] on label at bounding box center [284, 223] width 6 height 6
click at [281, 221] on input "checkbox" at bounding box center [283, 222] width 5 height 5
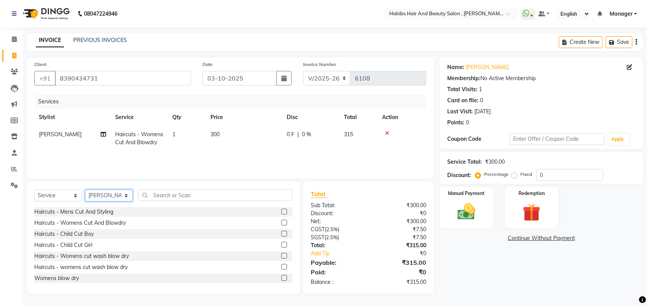
click at [107, 192] on select "Select Stylist [PERSON_NAME] Manager [PERSON_NAME] Saif [PERSON_NAME] [PERSON_N…" at bounding box center [109, 195] width 48 height 12
click at [85, 189] on select "Select Stylist [PERSON_NAME] Manager [PERSON_NAME] Saif [PERSON_NAME] [PERSON_N…" at bounding box center [109, 195] width 48 height 12
click at [281, 220] on label at bounding box center [284, 223] width 6 height 6
click at [281, 220] on input "checkbox" at bounding box center [283, 222] width 5 height 5
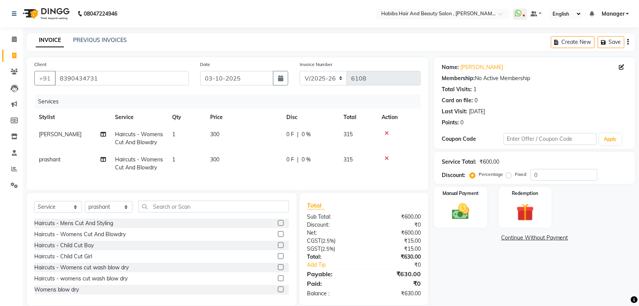
click at [226, 139] on td "300" at bounding box center [244, 138] width 76 height 25
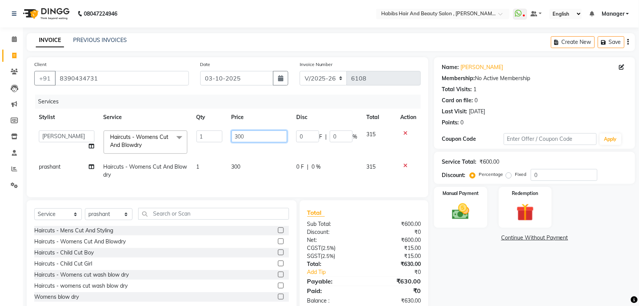
click at [243, 134] on input "300" at bounding box center [260, 136] width 56 height 12
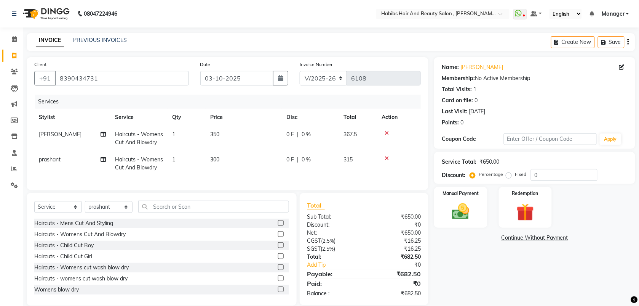
click at [246, 158] on td "300" at bounding box center [244, 163] width 76 height 25
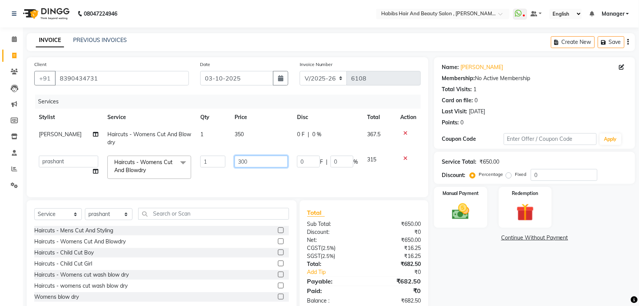
click at [242, 162] on input "300" at bounding box center [261, 161] width 53 height 12
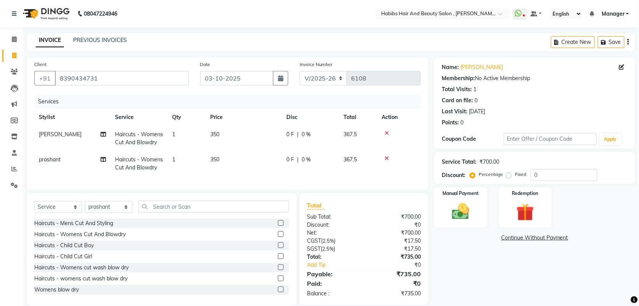
click at [239, 182] on div "Services Stylist Service Qty Price Disc Total Action [PERSON_NAME] Haircuts - W…" at bounding box center [227, 139] width 387 height 88
click at [446, 212] on div "Manual Payment" at bounding box center [461, 207] width 55 height 42
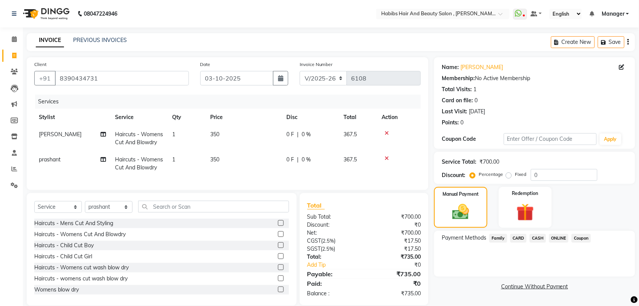
click at [385, 156] on icon at bounding box center [387, 157] width 4 height 5
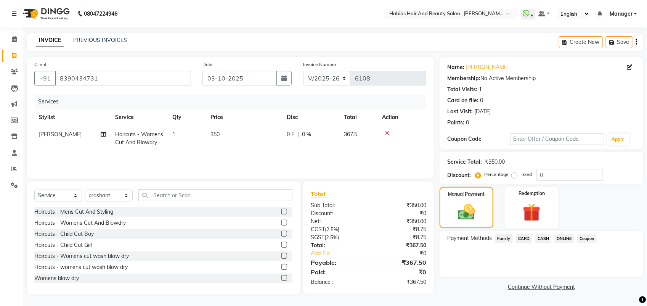
click at [562, 237] on span "ONLINE" at bounding box center [564, 238] width 20 height 9
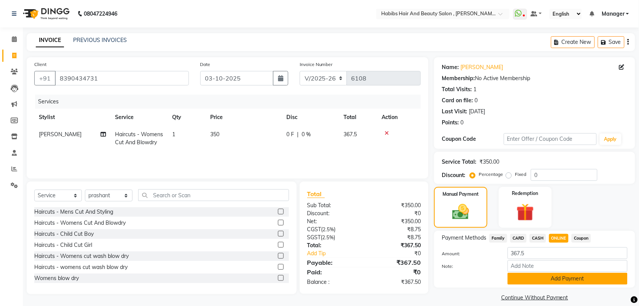
click at [554, 278] on button "Add Payment" at bounding box center [568, 278] width 120 height 12
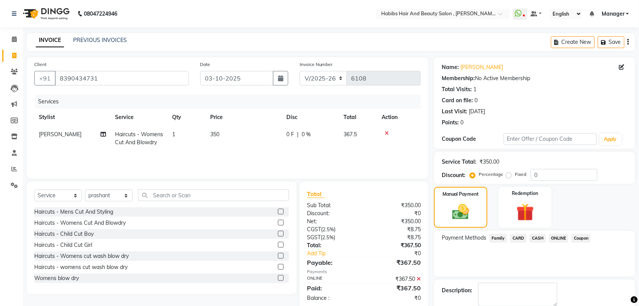
scroll to position [41, 0]
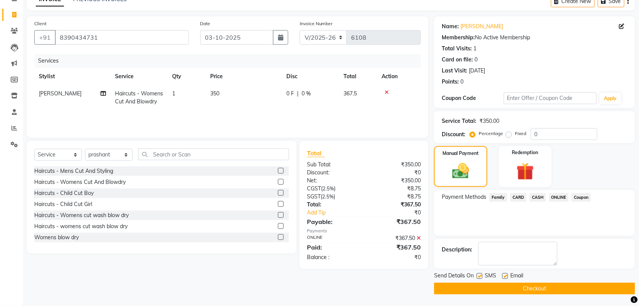
click at [535, 288] on button "Checkout" at bounding box center [534, 288] width 201 height 12
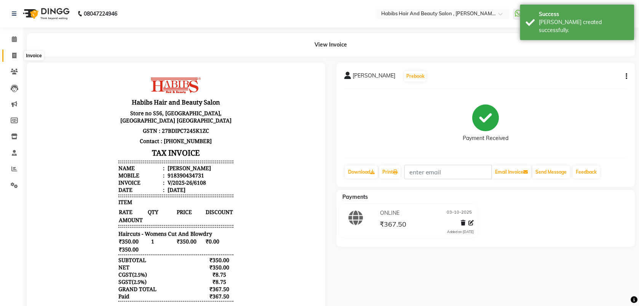
click at [12, 56] on icon at bounding box center [14, 56] width 4 height 6
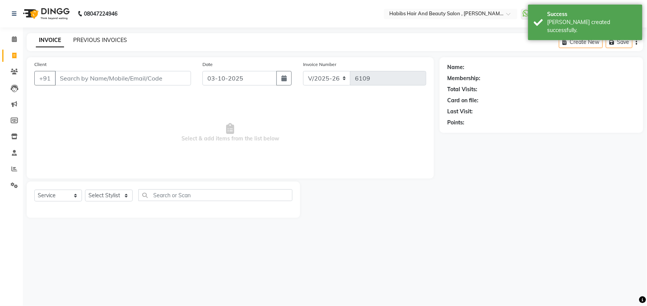
click at [94, 40] on link "PREVIOUS INVOICES" at bounding box center [100, 40] width 54 height 7
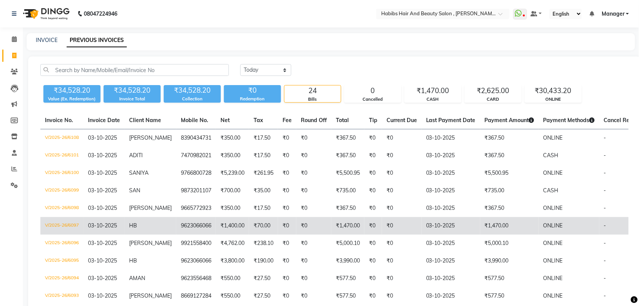
click at [233, 226] on td "₹1,400.00" at bounding box center [232, 226] width 33 height 18
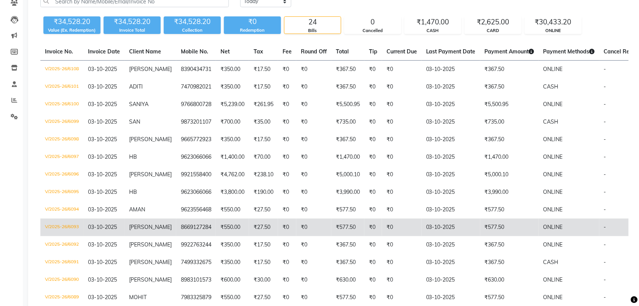
scroll to position [71, 0]
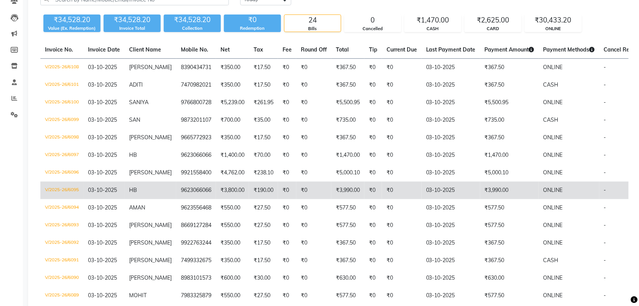
click at [216, 191] on td "₹3,800.00" at bounding box center [232, 190] width 33 height 18
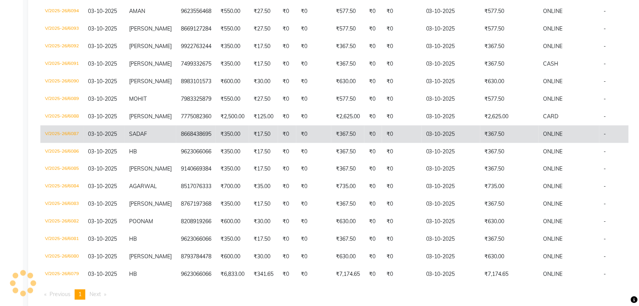
scroll to position [268, 0]
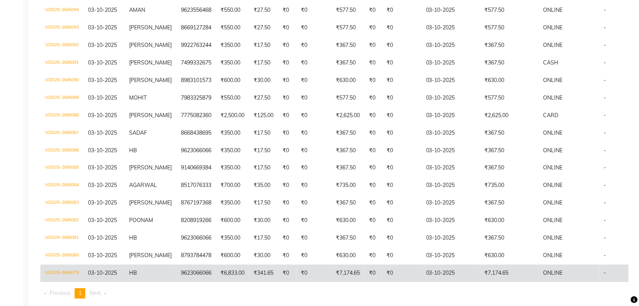
click at [202, 265] on td "9623066066" at bounding box center [196, 273] width 40 height 18
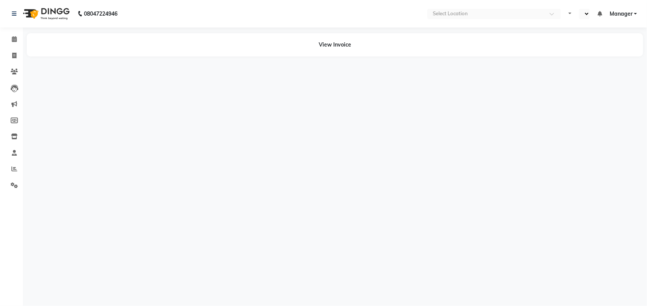
select select "en"
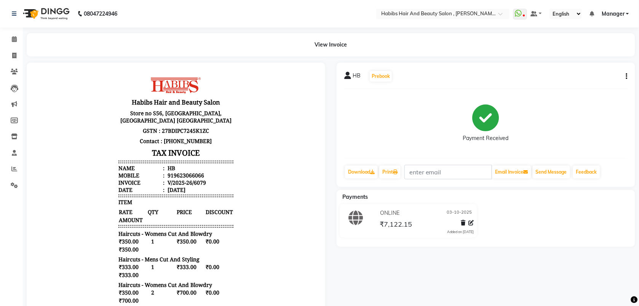
click at [627, 77] on icon "button" at bounding box center [628, 76] width 2 height 0
click at [589, 82] on div "Edit Invoice" at bounding box center [589, 81] width 52 height 10
select select "service"
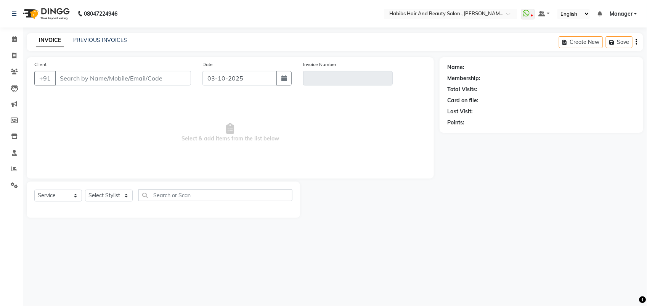
type input "9623066066"
type input "V/2025-26/6079"
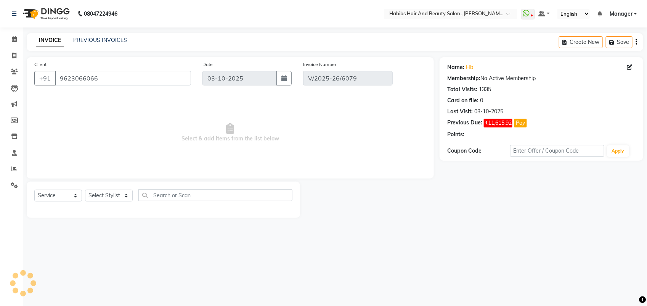
select select "select"
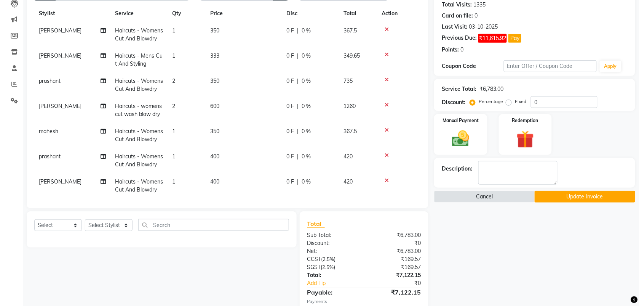
scroll to position [20, 0]
click at [219, 155] on span "400" at bounding box center [214, 155] width 9 height 7
select select "18510"
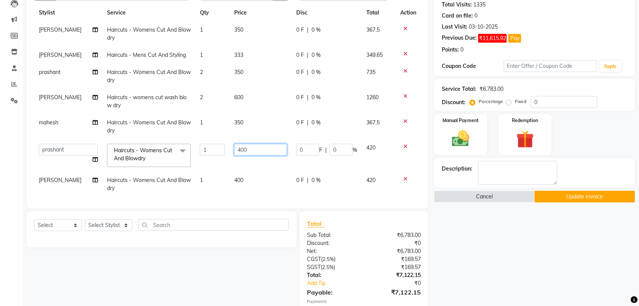
click at [240, 151] on input "400" at bounding box center [260, 150] width 53 height 12
type input "450"
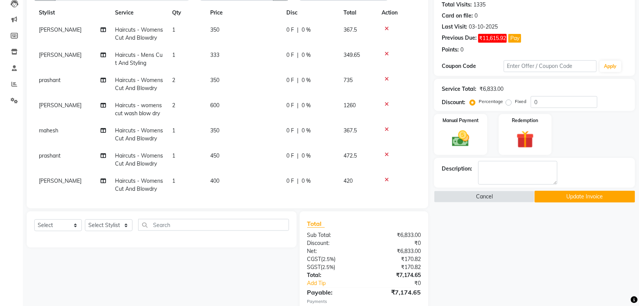
click at [239, 160] on td "450" at bounding box center [244, 159] width 76 height 25
select select "18510"
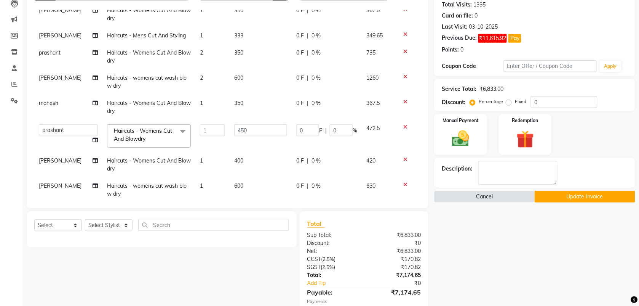
scroll to position [129, 0]
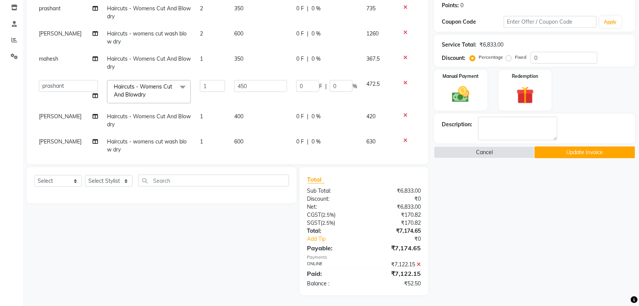
click at [418, 264] on icon at bounding box center [419, 263] width 4 height 5
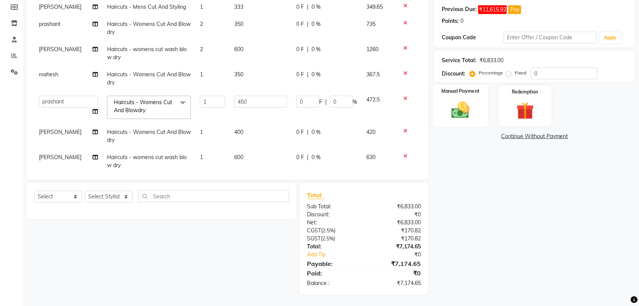
click at [462, 109] on img at bounding box center [461, 109] width 30 height 21
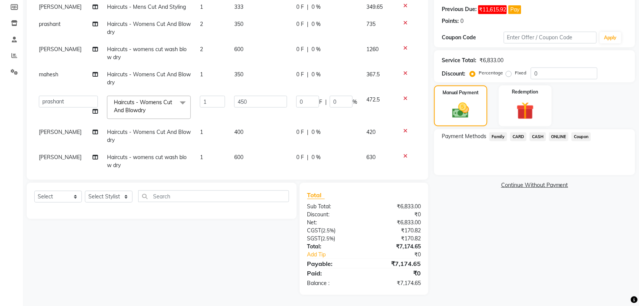
click at [559, 137] on span "ONLINE" at bounding box center [560, 136] width 20 height 9
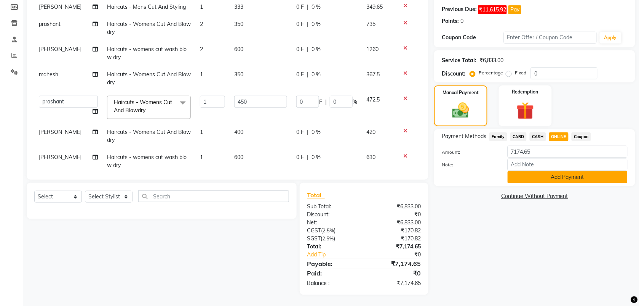
click at [529, 178] on button "Add Payment" at bounding box center [568, 177] width 120 height 12
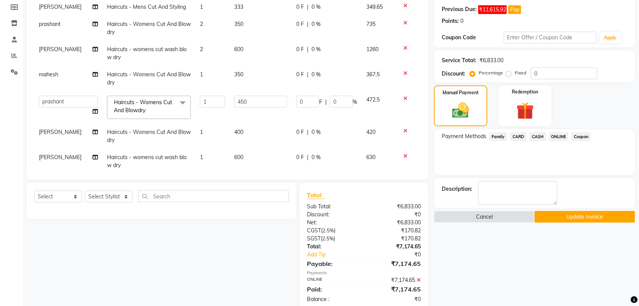
scroll to position [129, 0]
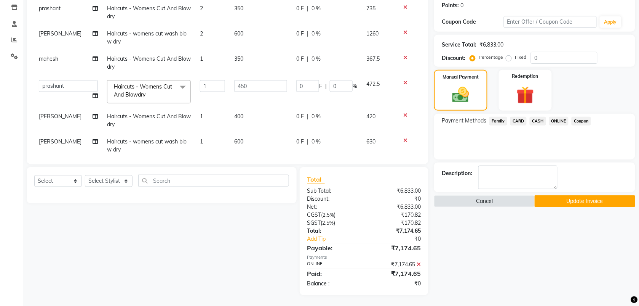
click at [551, 202] on button "Update Invoice" at bounding box center [585, 201] width 101 height 12
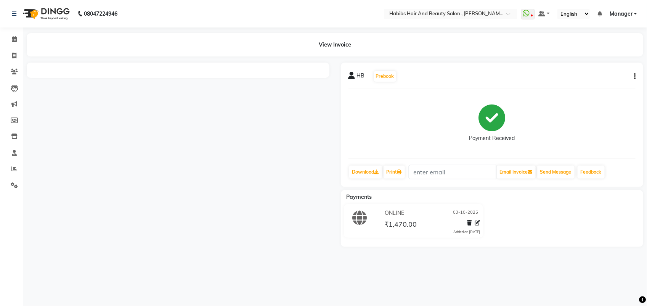
click at [635, 76] on icon "button" at bounding box center [635, 76] width 2 height 0
click at [601, 81] on div "Edit Invoice" at bounding box center [596, 81] width 52 height 10
select select "service"
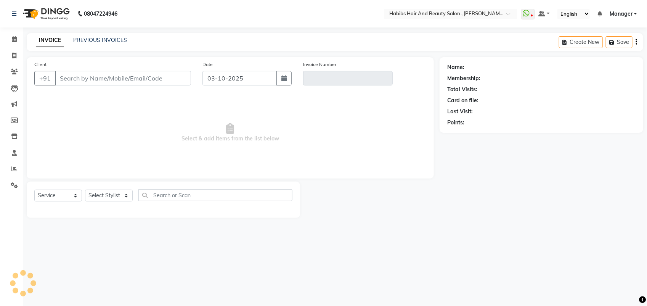
type input "9623066066"
type input "V/2025-26/6097"
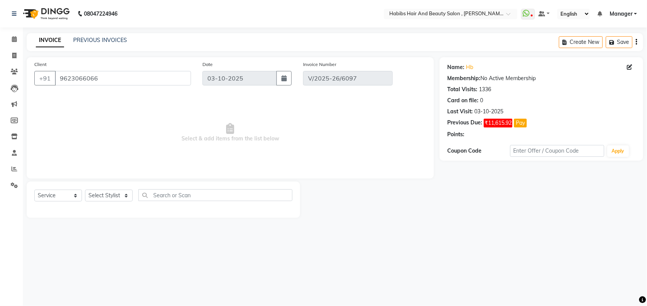
select select "select"
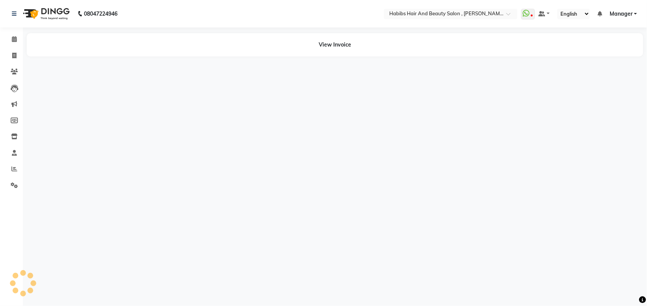
select select "en"
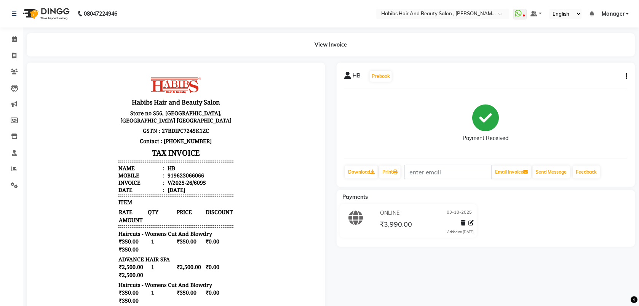
click at [626, 76] on button "button" at bounding box center [625, 76] width 5 height 8
click at [582, 82] on div "Edit Invoice" at bounding box center [589, 81] width 52 height 10
select select "service"
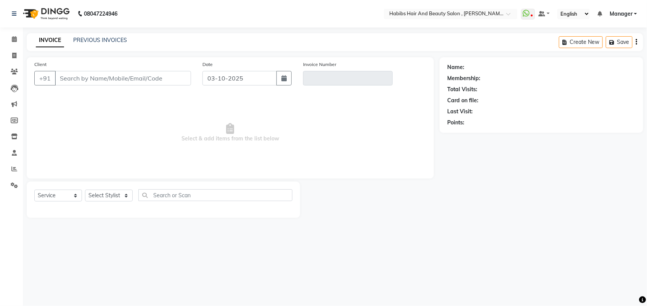
type input "9623066066"
type input "V/2025-26/6095"
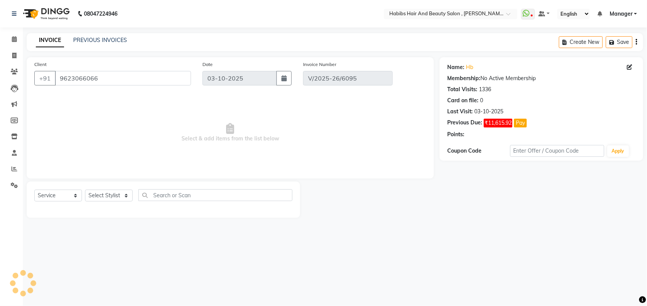
select select "select"
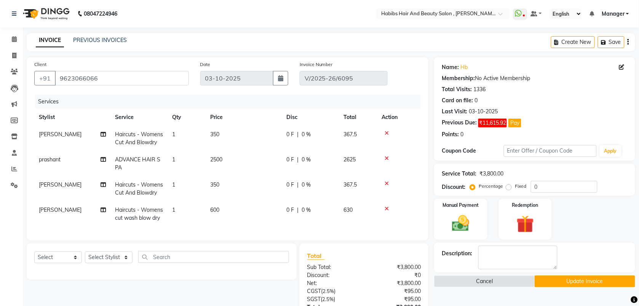
click at [221, 168] on td "2500" at bounding box center [244, 163] width 76 height 25
select select "18510"
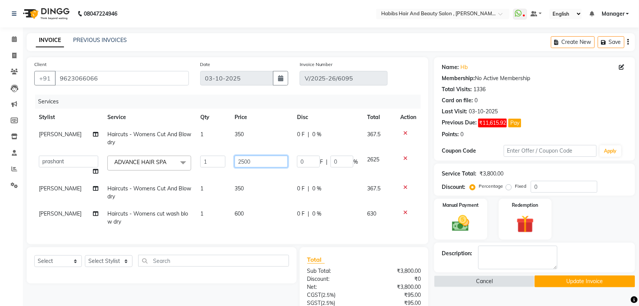
click at [241, 162] on input "2500" at bounding box center [261, 161] width 53 height 12
type input "2200"
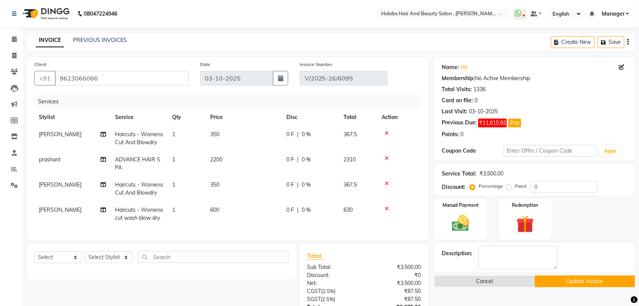
click at [236, 176] on tbody "Saish Haircuts - Womens Cut And Blowdry 1 350 0 F | 0 % 367.5 prashant ADVANCE …" at bounding box center [227, 176] width 387 height 101
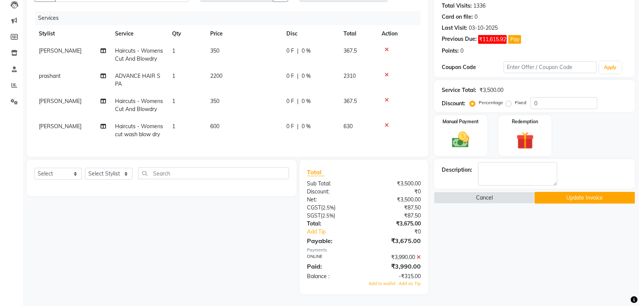
click at [223, 69] on td "2200" at bounding box center [244, 79] width 76 height 25
select select "18510"
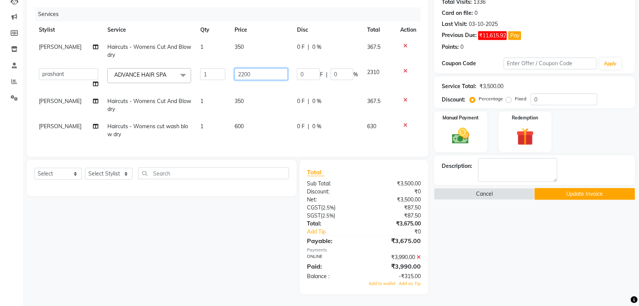
click at [252, 71] on input "2200" at bounding box center [261, 74] width 53 height 12
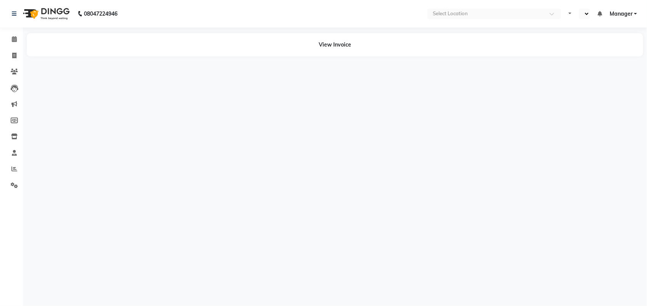
select select "en"
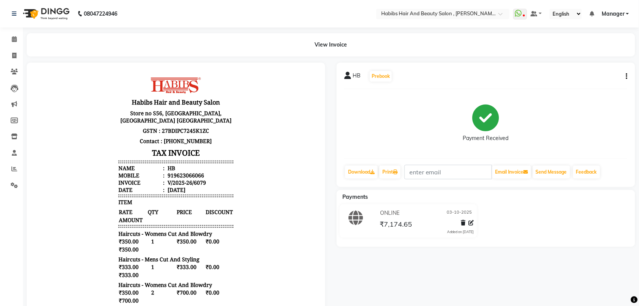
click at [626, 77] on button "button" at bounding box center [625, 76] width 5 height 8
click at [592, 82] on div "Edit Invoice" at bounding box center [589, 81] width 52 height 10
select select "service"
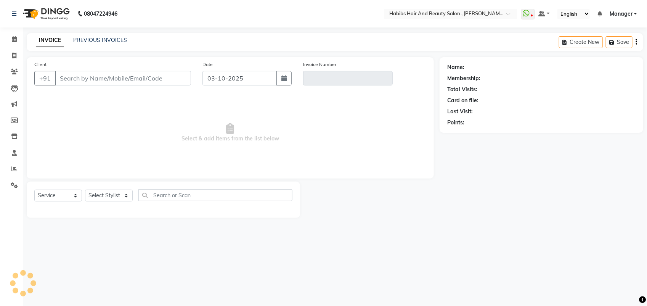
type input "9623066066"
type input "V/2025-26/6079"
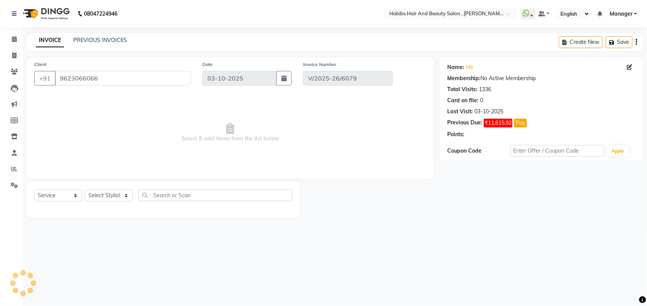
select select "select"
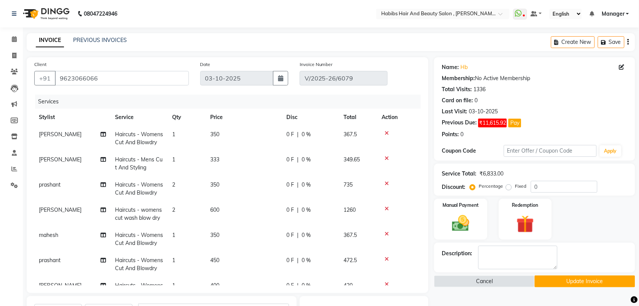
click at [187, 185] on td "2" at bounding box center [187, 188] width 38 height 25
select select "18510"
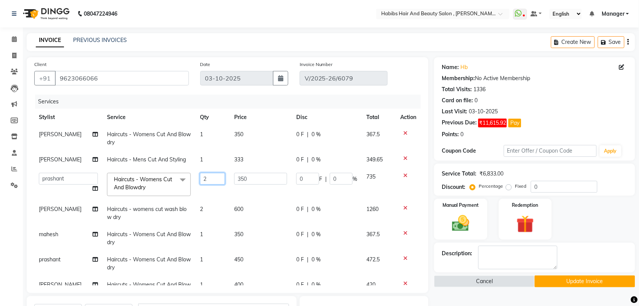
click at [205, 175] on input "2" at bounding box center [212, 179] width 25 height 12
type input "1"
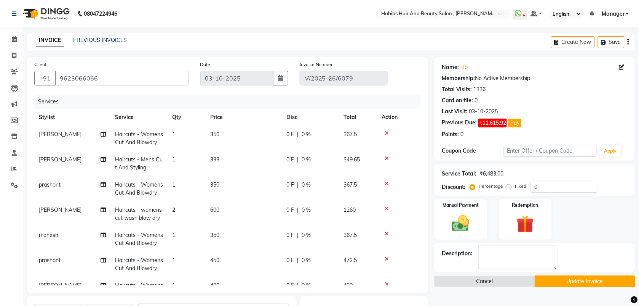
click at [201, 195] on td "1" at bounding box center [187, 188] width 38 height 25
select select "18510"
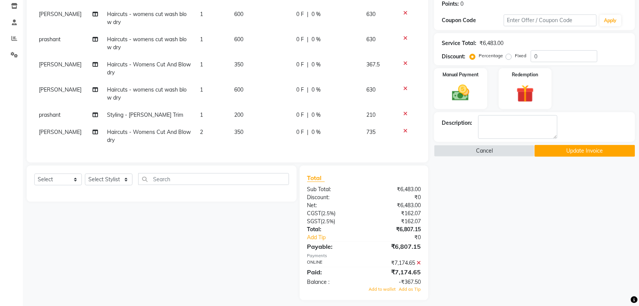
scroll to position [131, 0]
click at [420, 263] on icon at bounding box center [419, 262] width 4 height 5
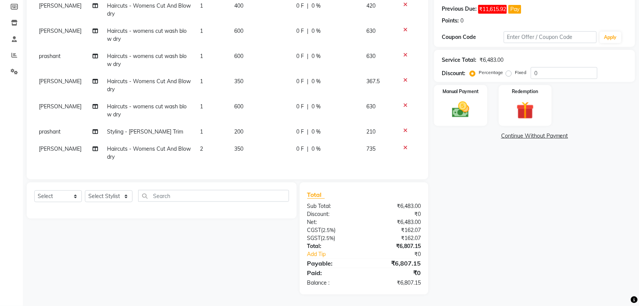
scroll to position [113, 0]
click at [461, 105] on img at bounding box center [461, 109] width 30 height 21
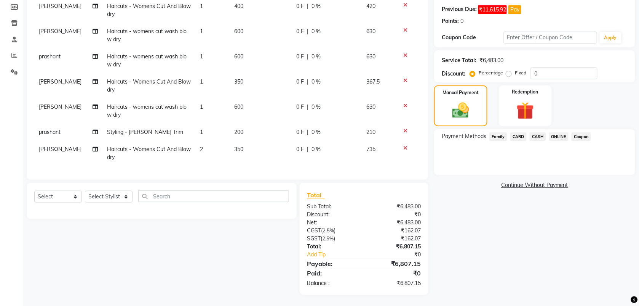
click at [552, 135] on span "ONLINE" at bounding box center [560, 136] width 20 height 9
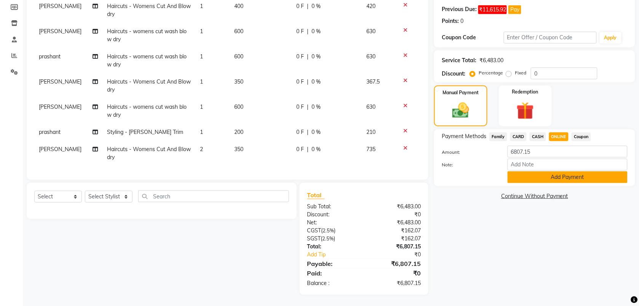
click at [537, 178] on button "Add Payment" at bounding box center [568, 177] width 120 height 12
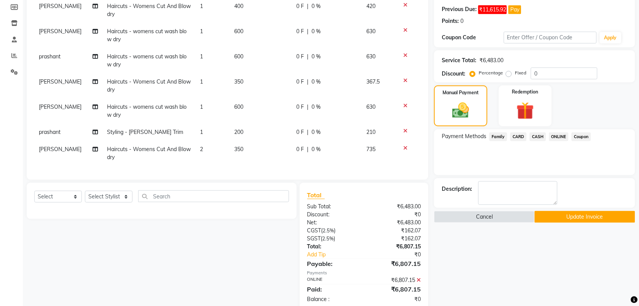
click at [554, 215] on button "Update Invoice" at bounding box center [585, 217] width 101 height 12
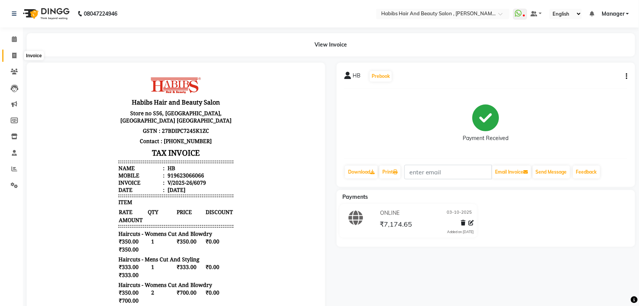
click at [14, 56] on icon at bounding box center [14, 56] width 4 height 6
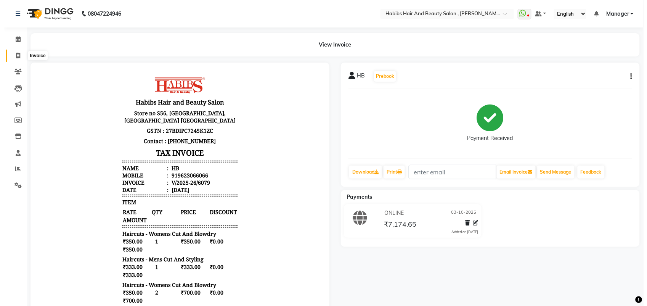
select select "service"
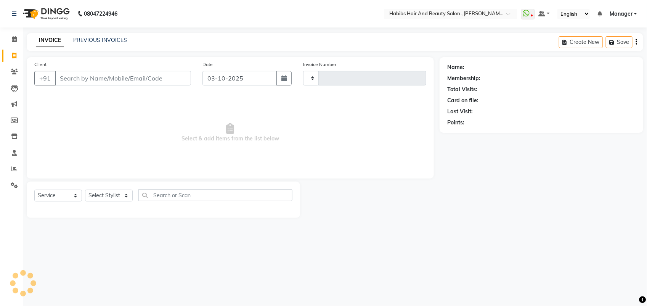
type input "6109"
select select "3814"
click at [71, 81] on input "Client" at bounding box center [123, 78] width 136 height 14
click at [77, 41] on link "PREVIOUS INVOICES" at bounding box center [100, 40] width 54 height 7
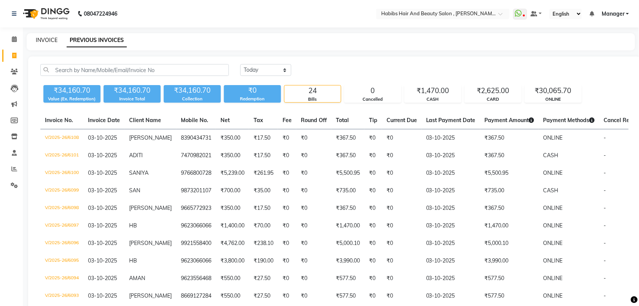
click at [45, 40] on link "INVOICE" at bounding box center [47, 40] width 22 height 7
select select "service"
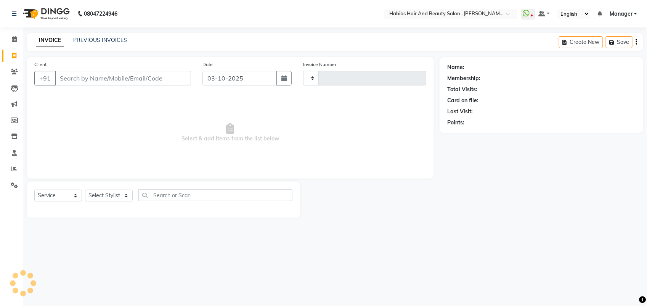
type input "6109"
select select "3814"
click at [227, 79] on input "03-10-2025" at bounding box center [239, 78] width 74 height 14
select select "10"
select select "2025"
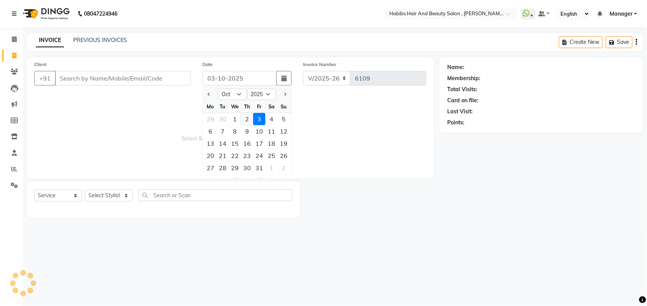
click at [247, 119] on div "2" at bounding box center [247, 119] width 12 height 12
type input "02-10-2025"
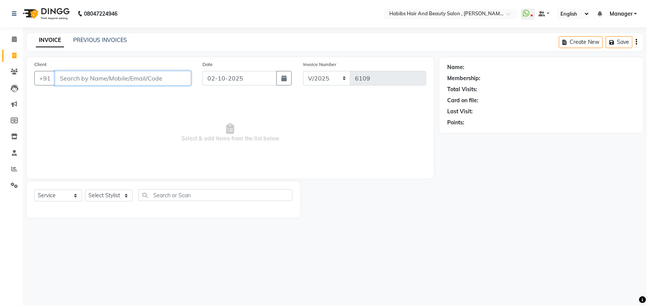
click at [118, 78] on input "Client" at bounding box center [123, 78] width 136 height 14
click at [96, 41] on link "PREVIOUS INVOICES" at bounding box center [100, 40] width 54 height 7
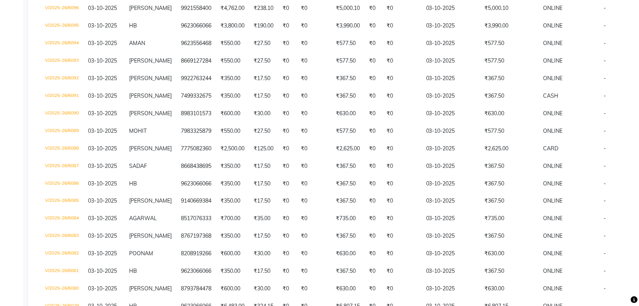
scroll to position [286, 0]
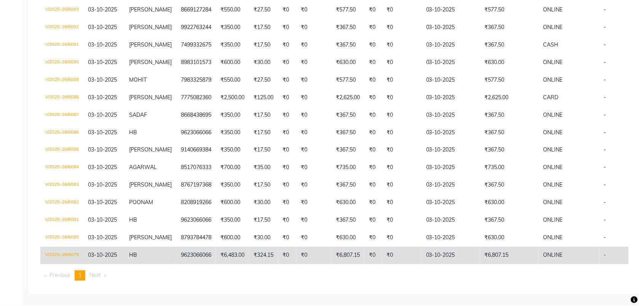
click at [232, 248] on td "₹6,483.00" at bounding box center [232, 256] width 33 height 18
click at [228, 249] on td "₹6,483.00" at bounding box center [232, 256] width 33 height 18
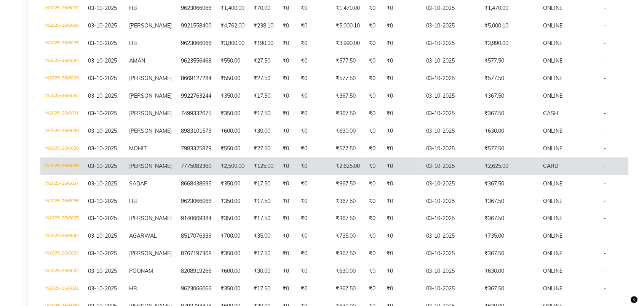
scroll to position [216, 0]
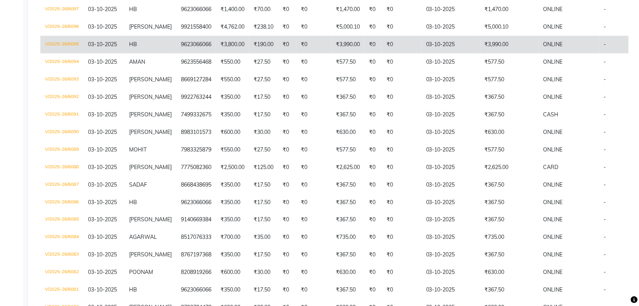
click at [218, 43] on td "₹3,800.00" at bounding box center [232, 45] width 33 height 18
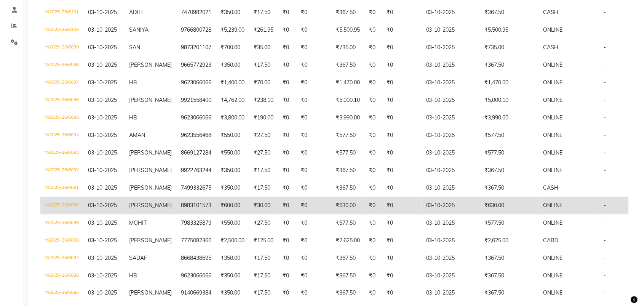
scroll to position [141, 0]
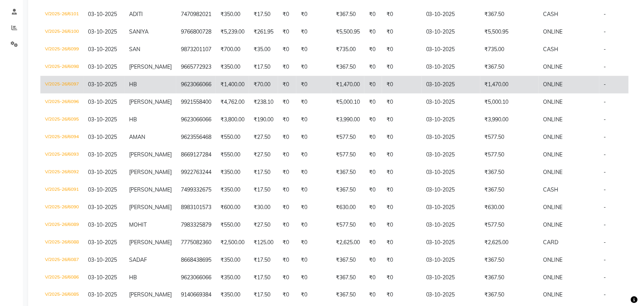
click at [216, 86] on td "₹1,400.00" at bounding box center [232, 85] width 33 height 18
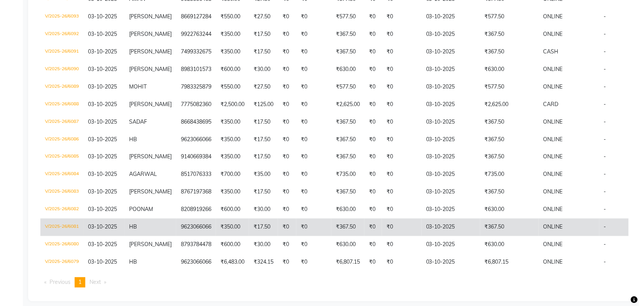
scroll to position [286, 0]
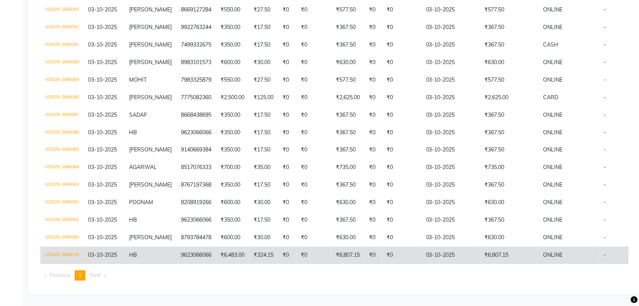
click at [217, 252] on td "₹6,483.00" at bounding box center [232, 256] width 33 height 18
click at [188, 252] on td "9623066066" at bounding box center [196, 256] width 40 height 18
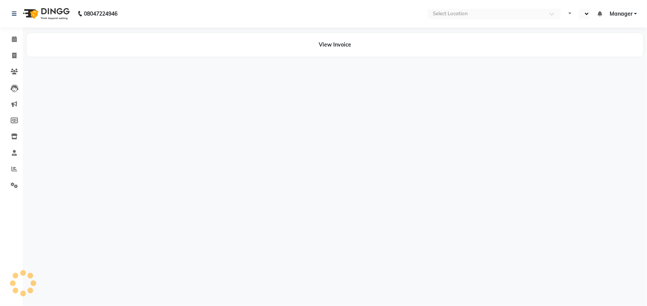
select select "en"
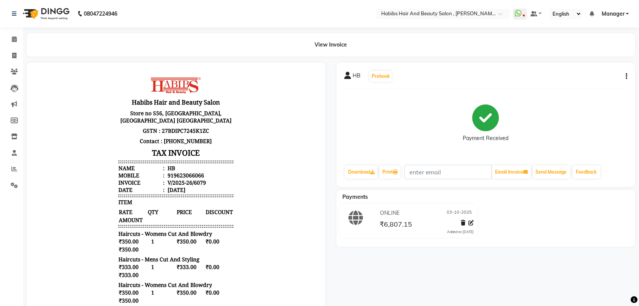
click at [627, 76] on icon "button" at bounding box center [628, 76] width 2 height 0
click at [574, 82] on div "Edit Invoice" at bounding box center [589, 81] width 52 height 10
select select "service"
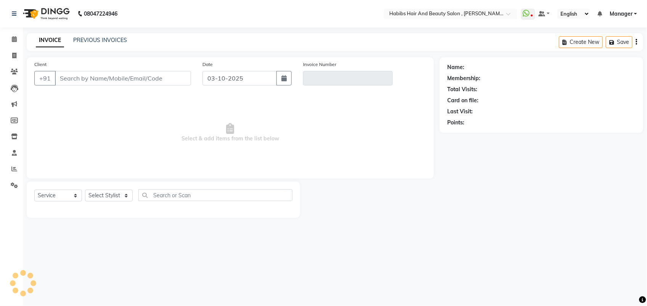
type input "9623066066"
type input "V/2025-26/6079"
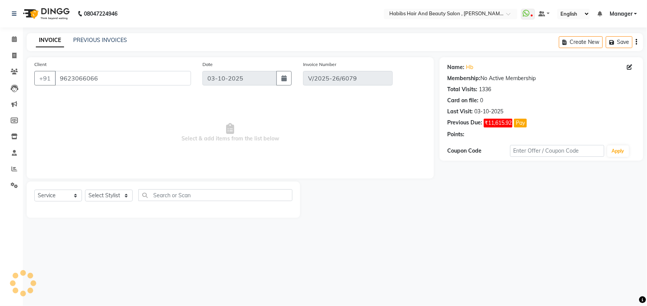
select select "select"
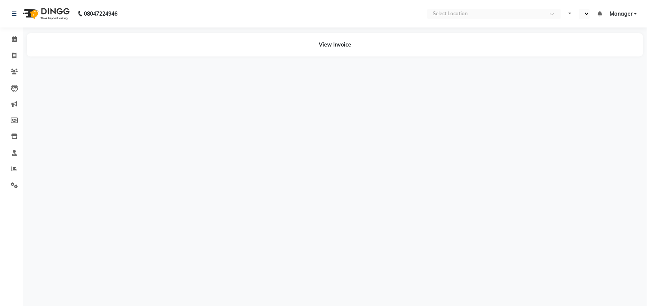
select select "en"
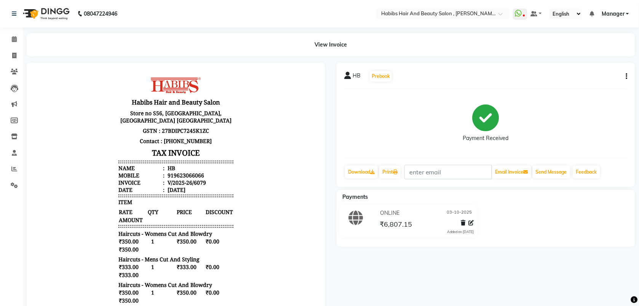
click at [629, 75] on div "HB Prebook Payment Received Download Print Email Invoice Send Message Feedback" at bounding box center [486, 124] width 299 height 124
click at [625, 75] on button "button" at bounding box center [625, 76] width 5 height 8
click at [586, 80] on div "Edit Invoice" at bounding box center [589, 81] width 52 height 10
select select "service"
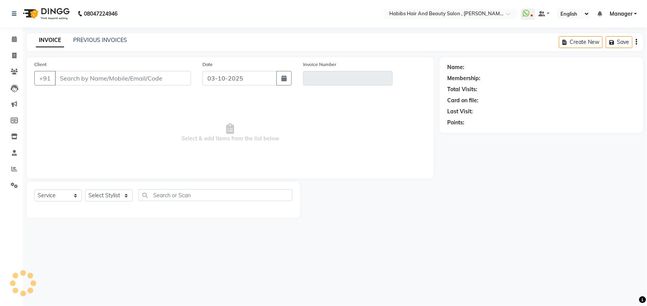
type input "9623066066"
type input "V/2025-26/6079"
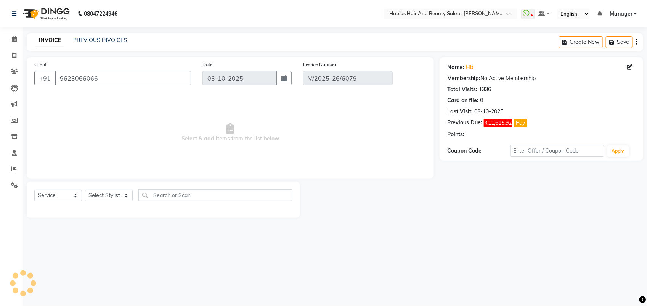
select select "select"
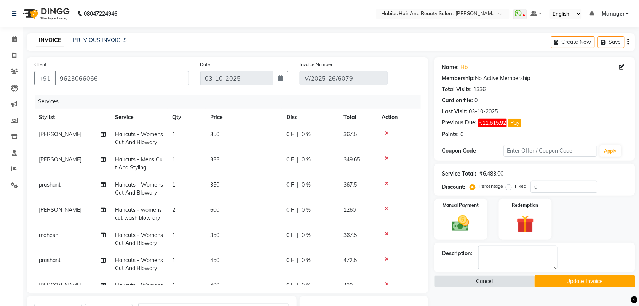
click at [183, 182] on td "1" at bounding box center [187, 188] width 38 height 25
select select "18510"
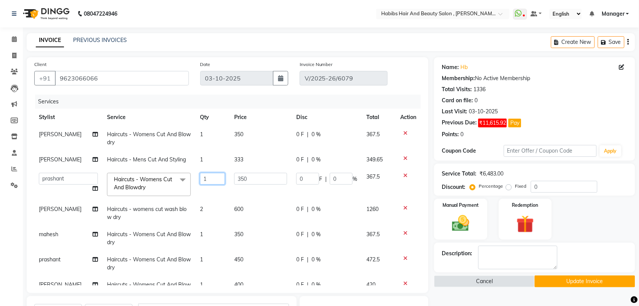
click at [204, 180] on input "1" at bounding box center [212, 179] width 25 height 12
type input "2"
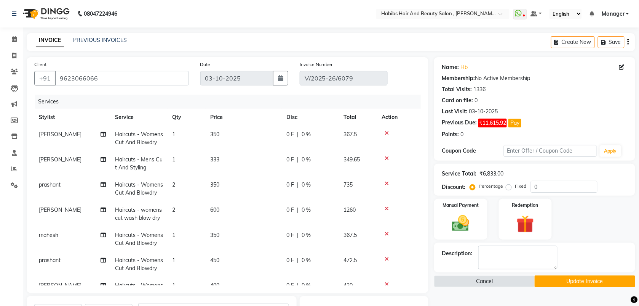
click at [220, 201] on tr "[PERSON_NAME] Haircuts - womens cut wash blow dry 2 600 0 F | 0 % 1260" at bounding box center [227, 213] width 387 height 25
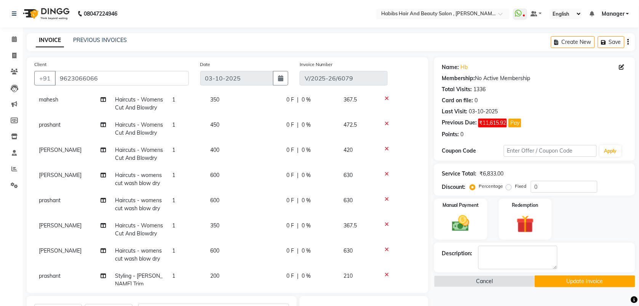
scroll to position [181, 0]
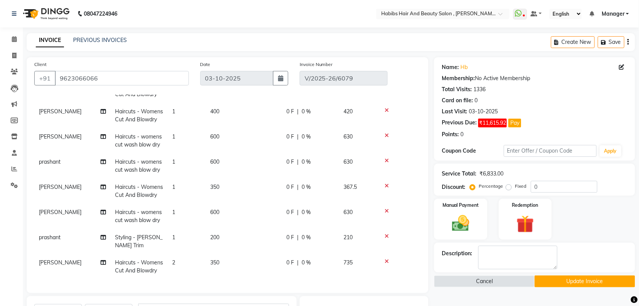
click at [176, 254] on td "2" at bounding box center [187, 266] width 38 height 25
select select "87416"
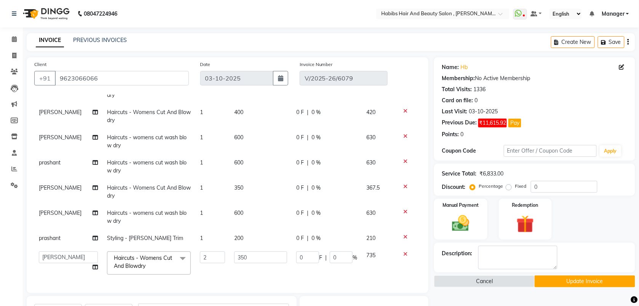
scroll to position [172, 0]
click at [200, 251] on input "2" at bounding box center [212, 257] width 25 height 12
type input "1"
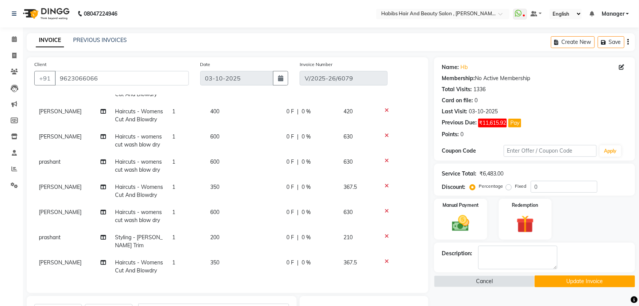
click at [228, 263] on td "350" at bounding box center [244, 266] width 76 height 25
select select "87416"
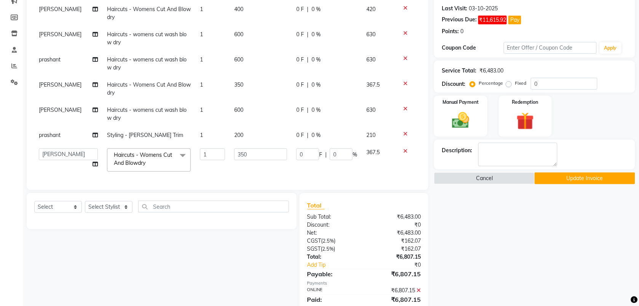
scroll to position [129, 0]
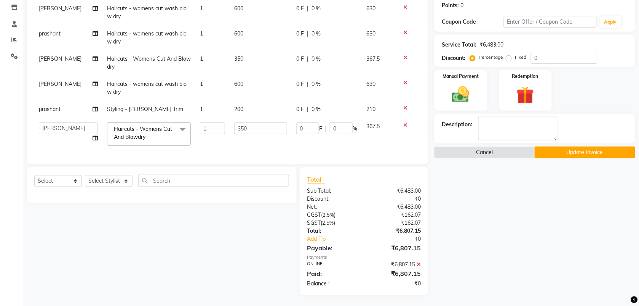
click at [570, 155] on button "Update Invoice" at bounding box center [585, 152] width 101 height 12
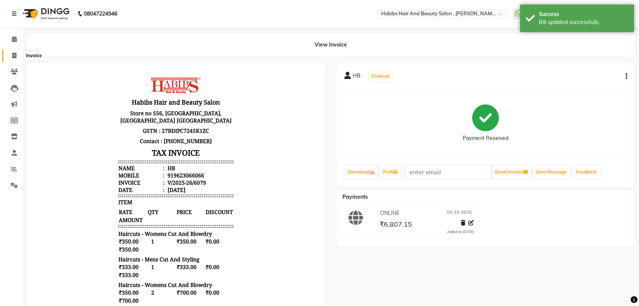
click at [14, 55] on icon at bounding box center [14, 56] width 4 height 6
select select "service"
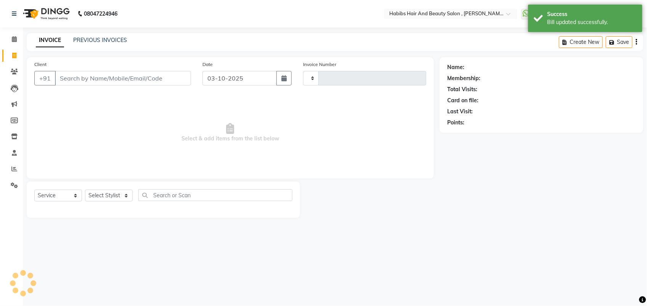
type input "6109"
select select "3814"
click at [97, 37] on link "PREVIOUS INVOICES" at bounding box center [100, 40] width 54 height 7
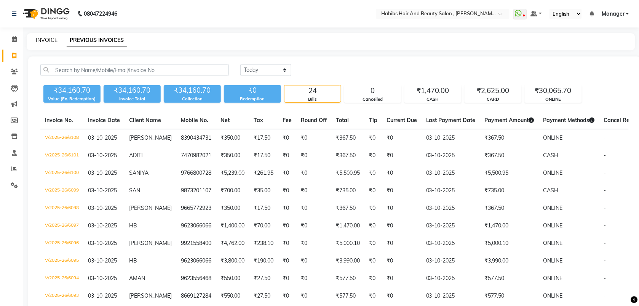
click at [45, 37] on link "INVOICE" at bounding box center [47, 40] width 22 height 7
select select "service"
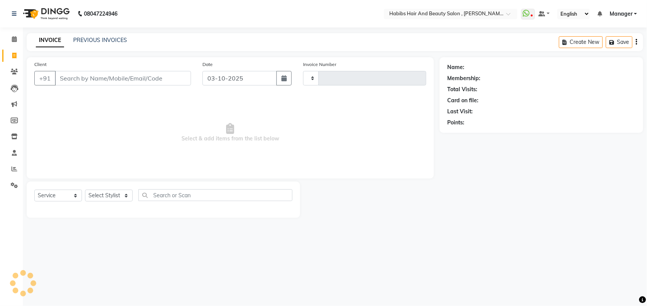
type input "6109"
select select "3814"
click at [239, 77] on input "03-10-2025" at bounding box center [239, 78] width 74 height 14
select select "10"
select select "2025"
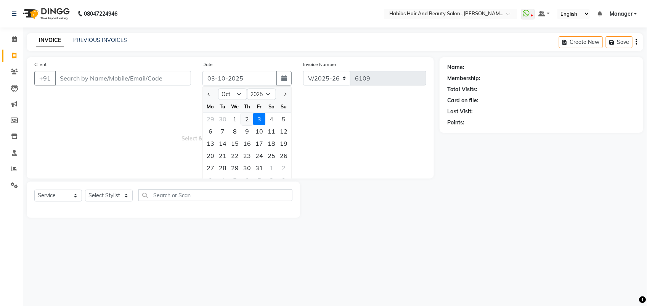
click at [245, 117] on div "2" at bounding box center [247, 119] width 12 height 12
type input "02-10-2025"
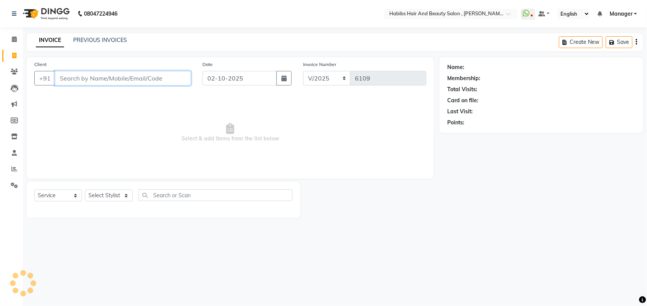
click at [91, 82] on input "Client" at bounding box center [123, 78] width 136 height 14
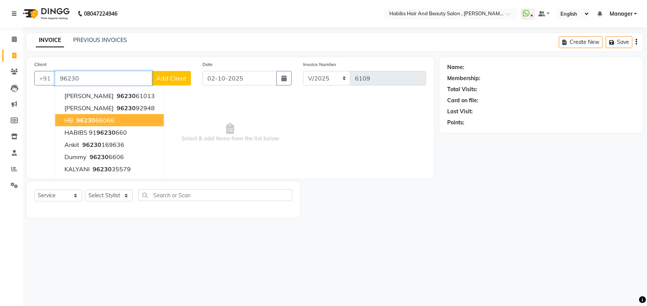
click at [103, 114] on button "HB 96230 66066" at bounding box center [109, 120] width 109 height 12
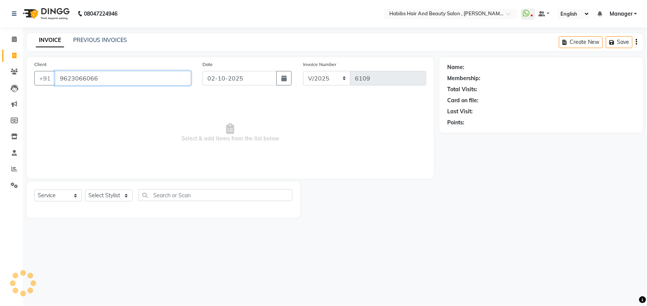
type input "9623066066"
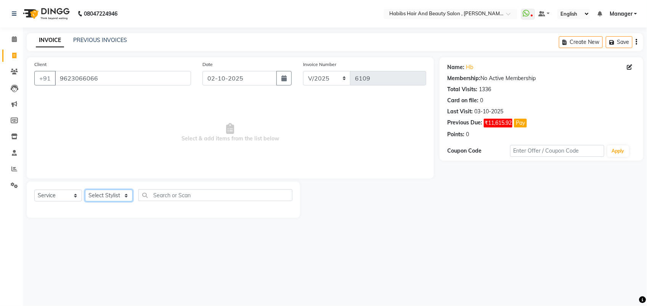
click at [108, 195] on select "Select Stylist [PERSON_NAME] Manager [PERSON_NAME] Saif [PERSON_NAME] [PERSON_N…" at bounding box center [109, 195] width 48 height 12
select select "87416"
click at [85, 189] on select "Select Stylist [PERSON_NAME] Manager [PERSON_NAME] Saif [PERSON_NAME] [PERSON_N…" at bounding box center [109, 195] width 48 height 12
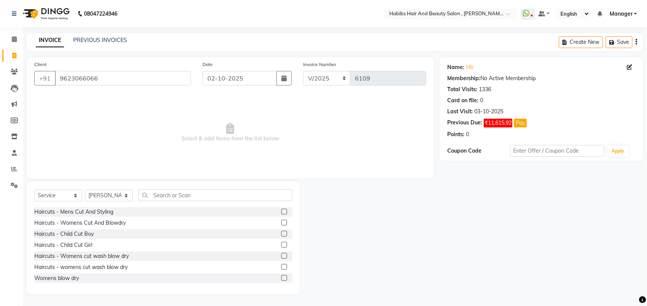
click at [281, 223] on label at bounding box center [284, 223] width 6 height 6
click at [281, 223] on input "checkbox" at bounding box center [283, 222] width 5 height 5
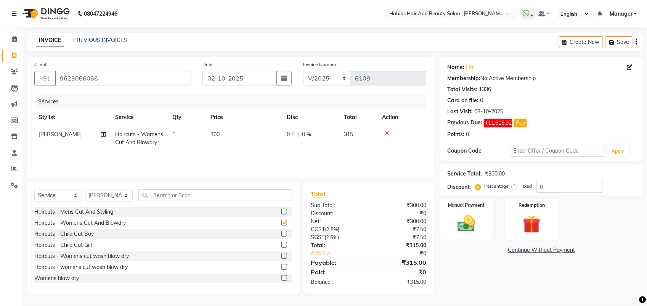
checkbox input "false"
click at [92, 198] on select "Select Stylist [PERSON_NAME] Manager [PERSON_NAME] Saif [PERSON_NAME] [PERSON_N…" at bounding box center [109, 195] width 48 height 12
select select "18510"
click at [85, 189] on select "Select Stylist [PERSON_NAME] Manager [PERSON_NAME] Saif [PERSON_NAME] [PERSON_N…" at bounding box center [109, 195] width 48 height 12
click at [281, 221] on label at bounding box center [284, 223] width 6 height 6
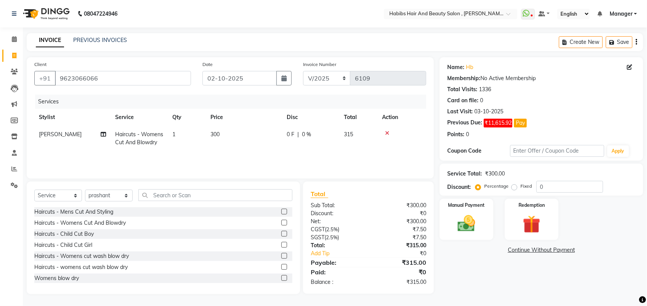
click at [281, 221] on input "checkbox" at bounding box center [283, 222] width 5 height 5
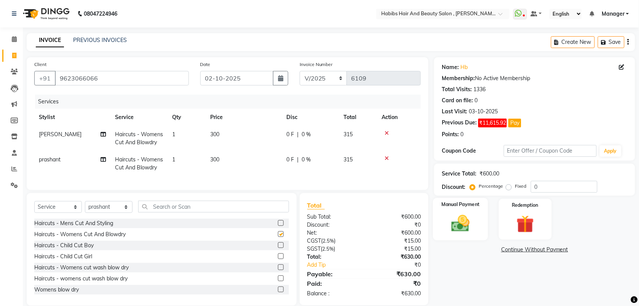
checkbox input "false"
click at [225, 136] on td "300" at bounding box center [244, 138] width 76 height 25
select select "87416"
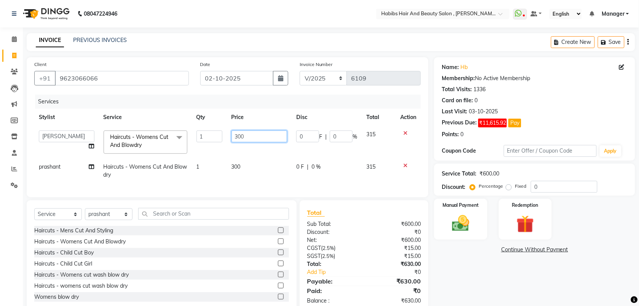
click at [239, 137] on input "300" at bounding box center [260, 136] width 56 height 12
type input "350"
click at [247, 162] on td "300" at bounding box center [259, 170] width 65 height 25
select select "18510"
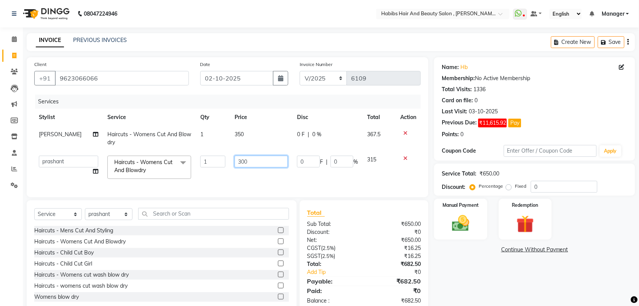
click at [240, 160] on input "300" at bounding box center [261, 161] width 53 height 12
type input "350"
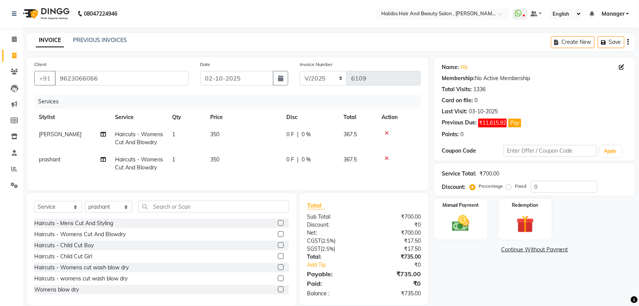
click at [246, 179] on div "Services Stylist Service Qty Price Disc Total Action [PERSON_NAME] Haircuts - W…" at bounding box center [227, 139] width 387 height 88
click at [471, 230] on img at bounding box center [461, 223] width 30 height 21
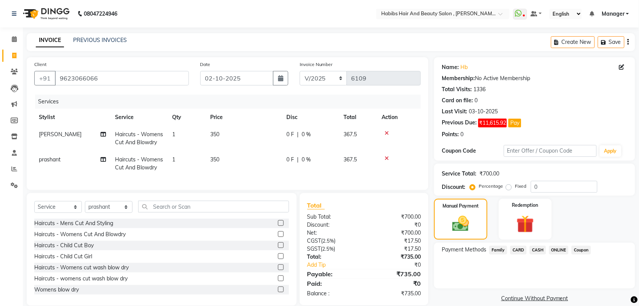
click at [566, 249] on span "ONLINE" at bounding box center [560, 249] width 20 height 9
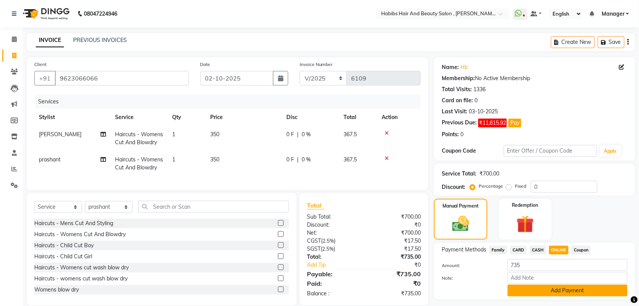
click at [540, 287] on button "Add Payment" at bounding box center [568, 290] width 120 height 12
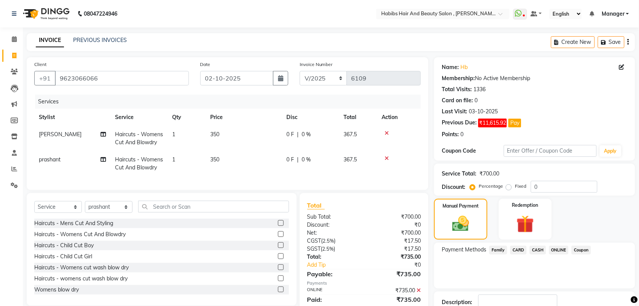
scroll to position [53, 0]
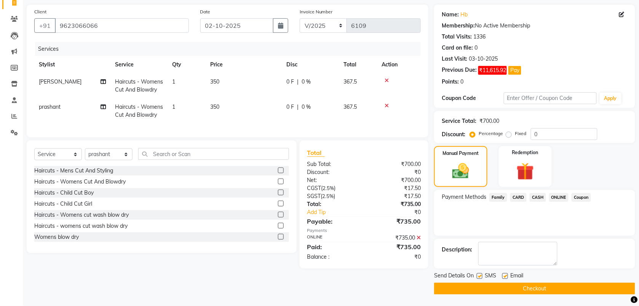
click at [523, 288] on button "Checkout" at bounding box center [534, 288] width 201 height 12
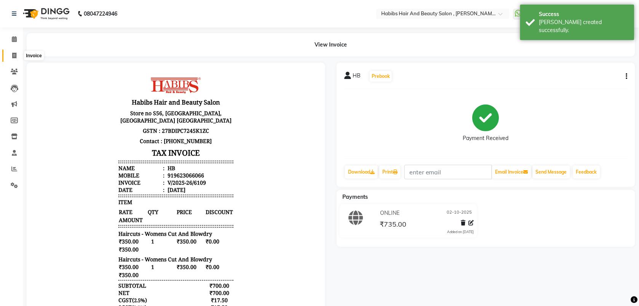
click at [10, 56] on span at bounding box center [14, 55] width 13 height 9
select select "service"
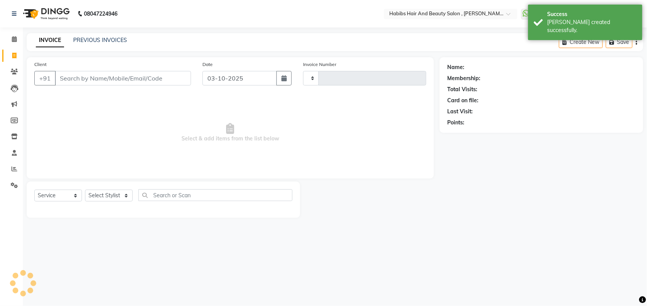
type input "6110"
select select "3814"
click at [229, 76] on input "03-10-2025" at bounding box center [239, 78] width 74 height 14
select select "10"
select select "2025"
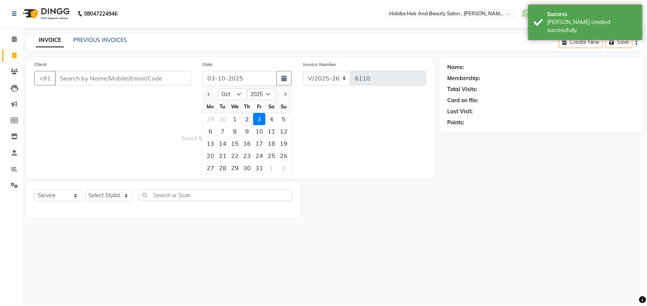
click at [242, 119] on div "2" at bounding box center [247, 119] width 12 height 12
type input "02-10-2025"
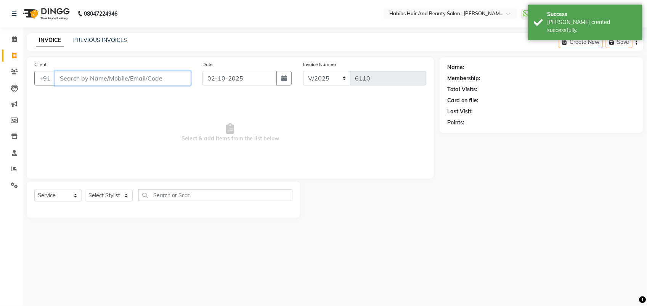
click at [98, 77] on input "Client" at bounding box center [123, 78] width 136 height 14
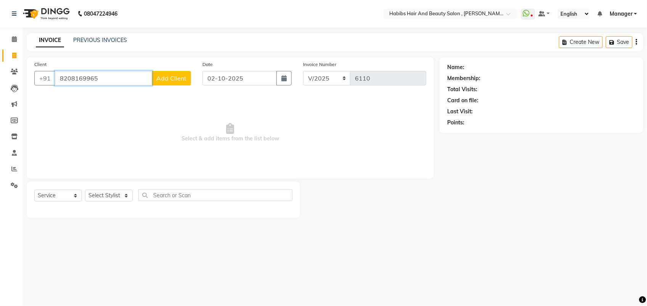
type input "8208169965"
click at [171, 80] on span "Add Client" at bounding box center [171, 78] width 30 height 8
select select "22"
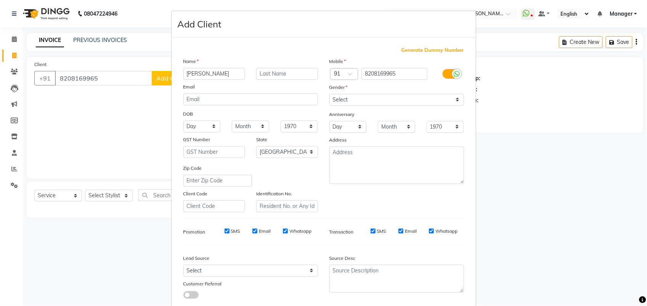
type input "[PERSON_NAME]"
click at [355, 100] on select "Select [DEMOGRAPHIC_DATA] [DEMOGRAPHIC_DATA] Other Prefer Not To Say" at bounding box center [396, 100] width 135 height 12
select select "[DEMOGRAPHIC_DATA]"
click at [329, 94] on select "Select [DEMOGRAPHIC_DATA] [DEMOGRAPHIC_DATA] Other Prefer Not To Say" at bounding box center [396, 100] width 135 height 12
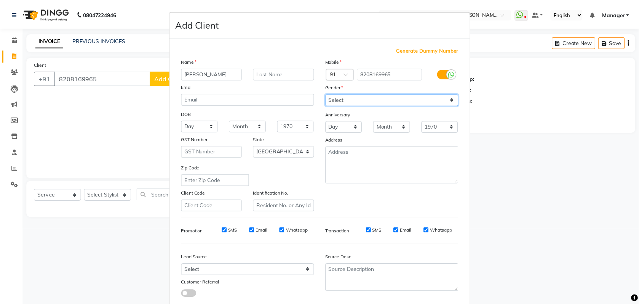
scroll to position [43, 0]
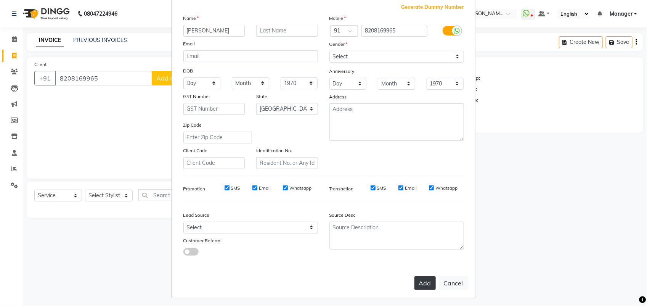
click at [423, 278] on button "Add" at bounding box center [424, 283] width 21 height 14
select select
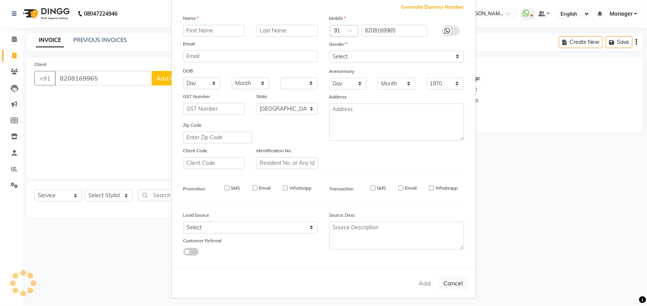
select select "null"
select select
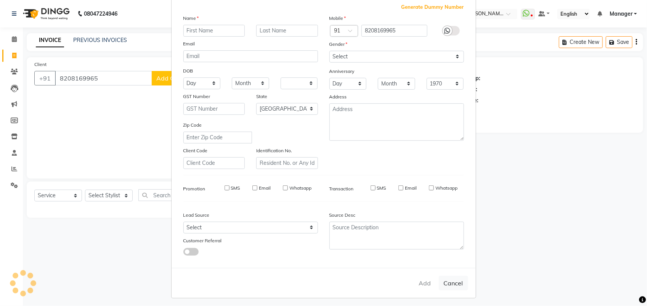
checkbox input "false"
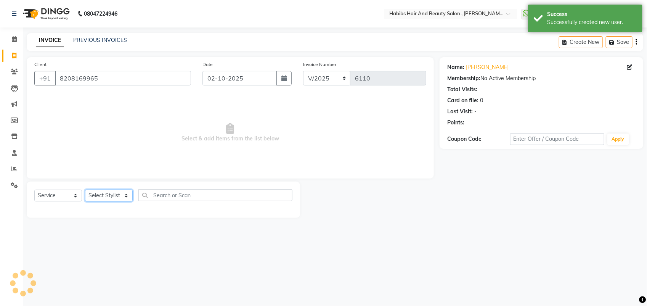
click at [117, 198] on select "Select Stylist [PERSON_NAME] Manager [PERSON_NAME] Saif [PERSON_NAME] [PERSON_N…" at bounding box center [109, 195] width 48 height 12
select select "40225"
click at [85, 189] on select "Select Stylist [PERSON_NAME] Manager [PERSON_NAME] Saif [PERSON_NAME] [PERSON_N…" at bounding box center [109, 195] width 48 height 12
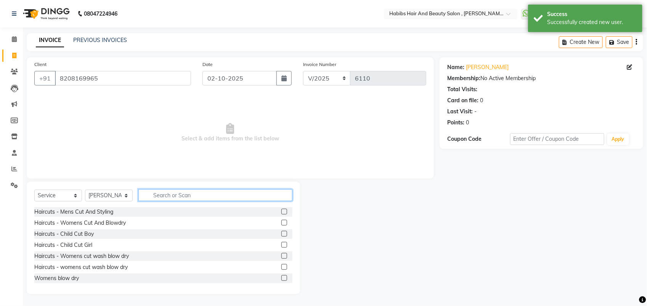
click at [159, 193] on input "text" at bounding box center [215, 195] width 154 height 12
type input "SPA"
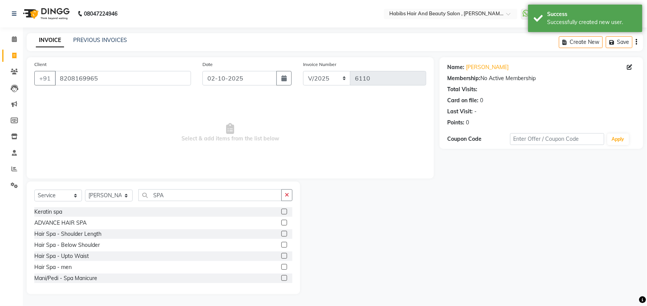
click at [281, 221] on label at bounding box center [284, 223] width 6 height 6
click at [281, 221] on input "checkbox" at bounding box center [283, 222] width 5 height 5
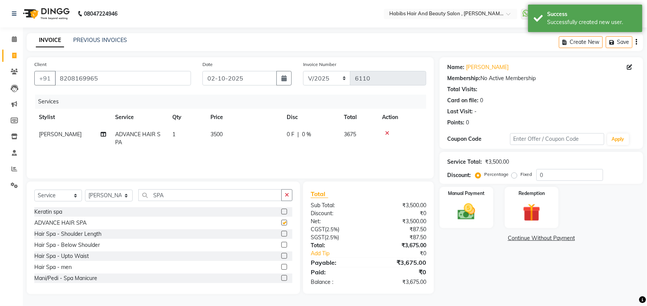
checkbox input "false"
click at [227, 135] on td "3500" at bounding box center [244, 138] width 76 height 25
select select "40225"
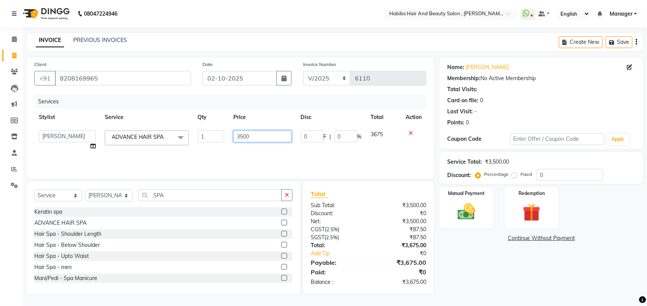
click at [243, 142] on input "3500" at bounding box center [262, 136] width 58 height 12
type input "3000"
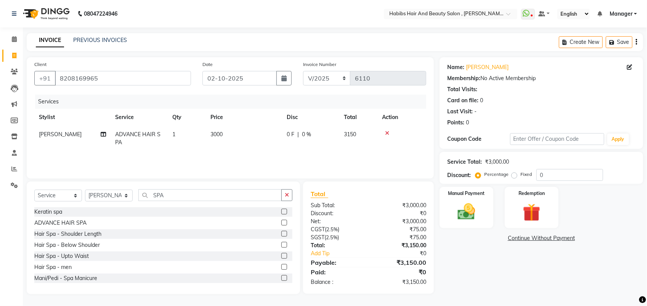
click at [242, 150] on td "3000" at bounding box center [244, 138] width 76 height 25
select select "40225"
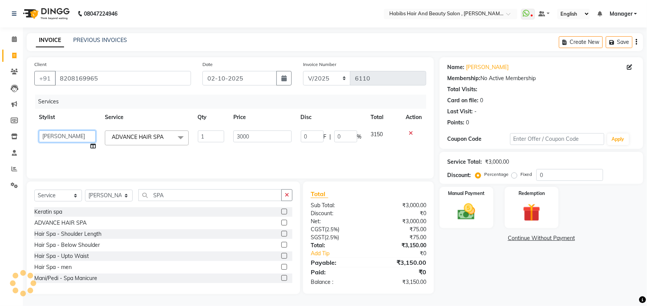
click at [90, 138] on select "[PERSON_NAME] Manager [PERSON_NAME] Saif [PERSON_NAME] [PERSON_NAME] [PERSON_NA…" at bounding box center [67, 136] width 57 height 12
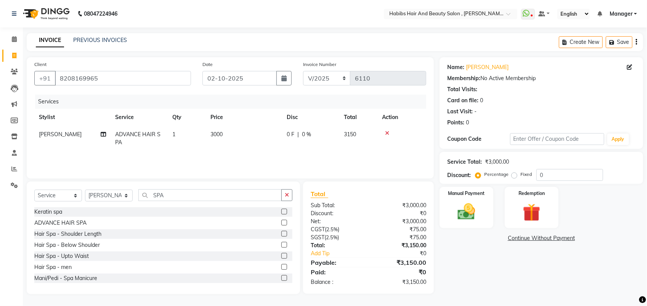
click at [99, 149] on tr "Saif ADVANCE HAIR SPA 1 3000 0 F | 0 % 3150" at bounding box center [230, 138] width 392 height 25
click at [105, 132] on icon at bounding box center [103, 133] width 5 height 5
select select "40225"
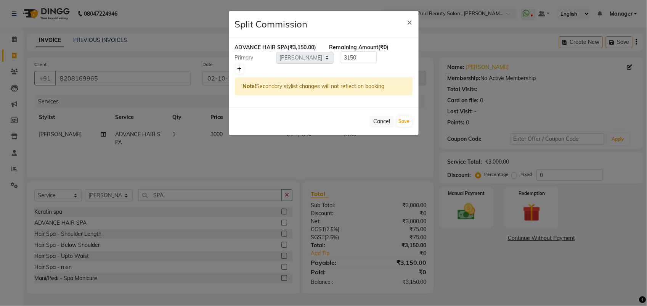
click at [237, 71] on icon at bounding box center [239, 69] width 4 height 5
type input "1575"
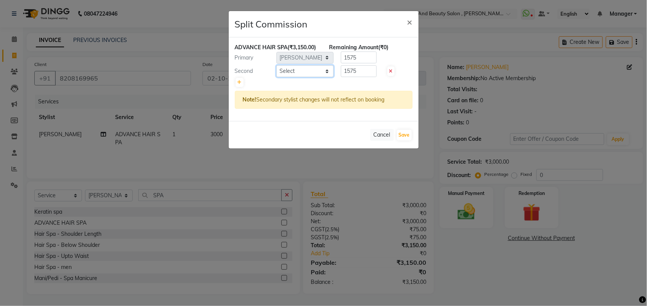
click at [315, 77] on select "Select [PERSON_NAME] Manager [PERSON_NAME] Saif [PERSON_NAME] [PERSON_NAME] [PE…" at bounding box center [304, 71] width 57 height 12
select select "22780"
click at [276, 73] on select "Select [PERSON_NAME] Manager [PERSON_NAME] Saif [PERSON_NAME] [PERSON_NAME] [PE…" at bounding box center [304, 71] width 57 height 12
drag, startPoint x: 363, startPoint y: 67, endPoint x: 277, endPoint y: 72, distance: 85.9
click at [277, 72] on div "ADVANCE HAIR SPA (₹3,150.00) Remaining Amount (₹0) Primary Select [PERSON_NAME]…" at bounding box center [324, 78] width 190 height 83
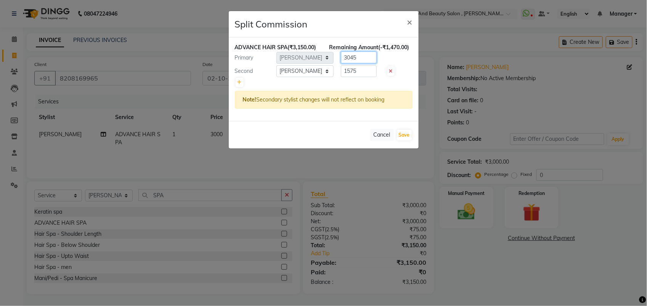
type input "3045"
click at [357, 77] on input "1575" at bounding box center [359, 71] width 36 height 12
type input "1"
type input "105"
click at [398, 140] on button "Save" at bounding box center [404, 135] width 15 height 11
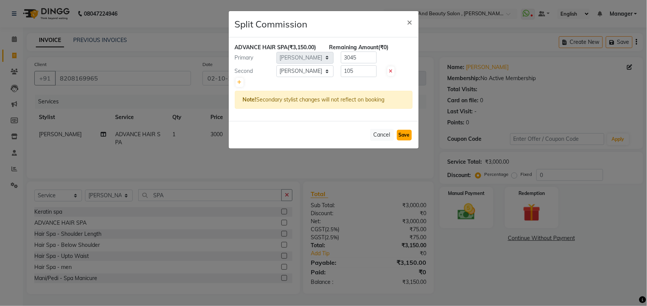
select select "Select"
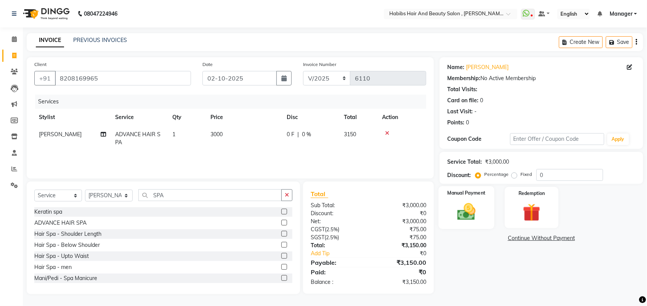
click at [466, 202] on img at bounding box center [466, 211] width 30 height 21
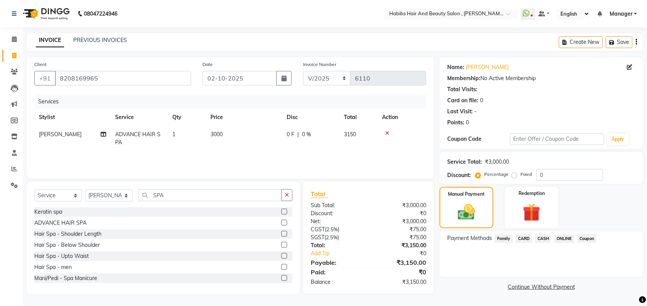
click at [563, 238] on span "ONLINE" at bounding box center [564, 238] width 20 height 9
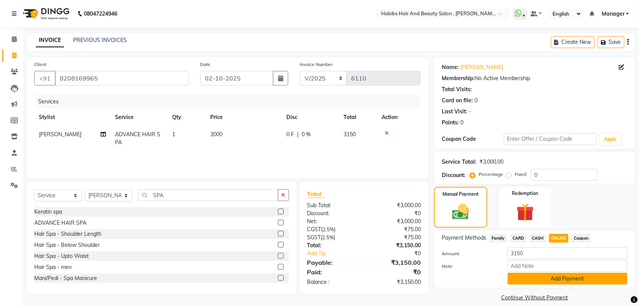
click at [544, 273] on button "Add Payment" at bounding box center [568, 278] width 120 height 12
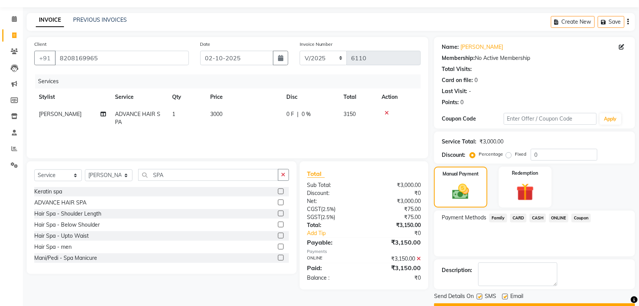
scroll to position [38, 0]
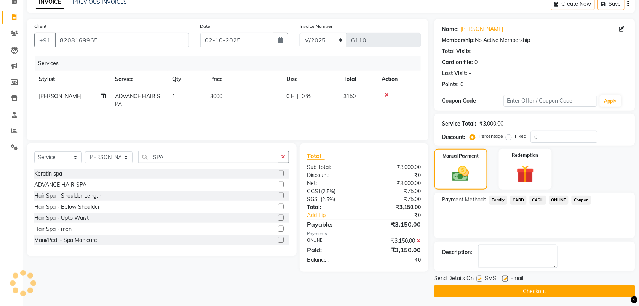
click at [515, 294] on button "Checkout" at bounding box center [534, 291] width 201 height 12
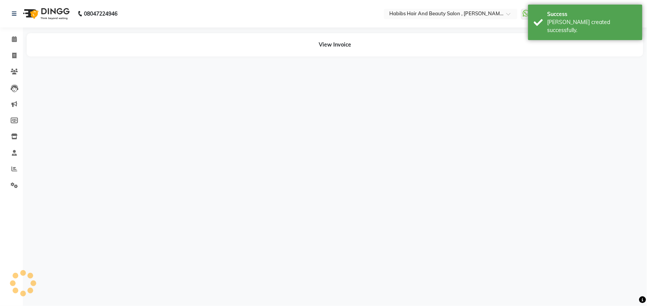
select select "40225"
select select "22780"
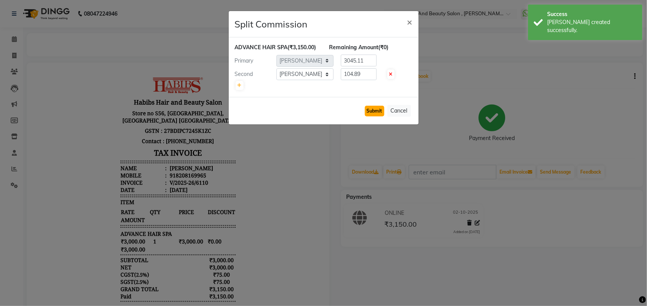
click at [373, 116] on button "Submit" at bounding box center [374, 111] width 19 height 11
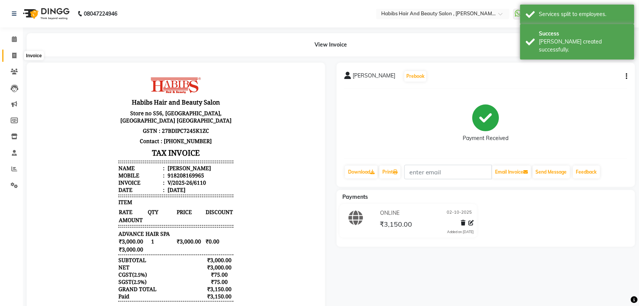
click at [12, 58] on icon at bounding box center [14, 56] width 4 height 6
select select "service"
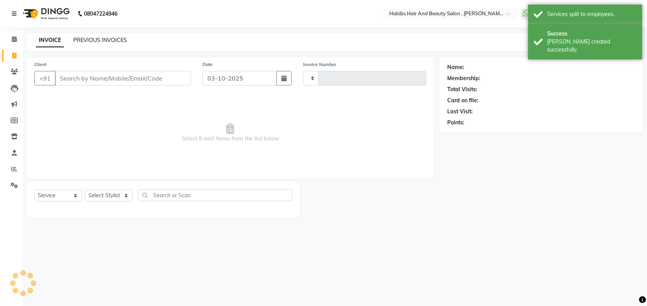
click at [119, 41] on link "PREVIOUS INVOICES" at bounding box center [100, 40] width 54 height 7
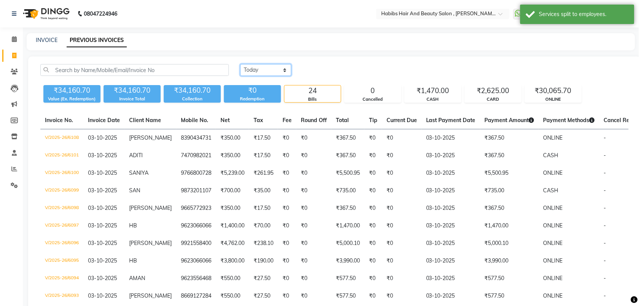
click at [260, 71] on select "[DATE] [DATE] Custom Range" at bounding box center [265, 70] width 51 height 12
select select "[DATE]"
click at [240, 64] on select "[DATE] [DATE] Custom Range" at bounding box center [265, 70] width 51 height 12
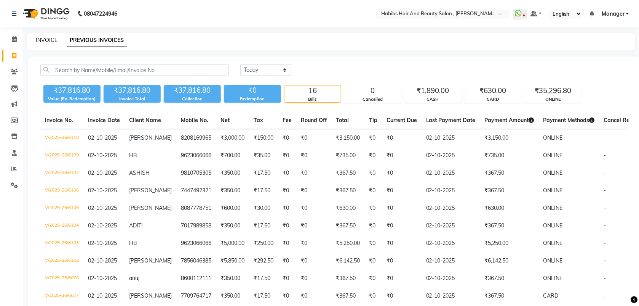
click at [43, 41] on link "INVOICE" at bounding box center [47, 40] width 22 height 7
select select "service"
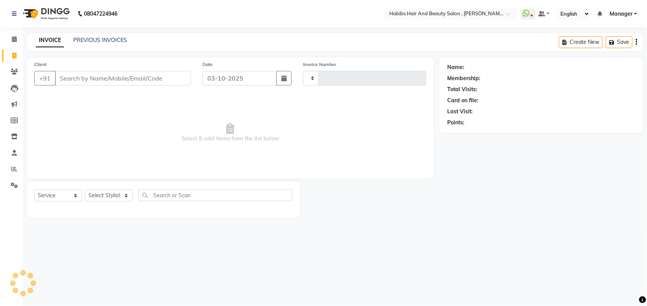
type input "6111"
select select "3814"
click at [76, 83] on input "Client" at bounding box center [123, 78] width 136 height 14
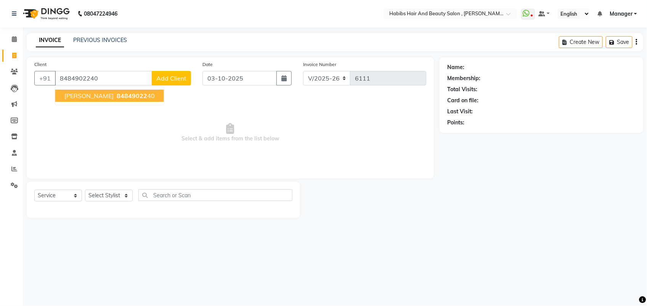
type input "8484902240"
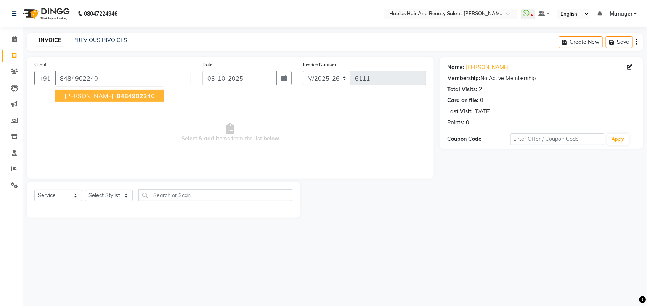
click at [117, 95] on span "84849022" at bounding box center [132, 96] width 30 height 8
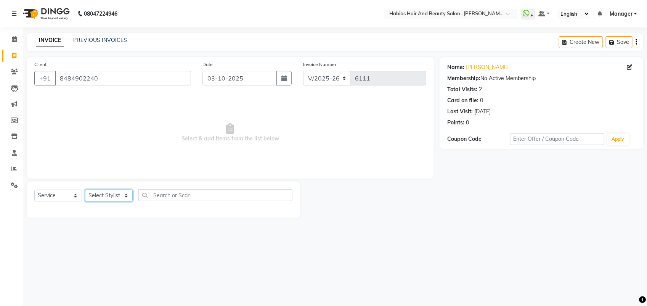
click at [90, 191] on select "Select Stylist [PERSON_NAME] Manager [PERSON_NAME] Saif [PERSON_NAME] [PERSON_N…" at bounding box center [109, 195] width 48 height 12
select select "22780"
click at [85, 189] on select "Select Stylist [PERSON_NAME] Manager [PERSON_NAME] Saif [PERSON_NAME] [PERSON_N…" at bounding box center [109, 195] width 48 height 12
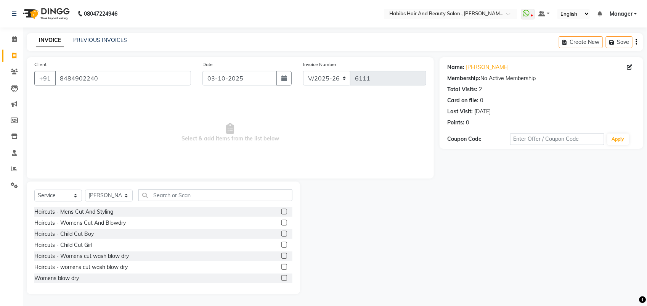
click at [281, 222] on label at bounding box center [284, 223] width 6 height 6
click at [281, 222] on input "checkbox" at bounding box center [283, 222] width 5 height 5
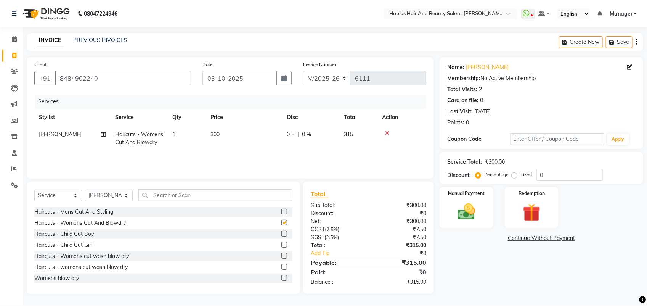
checkbox input "false"
click at [250, 76] on input "03-10-2025" at bounding box center [239, 78] width 74 height 14
select select "10"
select select "2025"
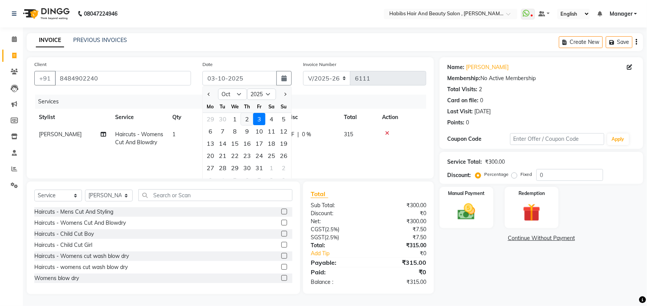
click at [246, 119] on div "2" at bounding box center [247, 119] width 12 height 12
type input "02-10-2025"
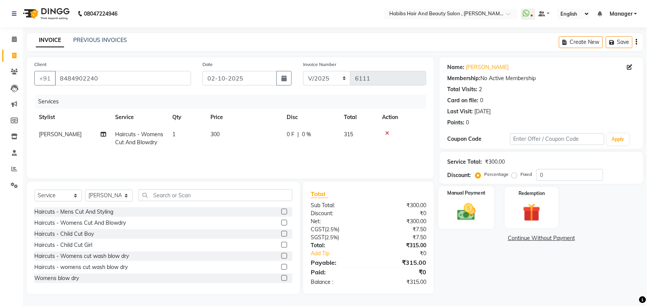
click at [458, 204] on img at bounding box center [466, 211] width 30 height 21
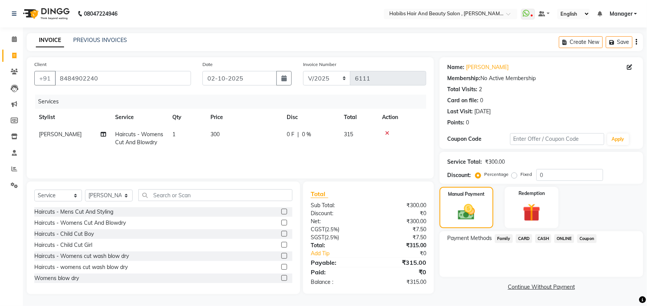
click at [222, 132] on td "300" at bounding box center [244, 138] width 76 height 25
select select "22780"
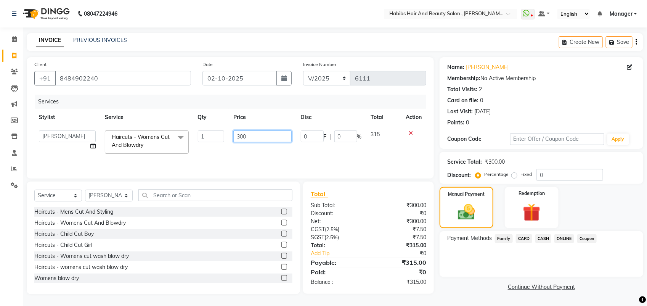
click at [242, 136] on input "300" at bounding box center [262, 136] width 58 height 12
type input "350"
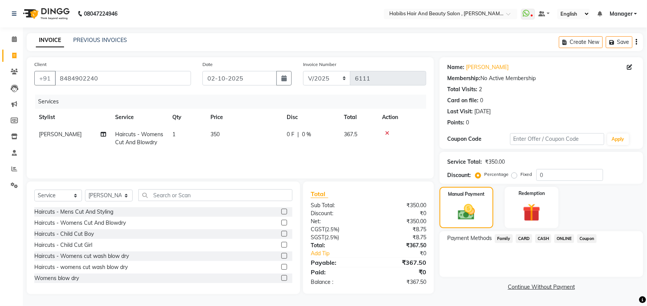
click at [246, 151] on td "350" at bounding box center [244, 138] width 76 height 25
select select "22780"
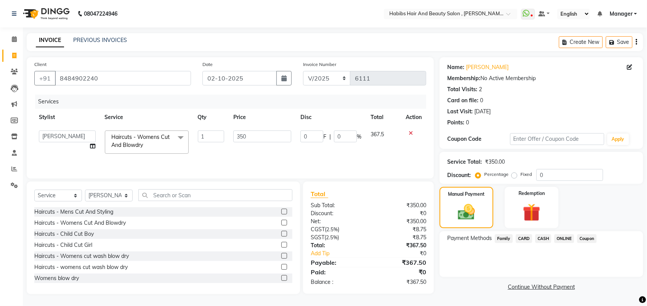
drag, startPoint x: 564, startPoint y: 235, endPoint x: 559, endPoint y: 242, distance: 9.1
click at [559, 242] on span "ONLINE" at bounding box center [564, 238] width 20 height 9
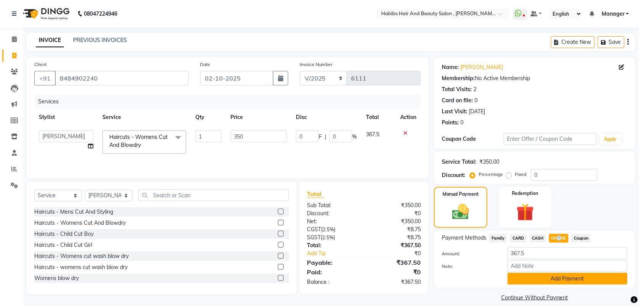
drag, startPoint x: 559, startPoint y: 242, endPoint x: 534, endPoint y: 279, distance: 44.1
click at [534, 279] on button "Add Payment" at bounding box center [568, 278] width 120 height 12
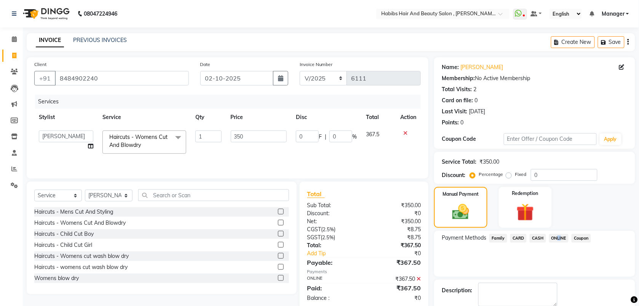
scroll to position [41, 0]
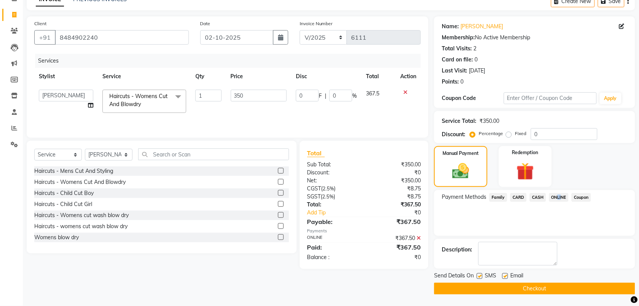
click at [503, 286] on button "Checkout" at bounding box center [534, 288] width 201 height 12
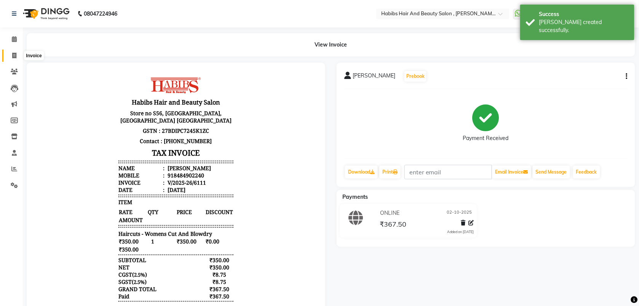
click at [11, 53] on span at bounding box center [14, 55] width 13 height 9
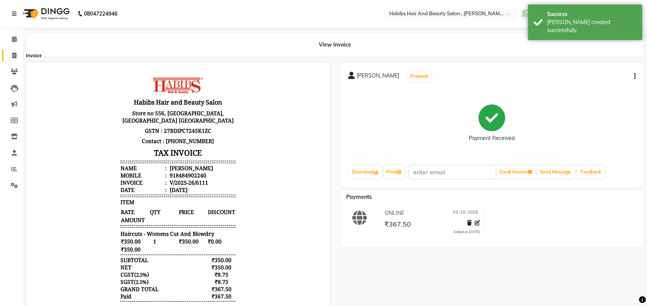
select select "service"
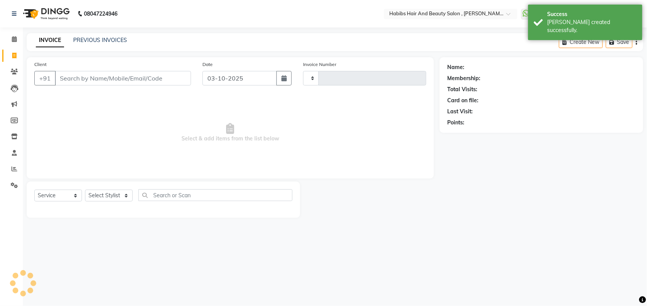
type input "6112"
select select "3814"
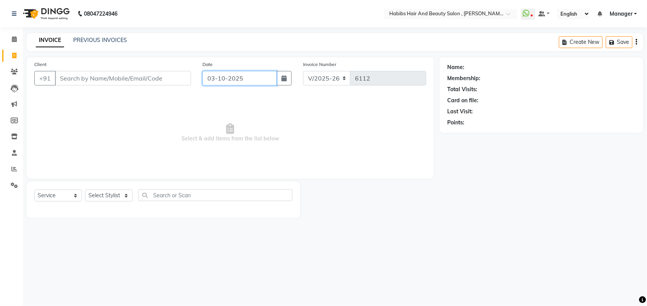
click at [250, 78] on input "03-10-2025" at bounding box center [239, 78] width 74 height 14
select select "10"
select select "2025"
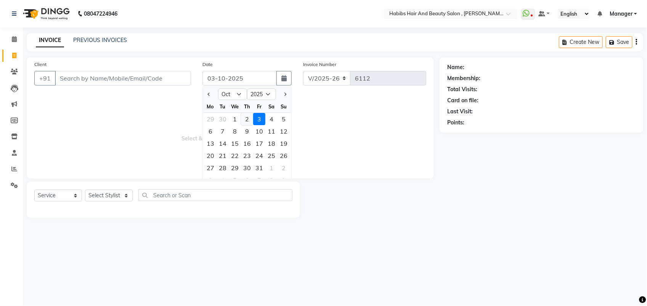
click at [243, 120] on div "2" at bounding box center [247, 119] width 12 height 12
type input "02-10-2025"
